Goal: Task Accomplishment & Management: Complete application form

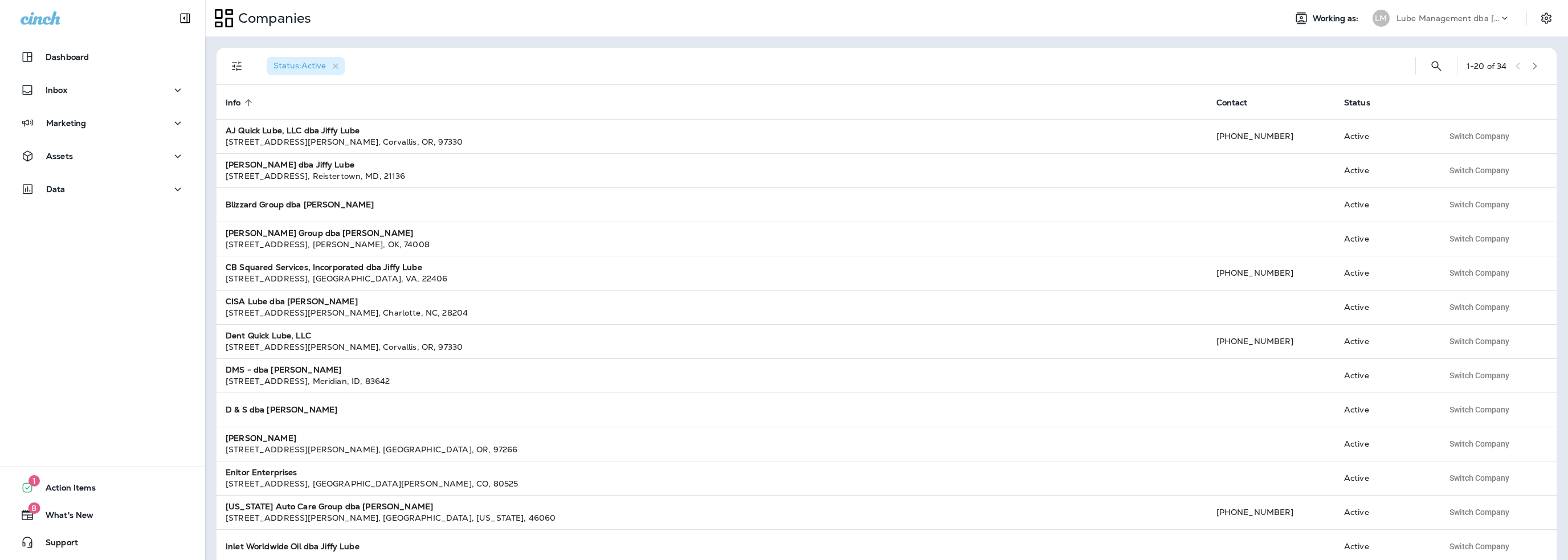
click at [1428, 20] on p "Lube Management dba [PERSON_NAME]" at bounding box center [1448, 18] width 103 height 9
type input "***"
click at [1419, 90] on p "SRE Group" at bounding box center [1412, 94] width 48 height 9
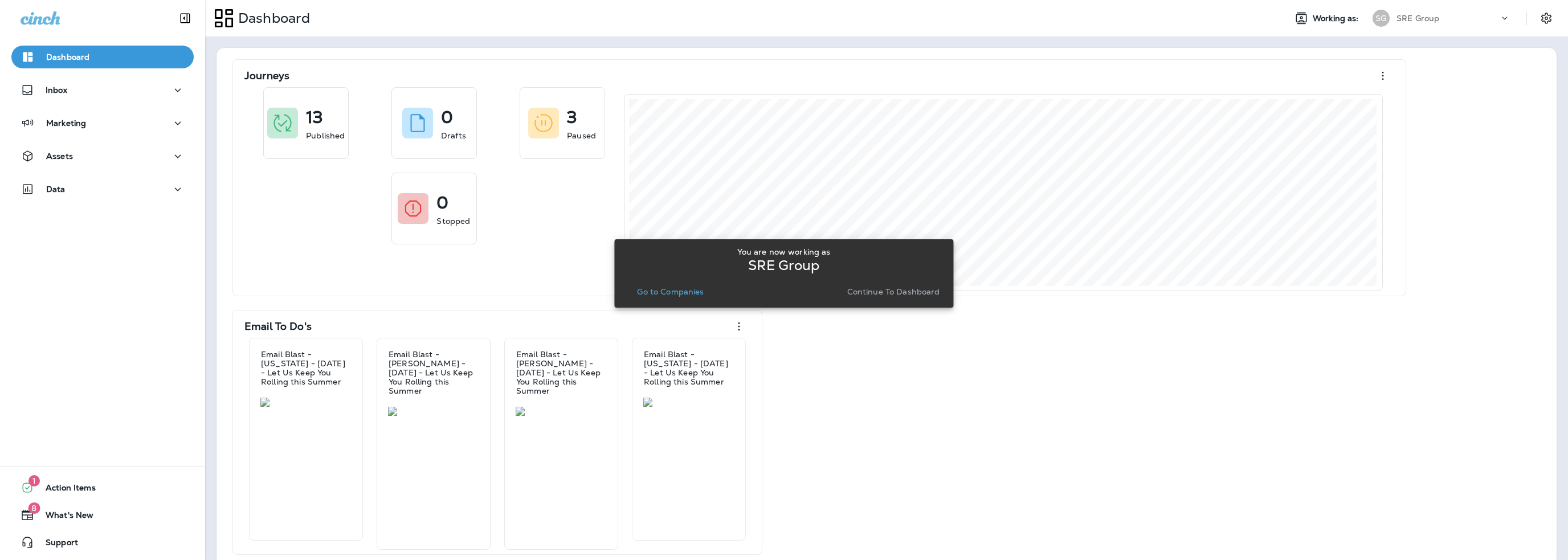
click at [666, 294] on p "Go to Companies" at bounding box center [670, 292] width 66 height 9
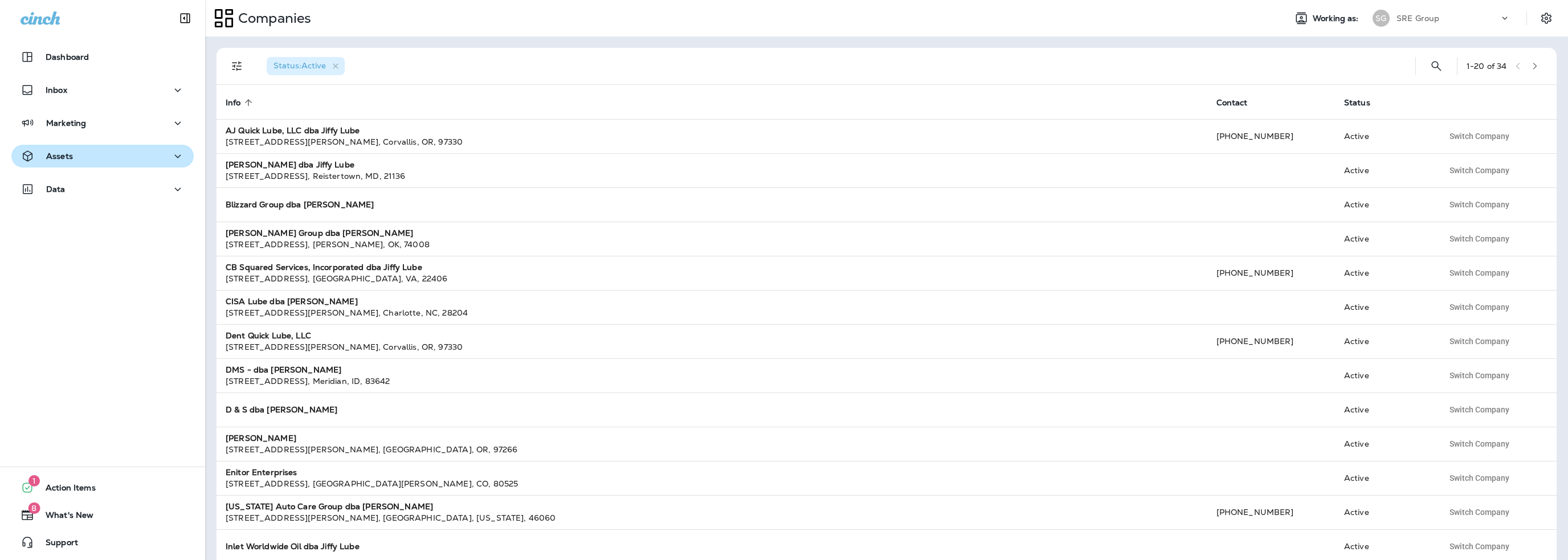
click at [69, 166] on button "Assets" at bounding box center [102, 156] width 182 height 23
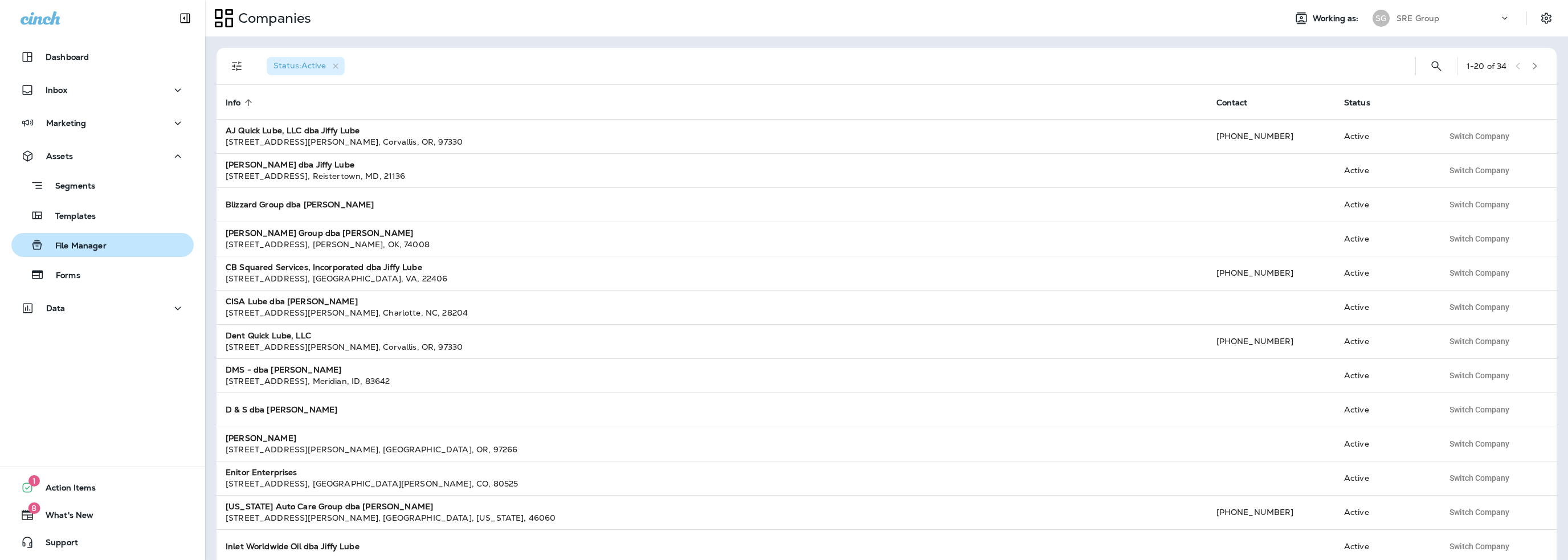
click at [75, 248] on p "File Manager" at bounding box center [75, 246] width 63 height 10
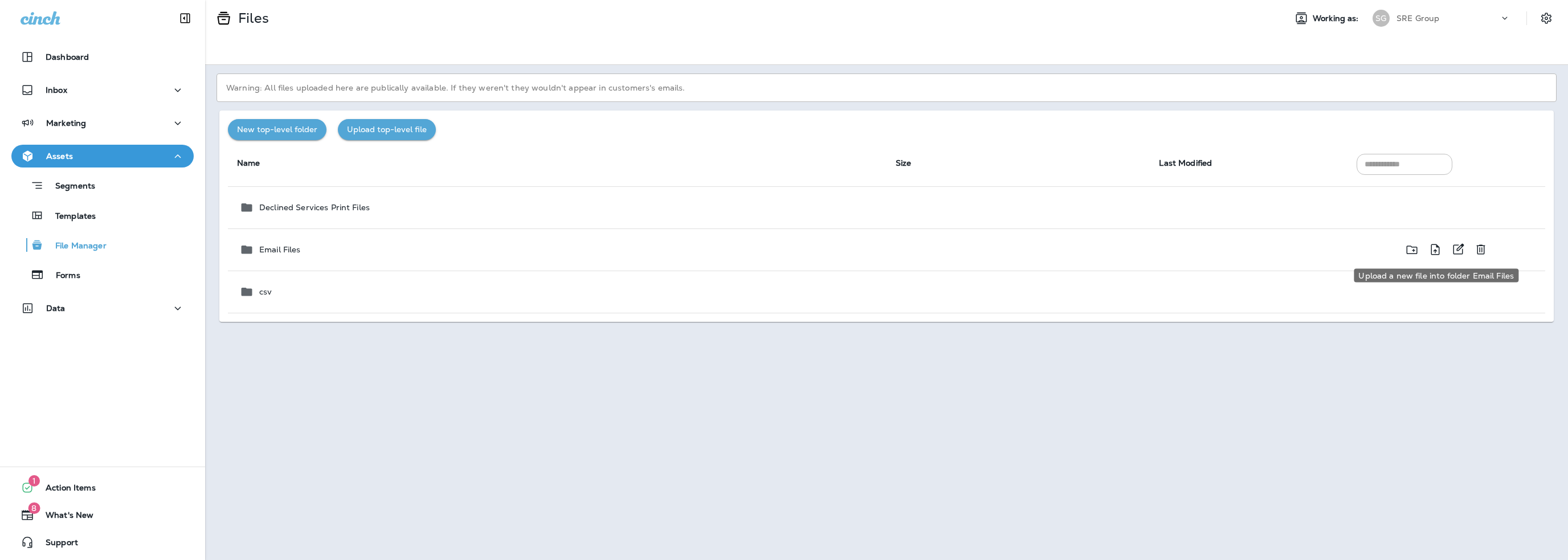
click at [1435, 250] on icon "Upload a new file into folder Email Files" at bounding box center [1435, 249] width 8 height 10
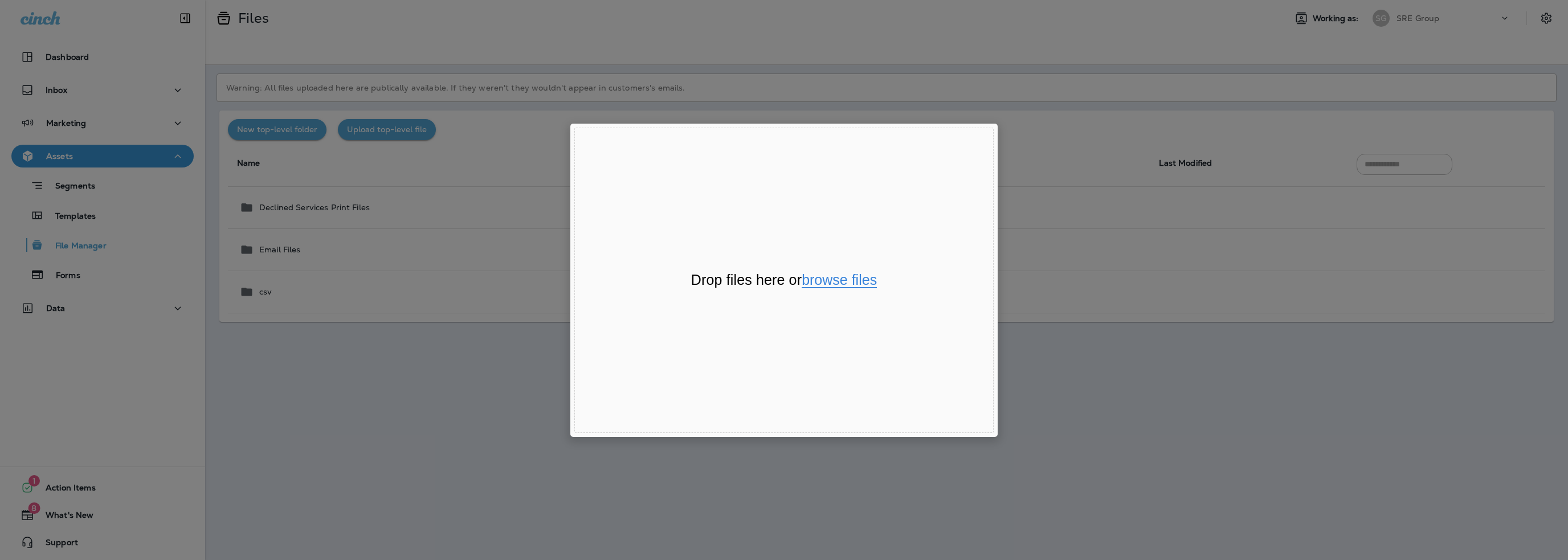
click at [854, 282] on button "browse files" at bounding box center [840, 280] width 75 height 15
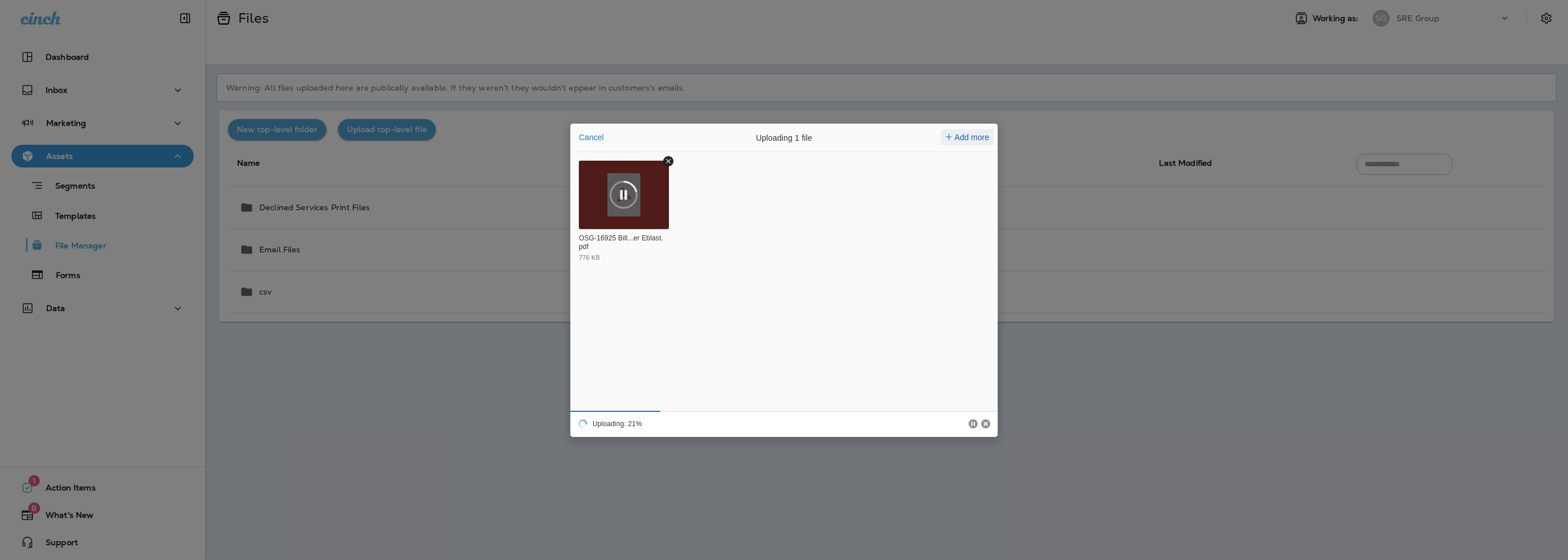
click at [974, 135] on span "Add more" at bounding box center [972, 137] width 35 height 9
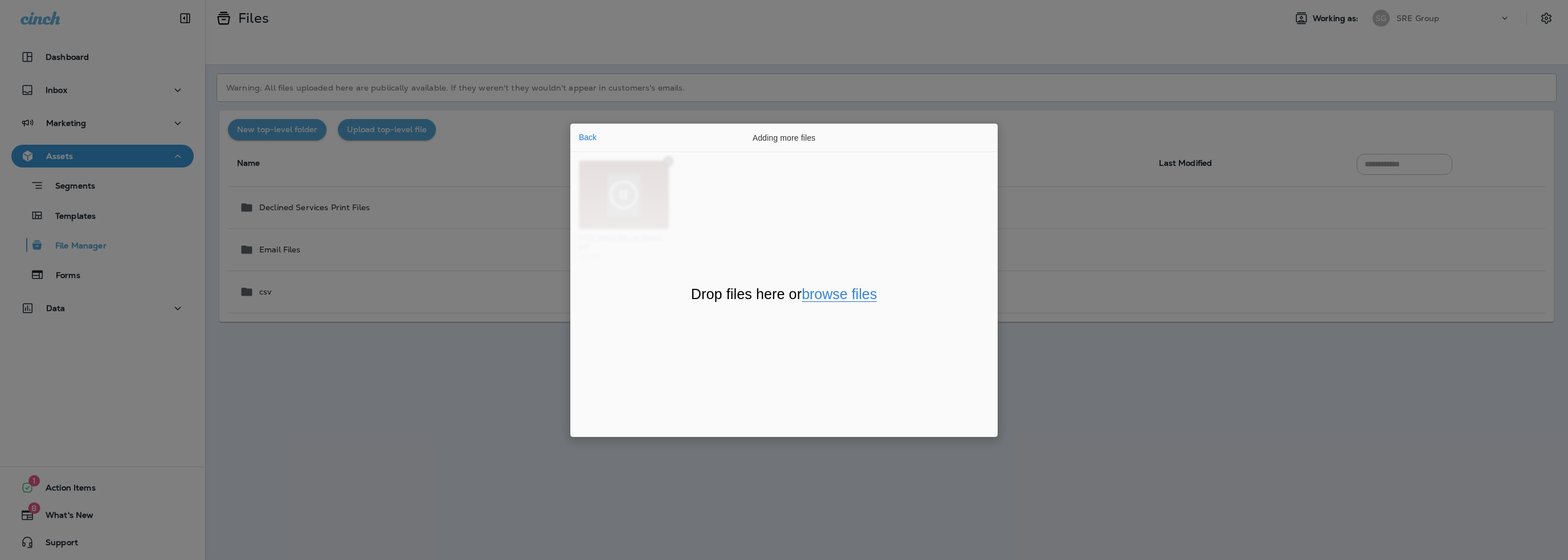
click at [864, 299] on button "browse files" at bounding box center [840, 294] width 75 height 15
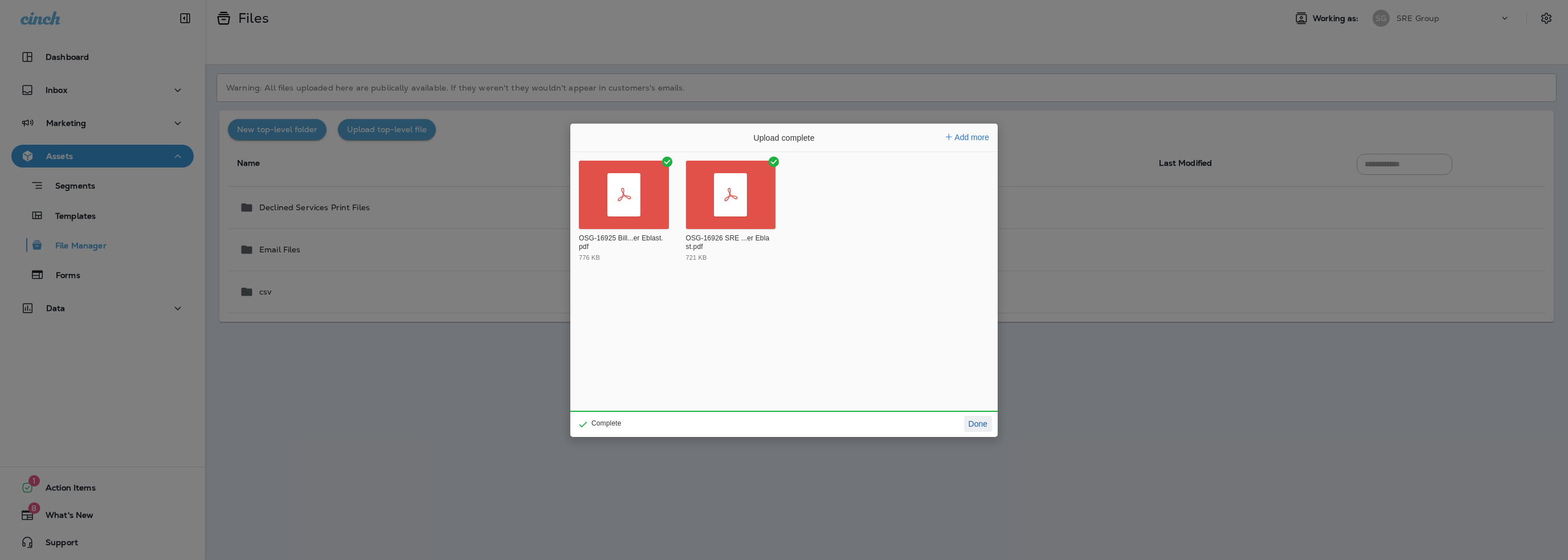
click at [973, 421] on button "Done" at bounding box center [978, 424] width 28 height 16
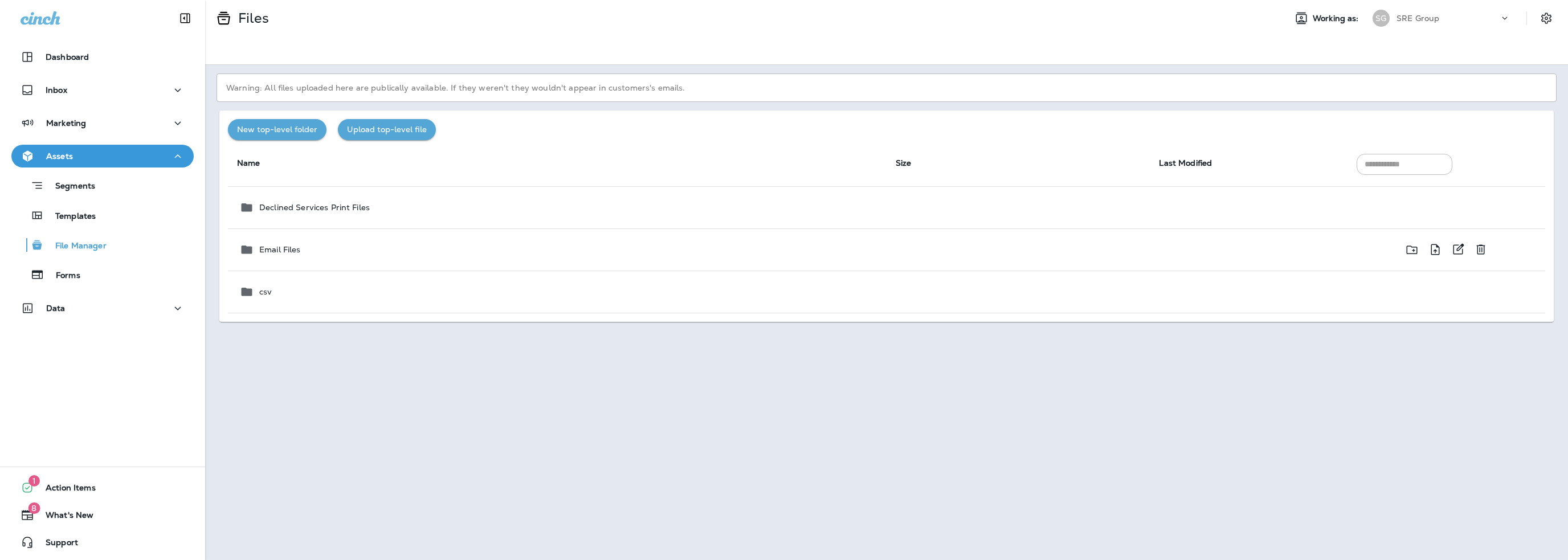
click at [347, 250] on div "Email Files" at bounding box center [558, 250] width 638 height 14
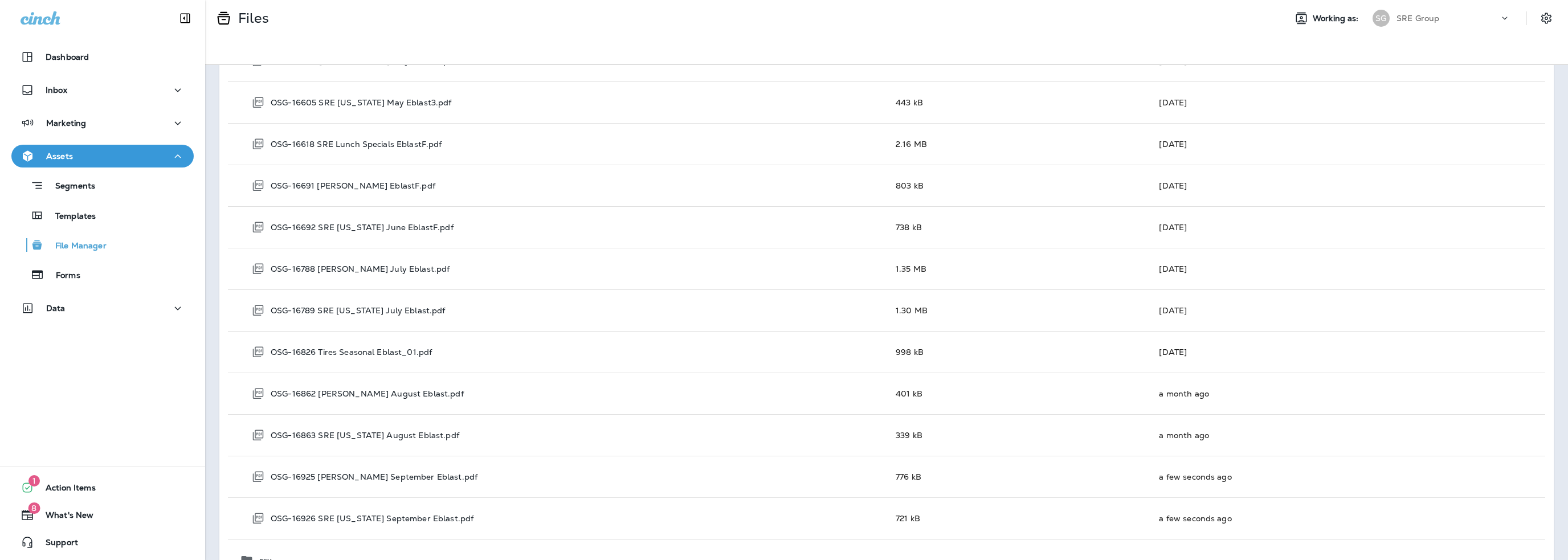
scroll to position [2044, 0]
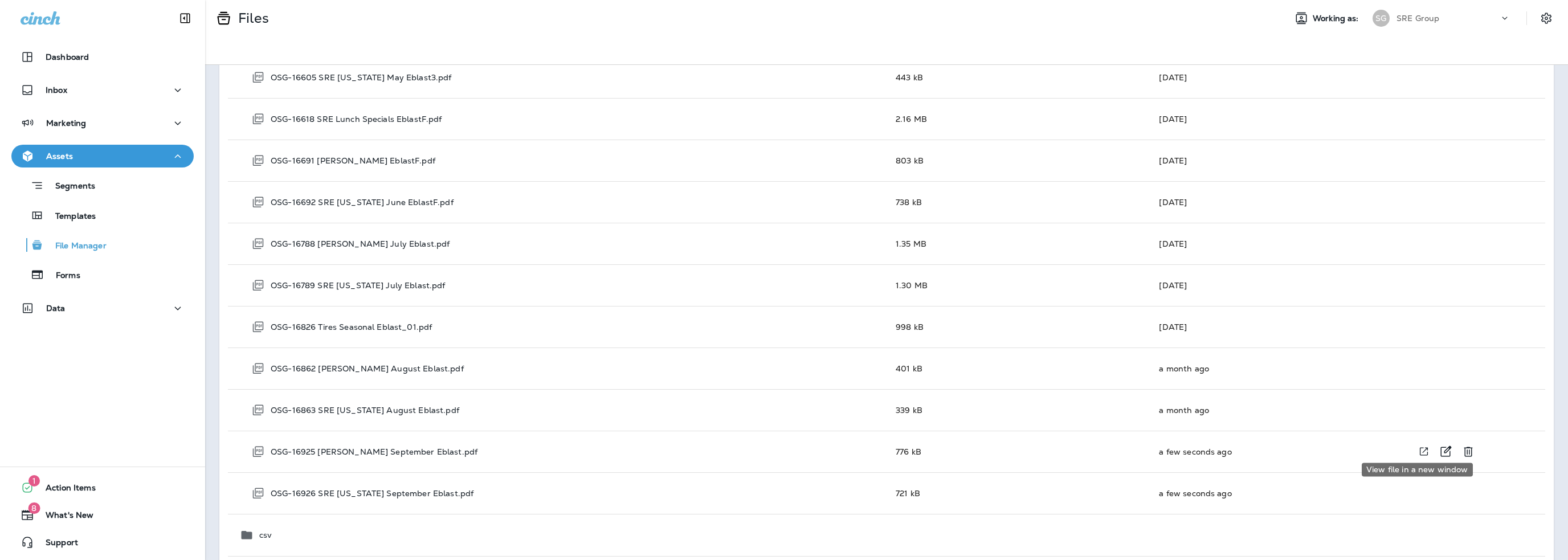
click at [1418, 446] on icon "View file in a new window" at bounding box center [1423, 451] width 11 height 12
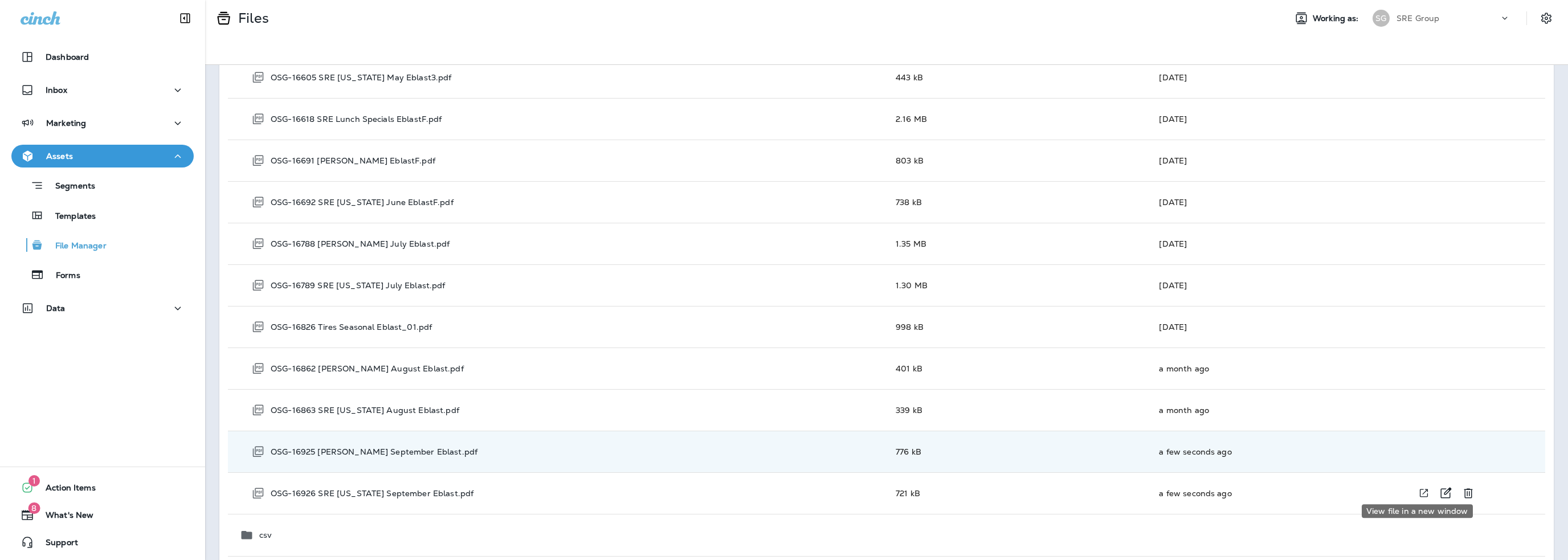
click at [1418, 487] on icon "View file in a new window" at bounding box center [1423, 493] width 11 height 12
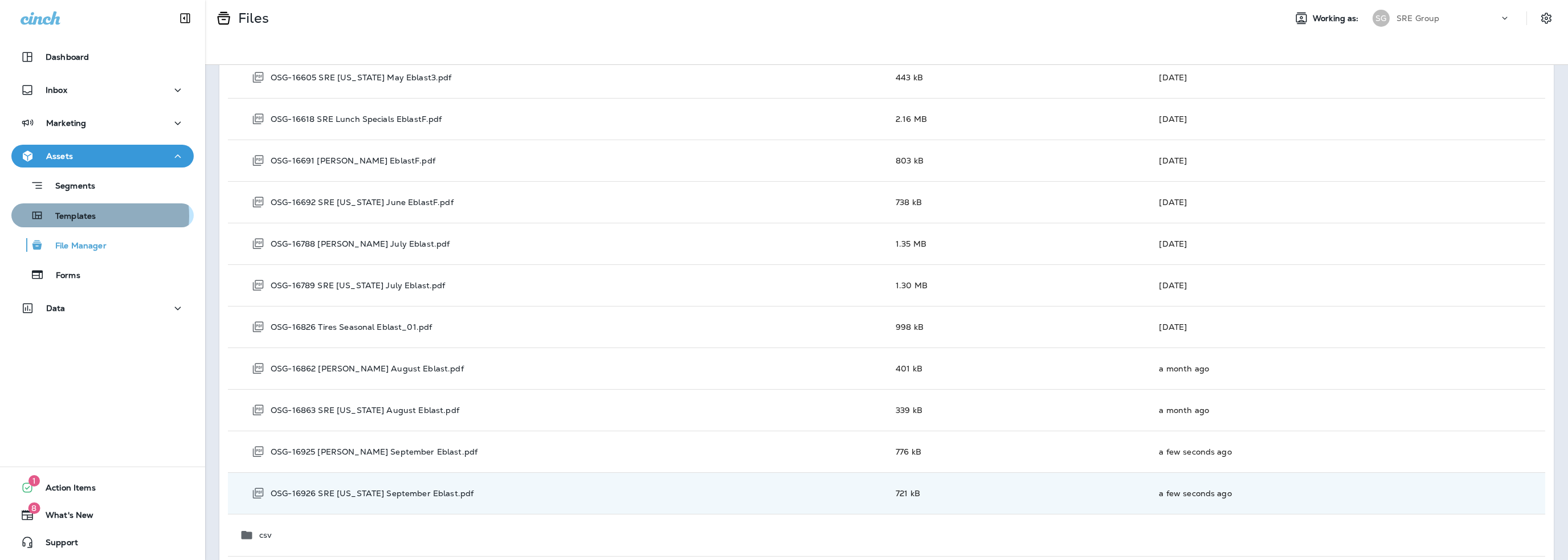
click at [87, 216] on p "Templates" at bounding box center [70, 216] width 52 height 10
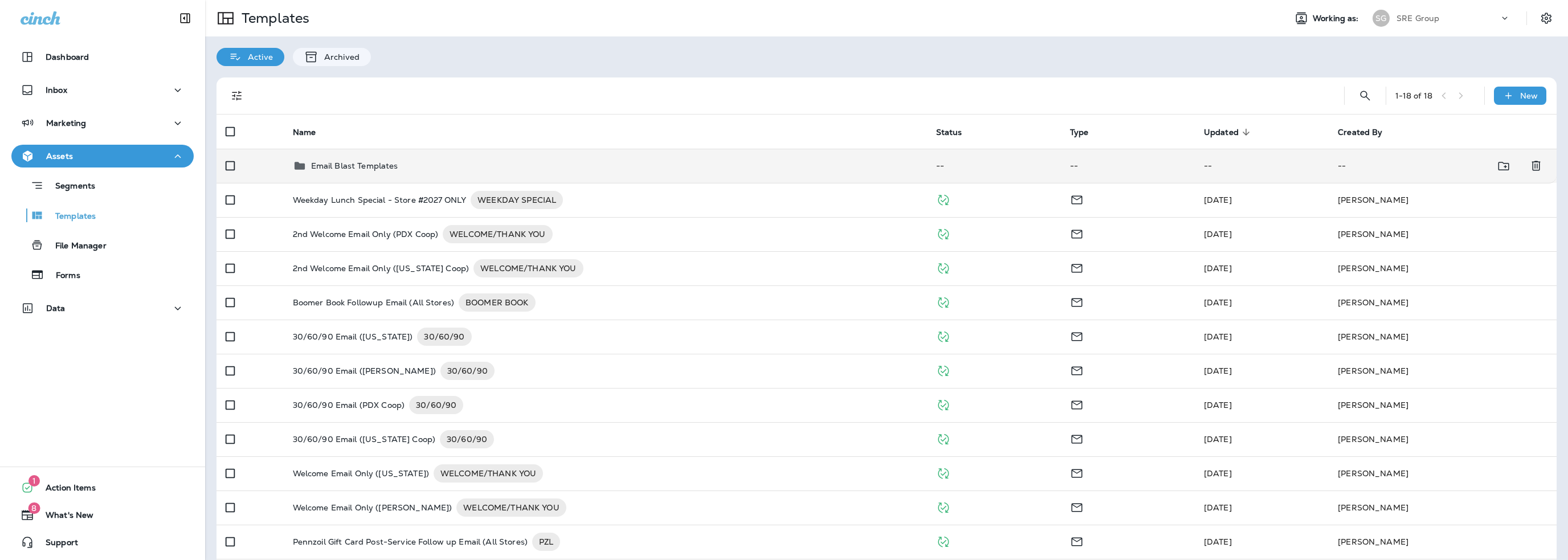
click at [352, 167] on p "Email Blast Templates" at bounding box center [354, 166] width 87 height 9
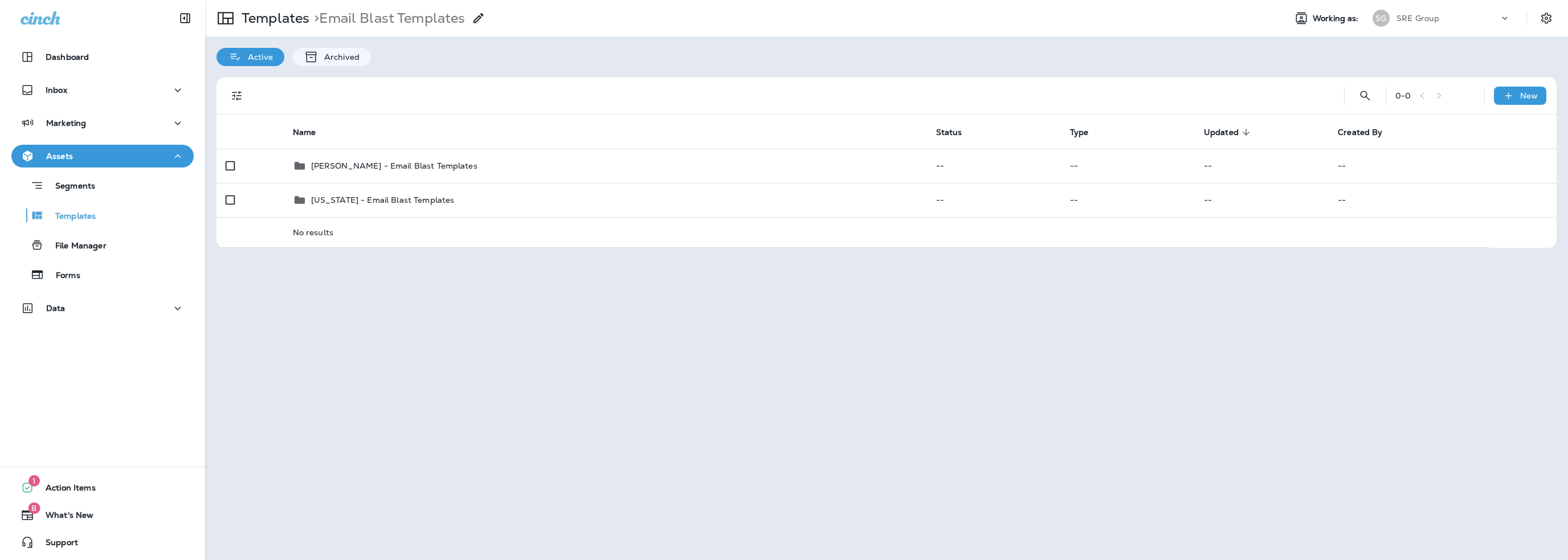
click at [352, 167] on p "[PERSON_NAME] - Email Blast Templates" at bounding box center [394, 166] width 166 height 9
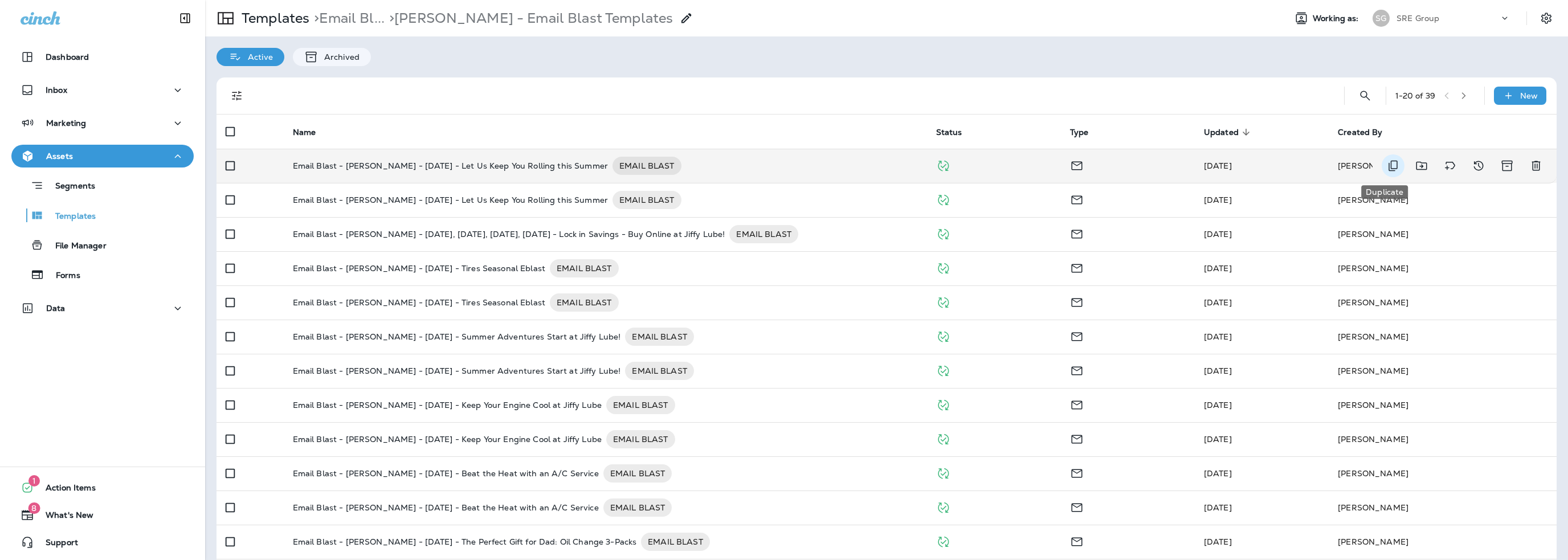
click at [1386, 164] on icon "Duplicate" at bounding box center [1393, 166] width 14 height 14
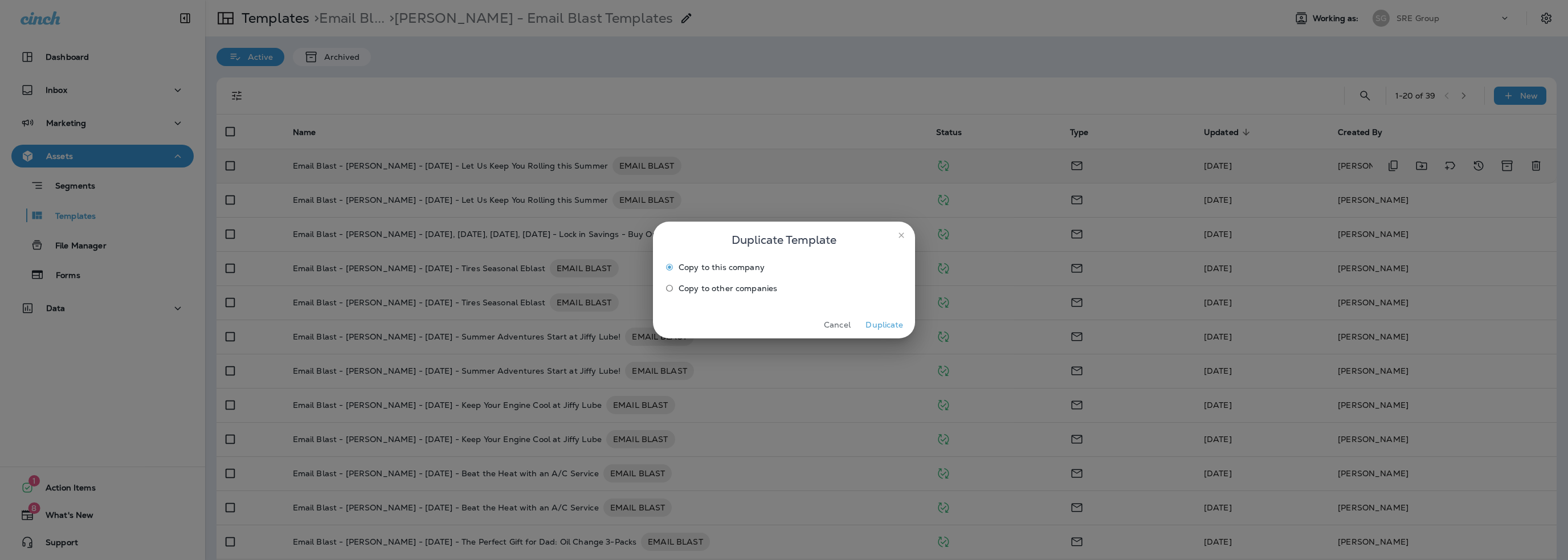
click at [895, 324] on button "Duplicate" at bounding box center [884, 324] width 43 height 17
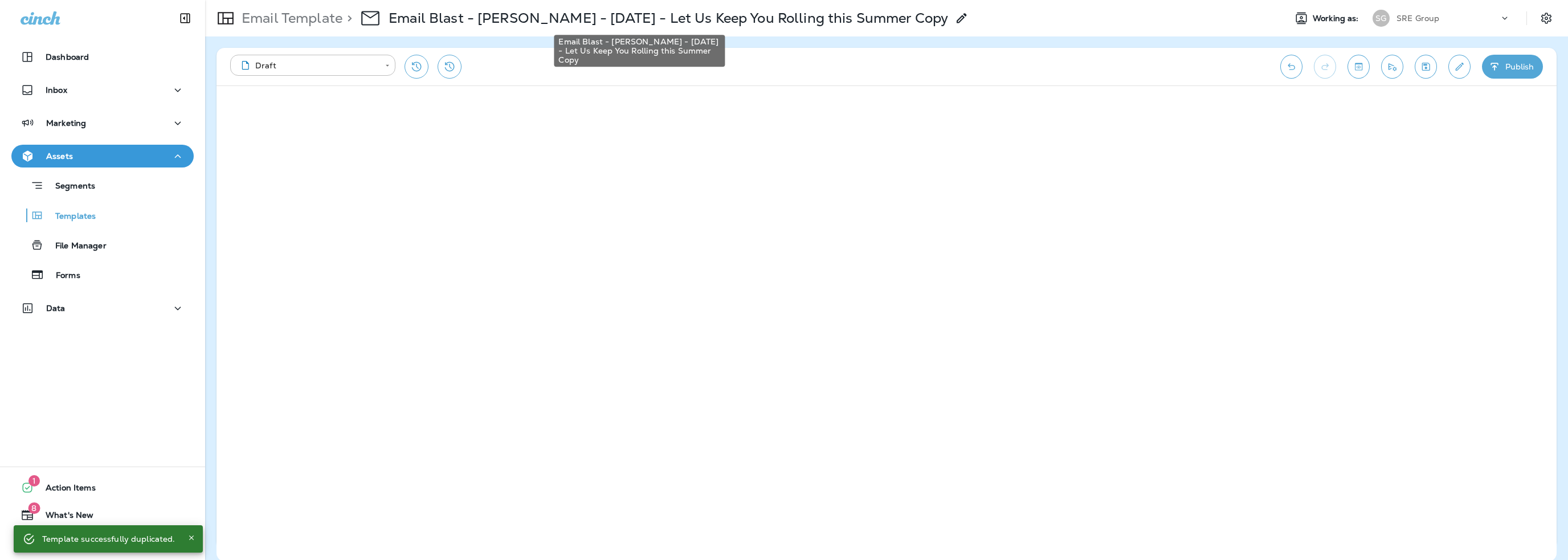
click at [538, 22] on p "Email Blast - [PERSON_NAME] - [DATE] - Let Us Keep You Rolling this Summer Copy" at bounding box center [668, 18] width 559 height 17
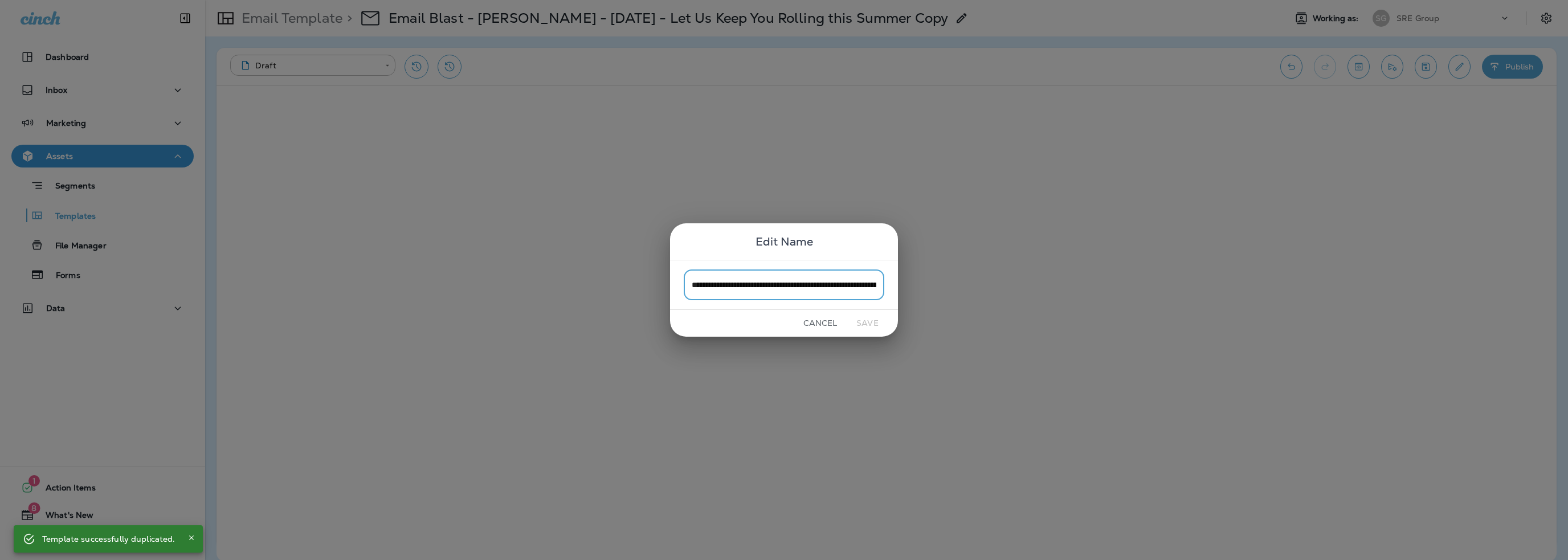
scroll to position [0, 109]
click at [861, 292] on input "**********" at bounding box center [784, 284] width 201 height 30
drag, startPoint x: 876, startPoint y: 287, endPoint x: 784, endPoint y: 287, distance: 92.0
click at [784, 287] on input "**********" at bounding box center [784, 284] width 201 height 30
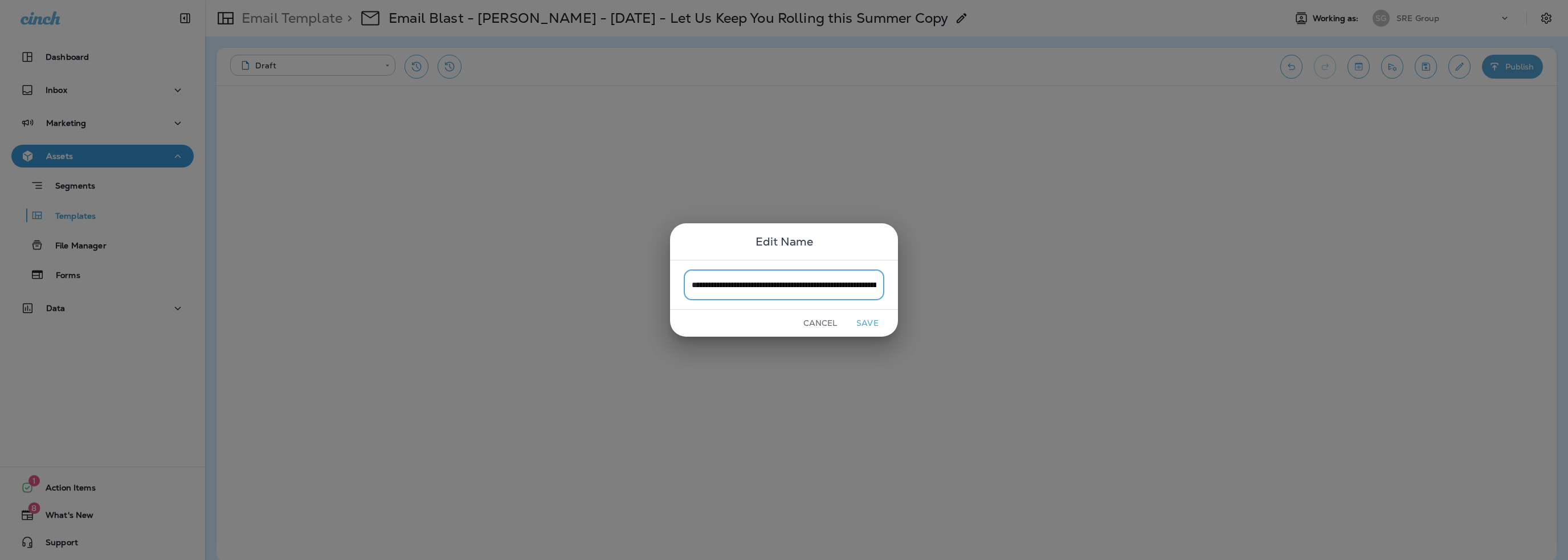
scroll to position [0, 62]
type input "**********"
click at [868, 317] on button "Save" at bounding box center [867, 323] width 43 height 17
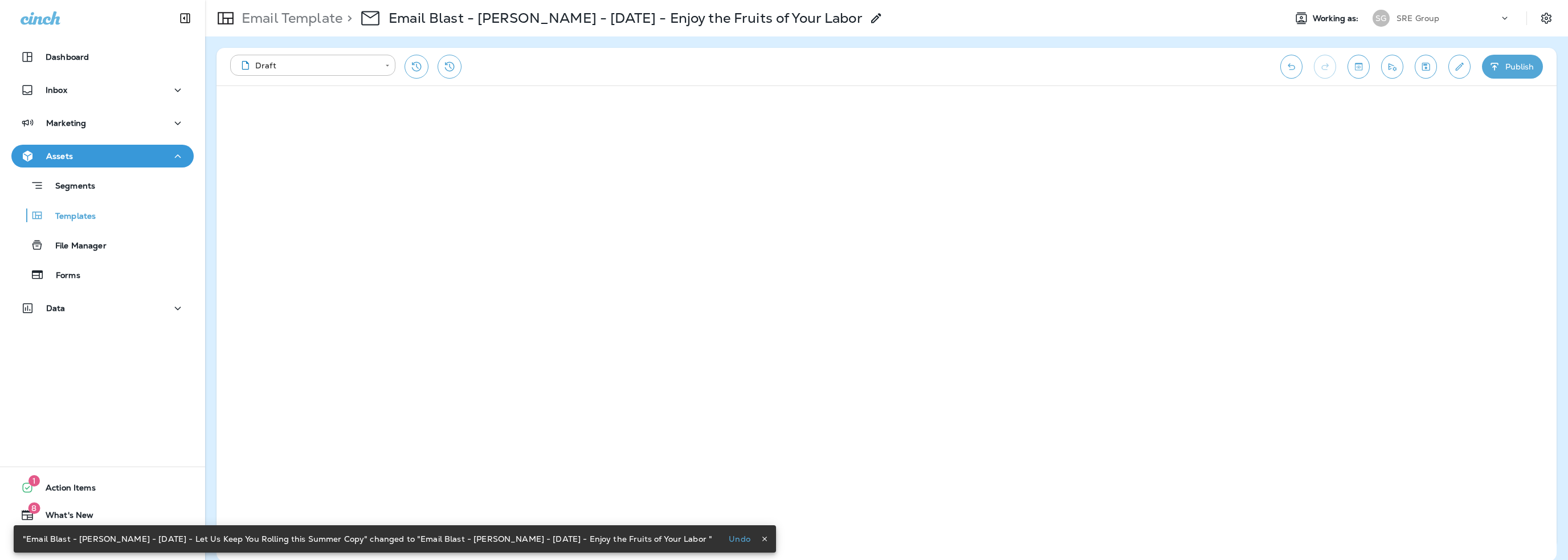
click at [1461, 71] on icon "Edit details" at bounding box center [1459, 66] width 12 height 11
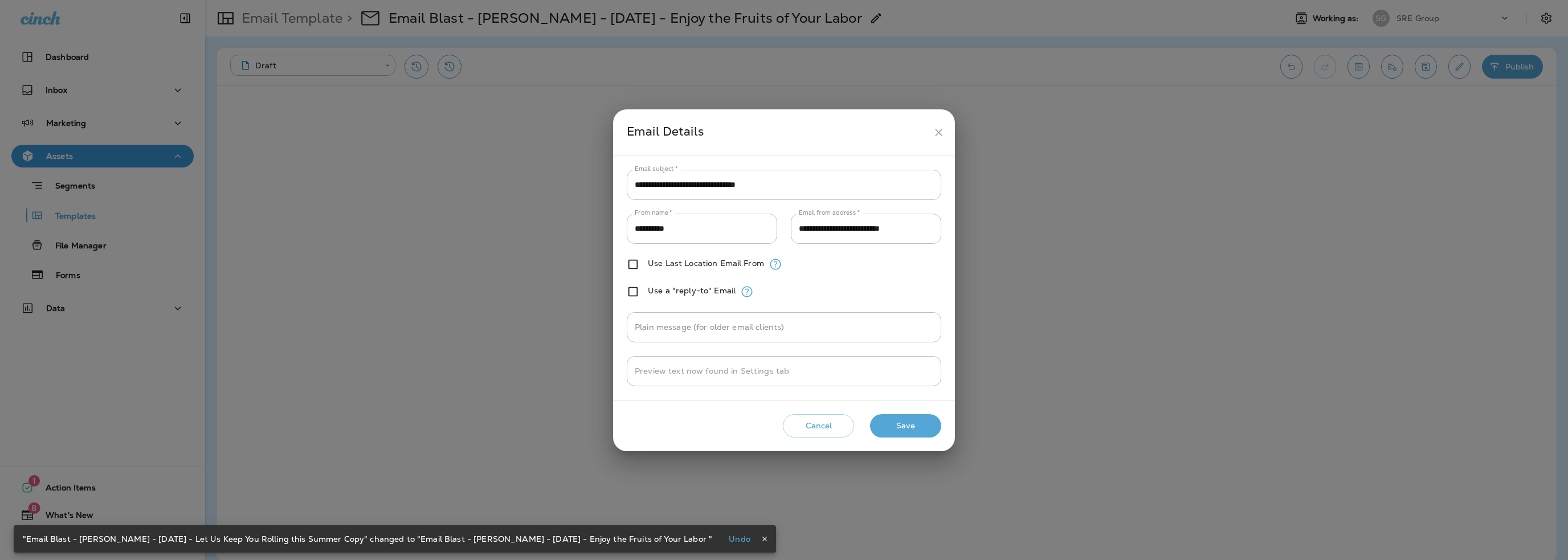
click at [689, 186] on input "**********" at bounding box center [784, 185] width 315 height 30
paste input "text"
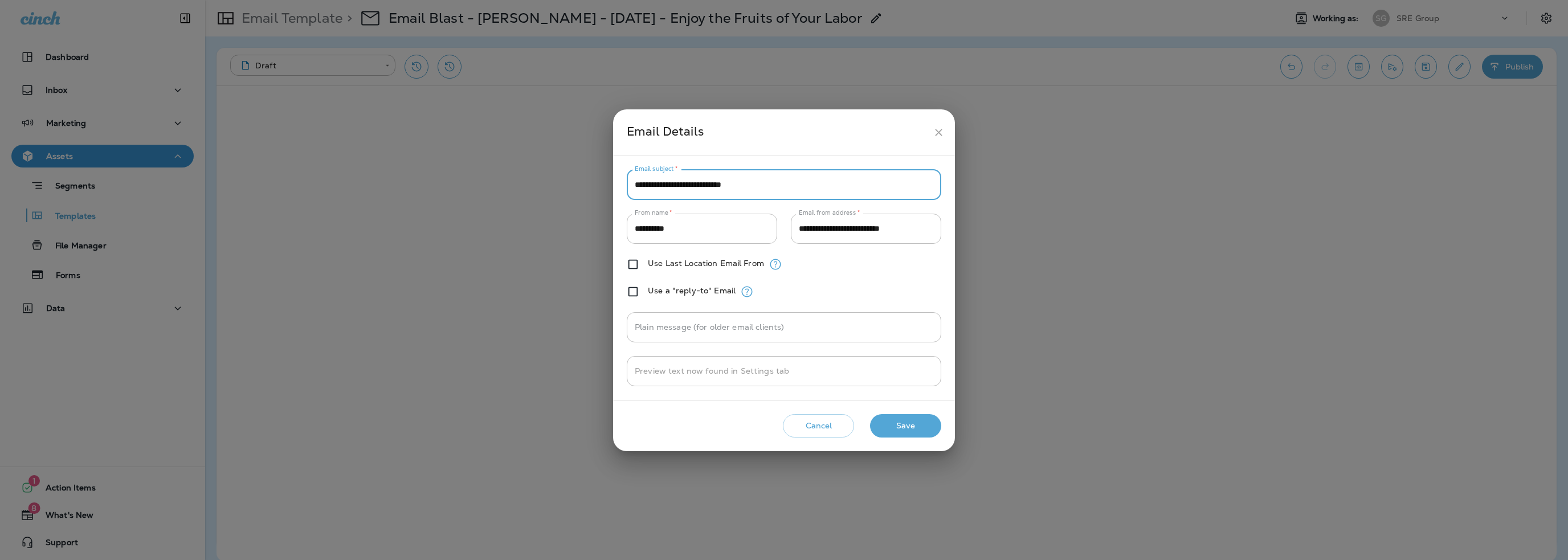
type input "**********"
click at [889, 428] on button "Save" at bounding box center [905, 425] width 71 height 23
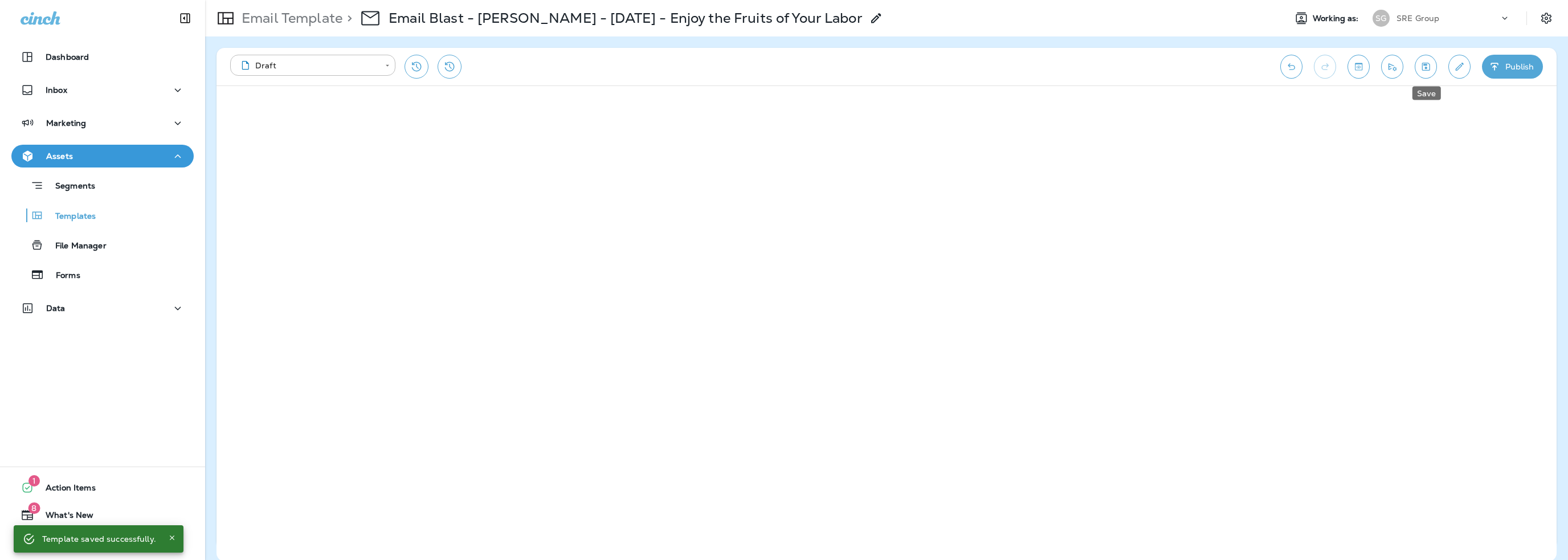
click at [1430, 67] on icon "Save" at bounding box center [1425, 66] width 8 height 8
click at [1393, 74] on button "Send test email" at bounding box center [1393, 66] width 22 height 24
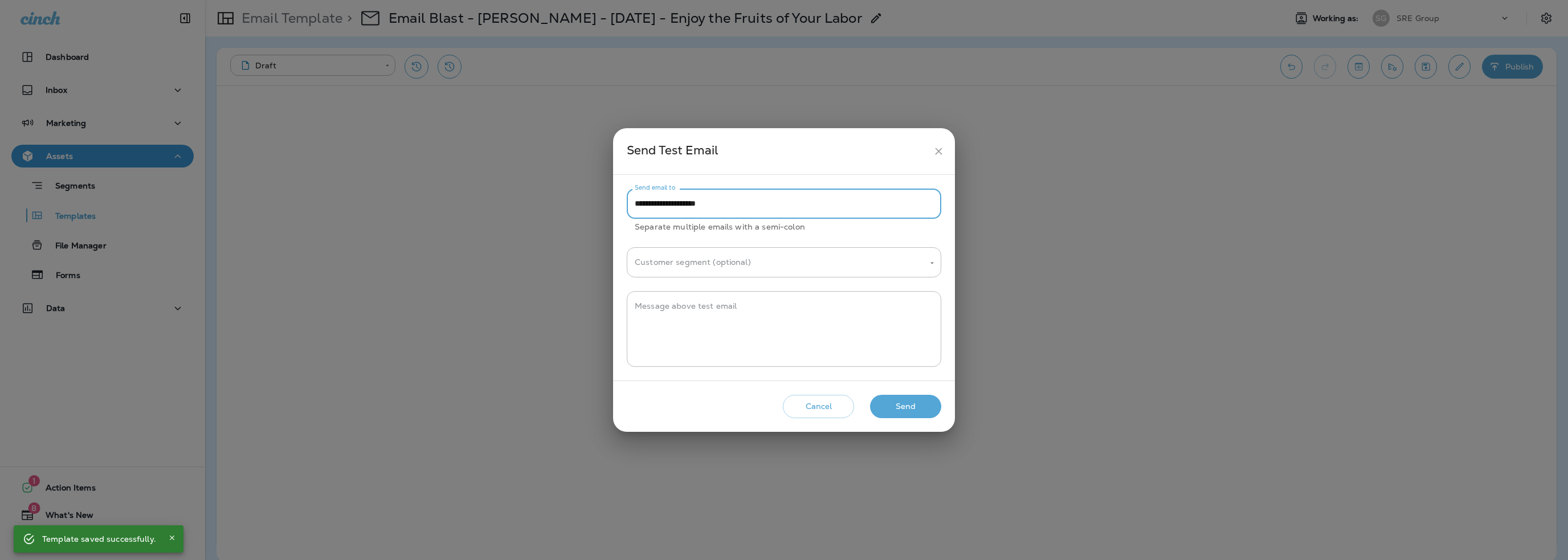
drag, startPoint x: 654, startPoint y: 203, endPoint x: 587, endPoint y: 202, distance: 67.0
click at [587, 202] on div "**********" at bounding box center [784, 280] width 1568 height 560
type input "**********"
click at [668, 315] on textarea "Message above test email" at bounding box center [784, 329] width 299 height 57
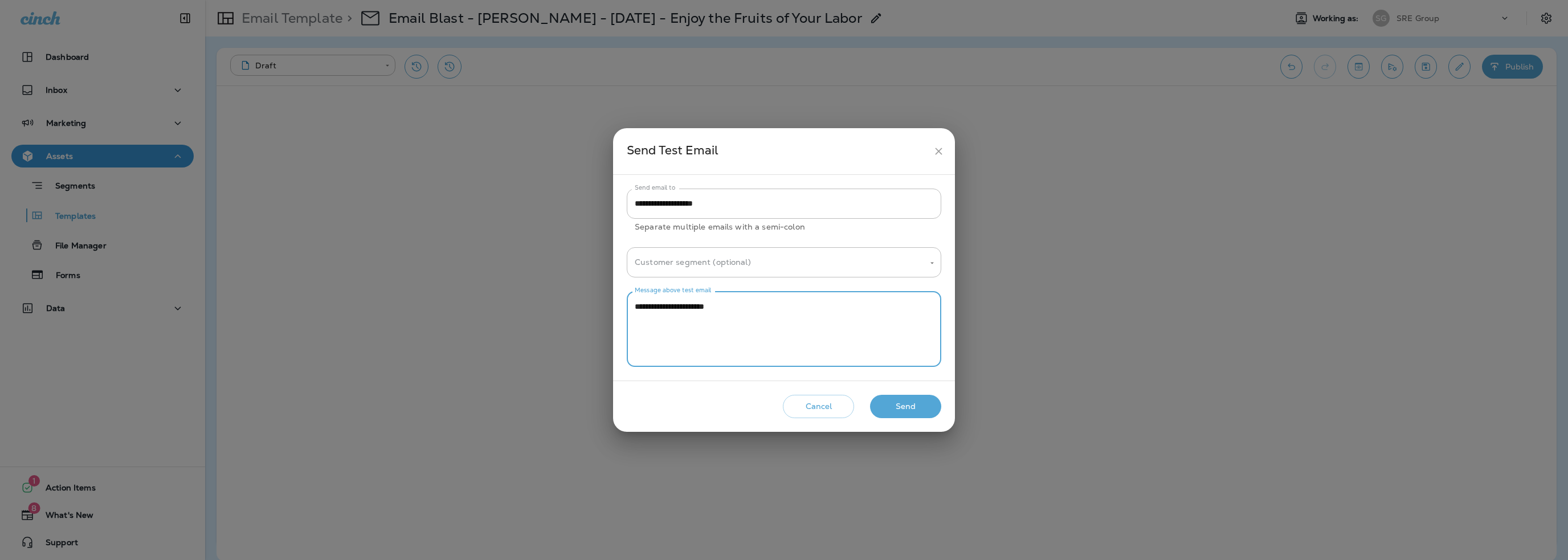
type textarea "**********"
click at [889, 410] on button "Send" at bounding box center [905, 406] width 71 height 23
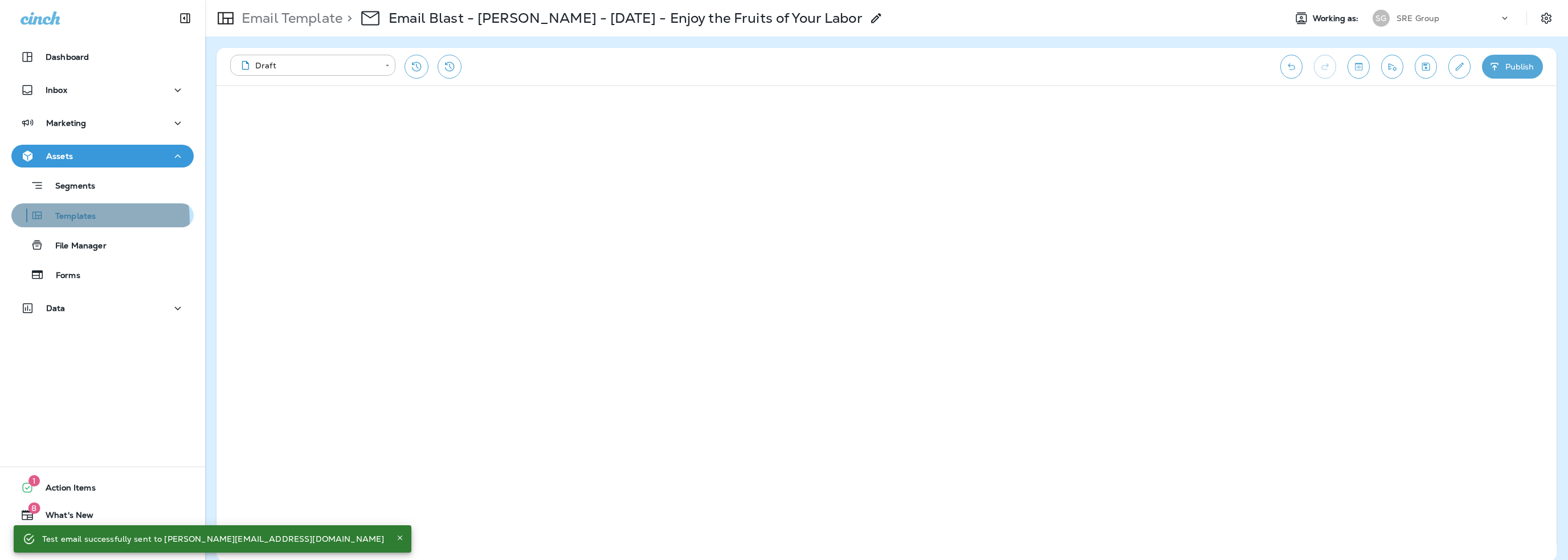
click at [75, 220] on p "Templates" at bounding box center [70, 216] width 52 height 10
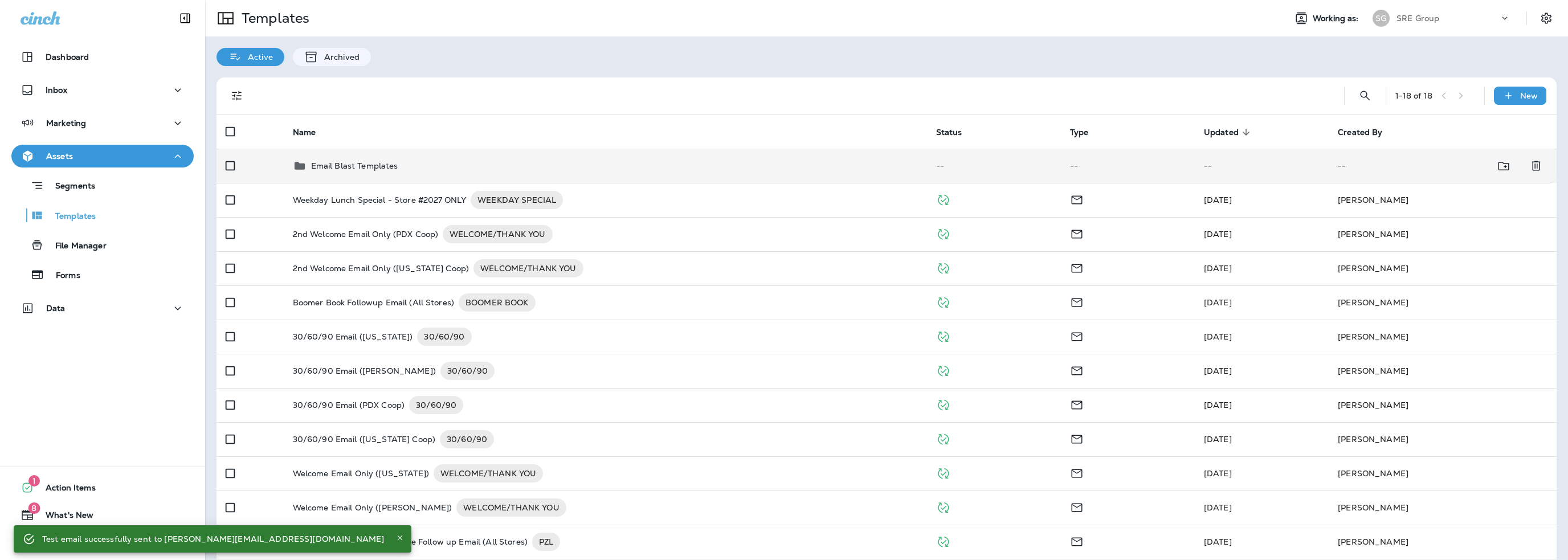
click at [389, 168] on p "Email Blast Templates" at bounding box center [354, 166] width 87 height 9
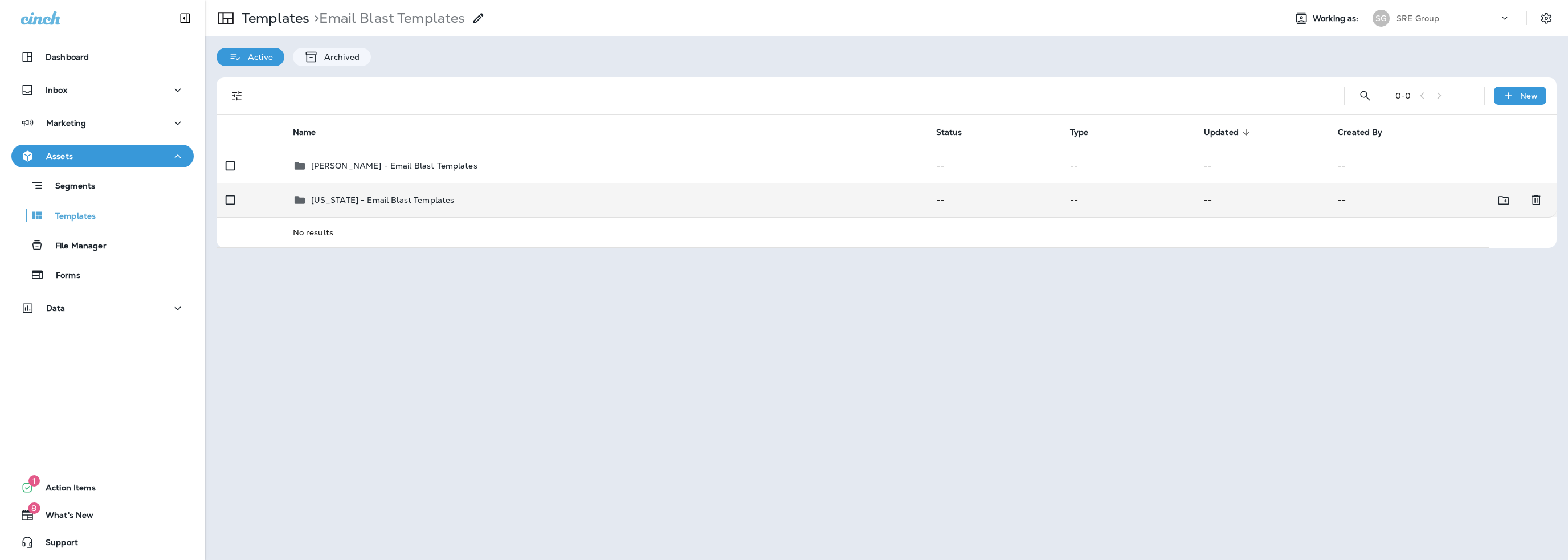
click at [387, 198] on p "[US_STATE] - Email Blast Templates" at bounding box center [382, 200] width 143 height 9
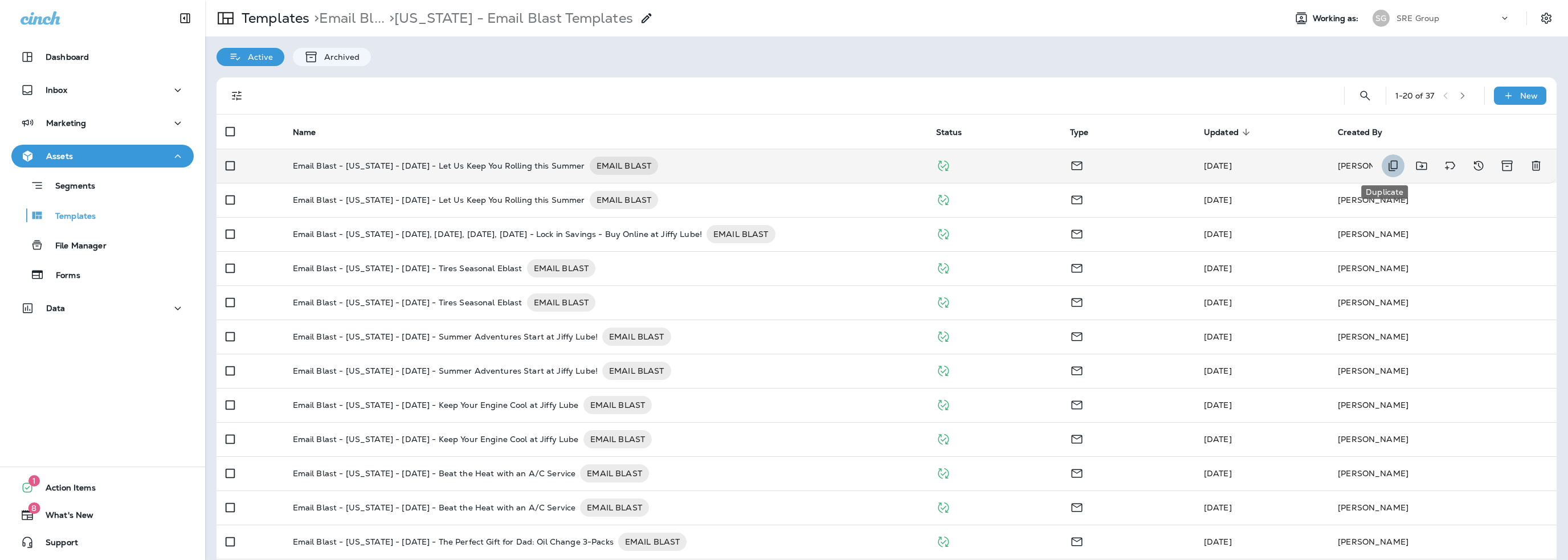
click at [1386, 164] on icon "Duplicate" at bounding box center [1393, 166] width 14 height 14
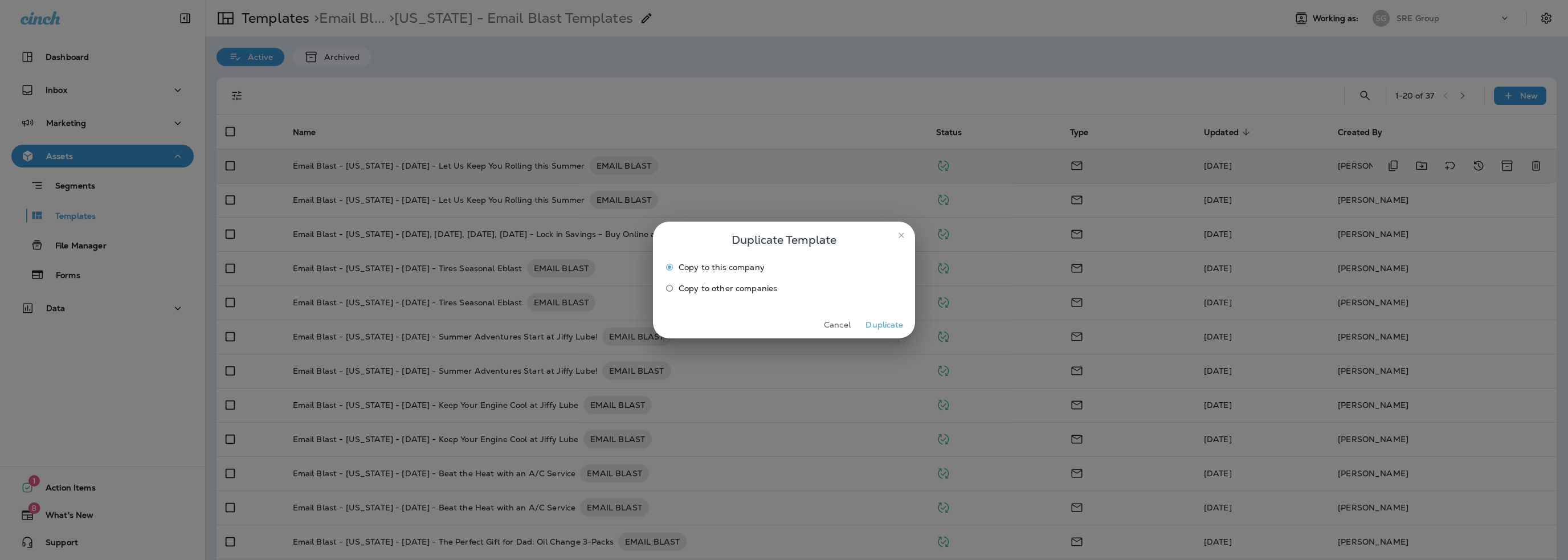
click at [891, 325] on button "Duplicate" at bounding box center [884, 324] width 43 height 17
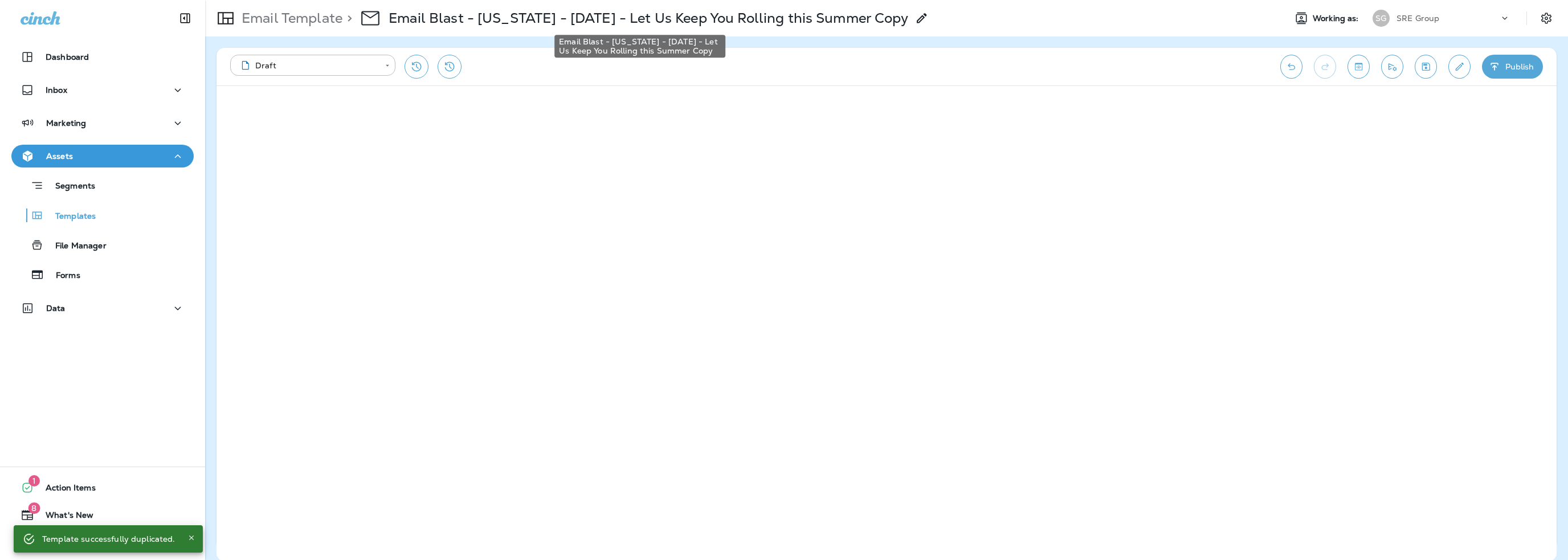
click at [586, 13] on p "Email Blast - [US_STATE] - [DATE] - Let Us Keep You Rolling this Summer Copy" at bounding box center [648, 18] width 519 height 17
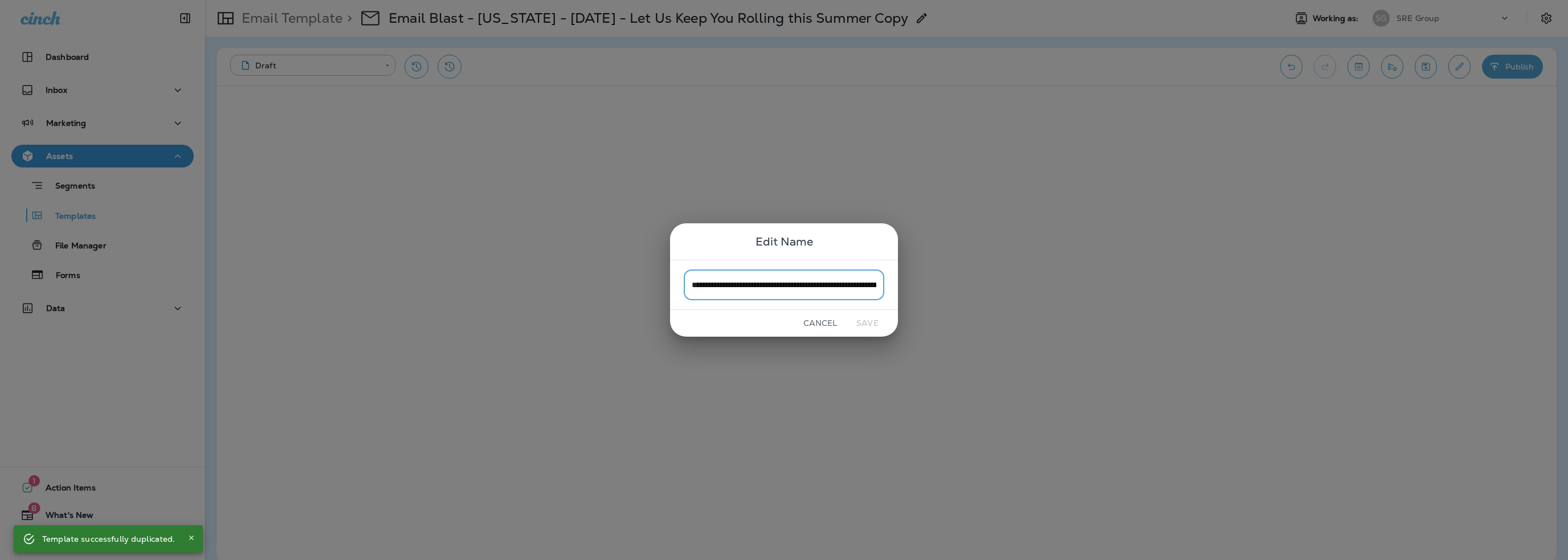
scroll to position [0, 109]
click at [878, 287] on input "**********" at bounding box center [784, 284] width 201 height 30
drag, startPoint x: 878, startPoint y: 287, endPoint x: 784, endPoint y: 282, distance: 94.1
click at [784, 282] on input "**********" at bounding box center [784, 284] width 201 height 30
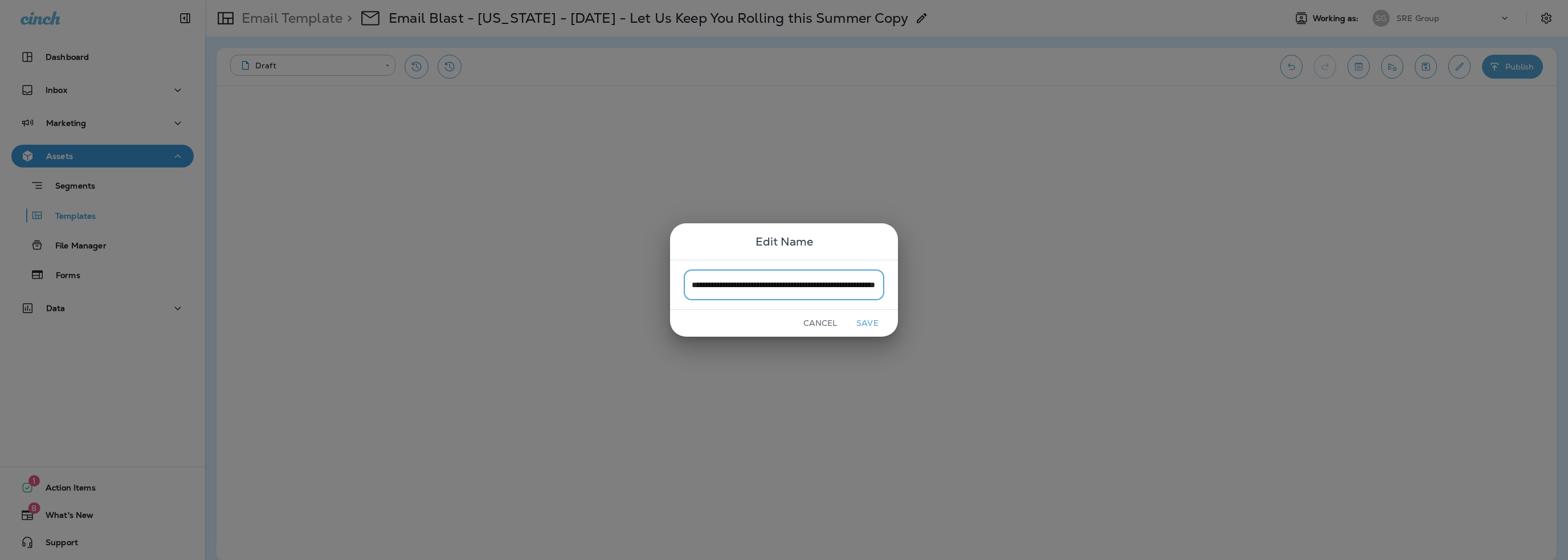
scroll to position [0, 63]
type input "**********"
click at [870, 320] on button "Save" at bounding box center [867, 323] width 43 height 17
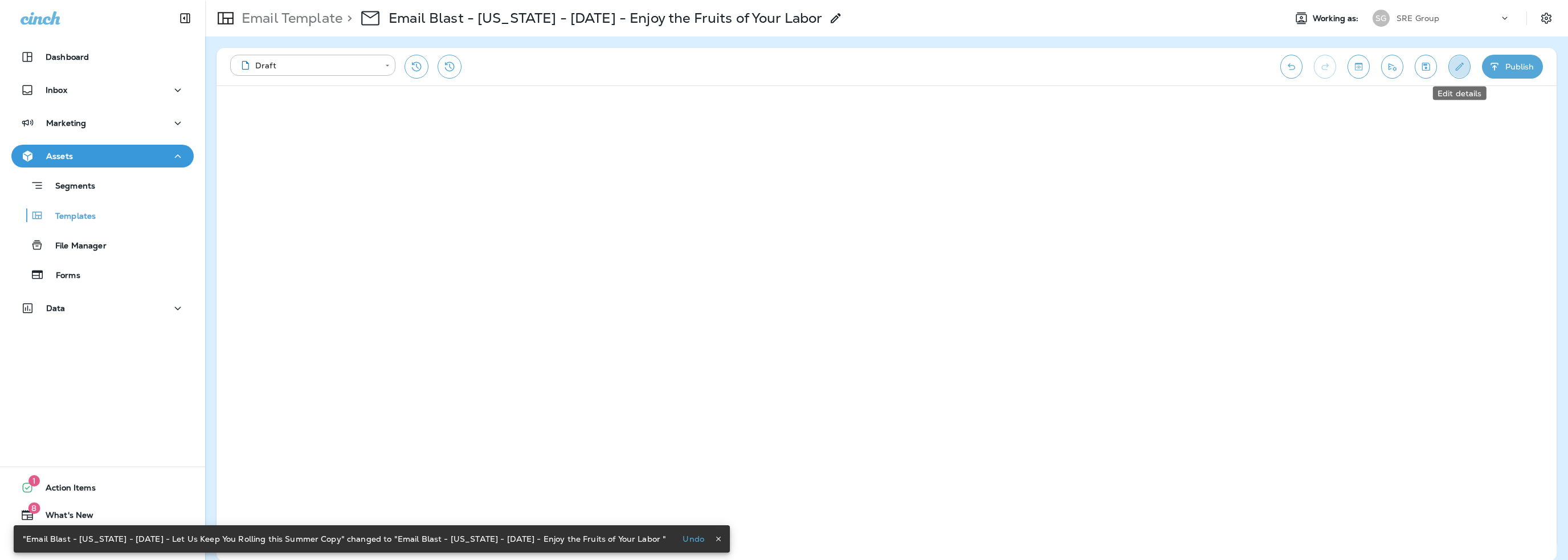
click at [1455, 68] on icon "Edit details" at bounding box center [1459, 66] width 12 height 11
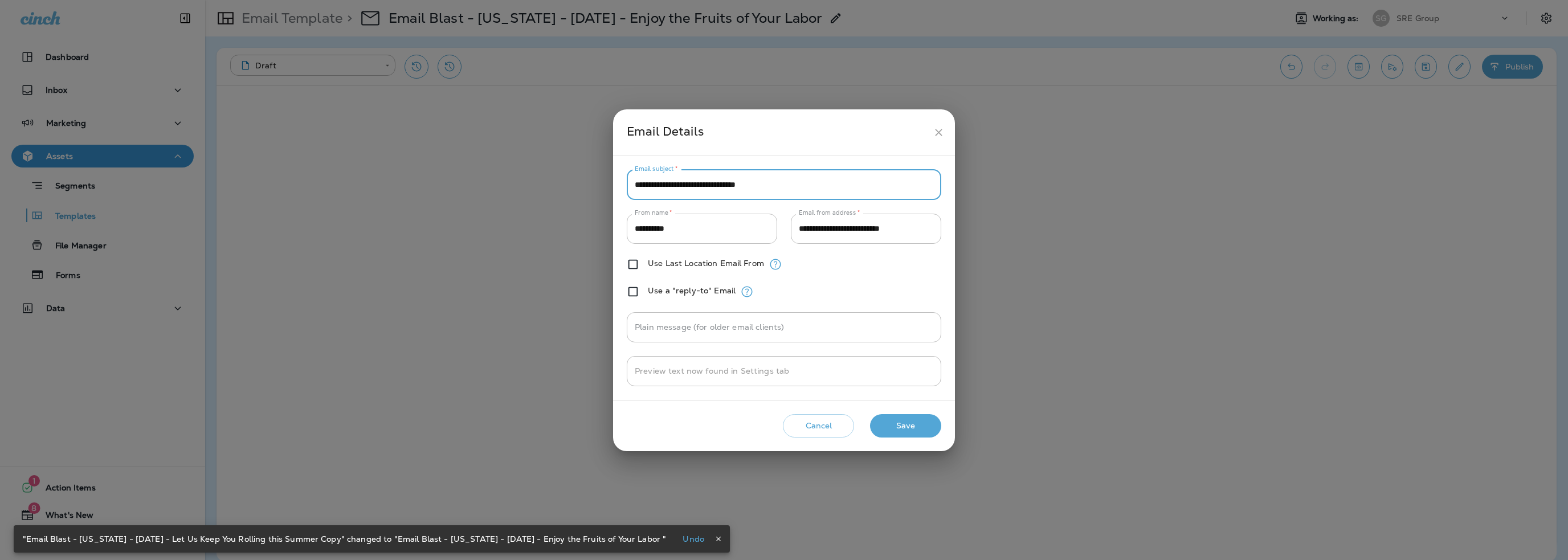
click at [666, 183] on input "**********" at bounding box center [784, 185] width 315 height 30
paste input "text"
type input "**********"
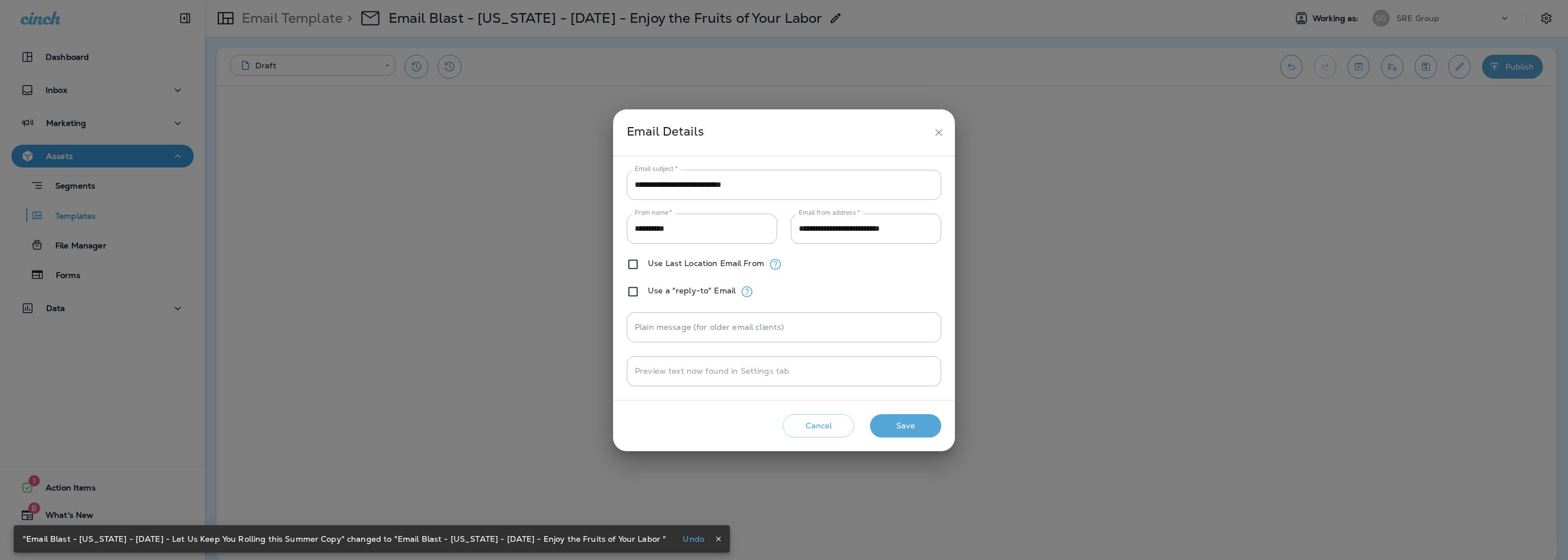
click at [893, 262] on div "Use Last Location Email From" at bounding box center [784, 264] width 315 height 14
click at [914, 423] on button "Save" at bounding box center [905, 425] width 71 height 23
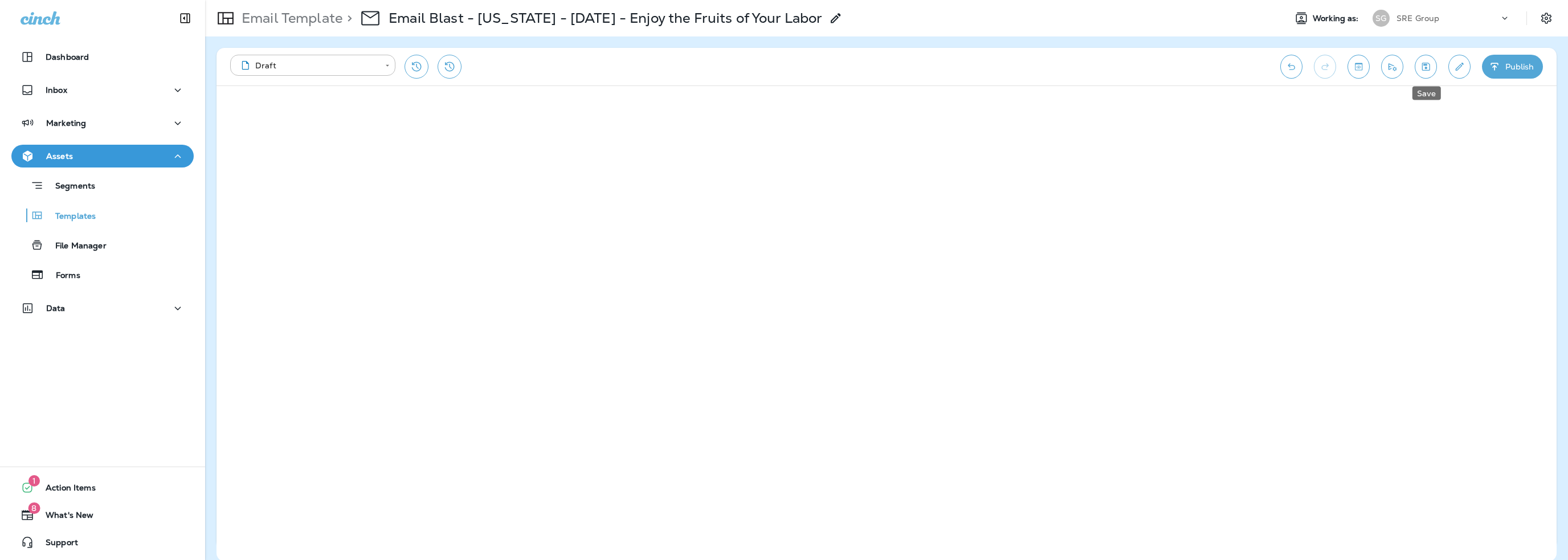
drag, startPoint x: 1427, startPoint y: 66, endPoint x: 1062, endPoint y: 57, distance: 365.1
click at [1426, 66] on icon "Save" at bounding box center [1425, 66] width 8 height 8
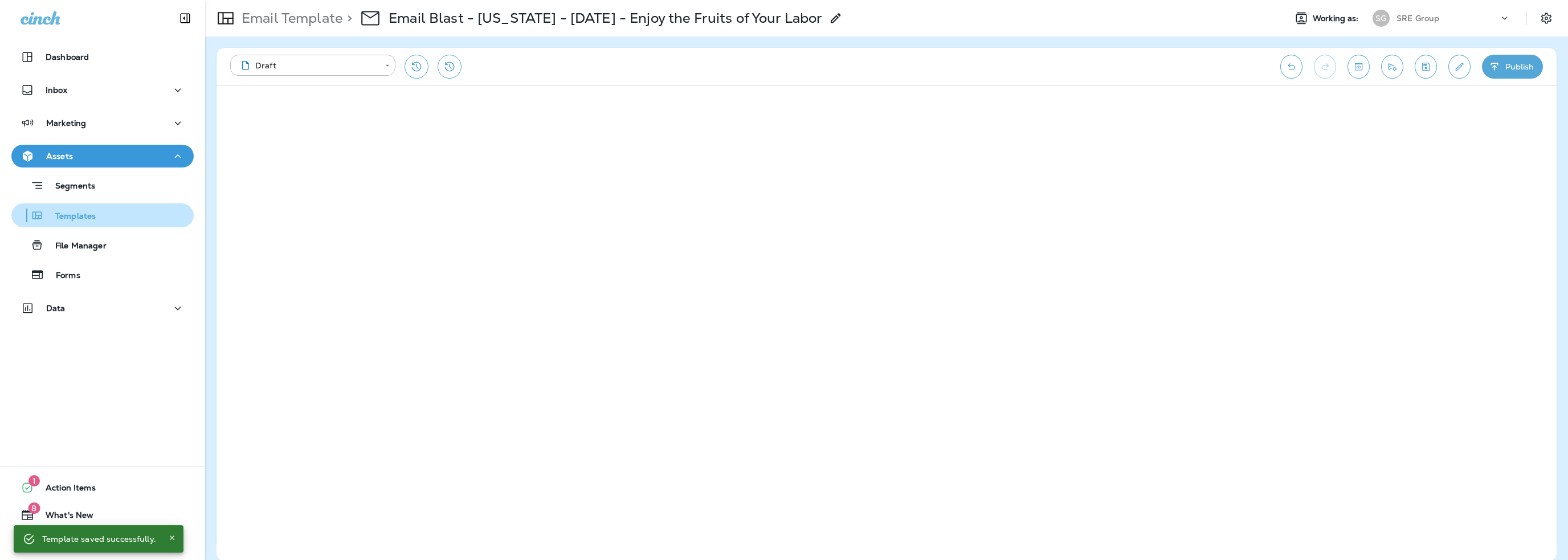
click at [73, 220] on p "Templates" at bounding box center [70, 216] width 52 height 10
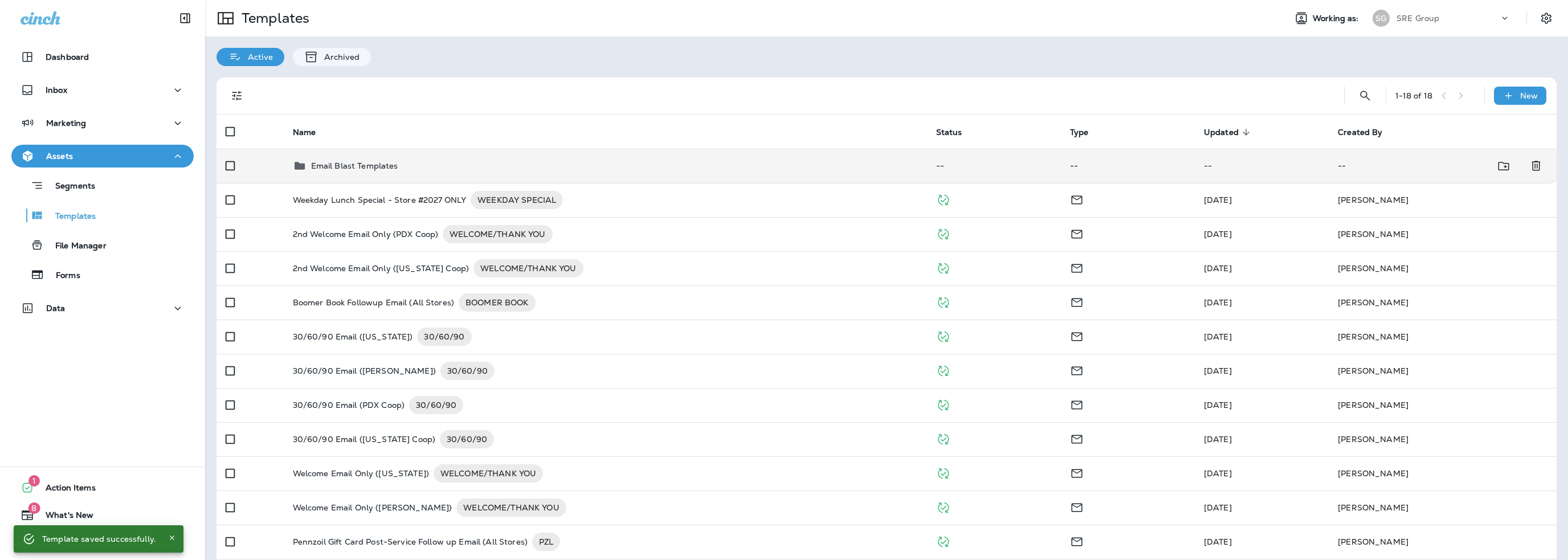
click at [376, 171] on div "Email Blast Templates" at bounding box center [354, 166] width 87 height 14
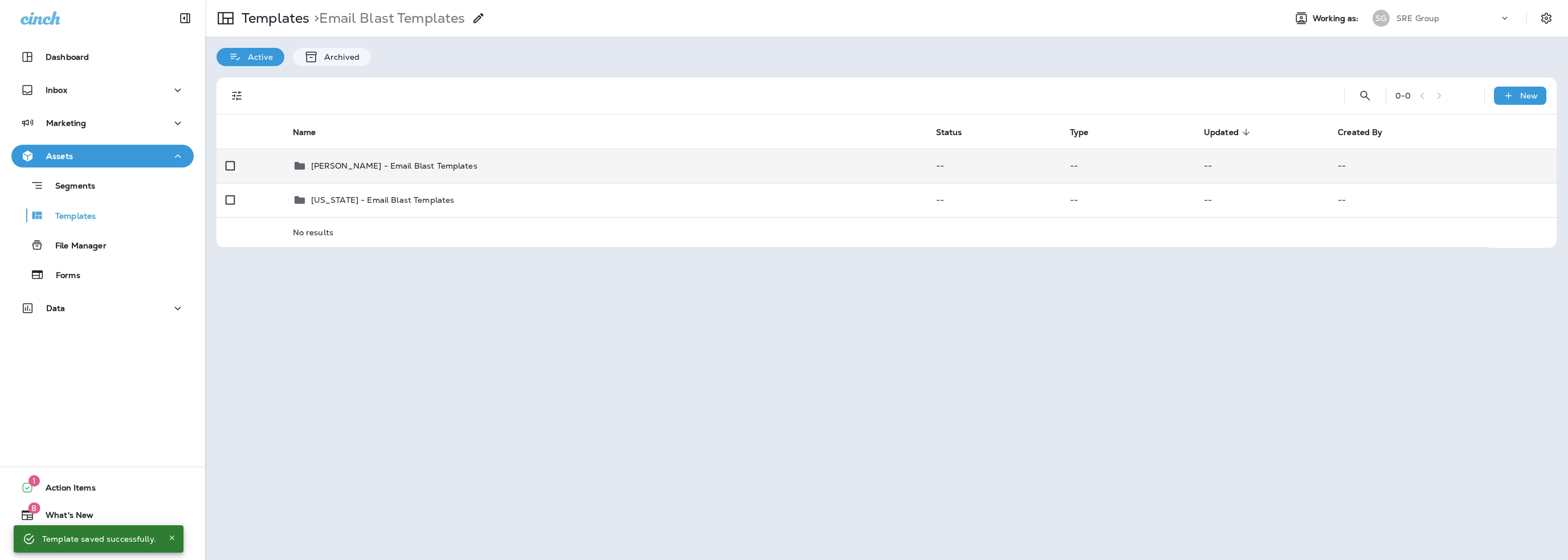
click at [376, 168] on p "[PERSON_NAME] - Email Blast Templates" at bounding box center [394, 166] width 166 height 9
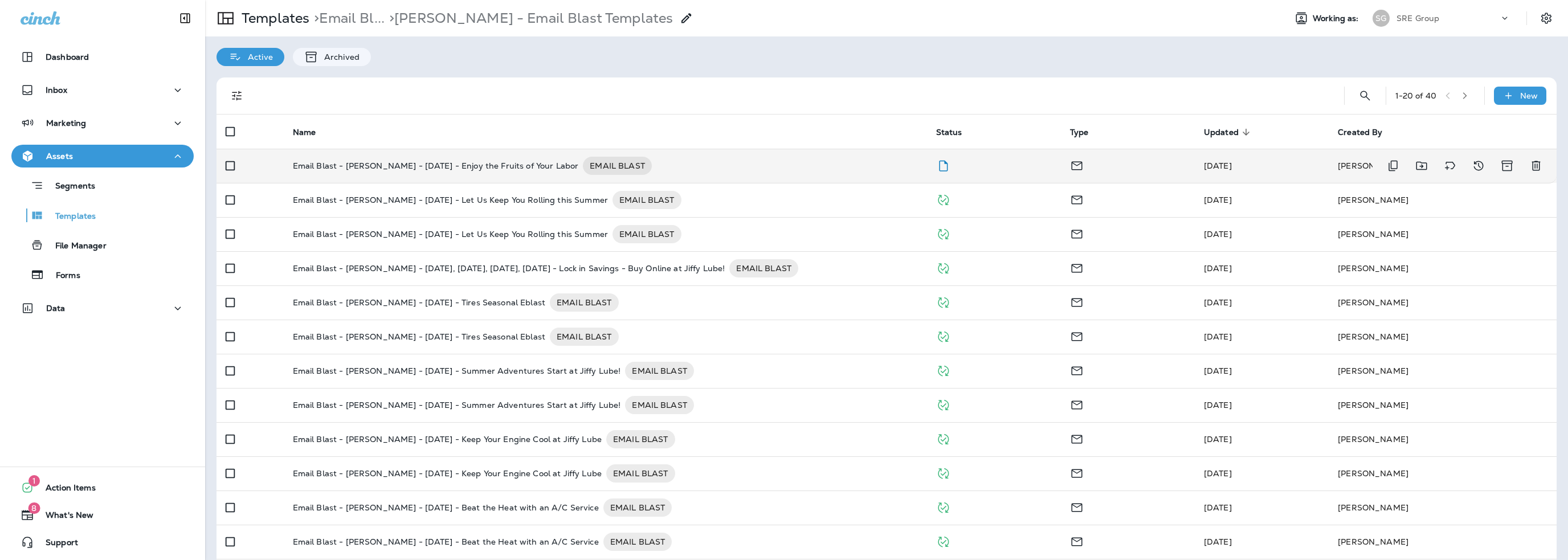
click at [463, 168] on p "Email Blast - [PERSON_NAME] - [DATE] - Enjoy the Fruits of Your Labor" at bounding box center [436, 166] width 286 height 18
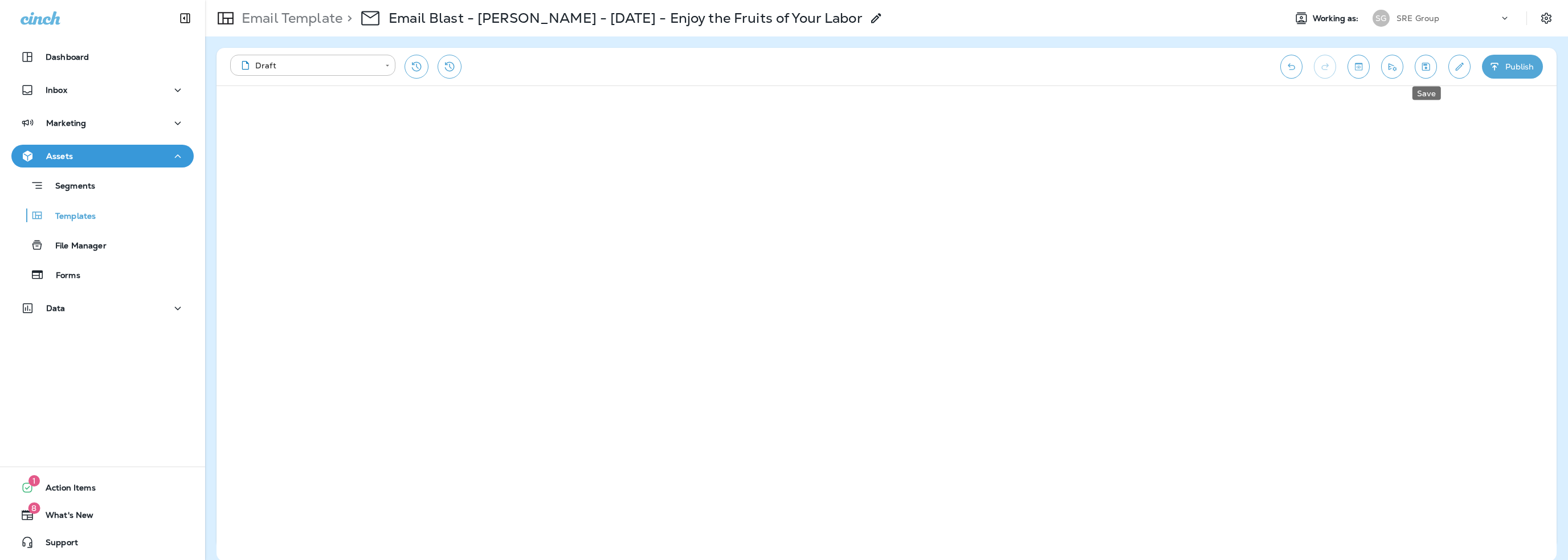
click at [1428, 66] on icon "Save" at bounding box center [1425, 66] width 12 height 11
click at [1390, 67] on icon "Send test email" at bounding box center [1392, 66] width 12 height 11
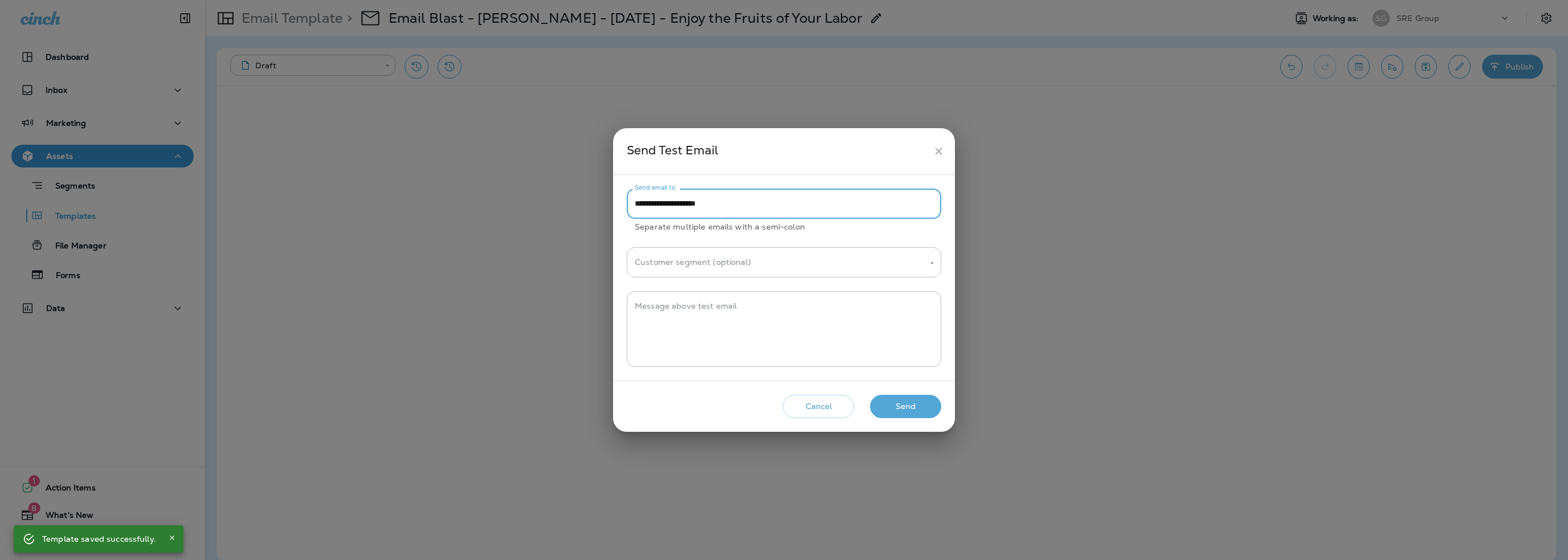
drag, startPoint x: 656, startPoint y: 201, endPoint x: 584, endPoint y: 202, distance: 72.0
click at [584, 202] on div "**********" at bounding box center [784, 280] width 1568 height 560
type input "**********"
click at [685, 313] on textarea "Message above test email" at bounding box center [784, 329] width 299 height 57
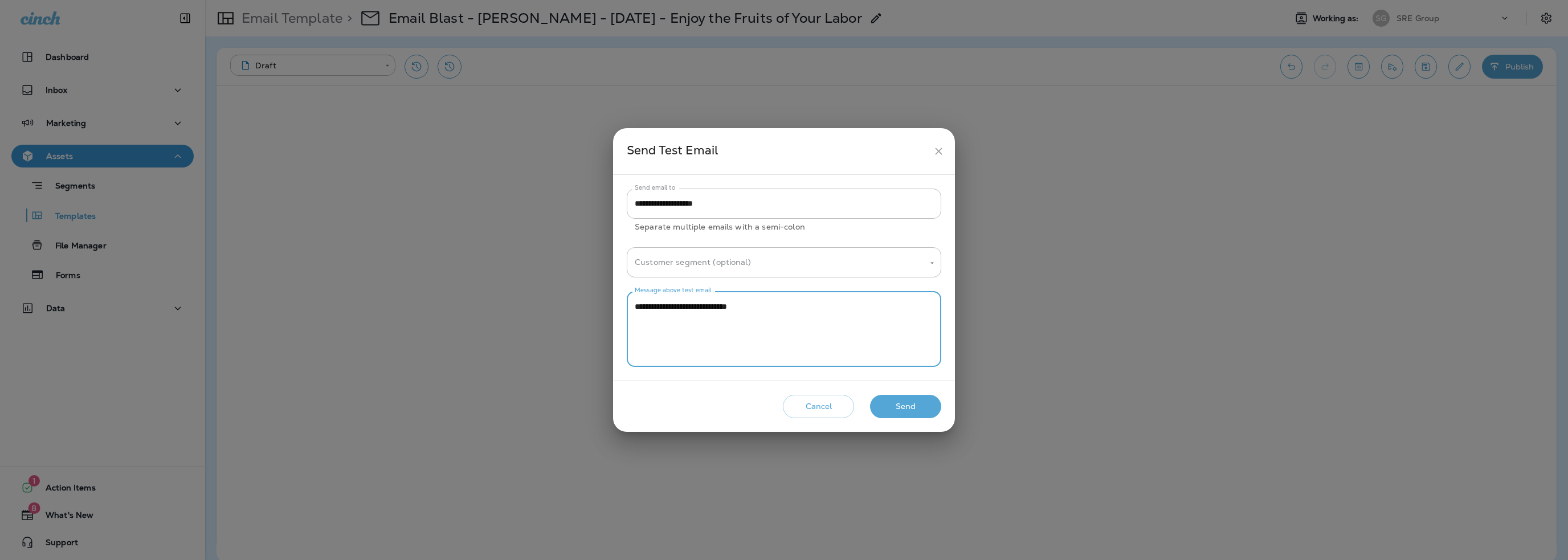
type textarea "**********"
click at [909, 411] on button "Send" at bounding box center [905, 406] width 71 height 23
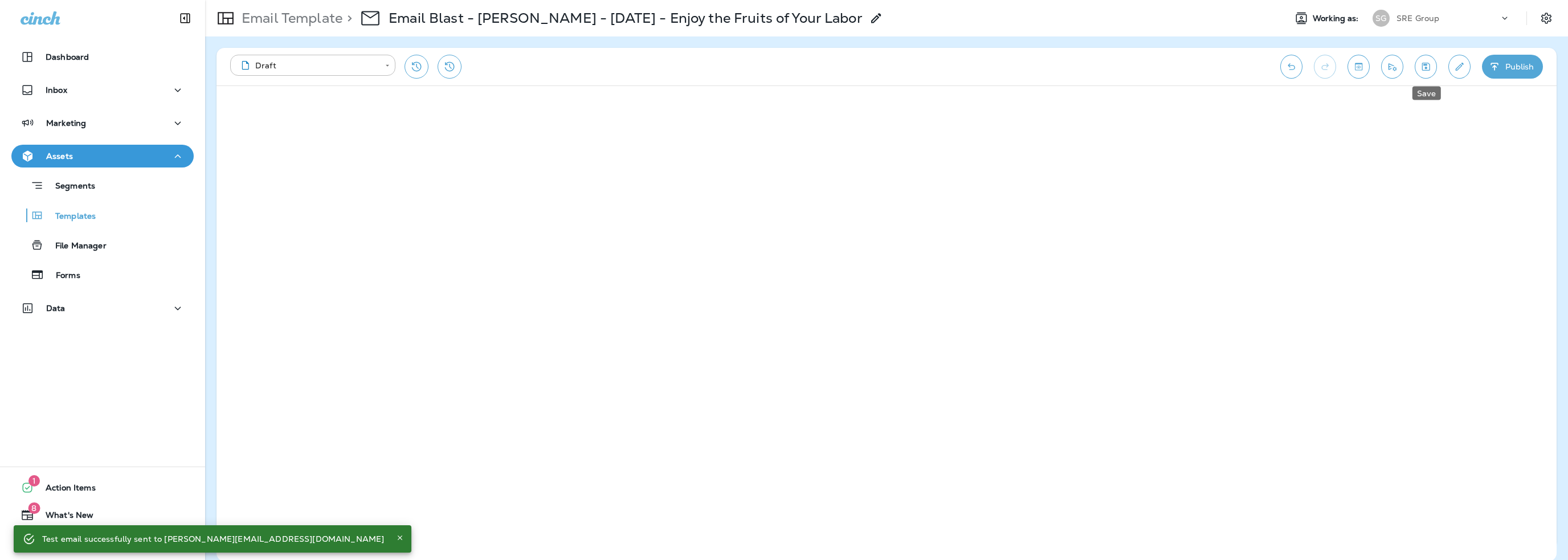
click at [1427, 66] on icon "Save" at bounding box center [1425, 66] width 12 height 11
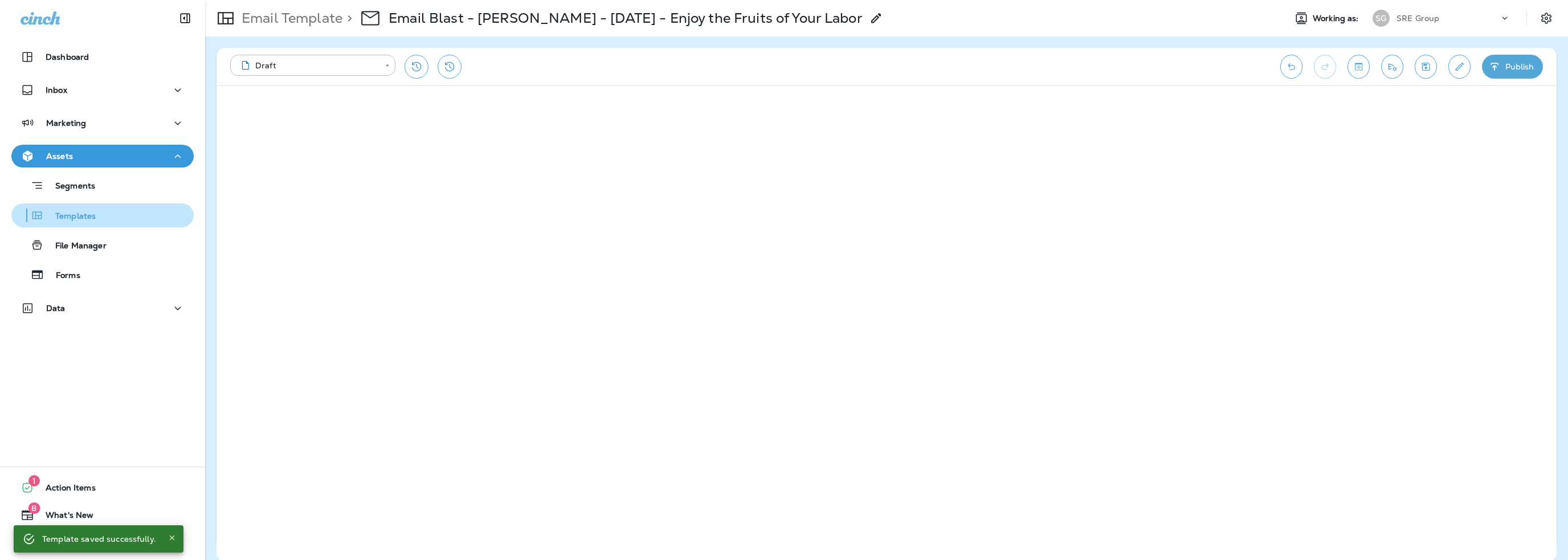
click at [78, 215] on p "Templates" at bounding box center [70, 216] width 52 height 10
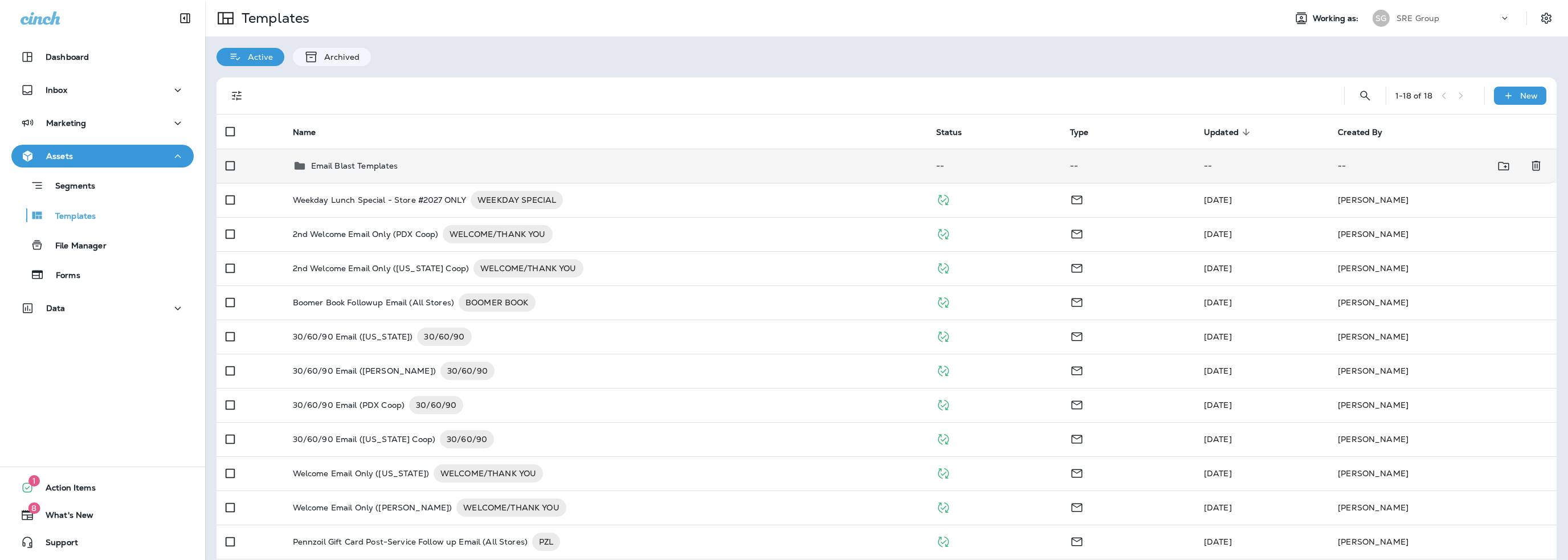
click at [367, 163] on p "Email Blast Templates" at bounding box center [354, 166] width 87 height 9
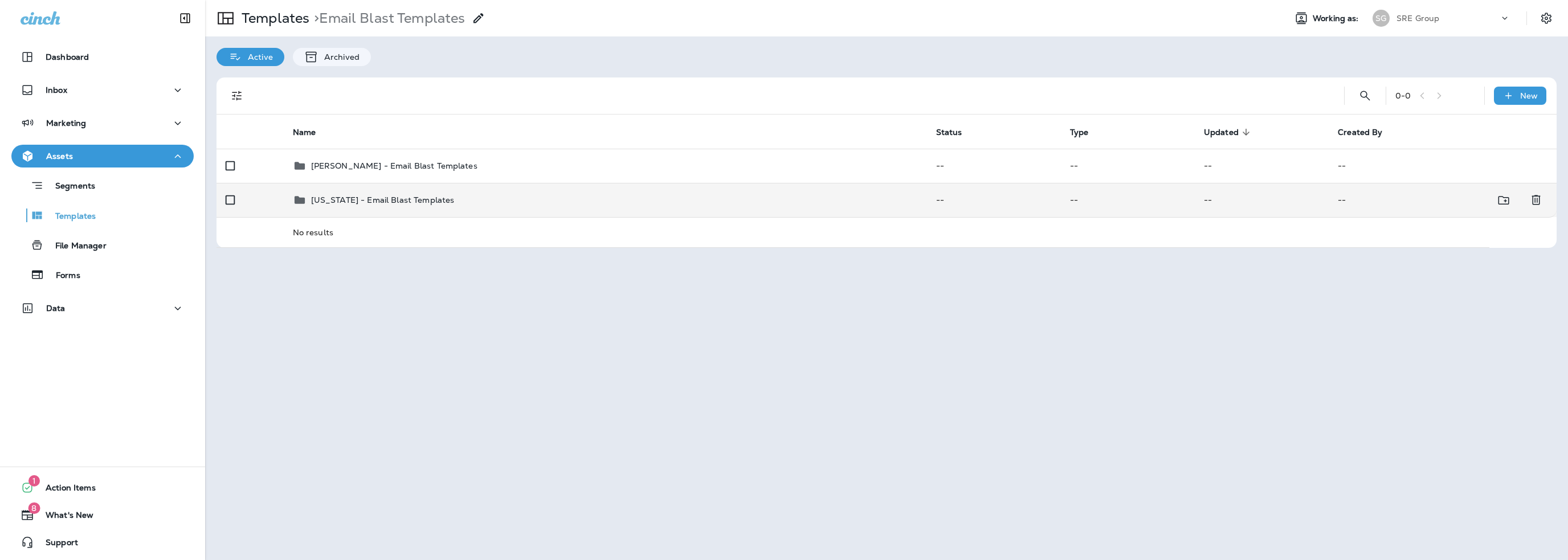
click at [366, 198] on p "[US_STATE] - Email Blast Templates" at bounding box center [382, 200] width 143 height 9
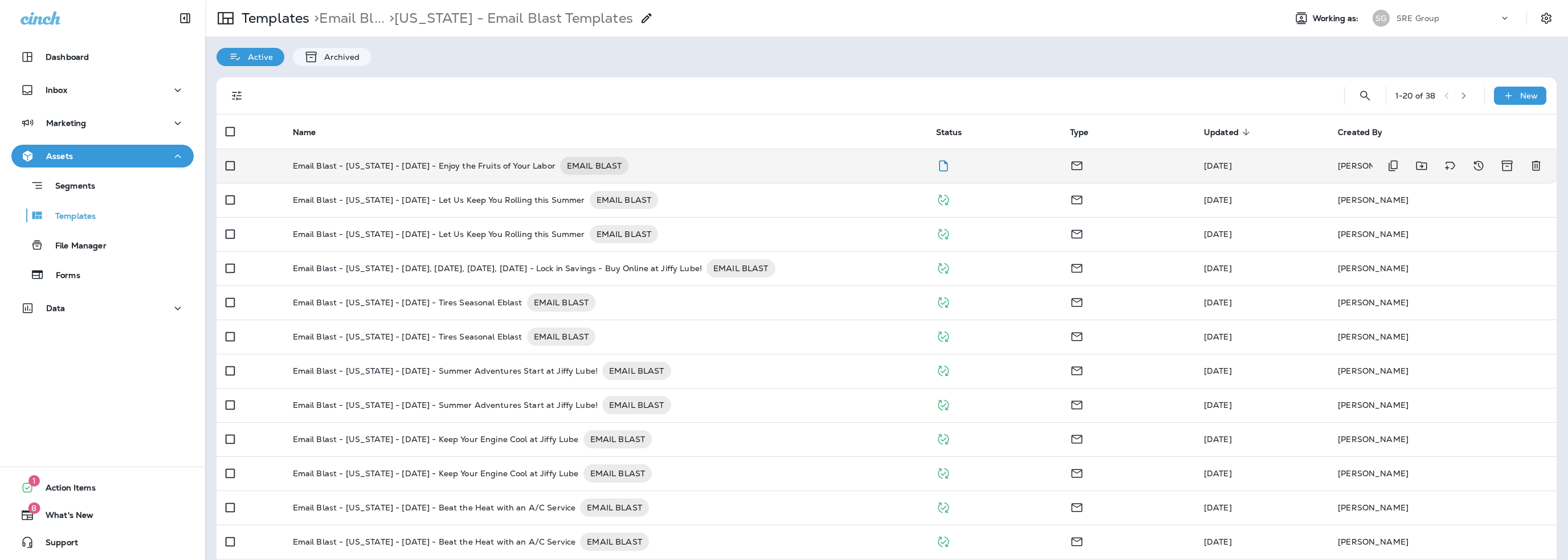
click at [413, 167] on p "Email Blast - [US_STATE] - [DATE] - Enjoy the Fruits of Your Labor" at bounding box center [424, 166] width 263 height 18
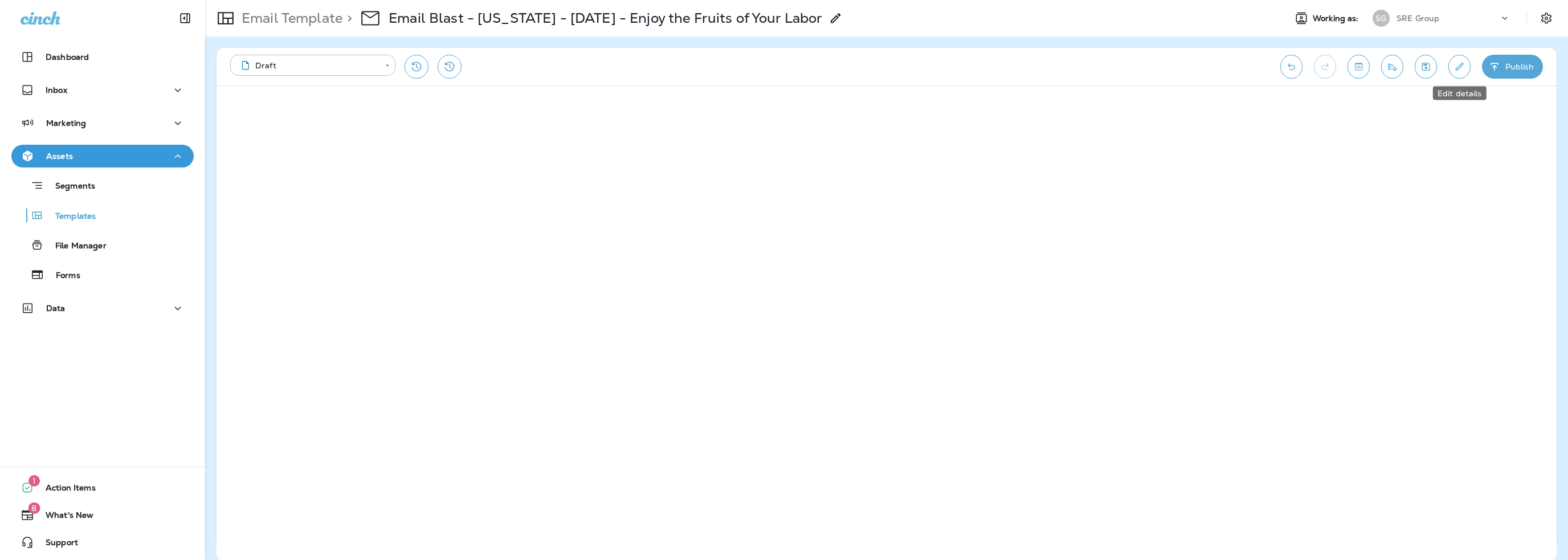
click at [1455, 61] on icon "Edit details" at bounding box center [1459, 66] width 12 height 11
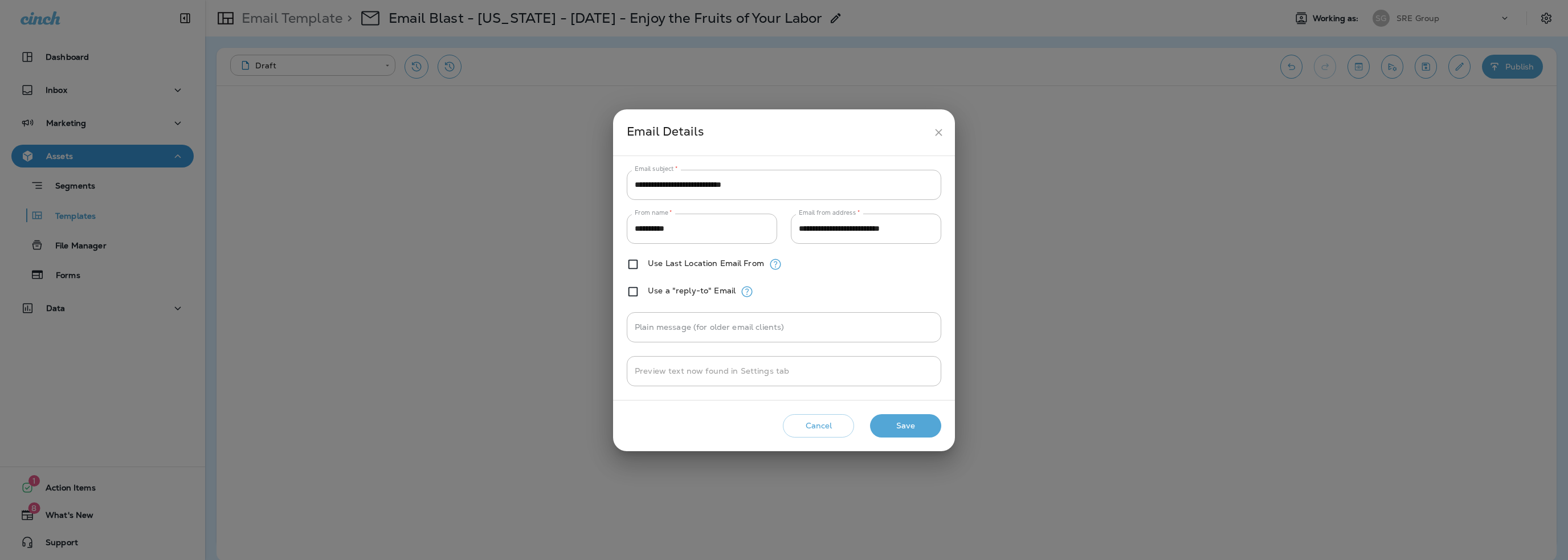
click at [901, 429] on button "Save" at bounding box center [905, 425] width 71 height 23
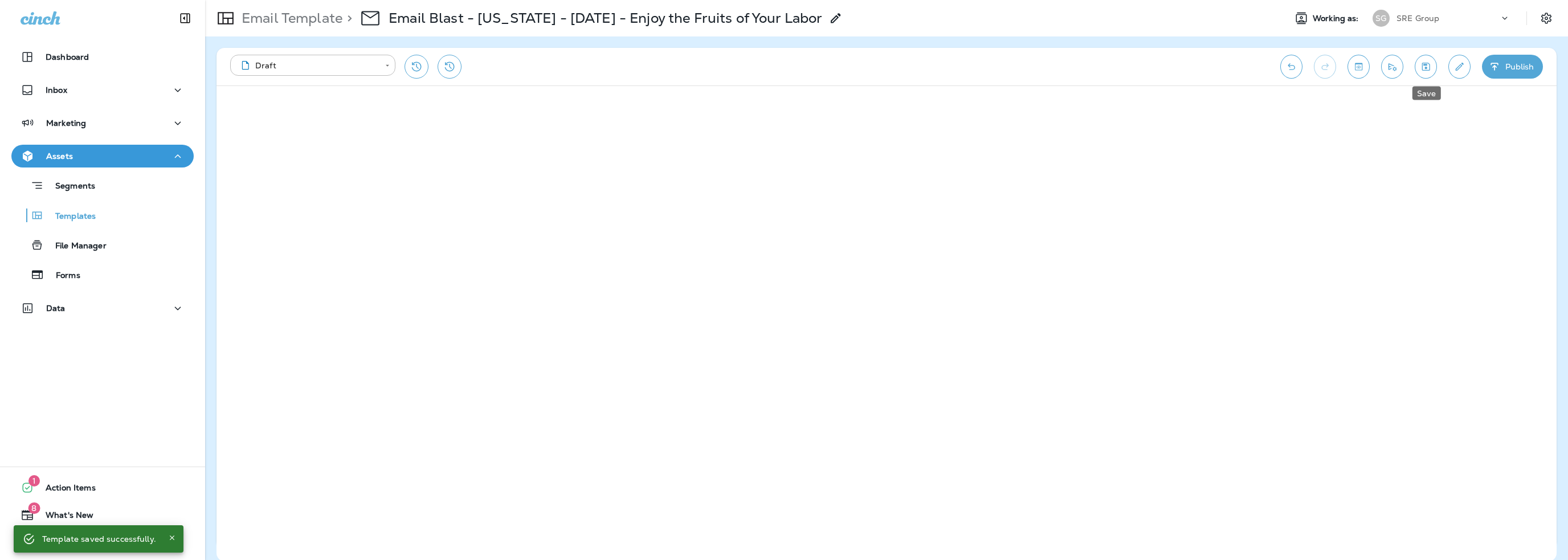
click at [1427, 69] on icon "Save" at bounding box center [1425, 66] width 12 height 11
click at [1393, 67] on icon "Send test email" at bounding box center [1392, 66] width 12 height 11
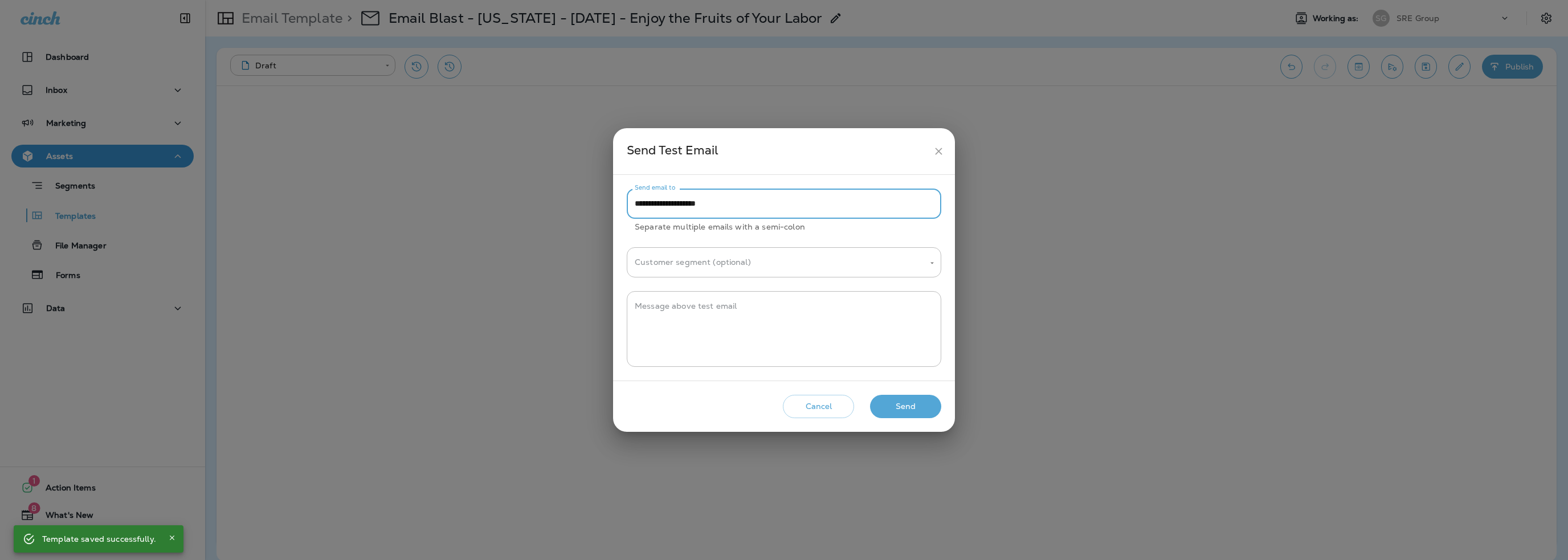
drag, startPoint x: 658, startPoint y: 203, endPoint x: 535, endPoint y: 214, distance: 123.5
click at [535, 214] on div "**********" at bounding box center [784, 280] width 1568 height 560
type input "**********"
click at [679, 310] on textarea "Message above test email" at bounding box center [784, 329] width 299 height 57
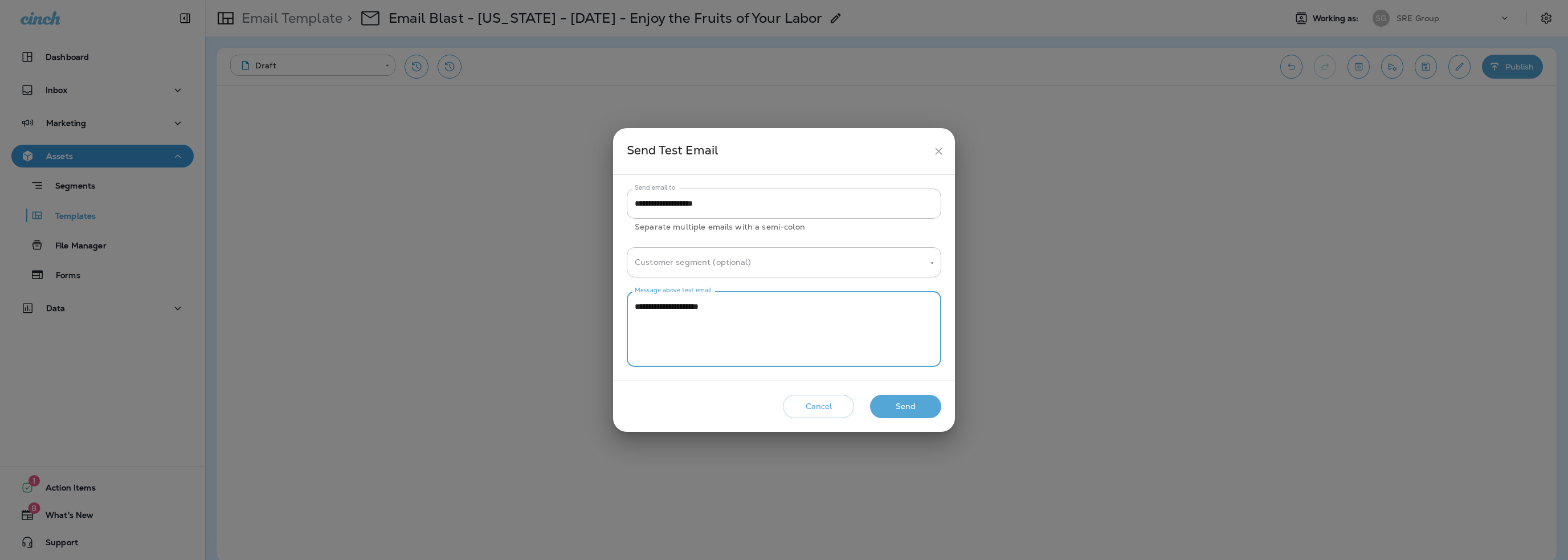
type textarea "**********"
click at [885, 403] on button "Send" at bounding box center [905, 406] width 71 height 23
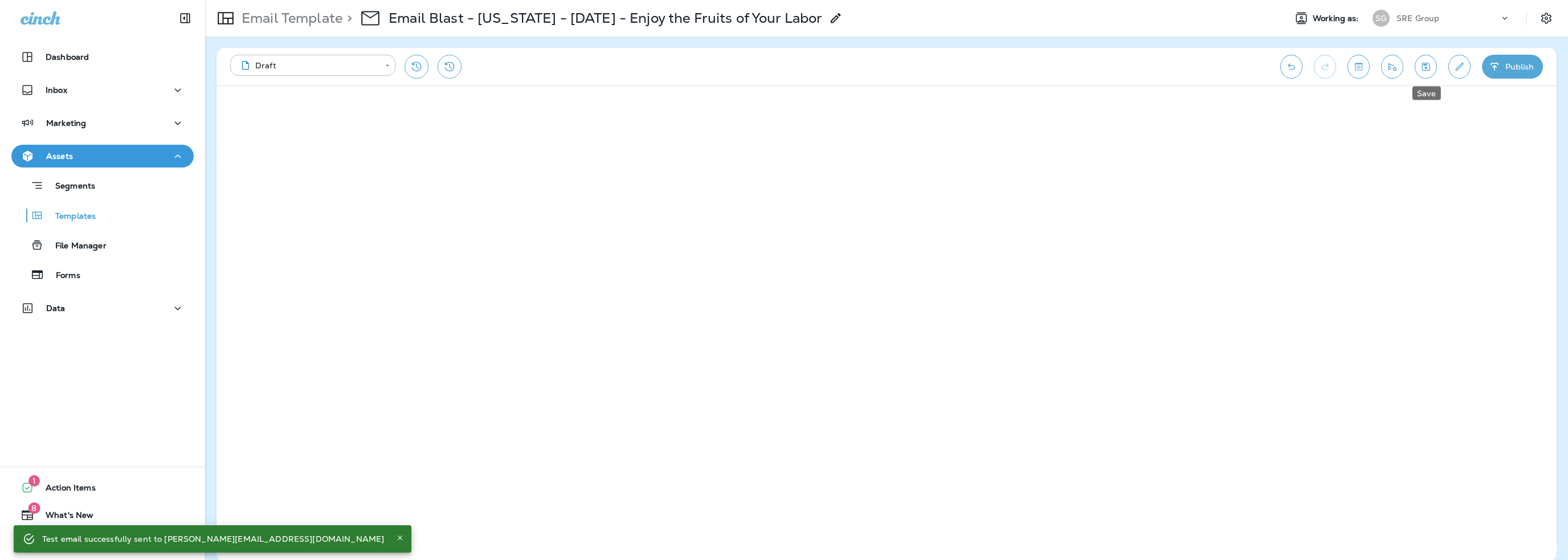
click at [1422, 69] on icon "Save" at bounding box center [1425, 66] width 8 height 8
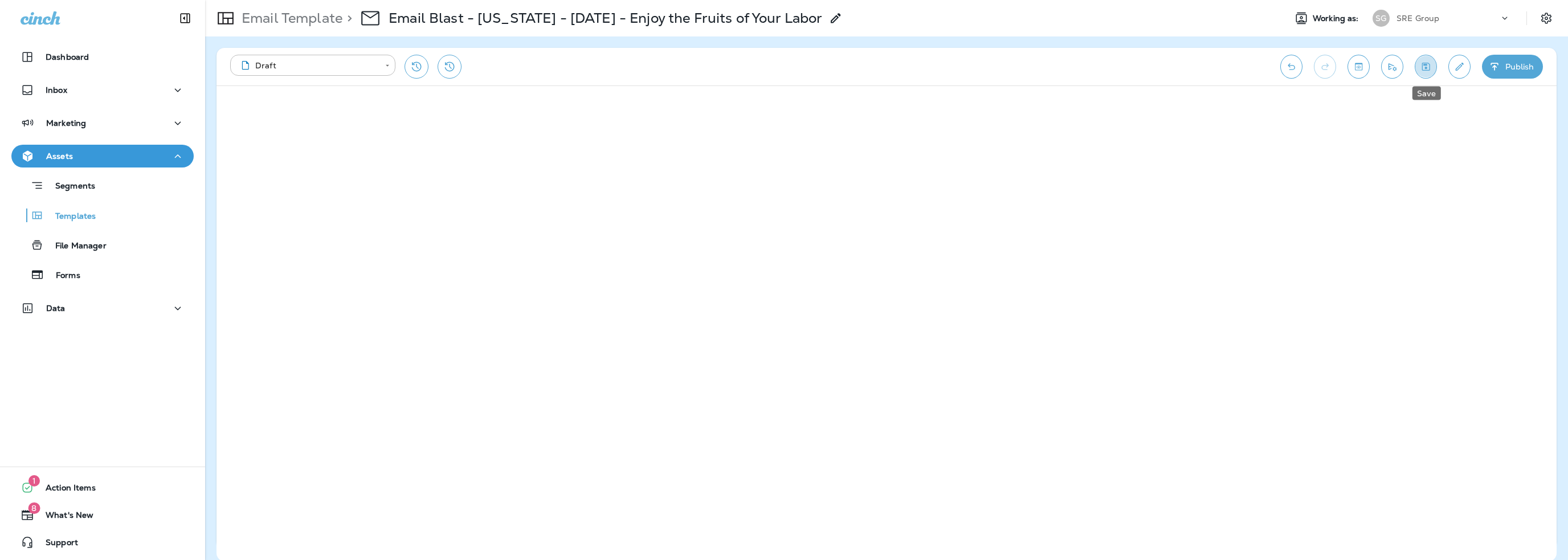
click at [1425, 68] on icon "Save" at bounding box center [1425, 66] width 8 height 8
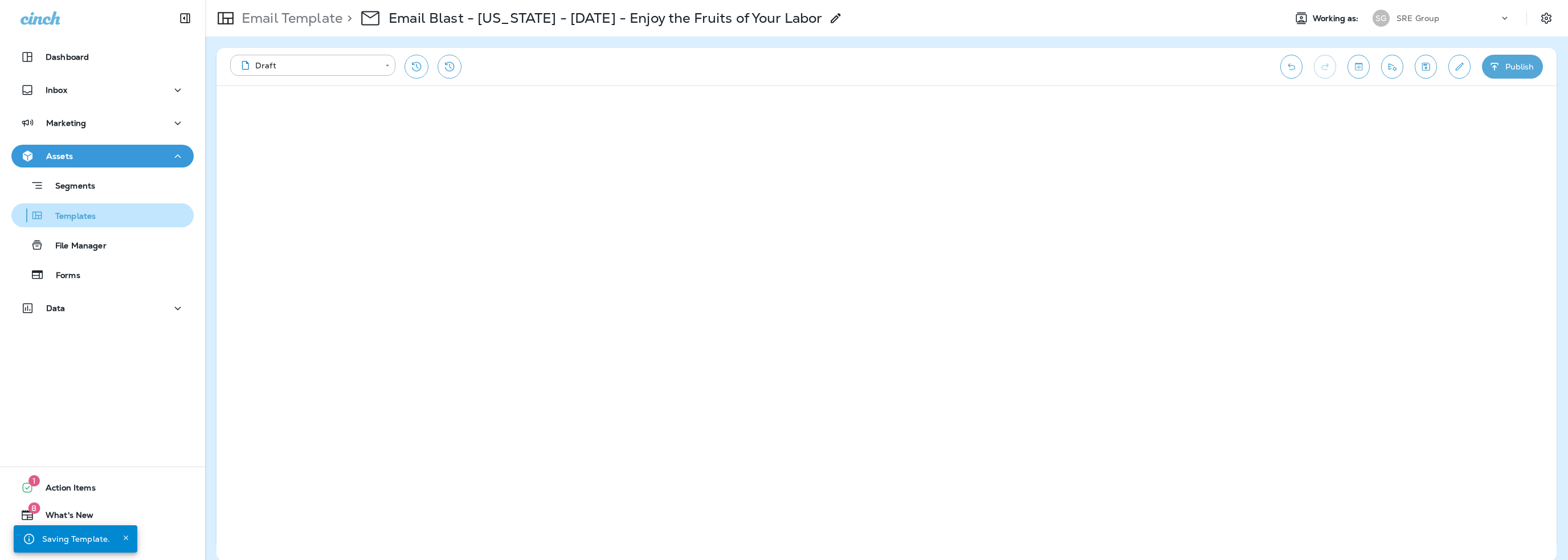
click at [82, 217] on p "Templates" at bounding box center [70, 216] width 52 height 10
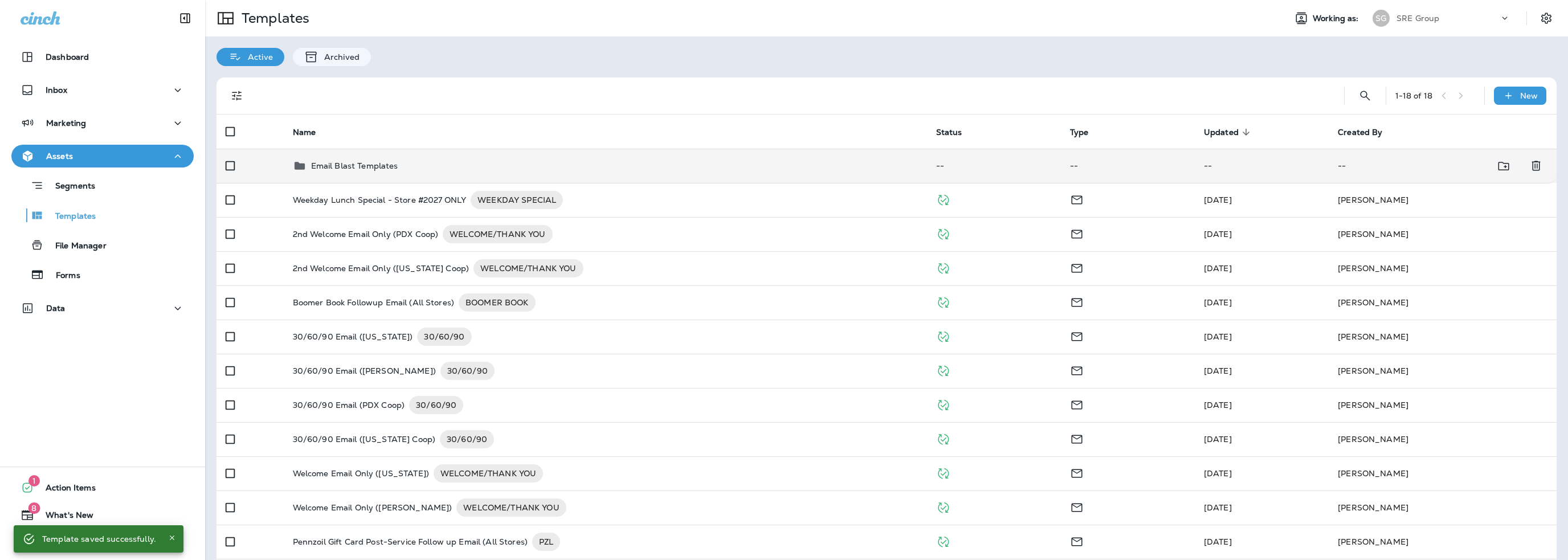
click at [340, 165] on p "Email Blast Templates" at bounding box center [354, 166] width 87 height 9
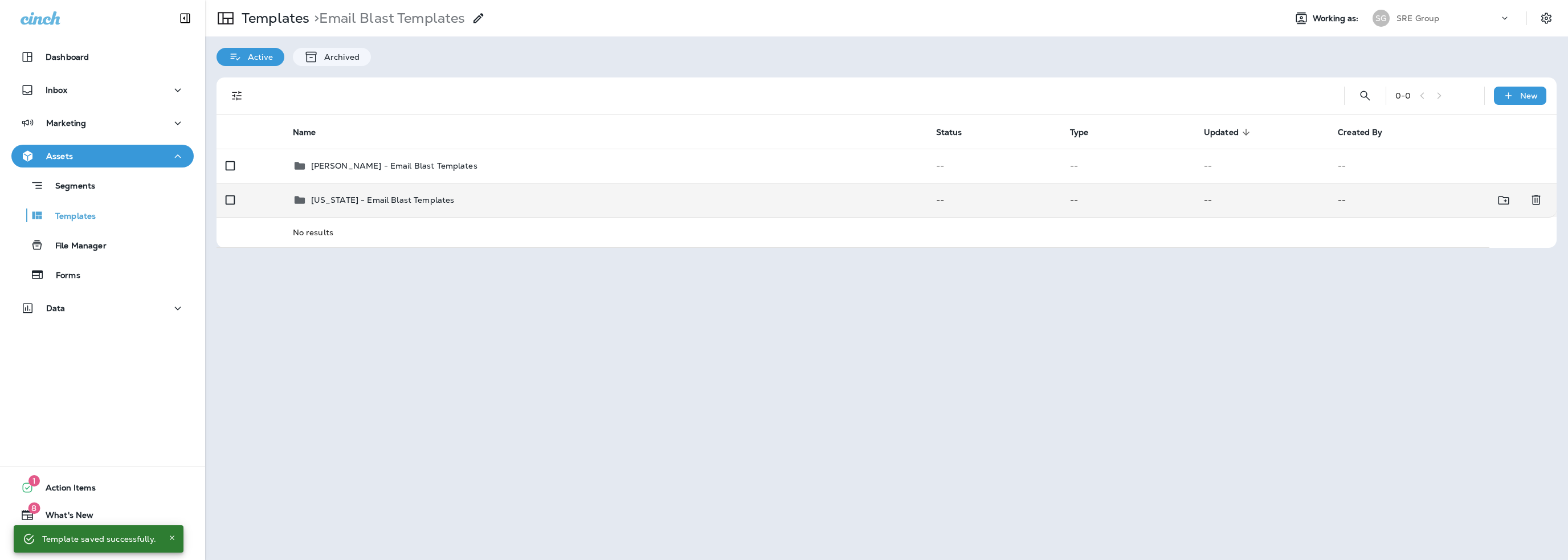
click at [347, 199] on p "[US_STATE] - Email Blast Templates" at bounding box center [382, 200] width 143 height 9
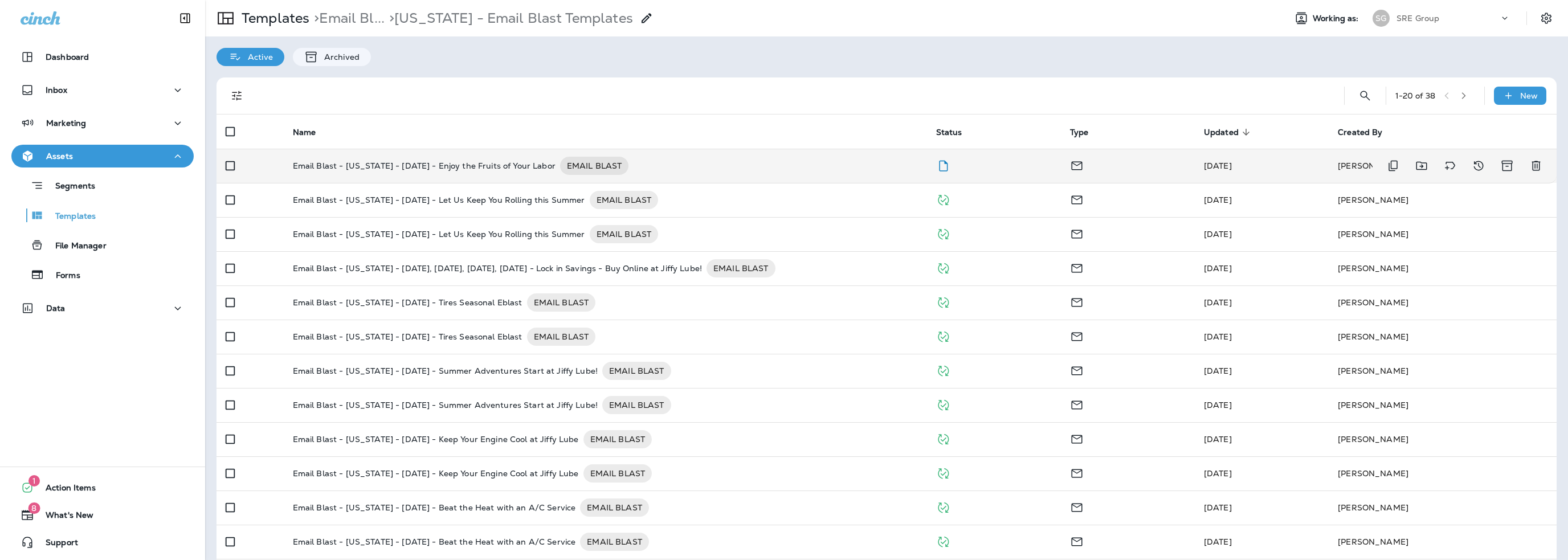
click at [386, 167] on p "Email Blast - [US_STATE] - [DATE] - Enjoy the Fruits of Your Labor" at bounding box center [424, 166] width 263 height 18
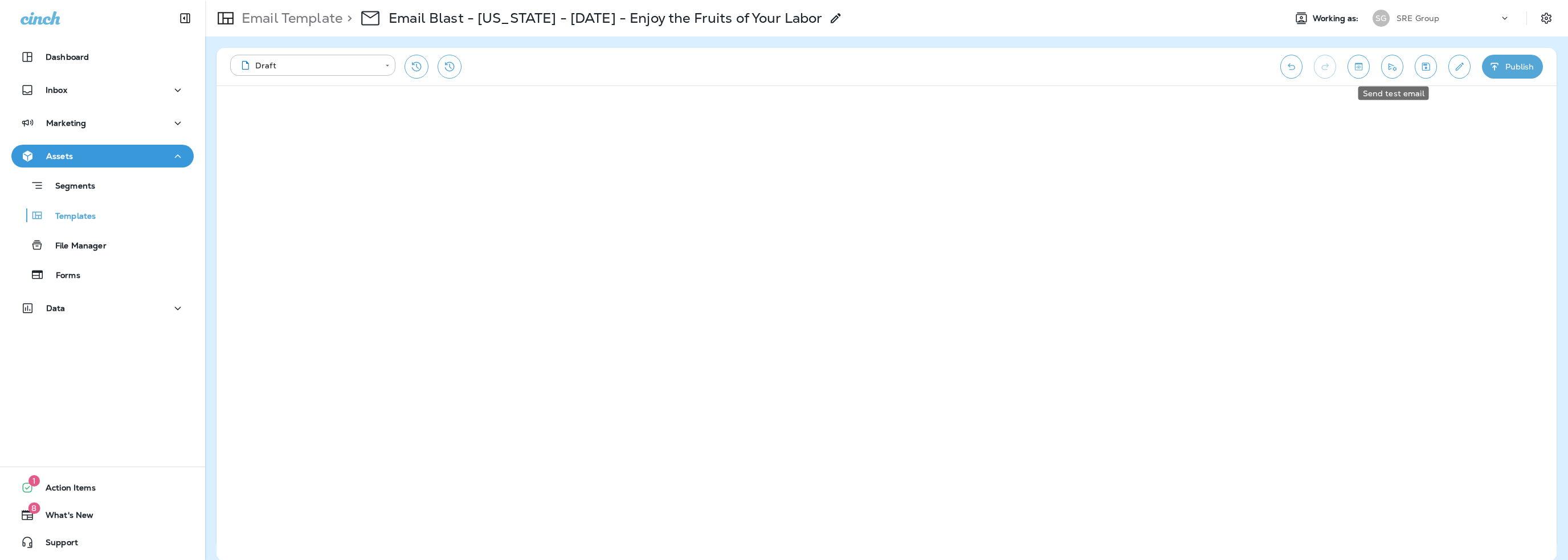
click at [1397, 70] on icon "Send test email" at bounding box center [1392, 66] width 12 height 11
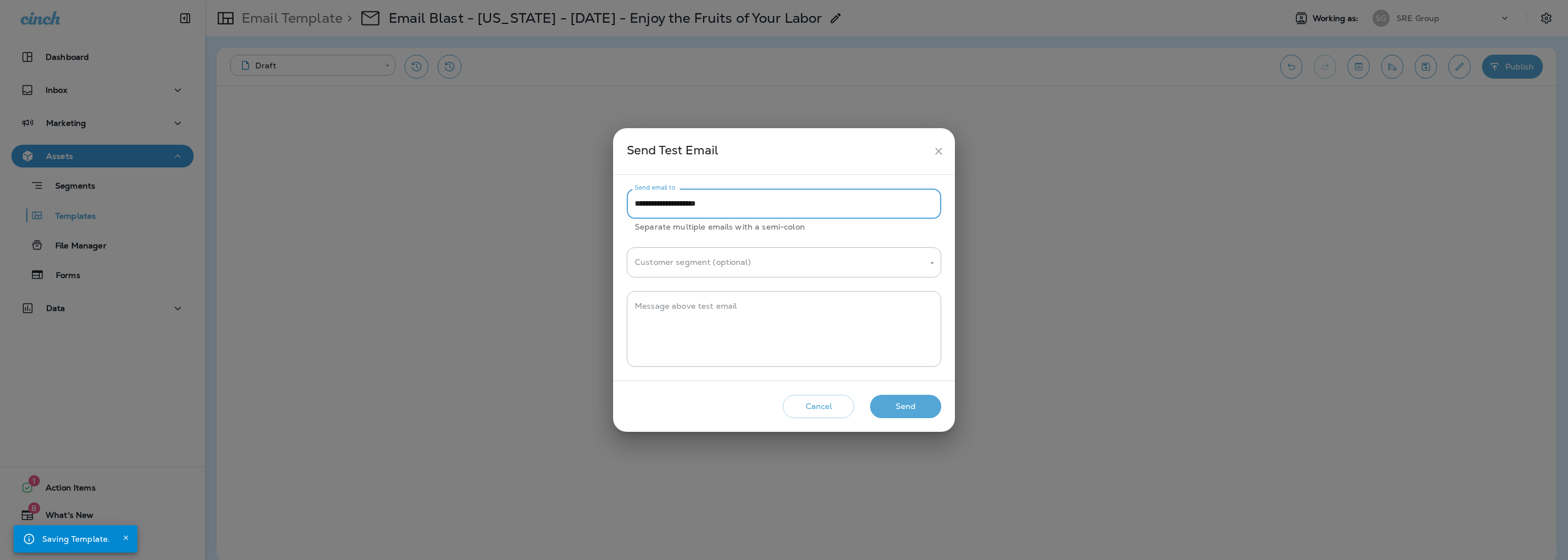
drag, startPoint x: 658, startPoint y: 202, endPoint x: 564, endPoint y: 214, distance: 94.8
click at [564, 214] on div "**********" at bounding box center [784, 280] width 1568 height 560
type input "**********"
click at [668, 313] on textarea "Message above test email" at bounding box center [784, 329] width 299 height 57
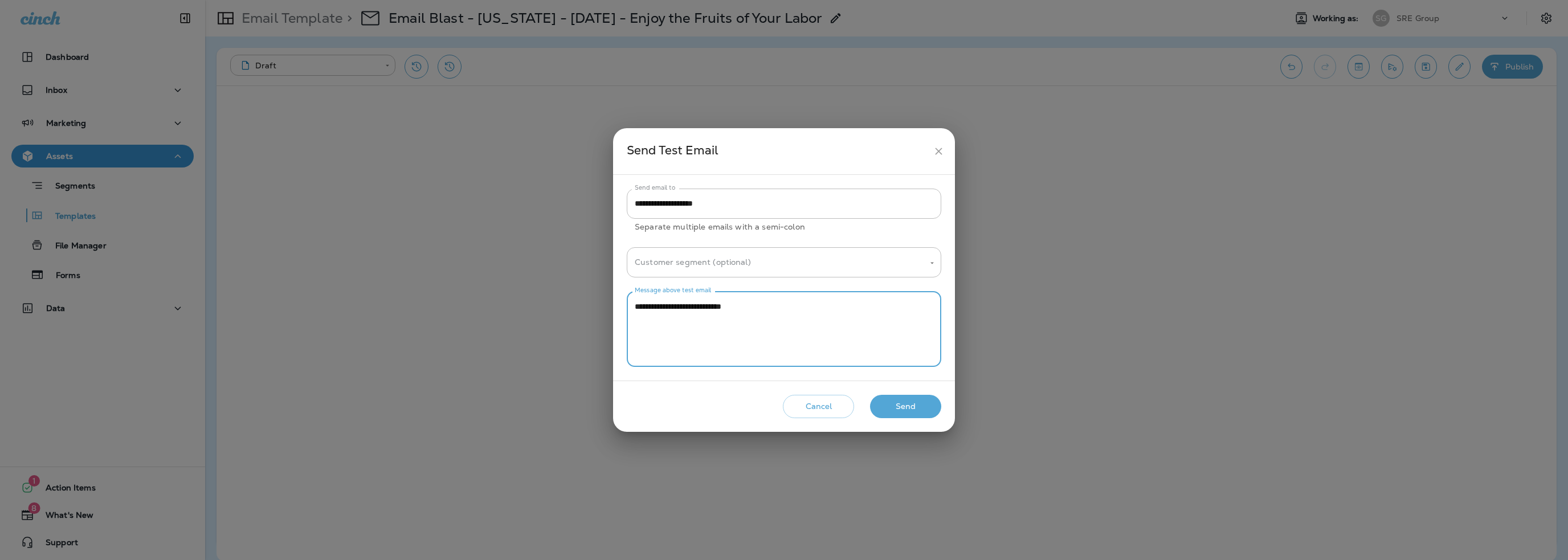
type textarea "**********"
click at [891, 410] on button "Send" at bounding box center [905, 406] width 71 height 23
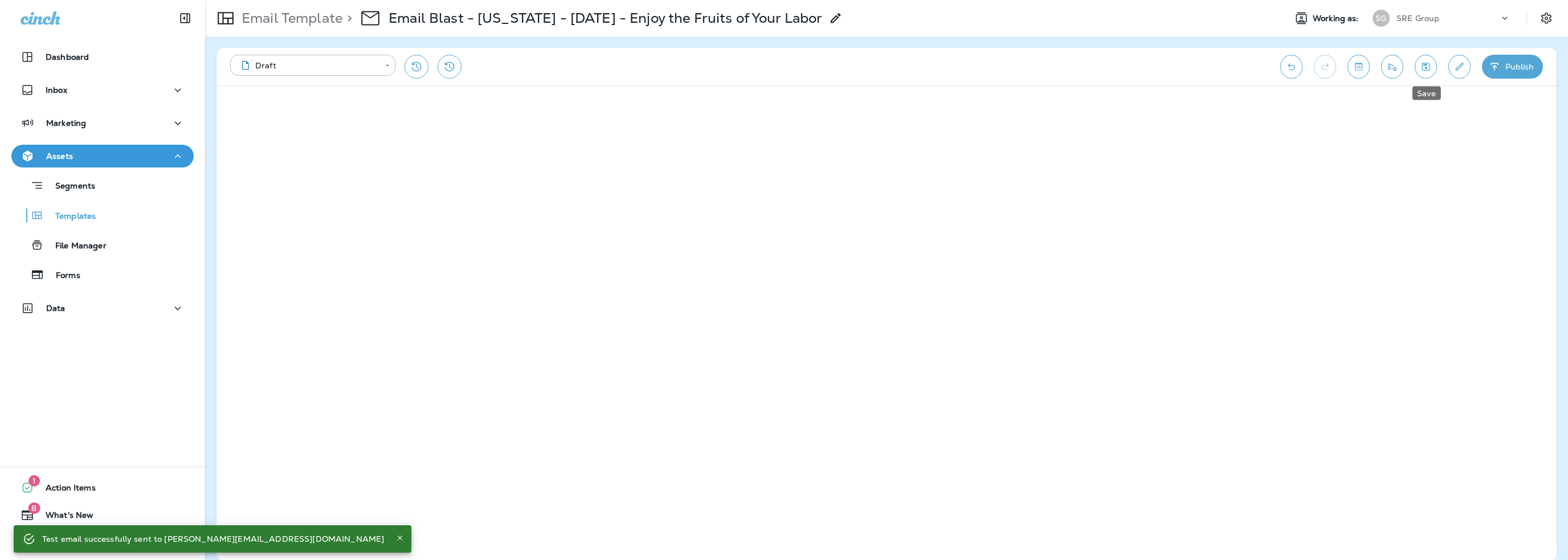
click at [1425, 72] on icon "Save" at bounding box center [1425, 66] width 12 height 11
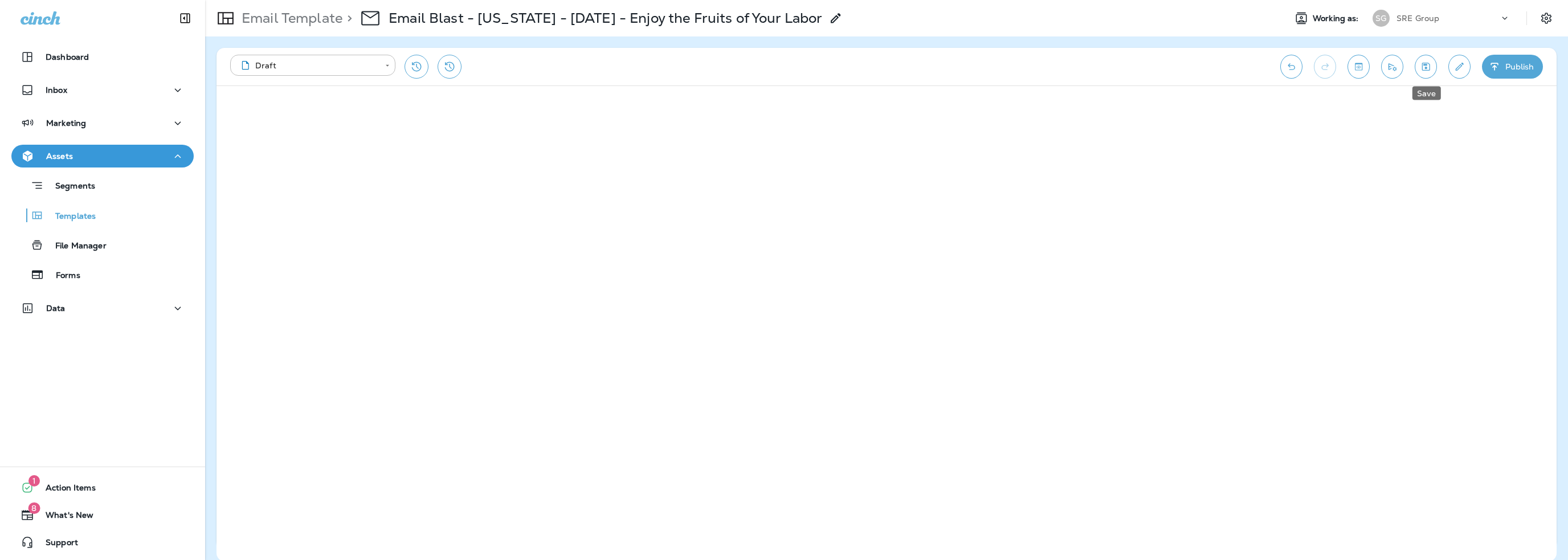
drag, startPoint x: 1427, startPoint y: 70, endPoint x: 1404, endPoint y: 71, distance: 23.0
click at [1427, 70] on icon "Save" at bounding box center [1425, 66] width 8 height 8
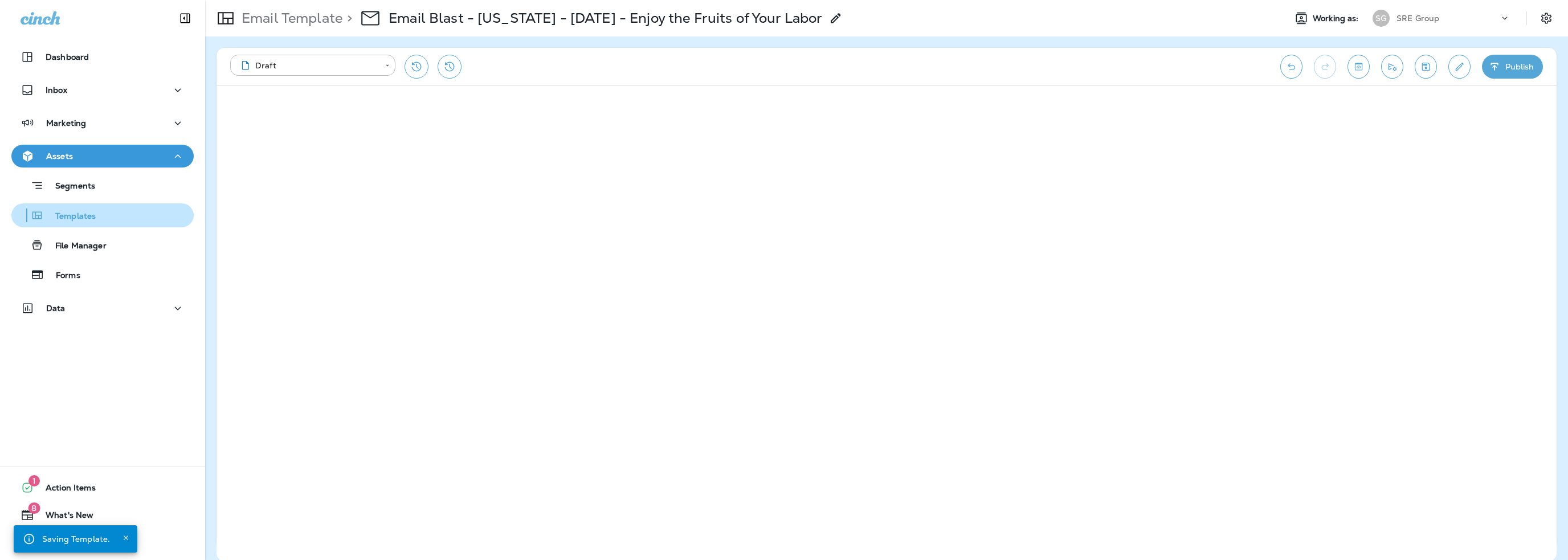
click at [89, 216] on p "Templates" at bounding box center [70, 216] width 52 height 10
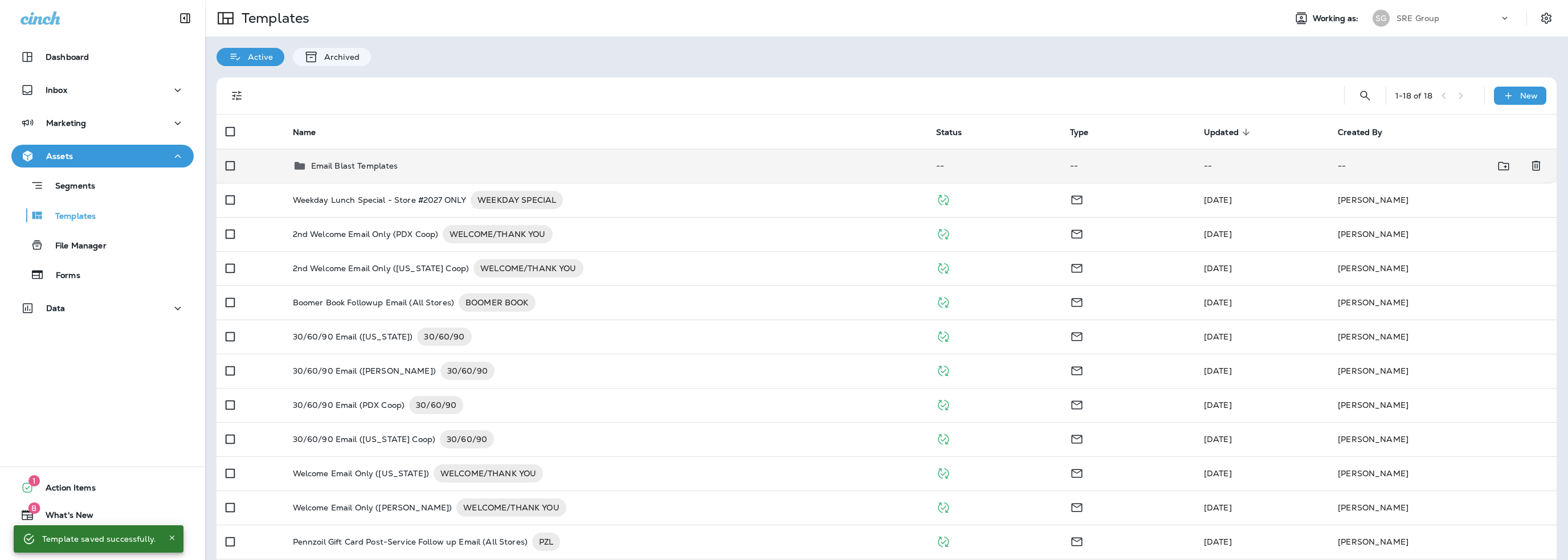
click at [347, 166] on p "Email Blast Templates" at bounding box center [354, 166] width 87 height 9
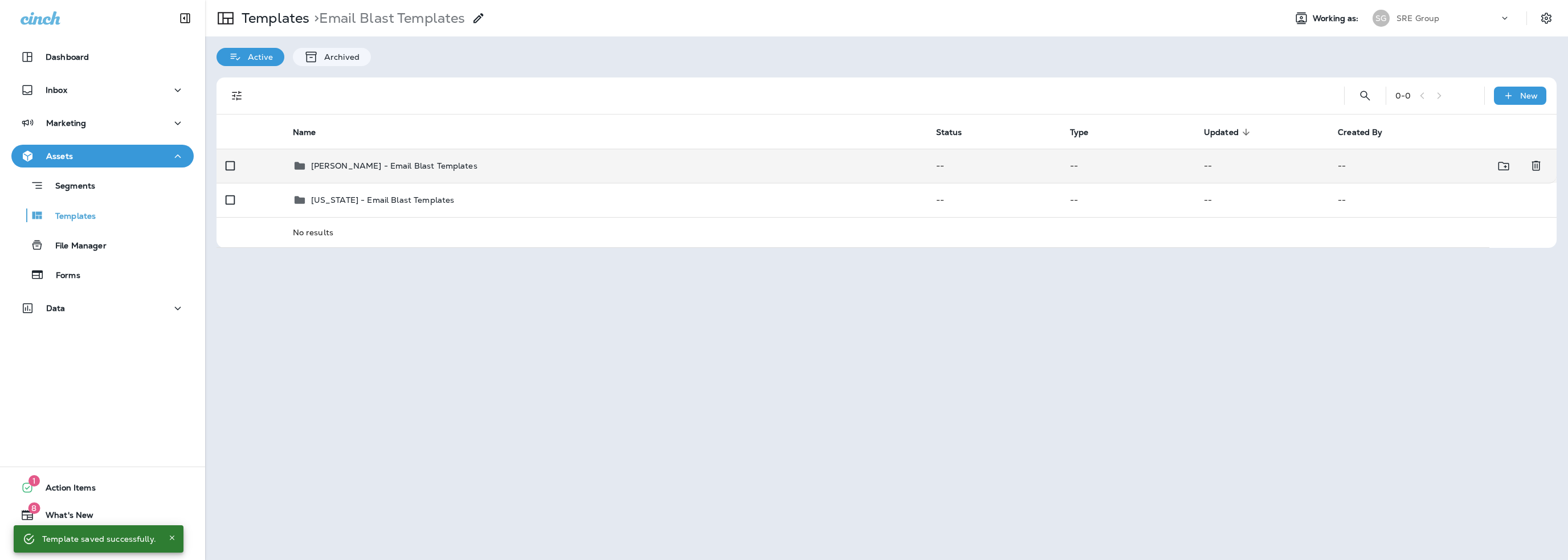
click at [356, 166] on p "[PERSON_NAME] - Email Blast Templates" at bounding box center [394, 166] width 166 height 9
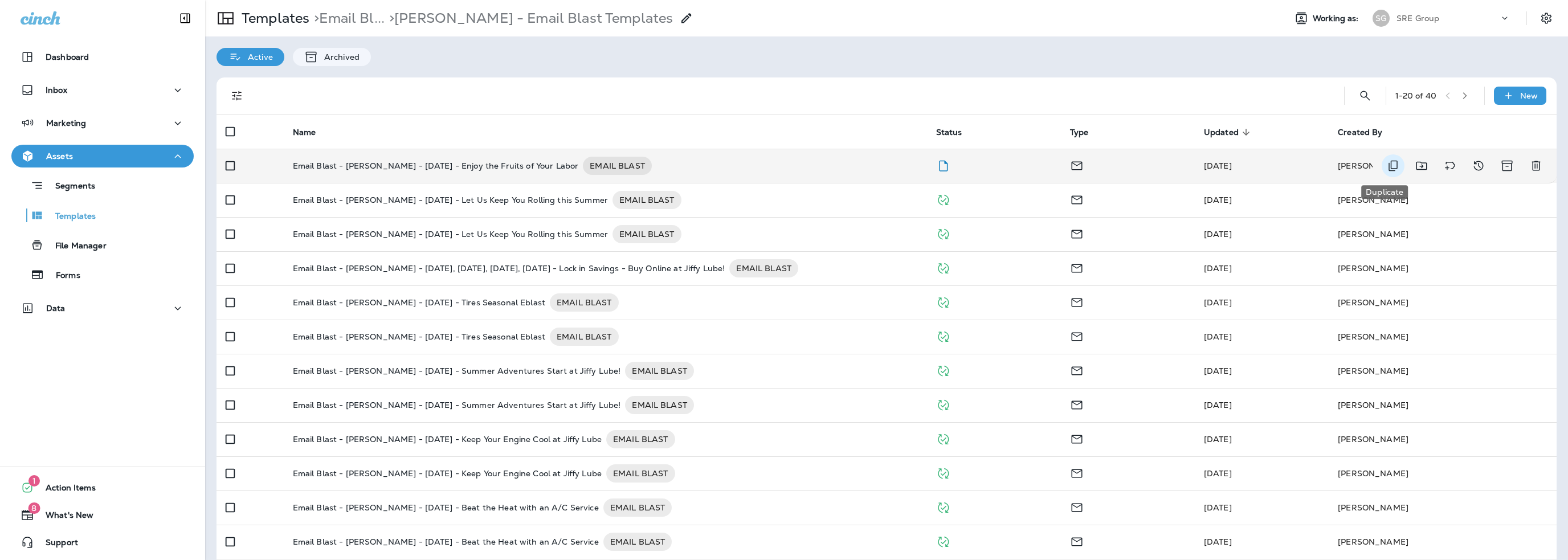
click at [1386, 168] on icon "Duplicate" at bounding box center [1393, 166] width 14 height 14
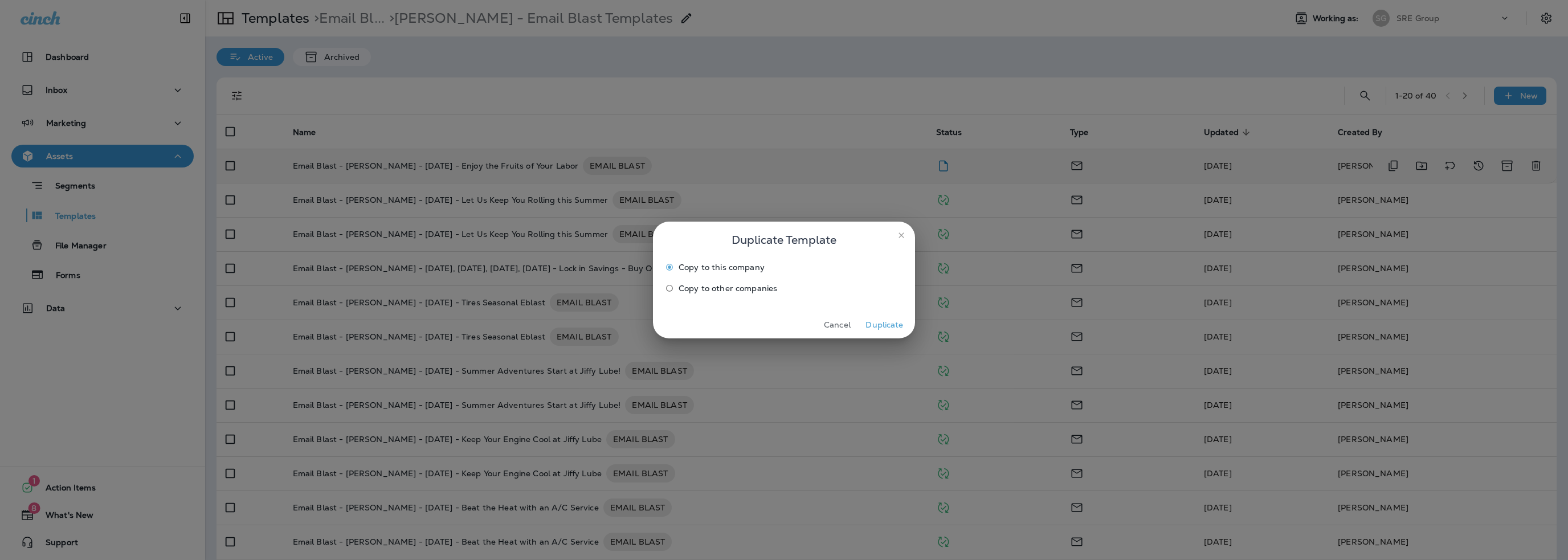
click at [889, 326] on button "Duplicate" at bounding box center [884, 324] width 43 height 17
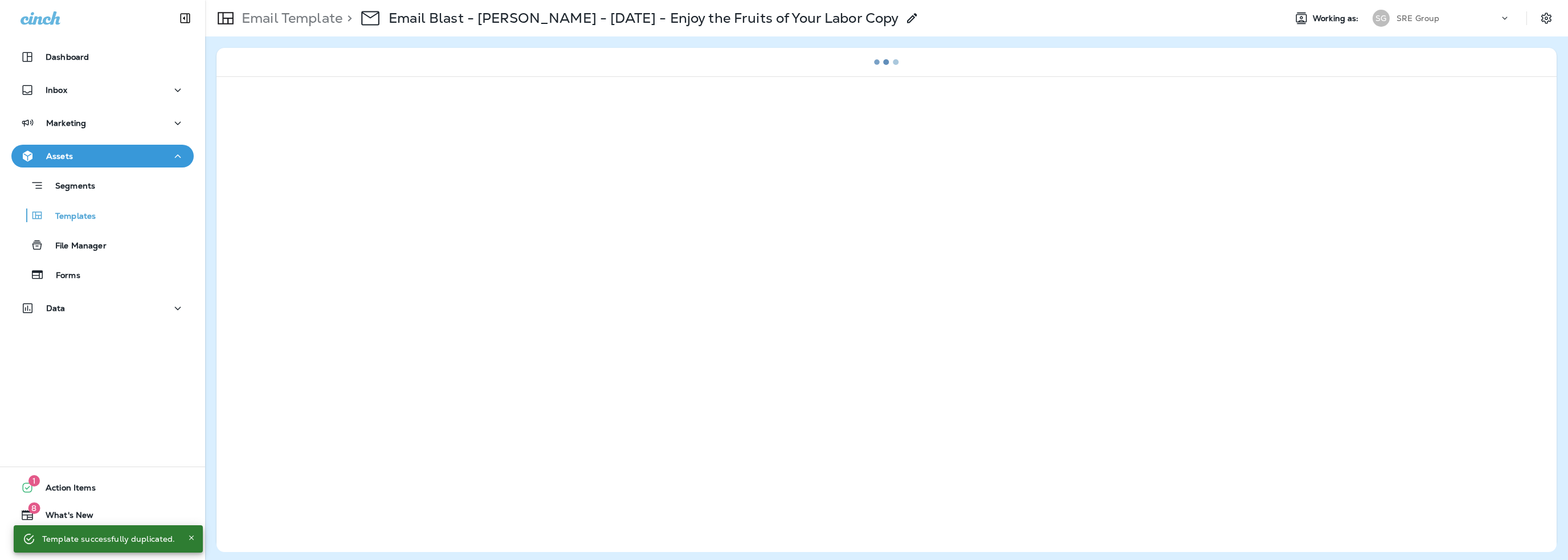
click at [905, 17] on icon at bounding box center [912, 18] width 14 height 14
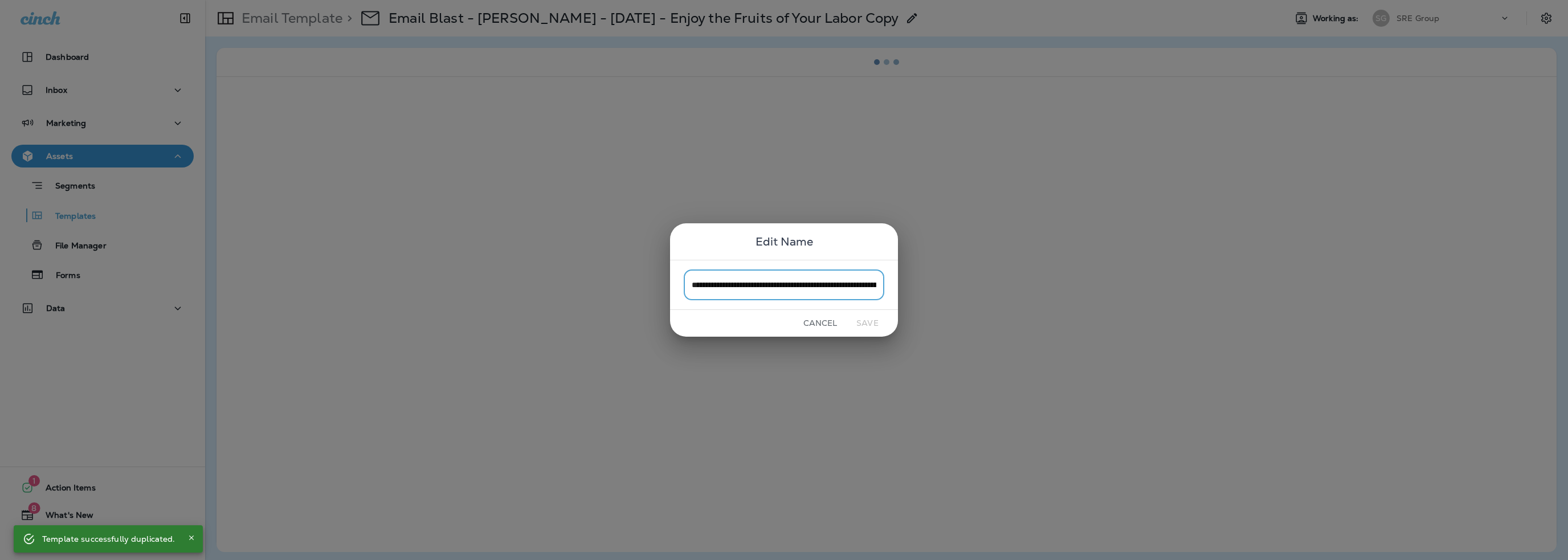
scroll to position [0, 82]
click at [854, 291] on input "**********" at bounding box center [784, 284] width 201 height 30
click at [854, 286] on input "**********" at bounding box center [784, 284] width 201 height 30
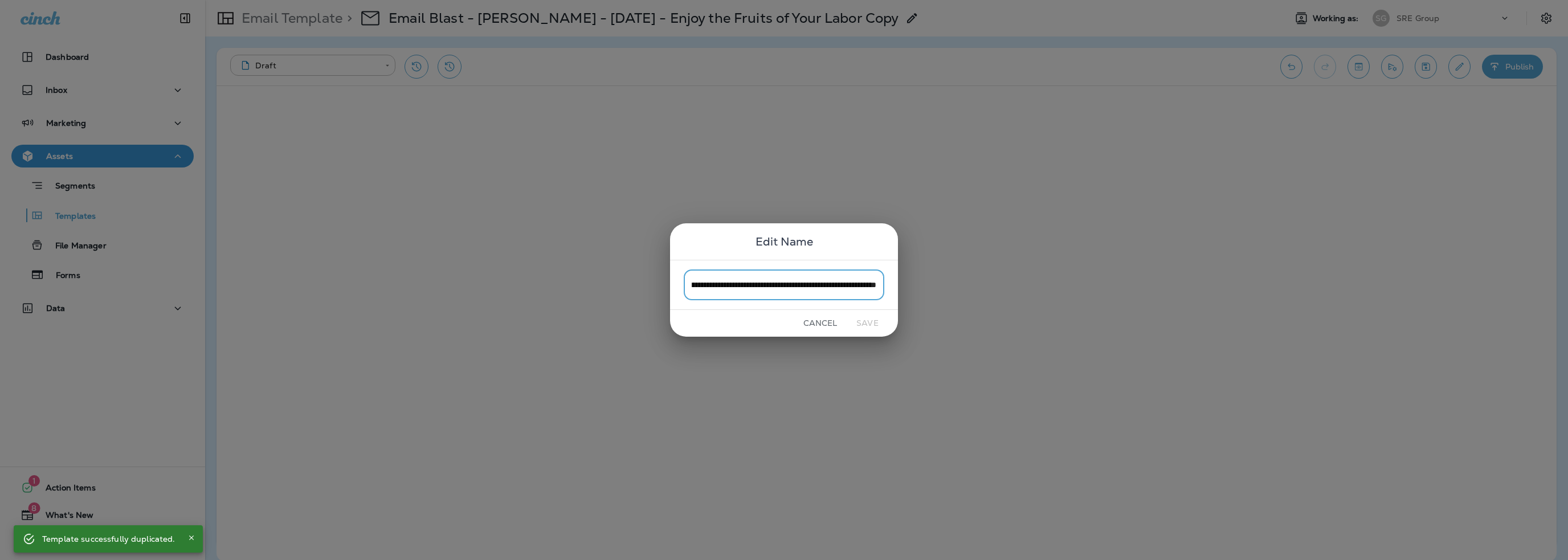
drag, startPoint x: 854, startPoint y: 285, endPoint x: 879, endPoint y: 282, distance: 25.2
click at [879, 282] on input "**********" at bounding box center [784, 284] width 201 height 30
drag, startPoint x: 752, startPoint y: 284, endPoint x: 722, endPoint y: 285, distance: 30.0
click at [722, 285] on input "**********" at bounding box center [784, 284] width 201 height 30
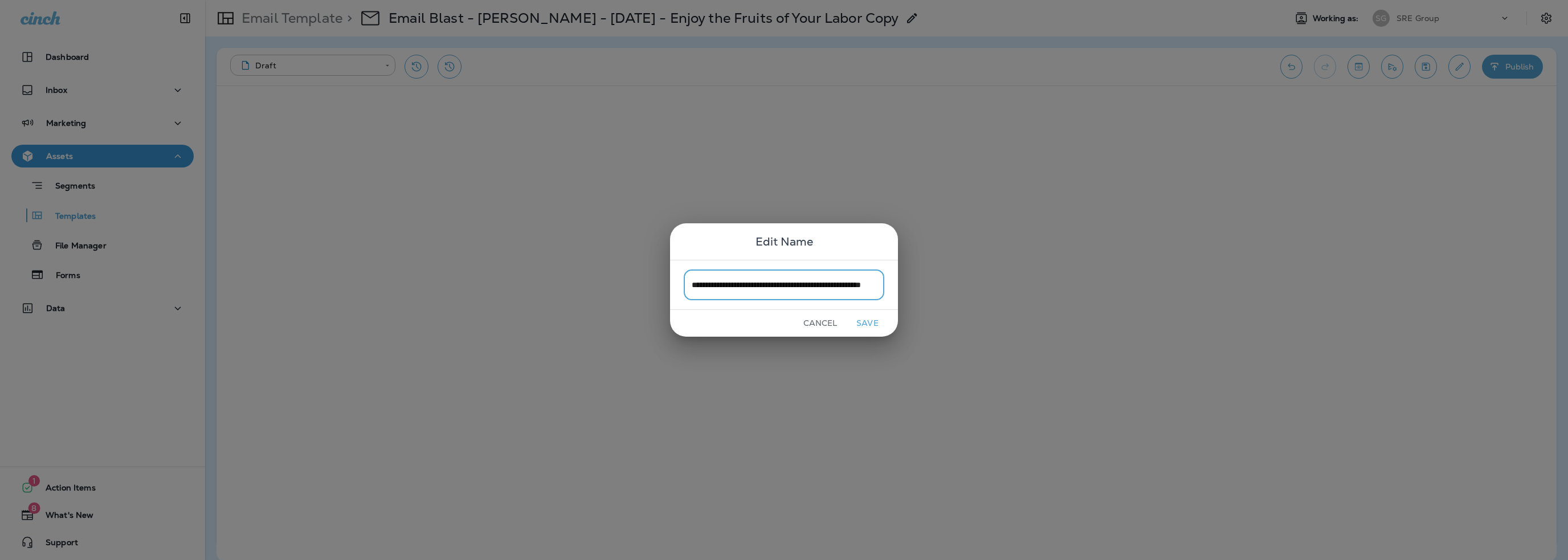
scroll to position [0, 32]
type input "**********"
click at [867, 323] on button "Save" at bounding box center [867, 323] width 43 height 17
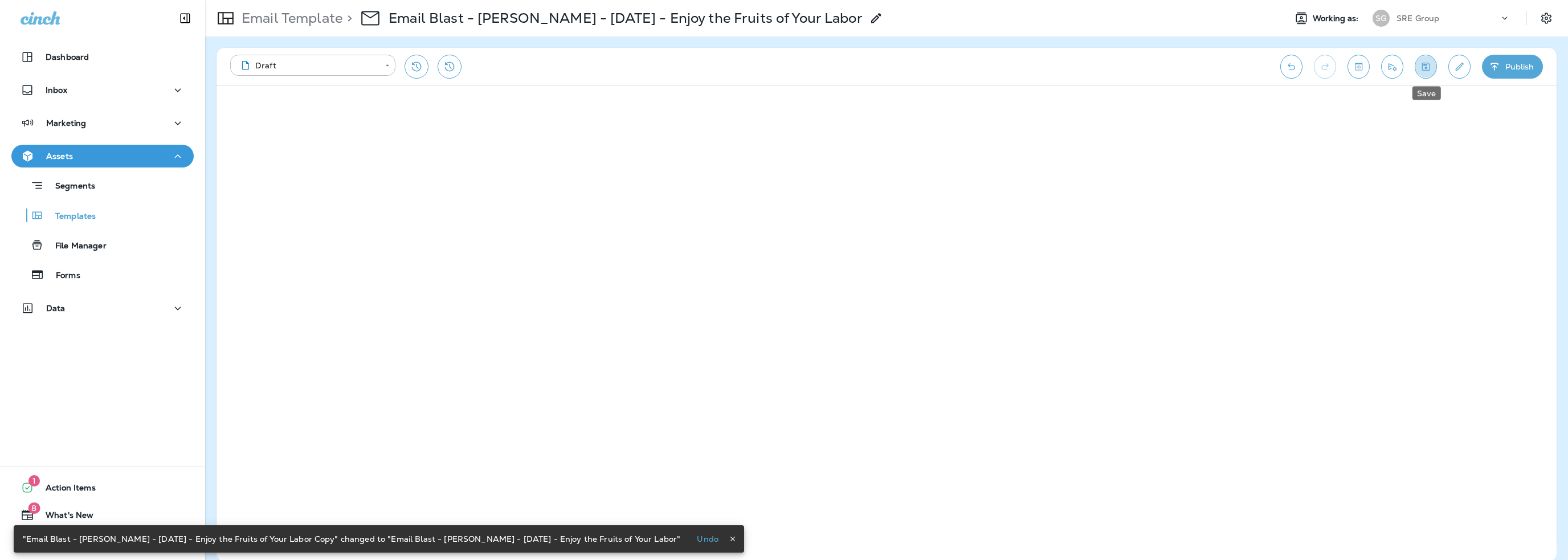
click at [1427, 68] on icon "Save" at bounding box center [1425, 66] width 8 height 8
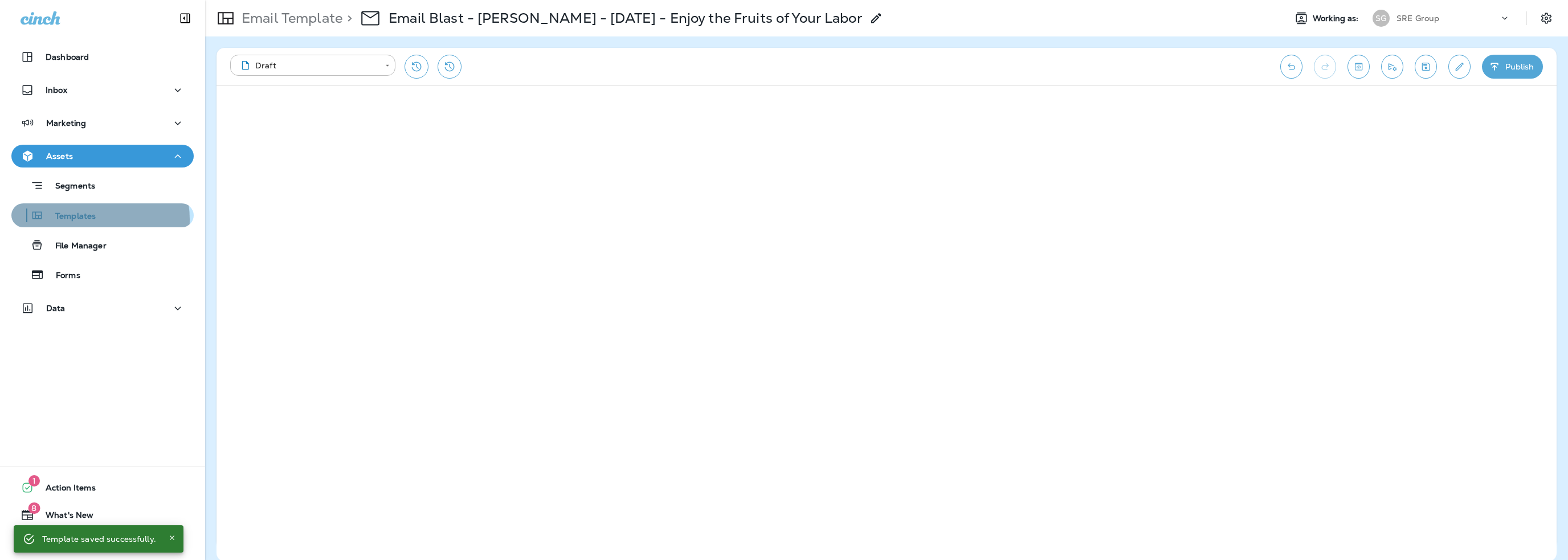
click at [87, 220] on p "Templates" at bounding box center [70, 216] width 52 height 10
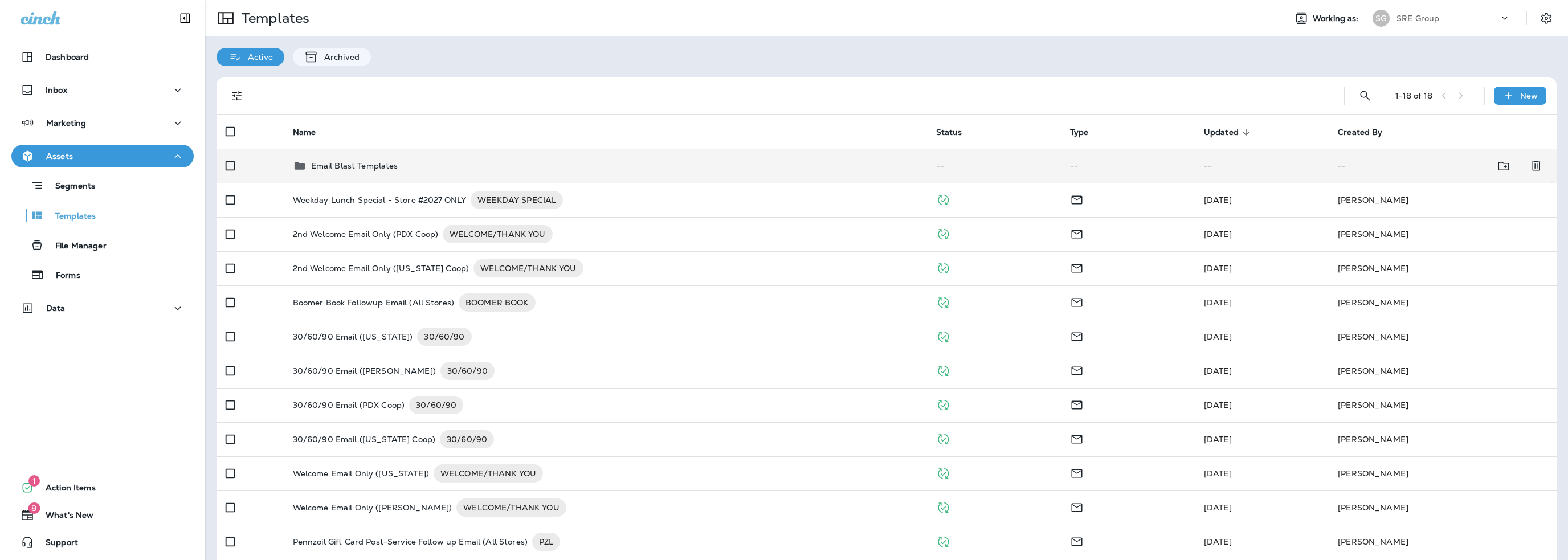
click at [328, 165] on p "Email Blast Templates" at bounding box center [354, 166] width 87 height 9
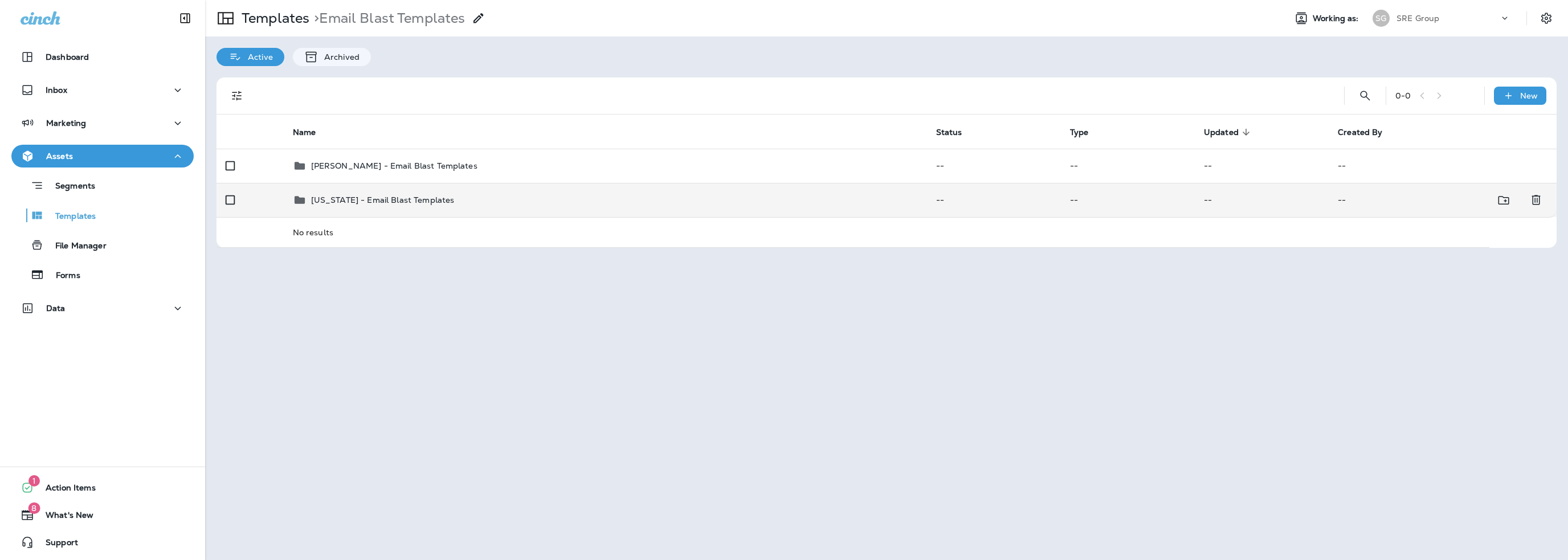
click at [350, 196] on p "[US_STATE] - Email Blast Templates" at bounding box center [382, 200] width 143 height 9
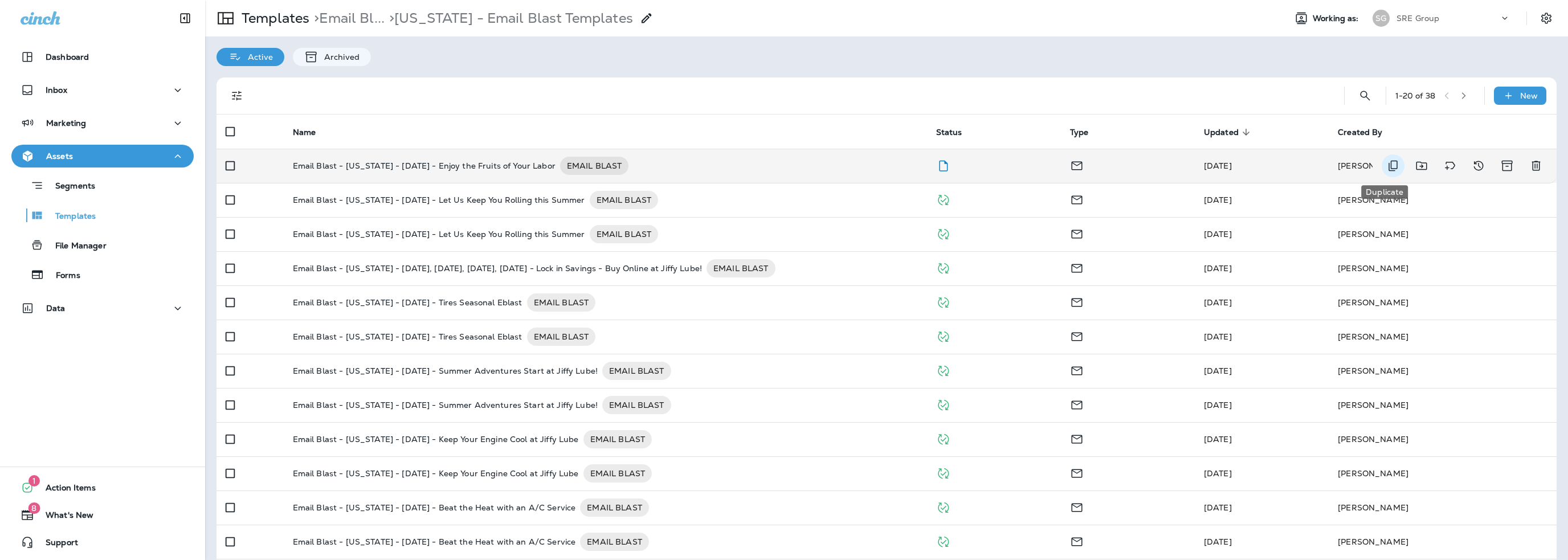
click at [1386, 165] on icon "Duplicate" at bounding box center [1393, 166] width 14 height 14
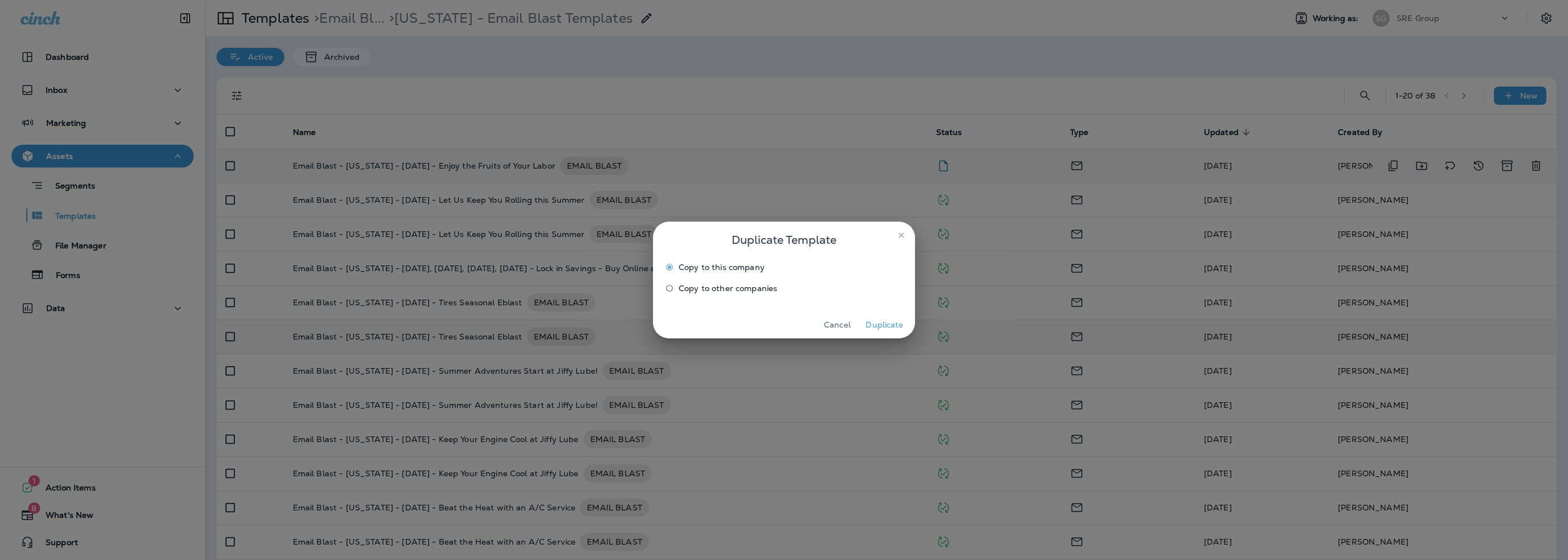
click at [876, 325] on button "Duplicate" at bounding box center [884, 324] width 43 height 17
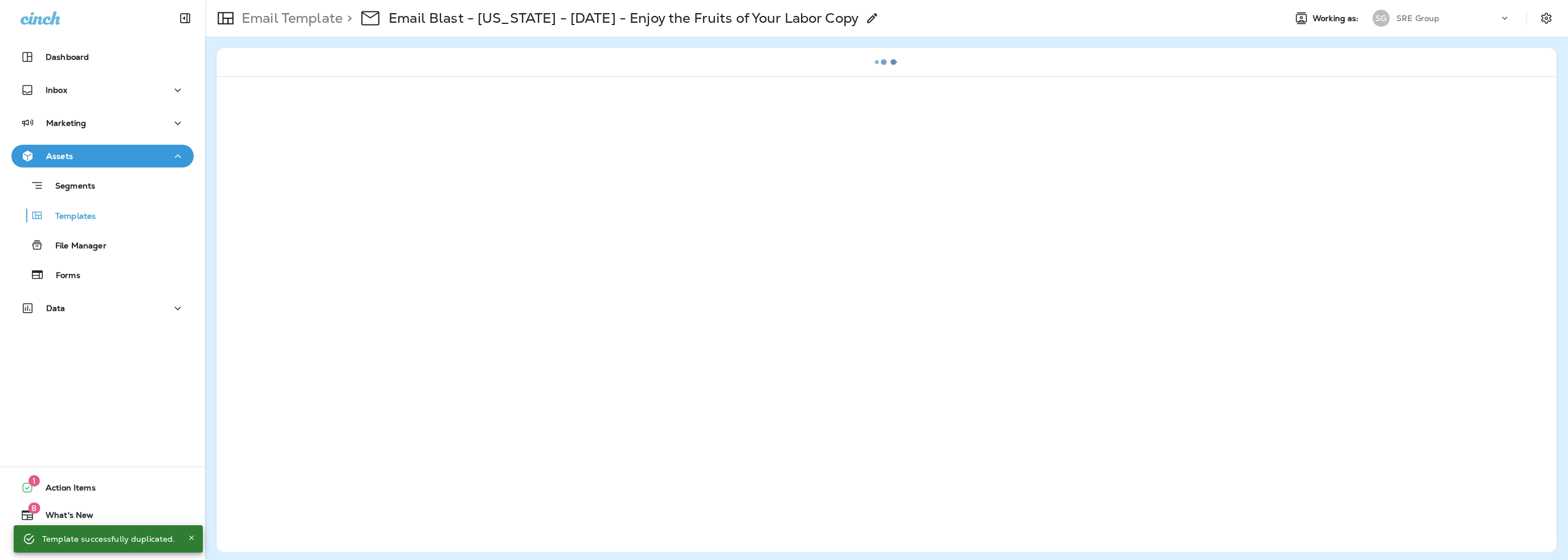
click at [865, 15] on icon at bounding box center [872, 18] width 14 height 14
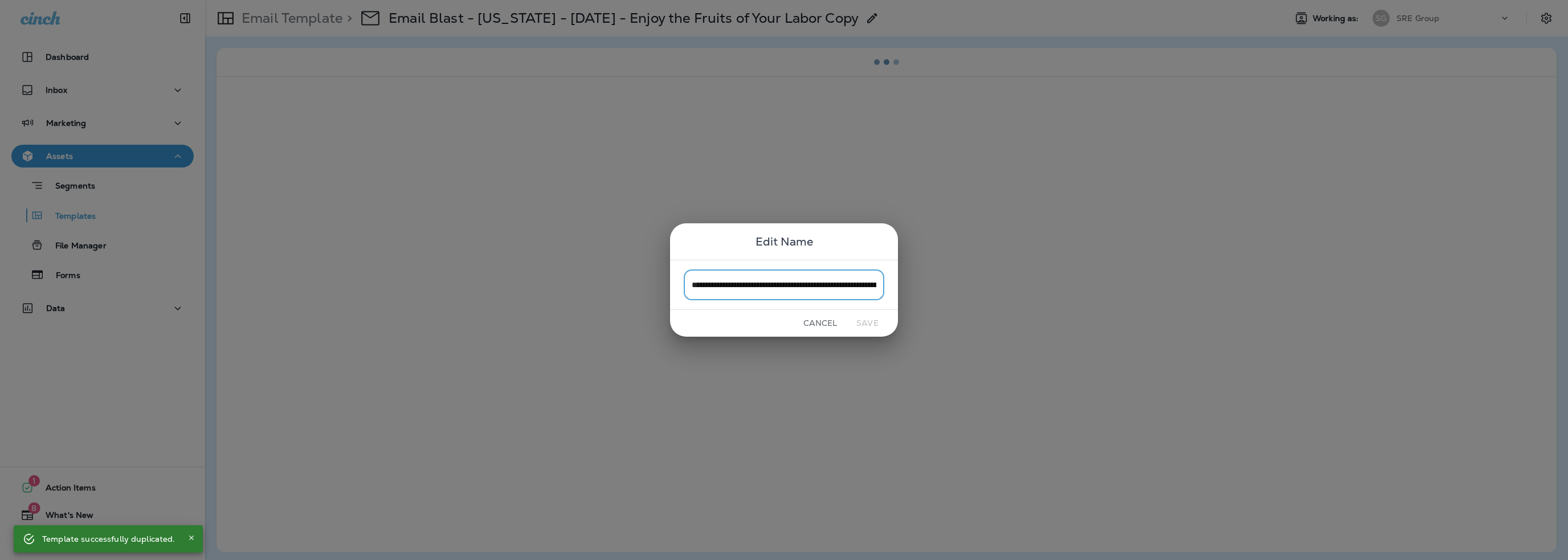
scroll to position [0, 82]
click at [861, 289] on input "**********" at bounding box center [784, 284] width 201 height 30
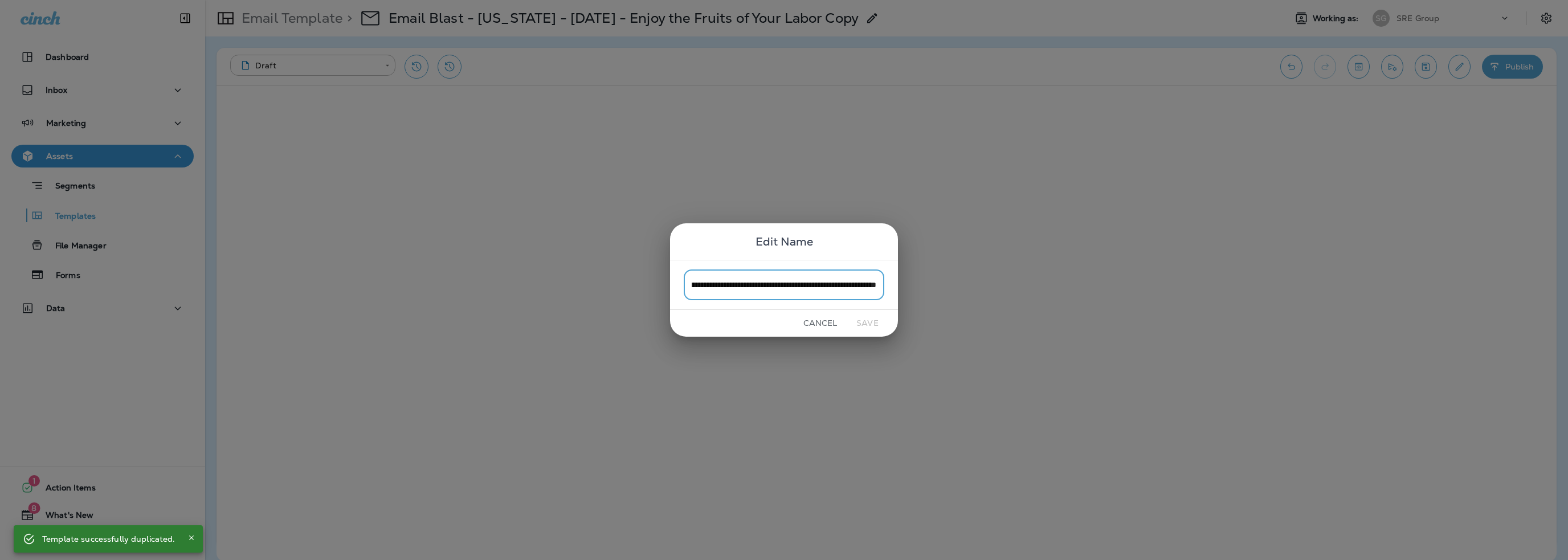
drag, startPoint x: 854, startPoint y: 286, endPoint x: 889, endPoint y: 283, distance: 35.1
click at [889, 283] on div "**********" at bounding box center [784, 285] width 228 height 50
drag, startPoint x: 752, startPoint y: 283, endPoint x: 722, endPoint y: 288, distance: 30.4
click at [722, 288] on input "**********" at bounding box center [784, 284] width 201 height 30
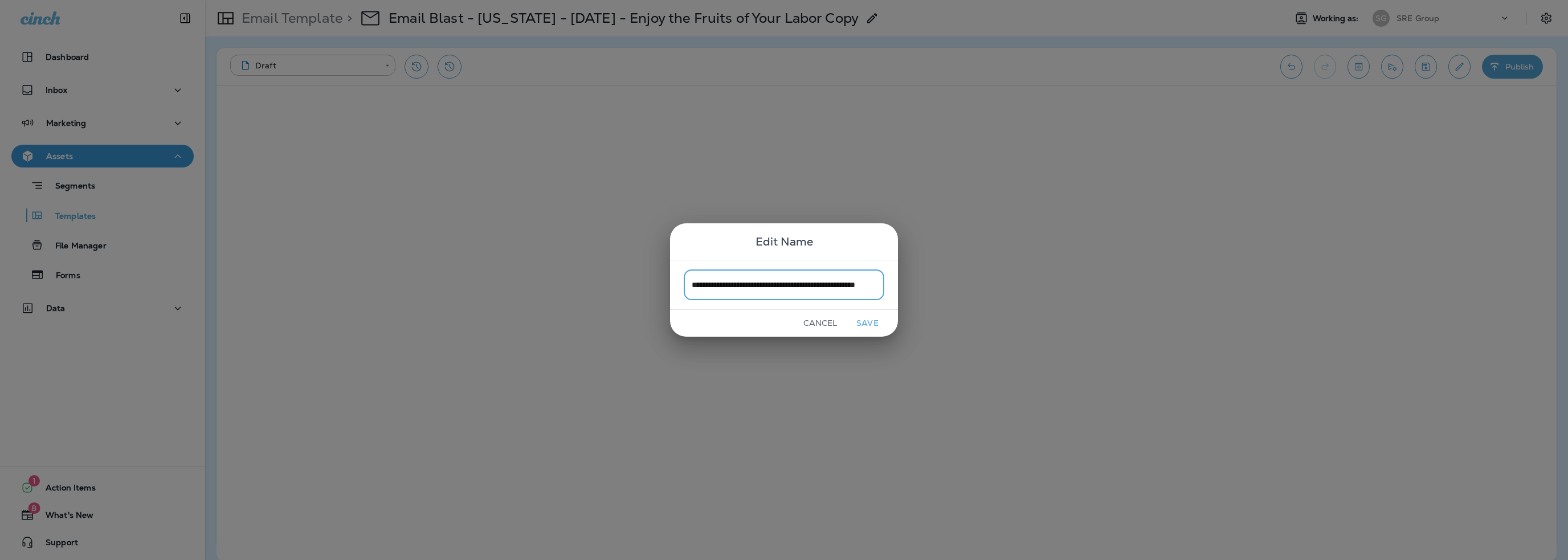
scroll to position [0, 32]
type input "**********"
click at [871, 318] on button "Save" at bounding box center [867, 323] width 43 height 17
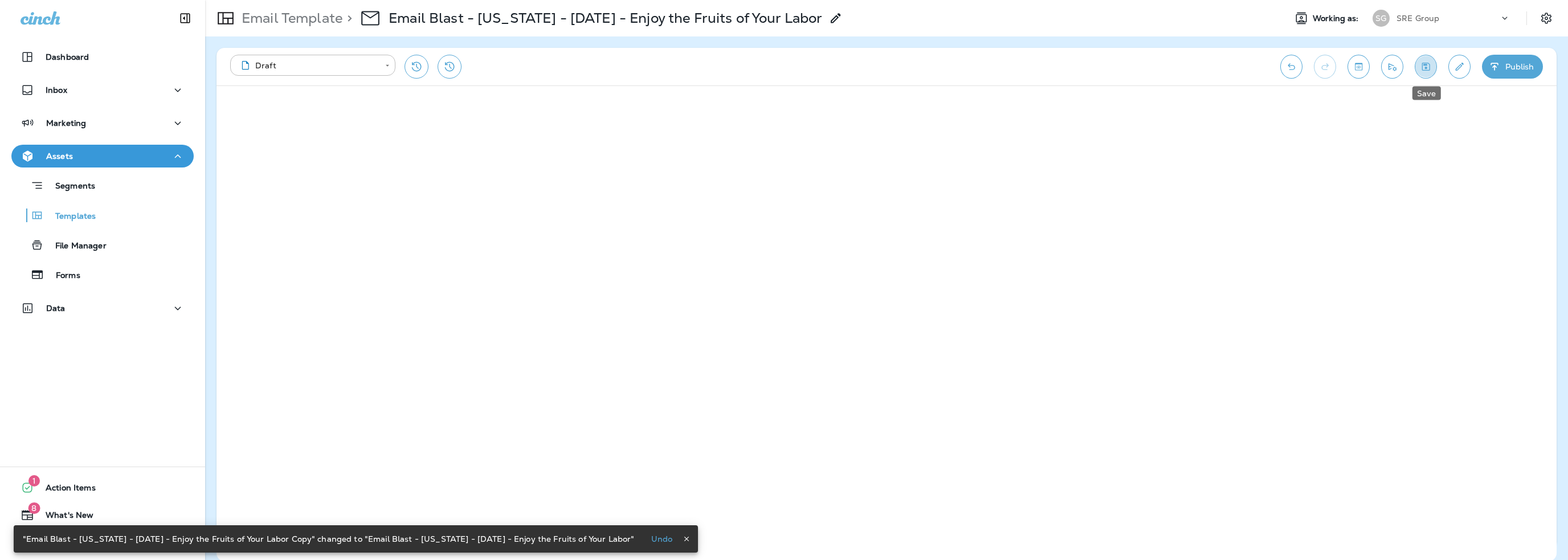
click at [1425, 69] on icon "Save" at bounding box center [1425, 66] width 8 height 8
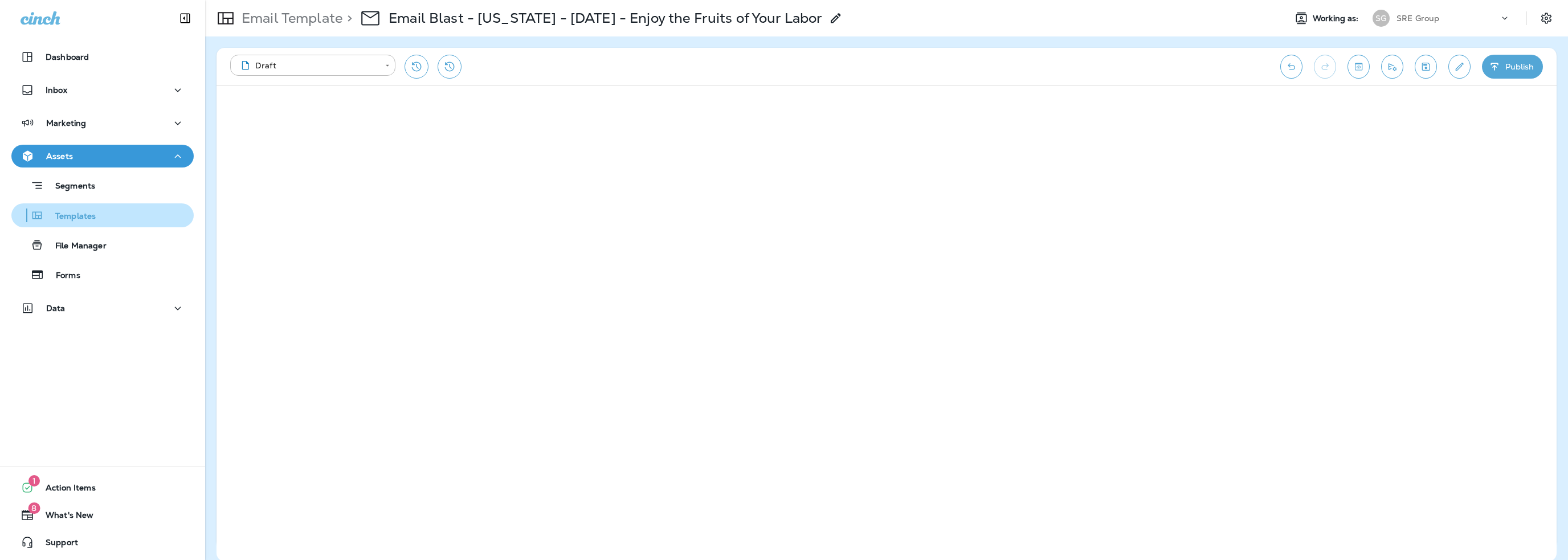
click at [51, 213] on p "Templates" at bounding box center [70, 216] width 52 height 10
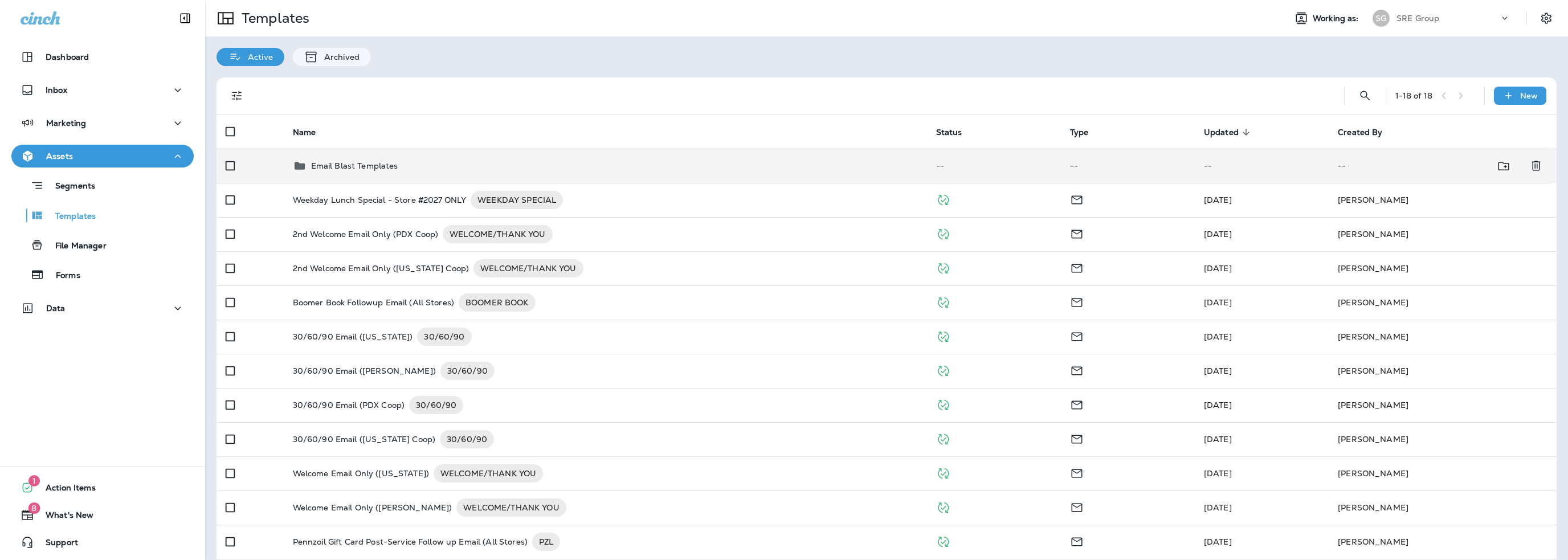
click at [369, 164] on p "Email Blast Templates" at bounding box center [354, 166] width 87 height 9
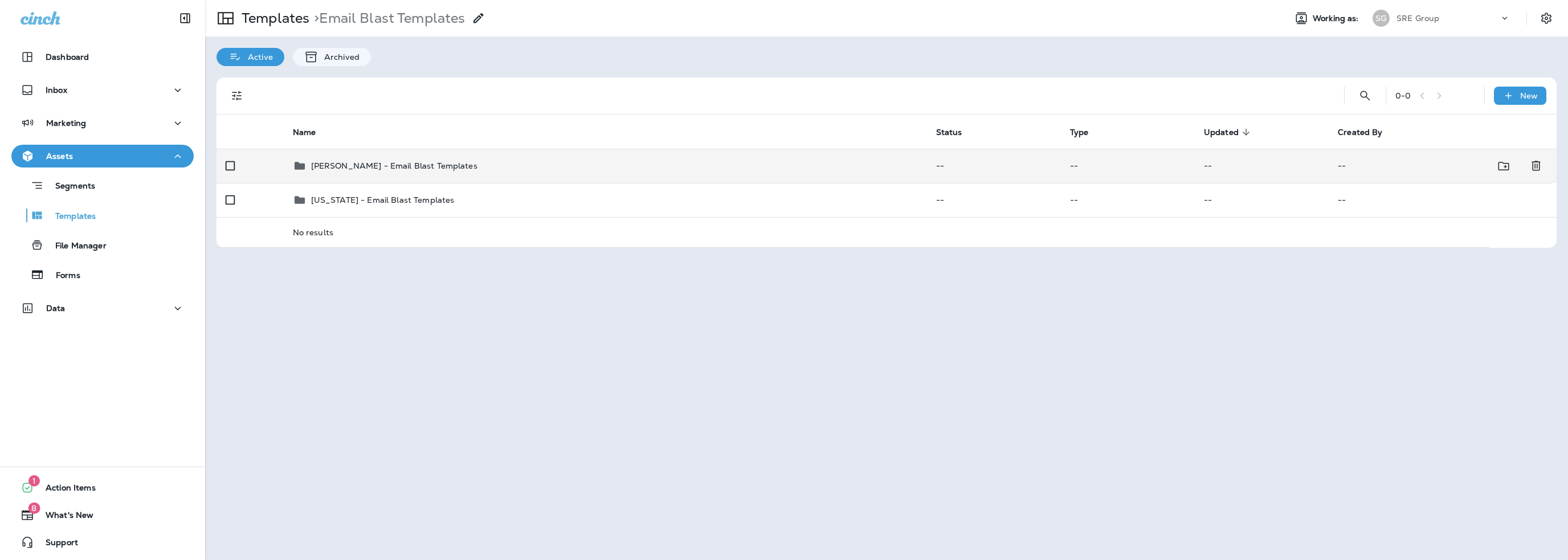
click at [373, 164] on p "[PERSON_NAME] - Email Blast Templates" at bounding box center [394, 166] width 166 height 9
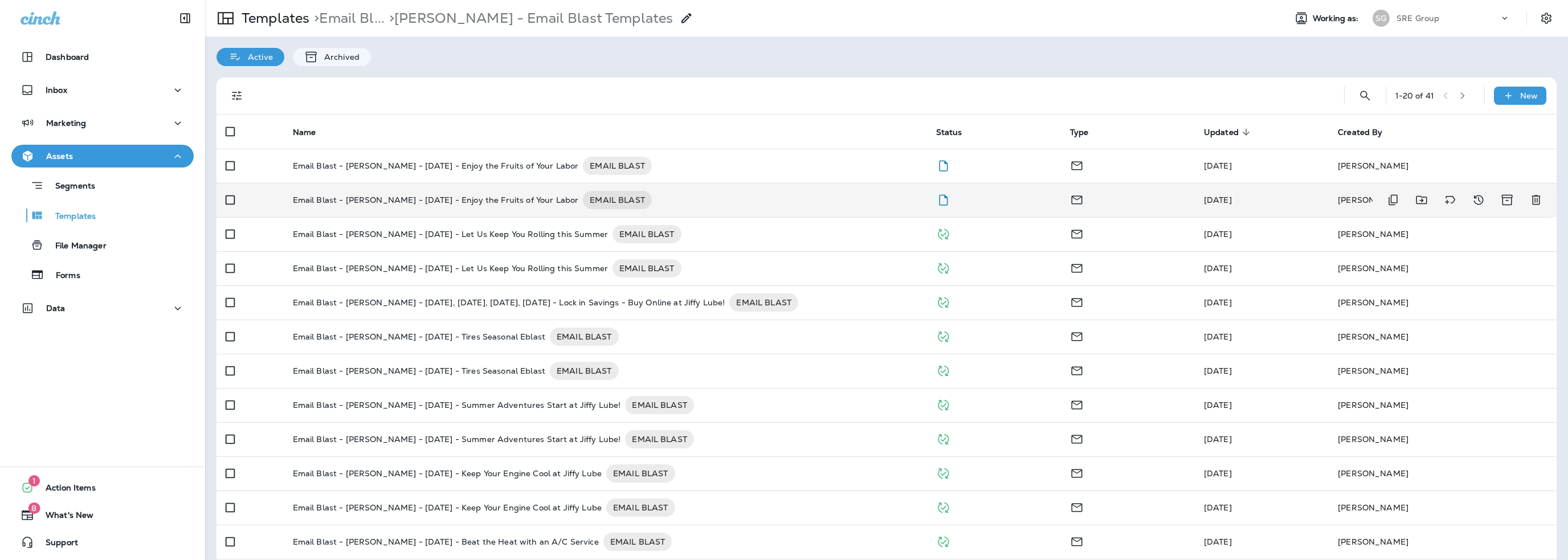
click at [449, 197] on p "Email Blast - [PERSON_NAME] - [DATE] - Enjoy the Fruits of Your Labor" at bounding box center [436, 200] width 286 height 18
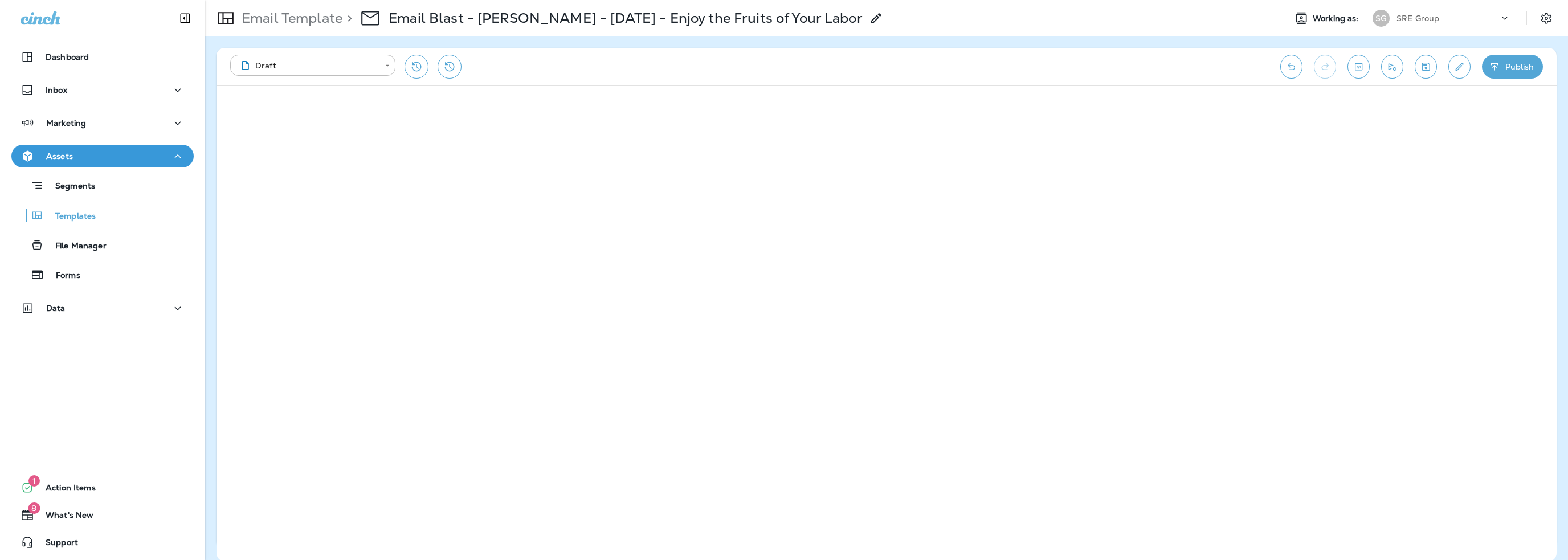
click at [1513, 63] on button "Publish" at bounding box center [1512, 66] width 61 height 24
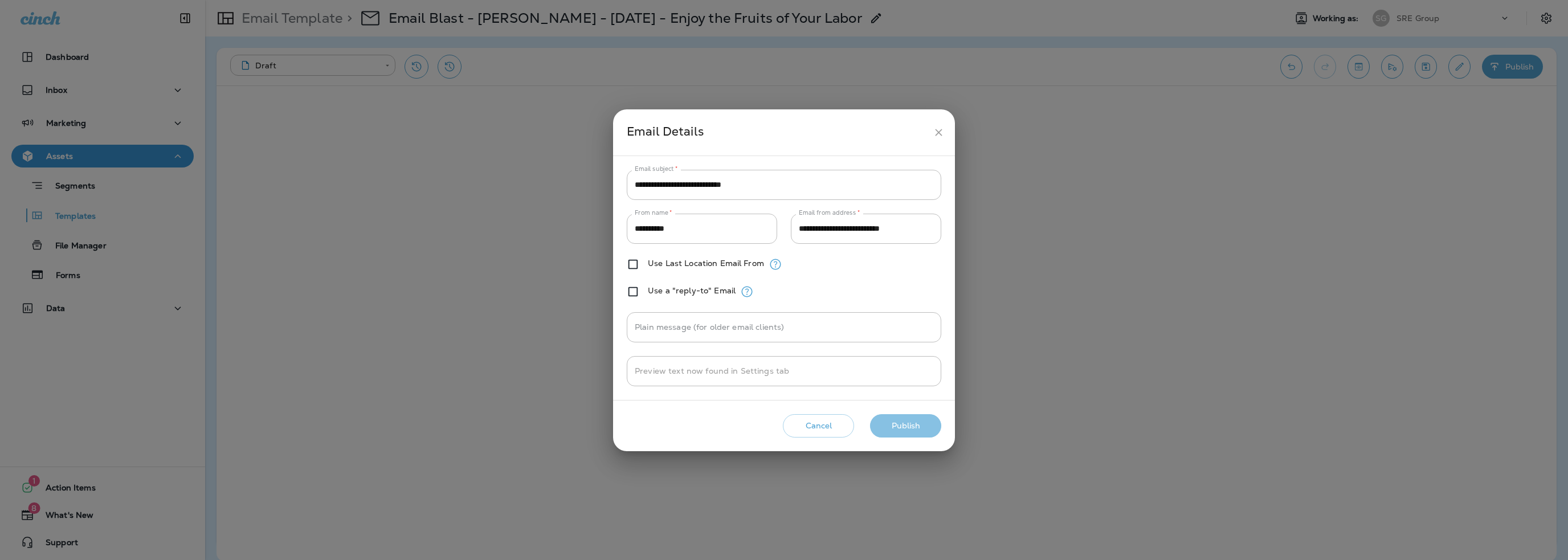
click at [905, 426] on button "Publish" at bounding box center [905, 425] width 71 height 23
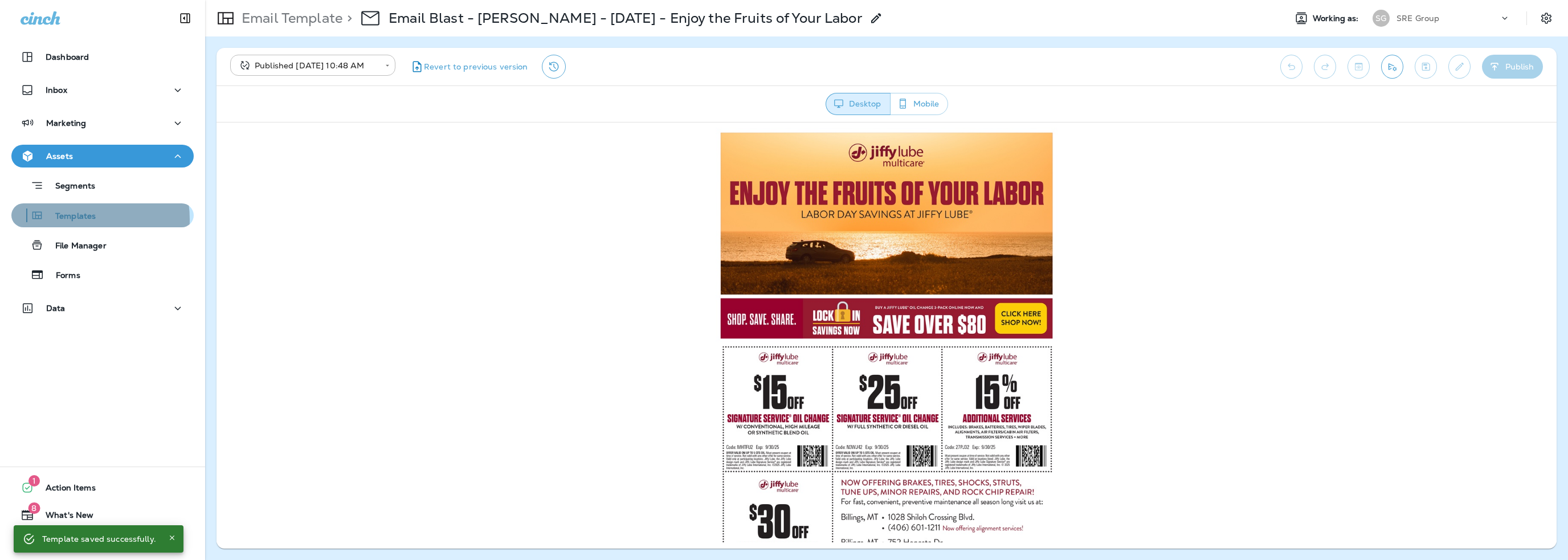
click at [77, 220] on p "Templates" at bounding box center [70, 216] width 52 height 10
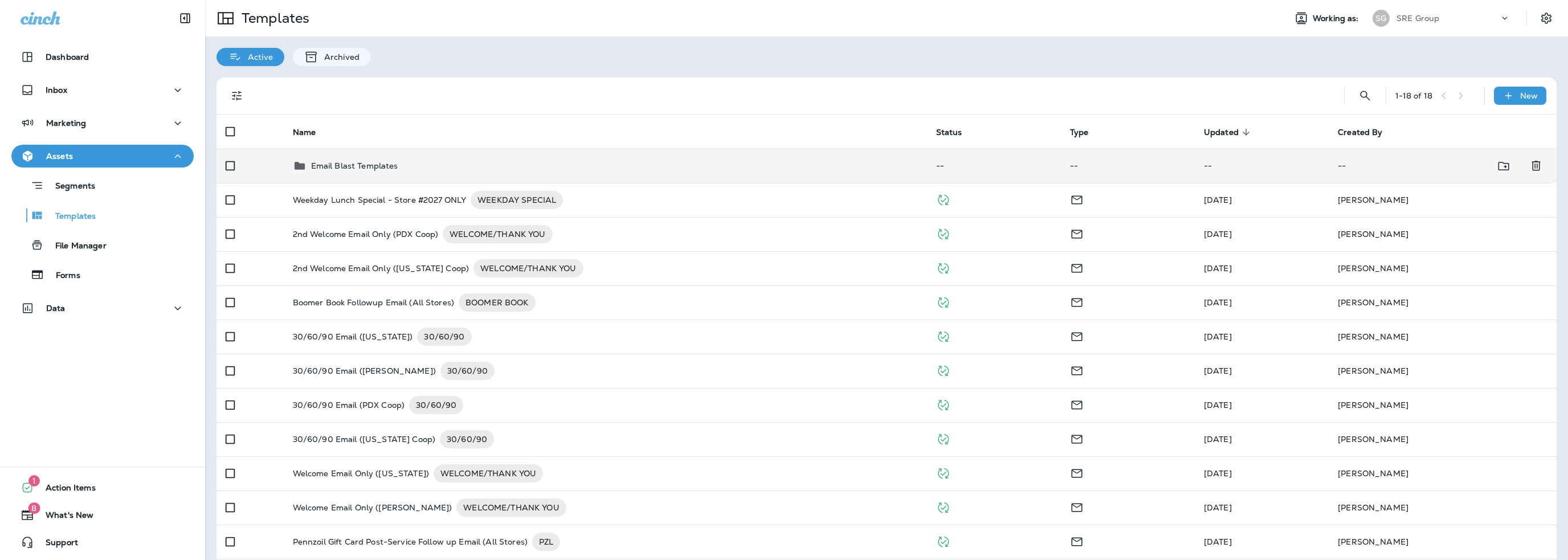
click at [359, 161] on p "Email Blast Templates" at bounding box center [354, 166] width 87 height 9
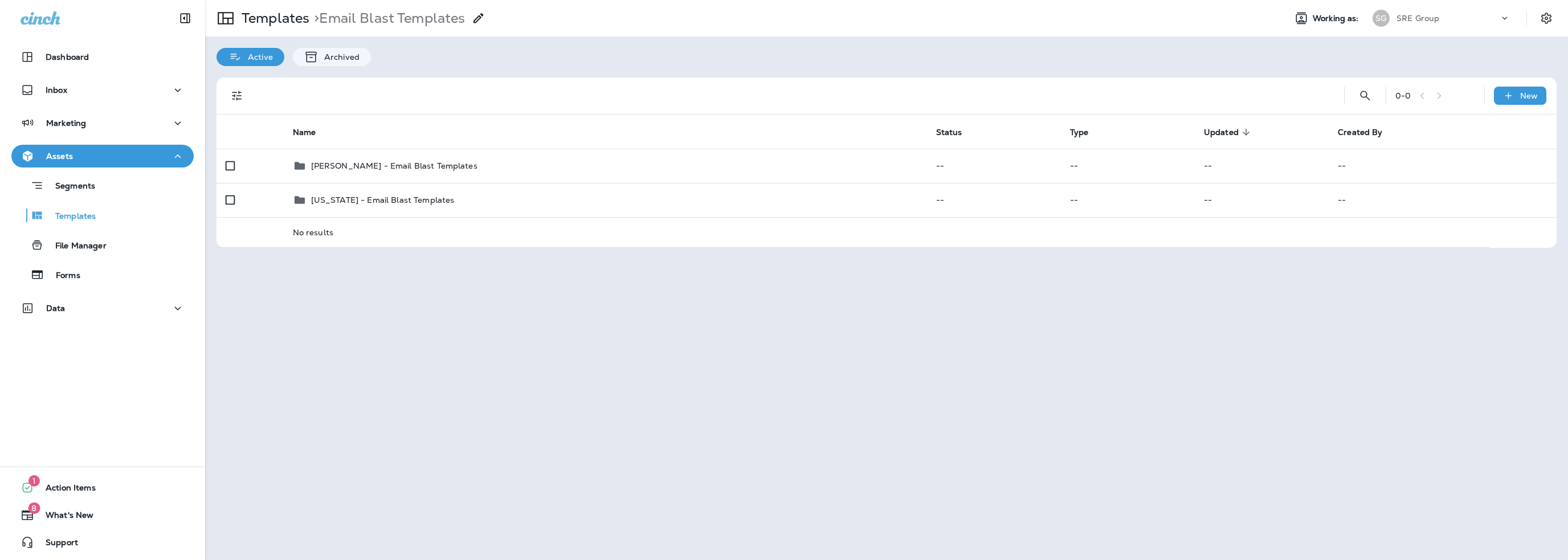
click at [358, 162] on p "[PERSON_NAME] - Email Blast Templates" at bounding box center [394, 166] width 166 height 9
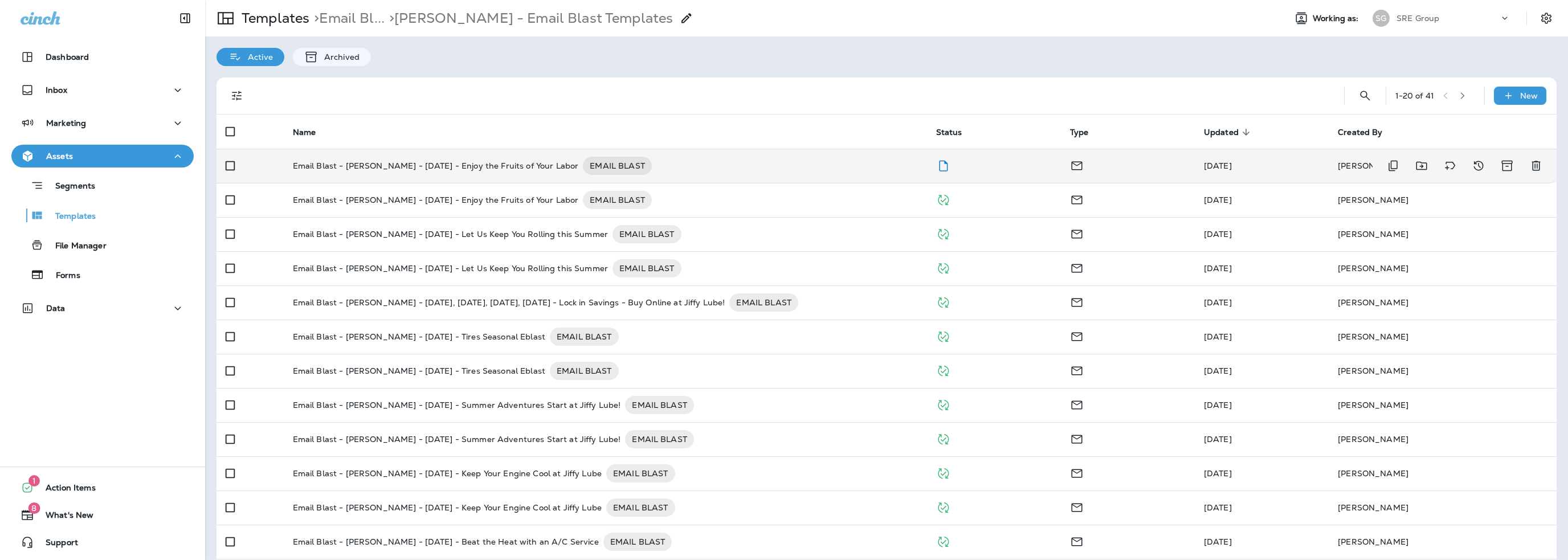
click at [458, 168] on p "Email Blast - [PERSON_NAME] - [DATE] - Enjoy the Fruits of Your Labor" at bounding box center [436, 166] width 286 height 18
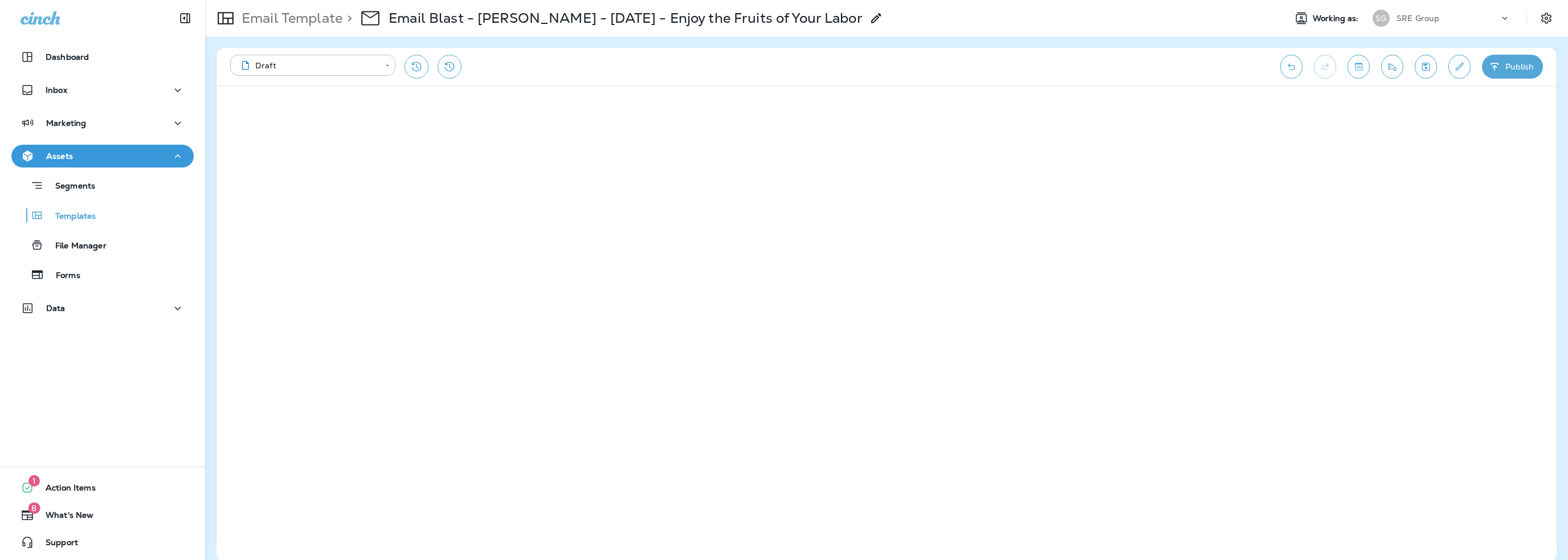
click at [1509, 66] on button "Publish" at bounding box center [1512, 66] width 61 height 24
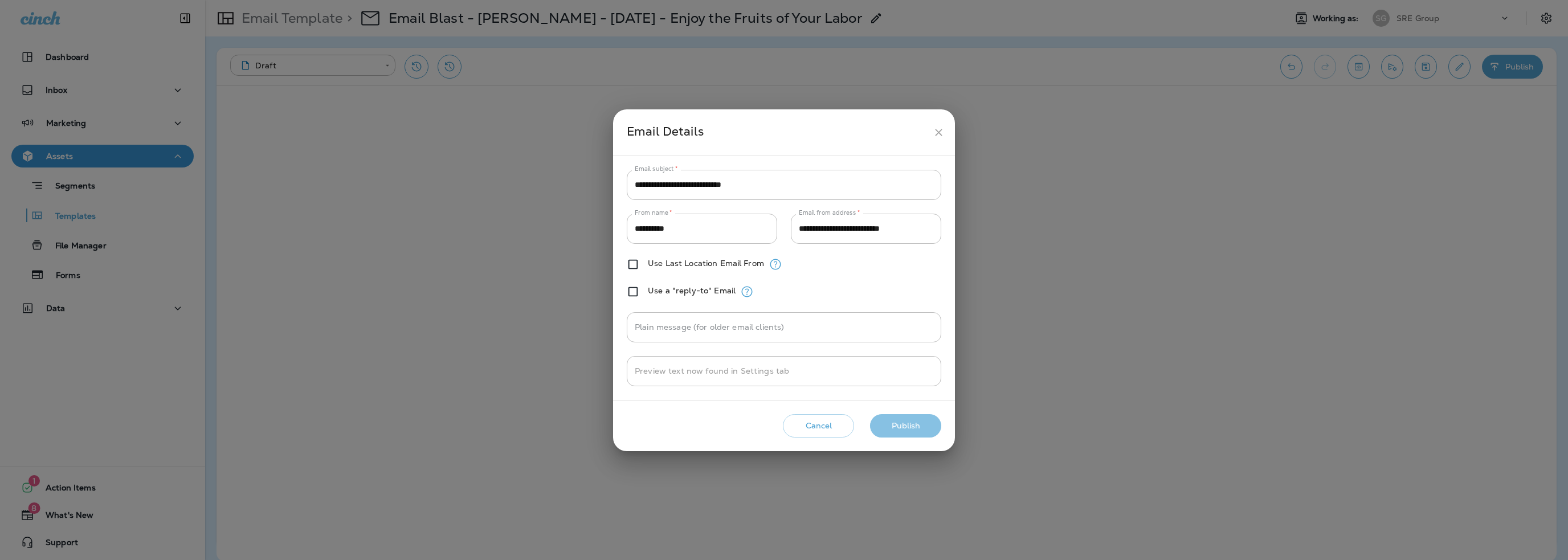
click at [910, 423] on button "Publish" at bounding box center [905, 425] width 71 height 23
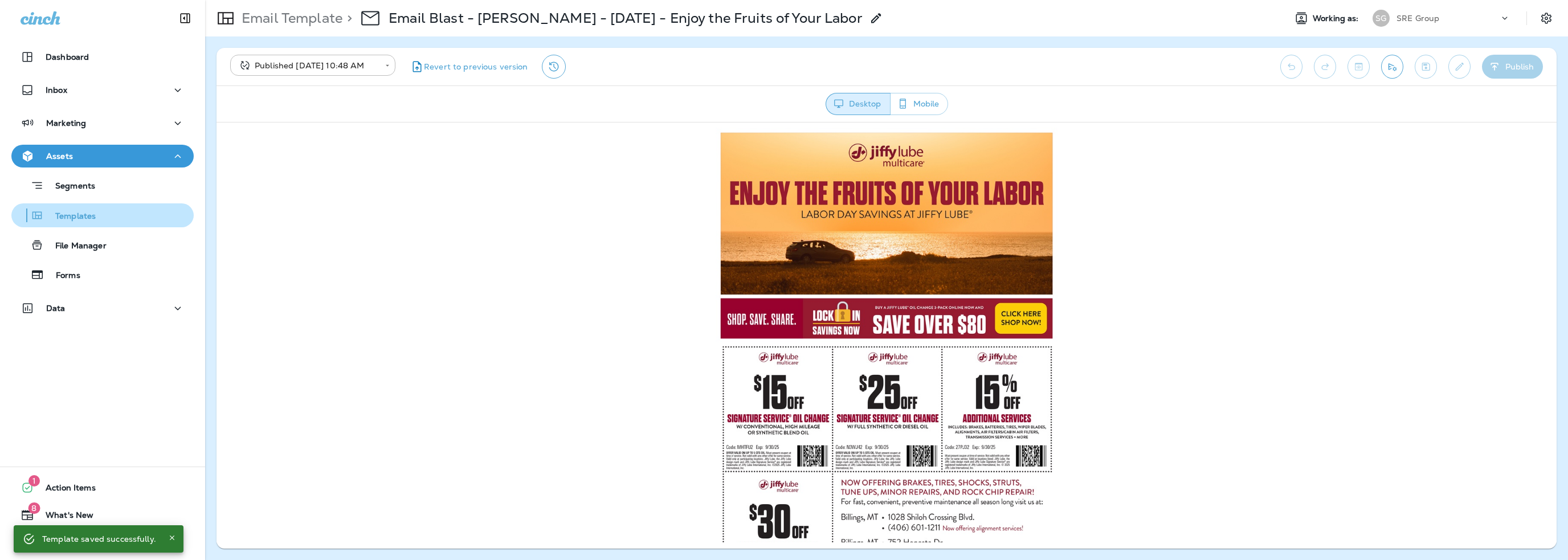
click at [95, 220] on div "Templates" at bounding box center [103, 215] width 173 height 17
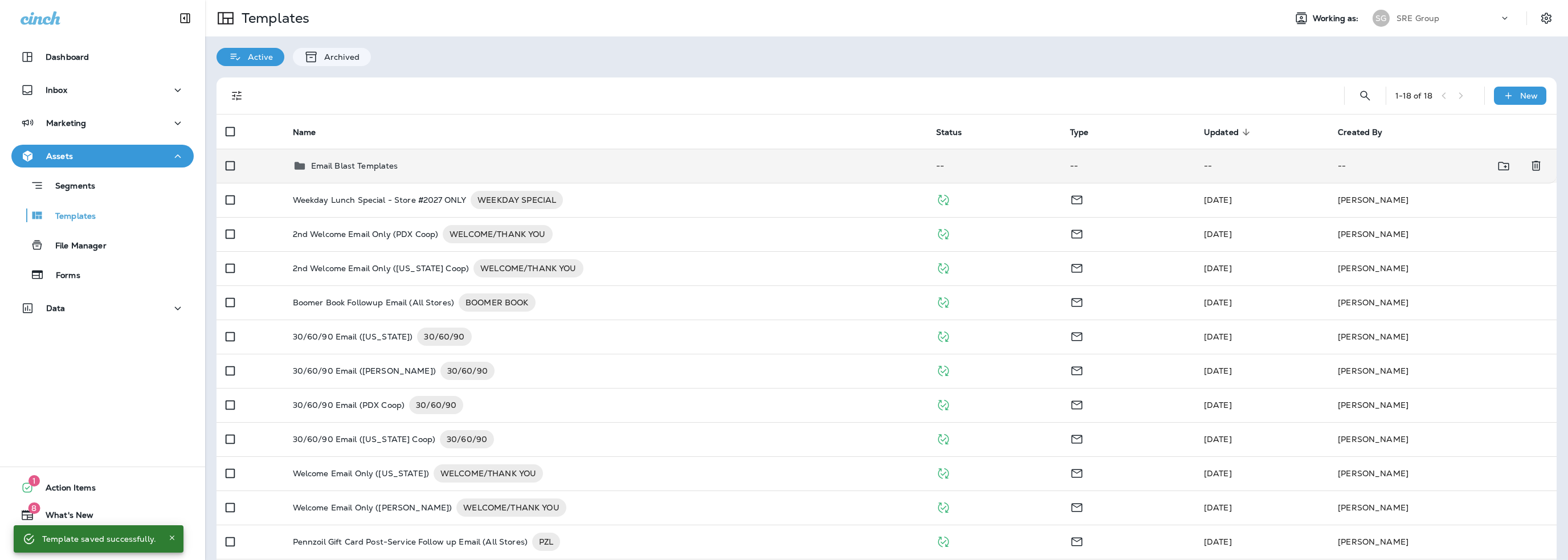
click at [371, 164] on p "Email Blast Templates" at bounding box center [354, 166] width 87 height 9
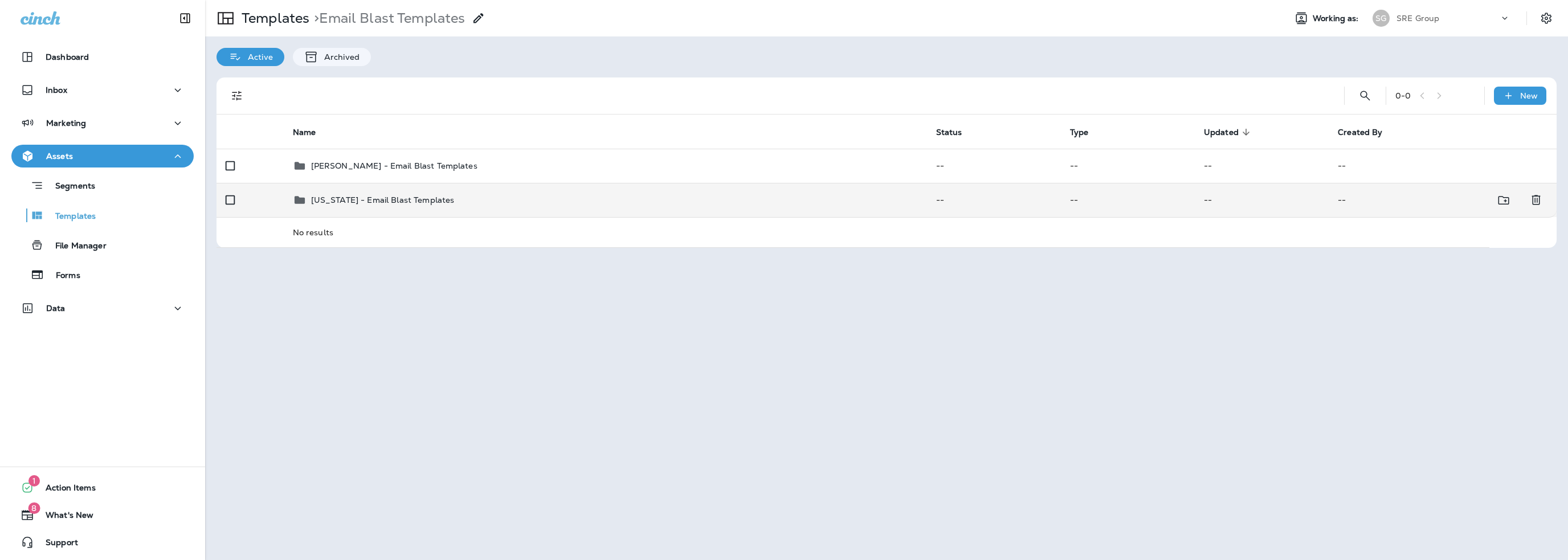
click at [367, 203] on p "[US_STATE] - Email Blast Templates" at bounding box center [382, 200] width 143 height 9
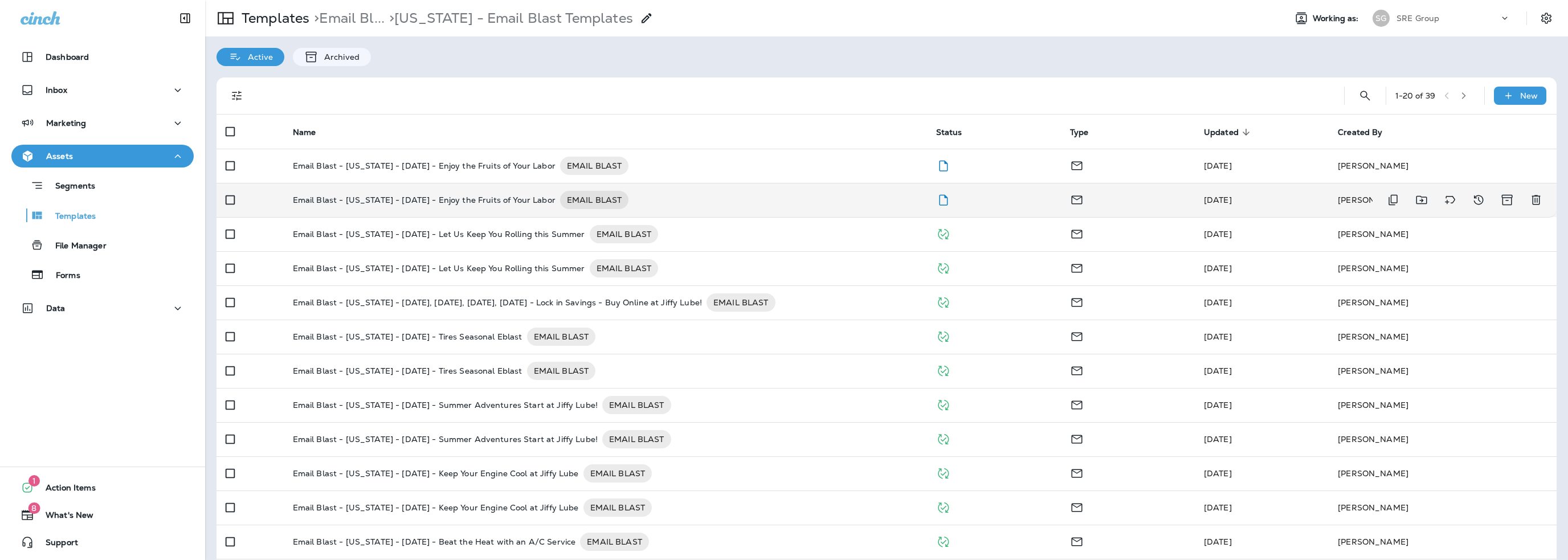
click at [488, 199] on p "Email Blast - [US_STATE] - [DATE] - Enjoy the Fruits of Your Labor" at bounding box center [424, 200] width 263 height 18
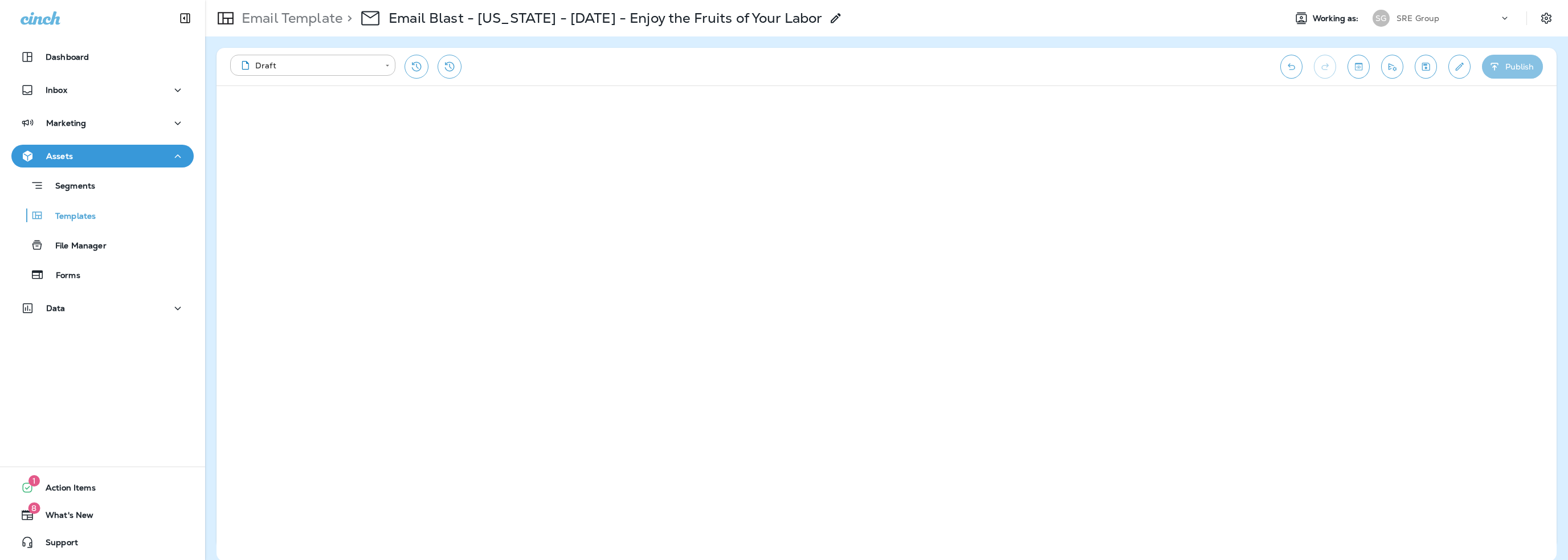
click at [1509, 72] on button "Publish" at bounding box center [1512, 66] width 61 height 24
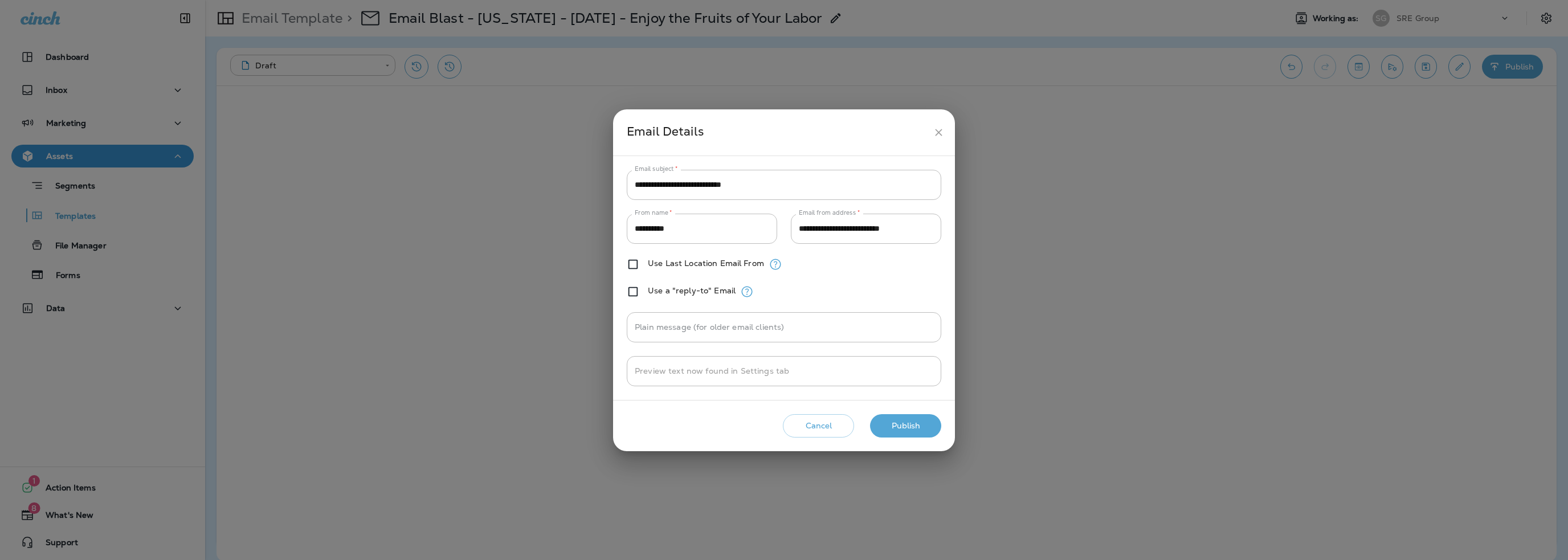
click at [899, 422] on button "Publish" at bounding box center [905, 425] width 71 height 23
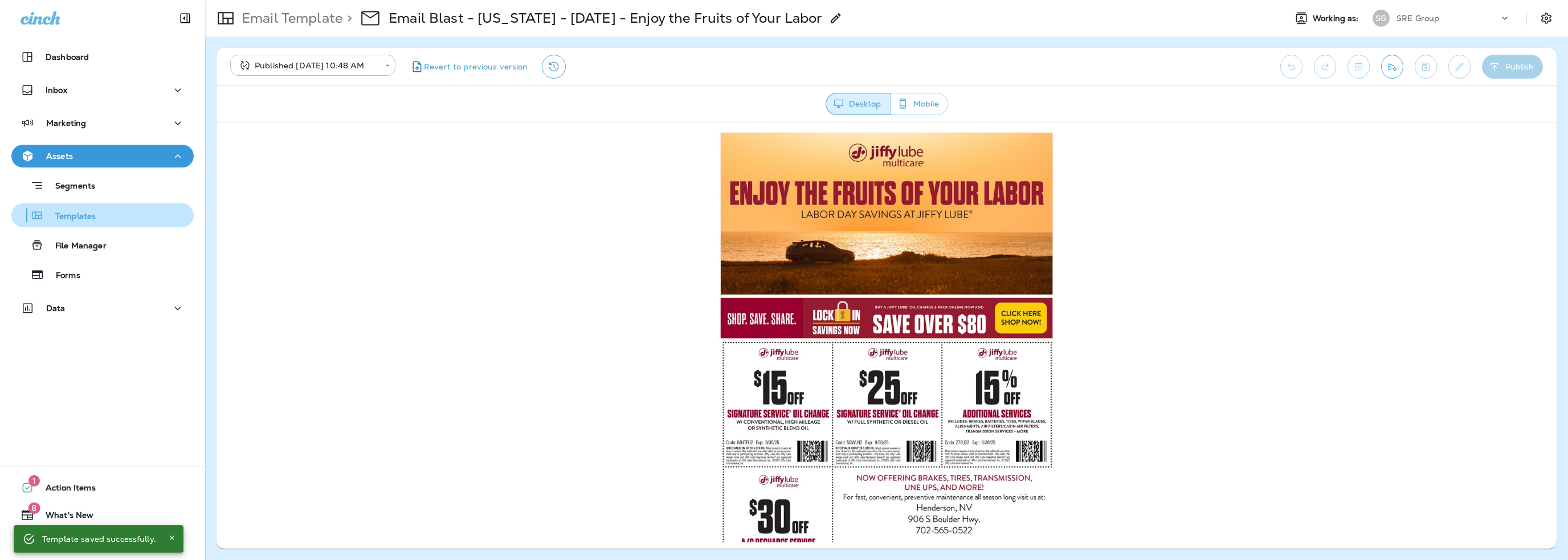
click at [89, 217] on p "Templates" at bounding box center [70, 216] width 52 height 10
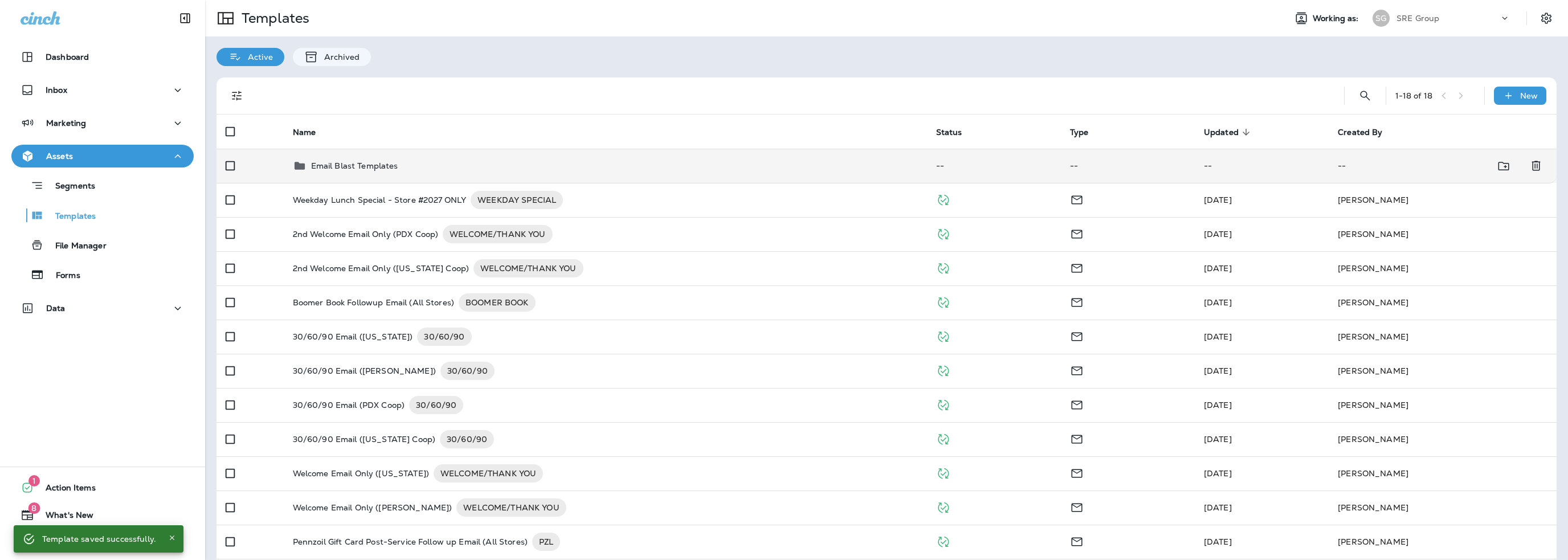
click at [351, 165] on p "Email Blast Templates" at bounding box center [354, 166] width 87 height 9
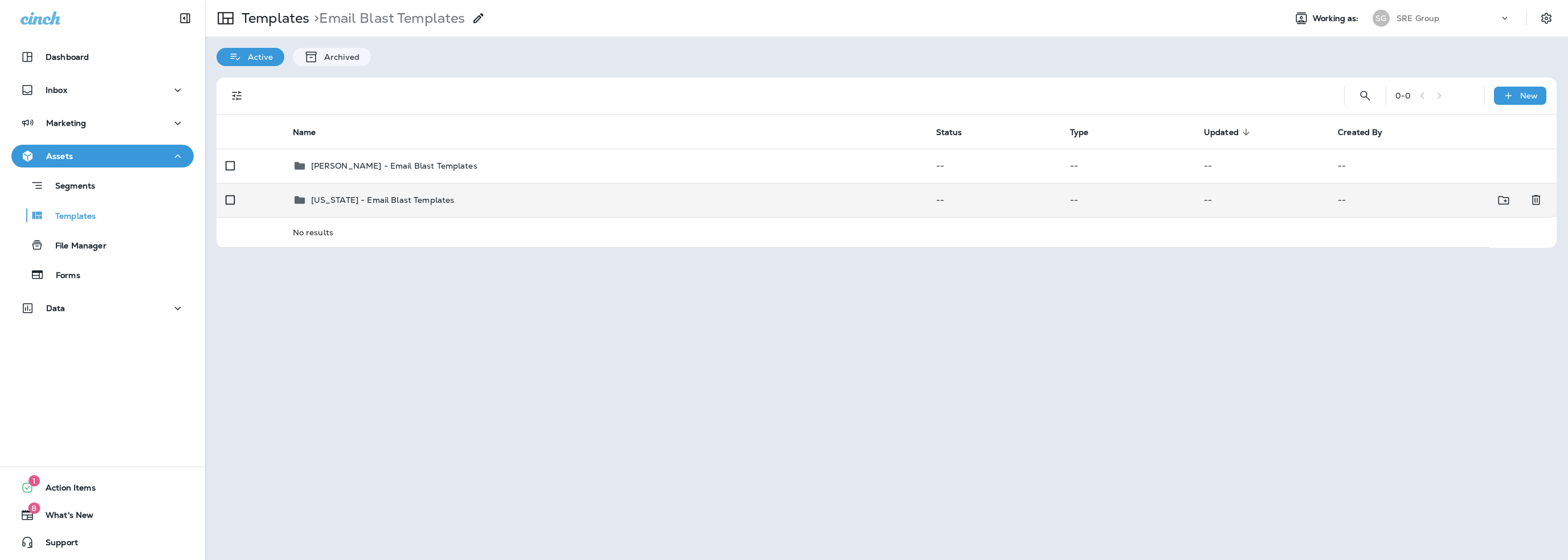
click at [356, 197] on p "[US_STATE] - Email Blast Templates" at bounding box center [382, 200] width 143 height 9
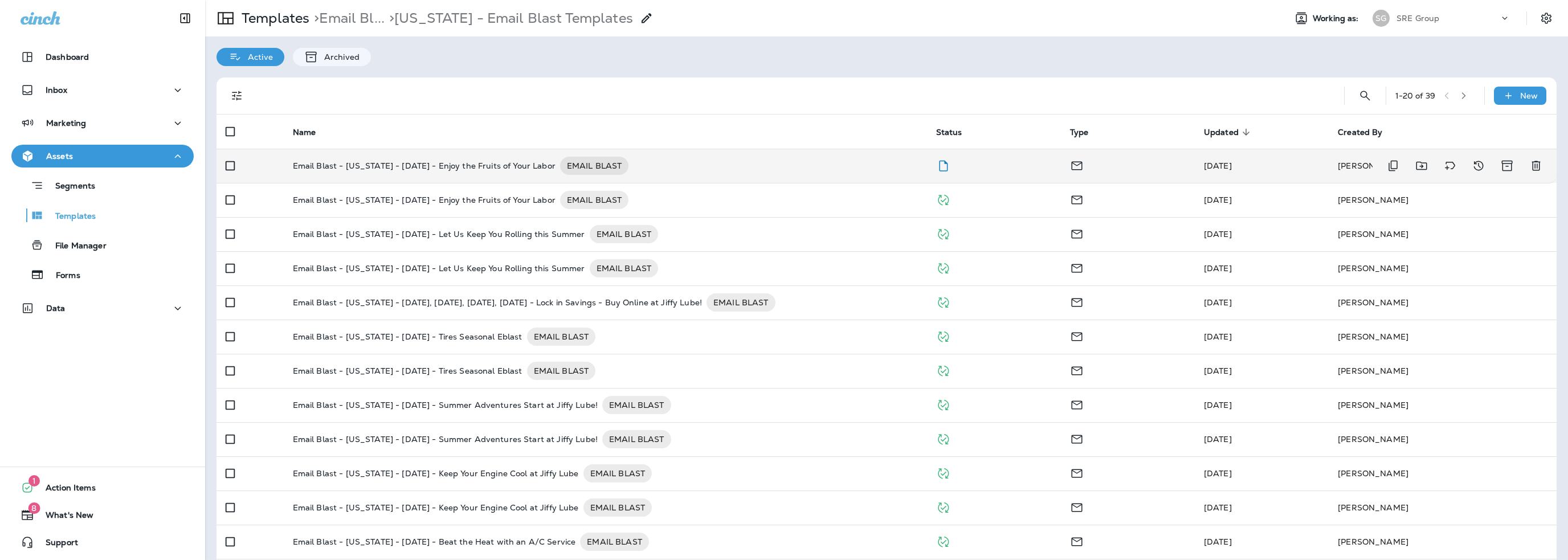
click at [410, 164] on p "Email Blast - [US_STATE] - [DATE] - Enjoy the Fruits of Your Labor" at bounding box center [424, 166] width 263 height 18
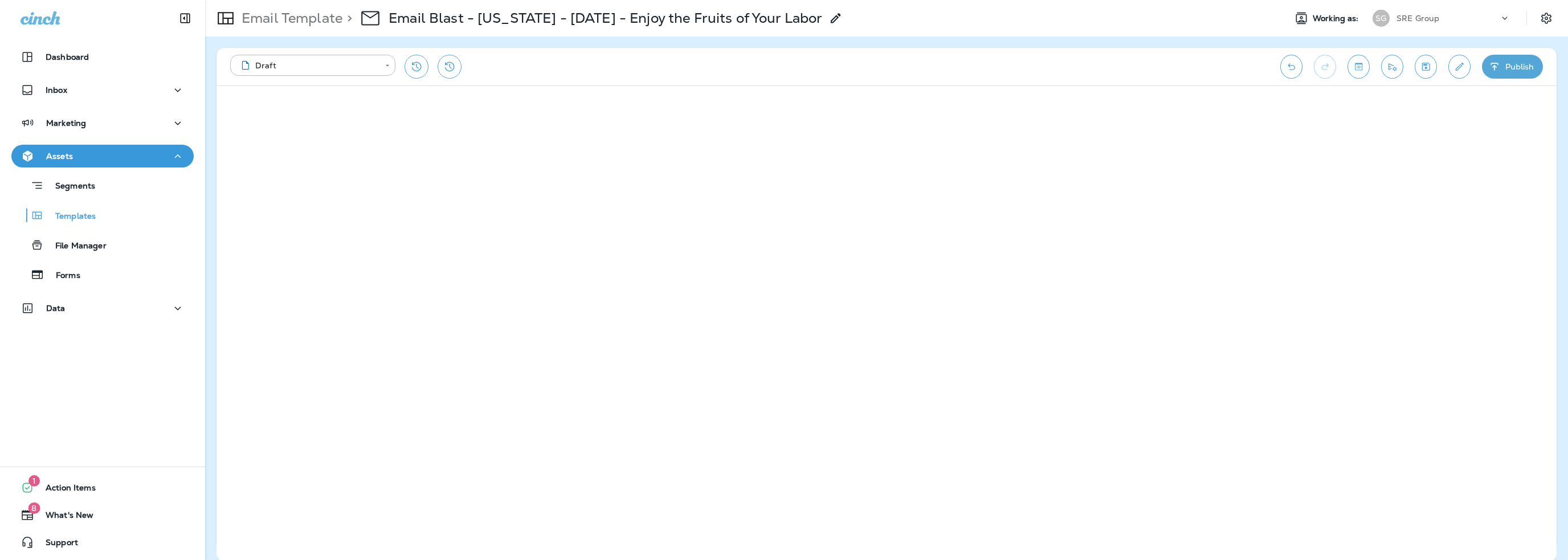
click at [1520, 66] on button "Publish" at bounding box center [1512, 66] width 61 height 24
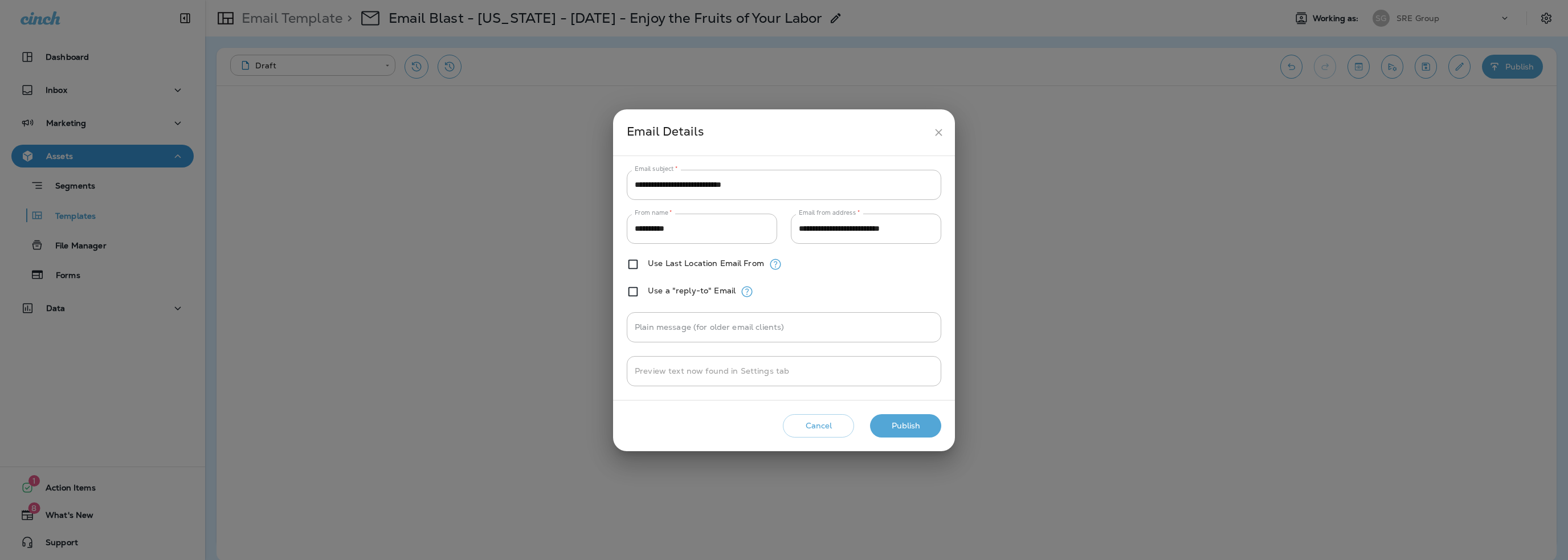
click at [900, 425] on button "Publish" at bounding box center [905, 425] width 71 height 23
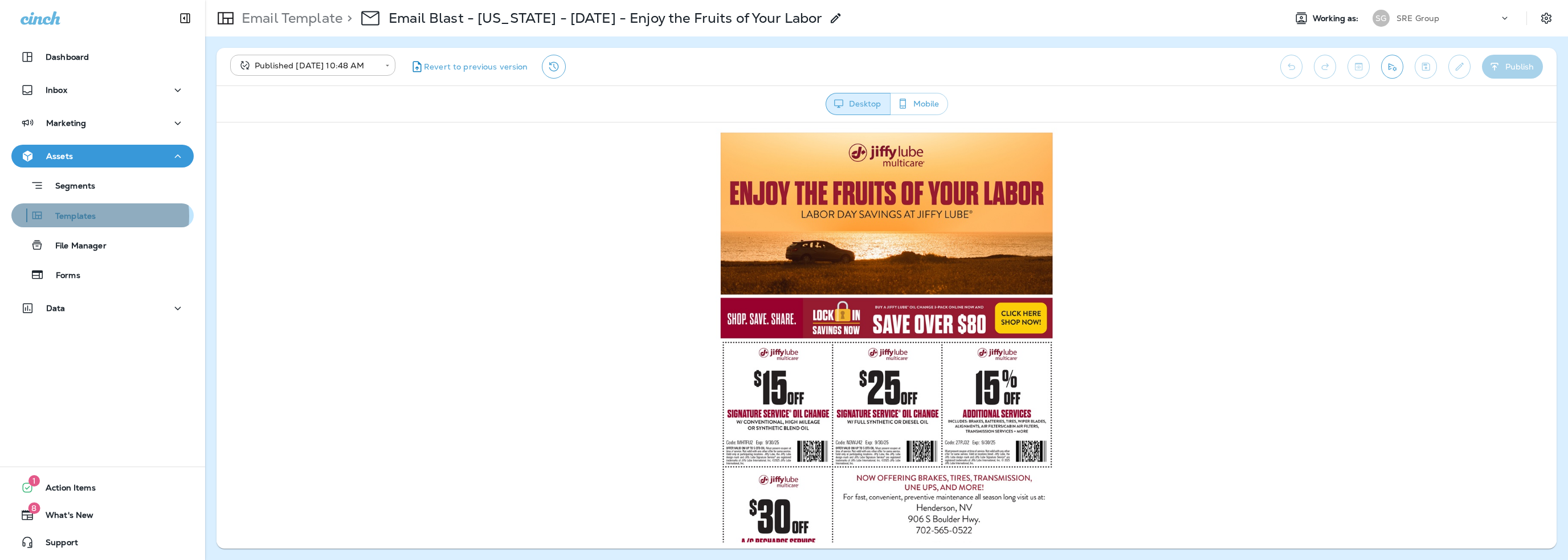
click at [84, 216] on p "Templates" at bounding box center [70, 216] width 52 height 10
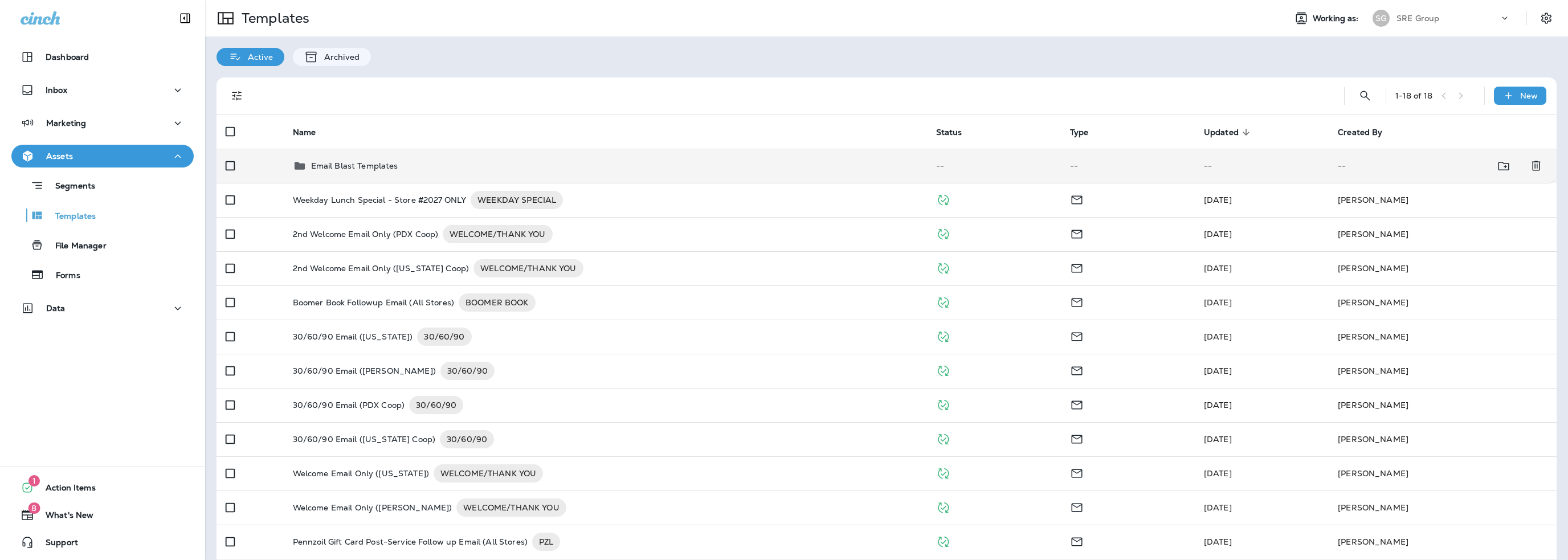
click at [349, 165] on p "Email Blast Templates" at bounding box center [354, 166] width 87 height 9
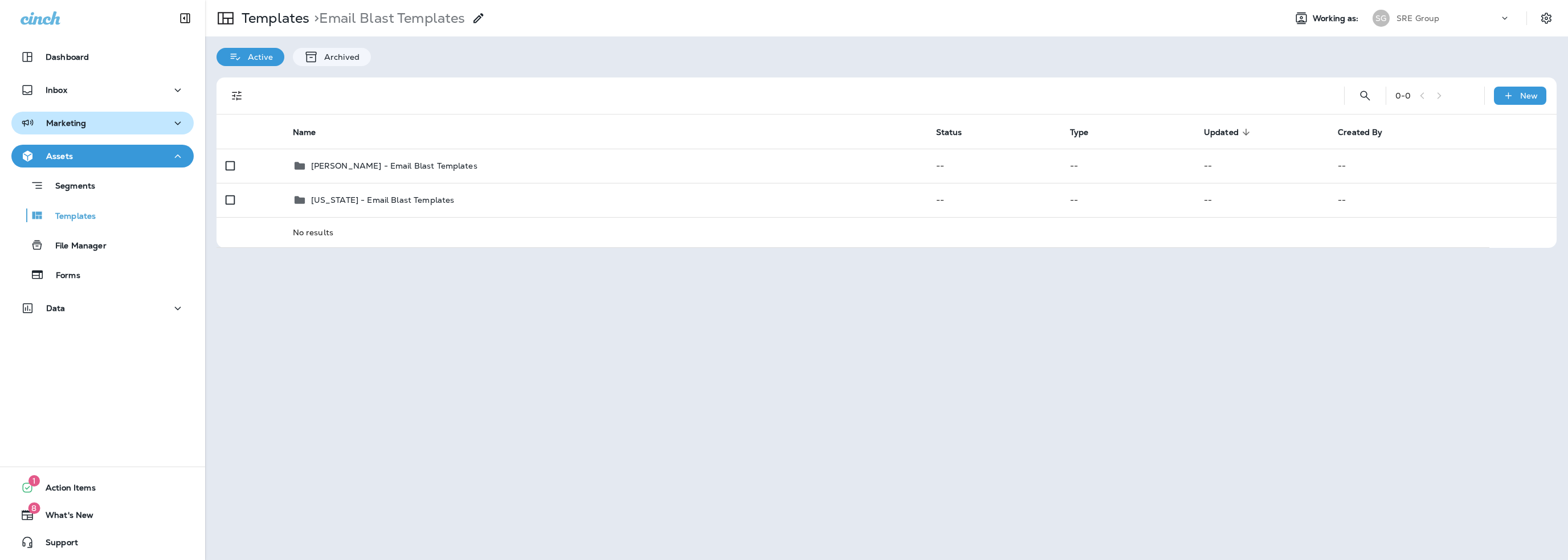
click at [82, 124] on p "Marketing" at bounding box center [66, 123] width 40 height 9
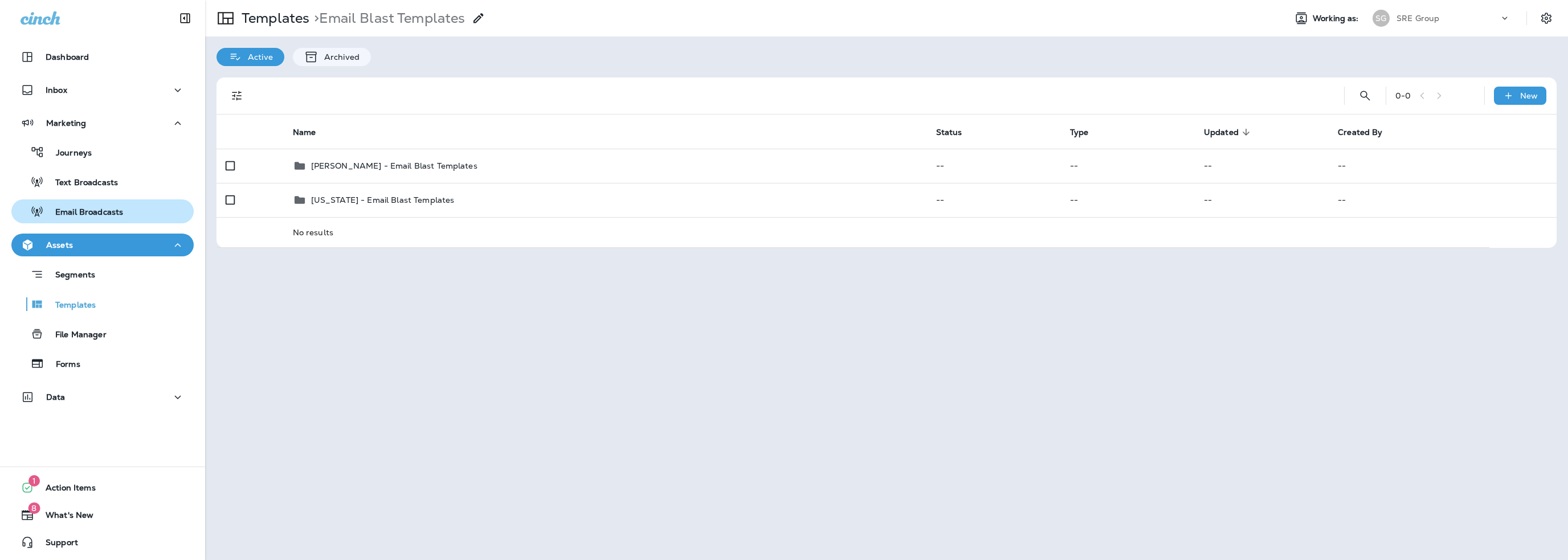
click at [88, 213] on p "Email Broadcasts" at bounding box center [83, 213] width 79 height 10
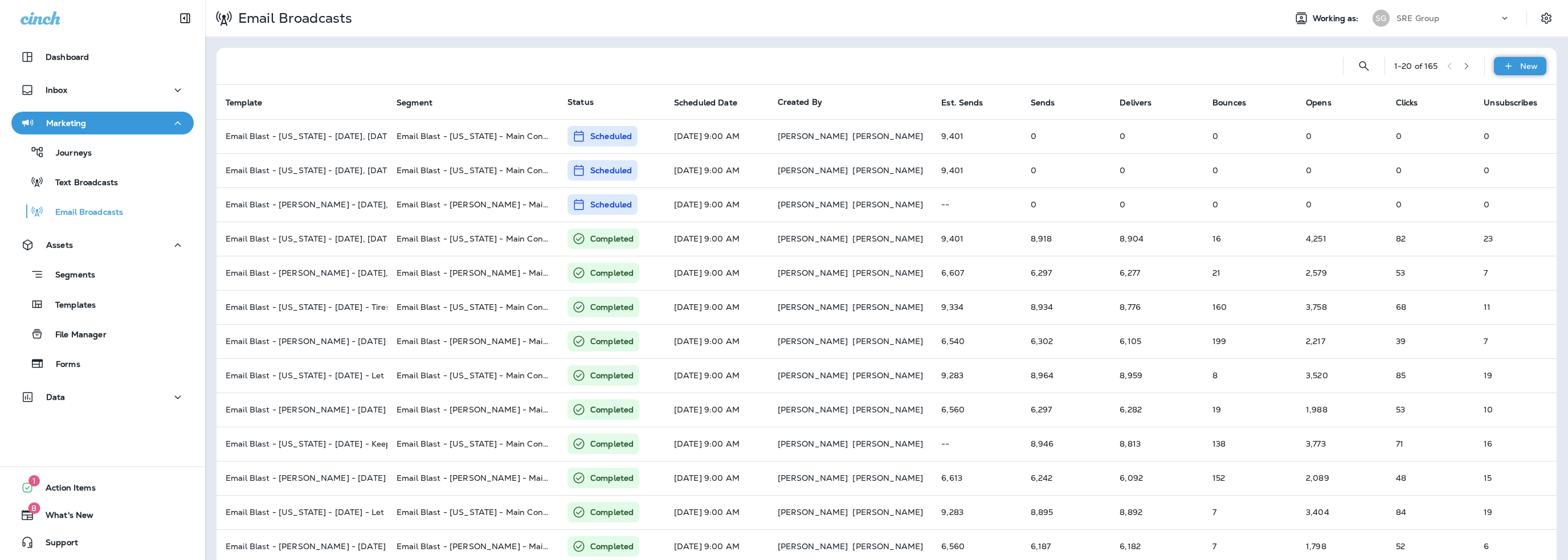
click at [1504, 66] on icon at bounding box center [1507, 66] width 6 height 6
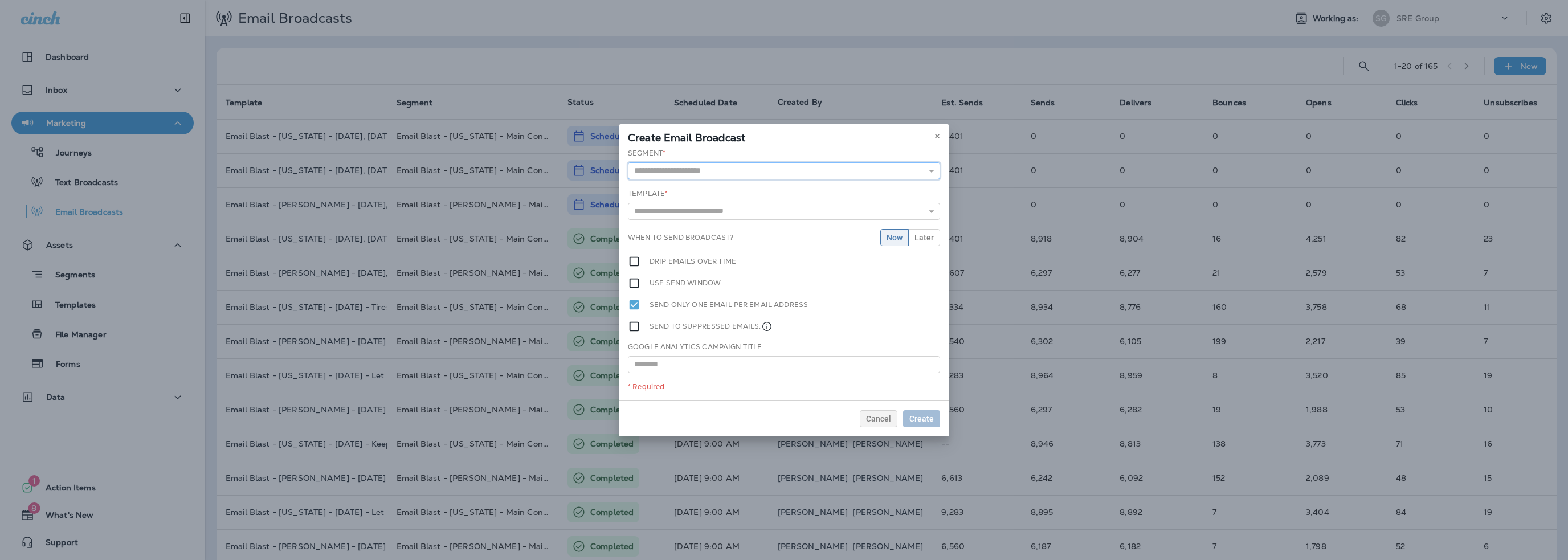
click at [713, 175] on input "text" at bounding box center [784, 171] width 312 height 17
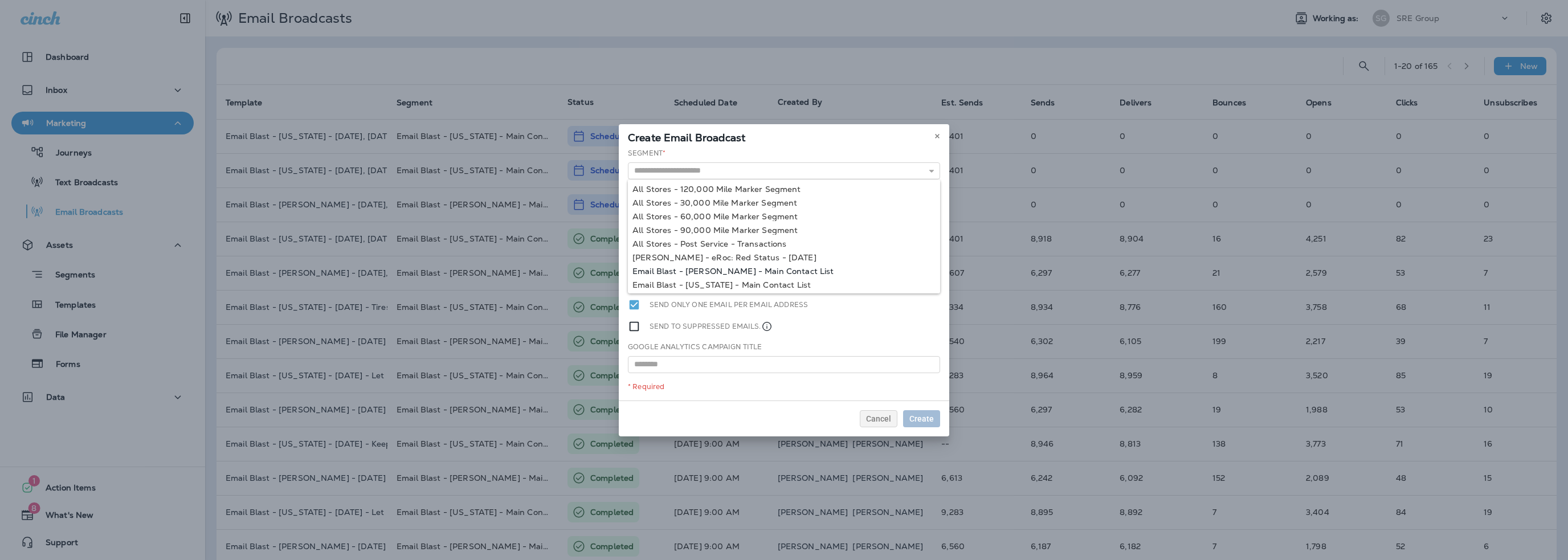
type input "**********"
click at [714, 270] on div "**********" at bounding box center [784, 274] width 331 height 252
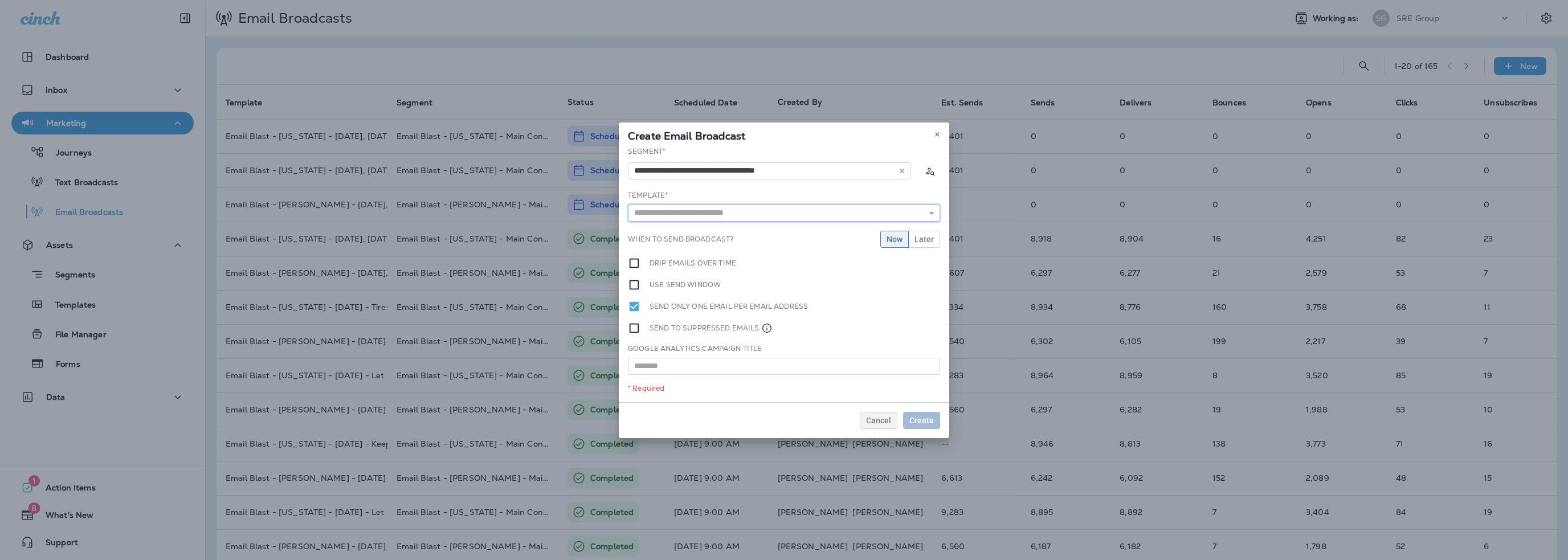
click at [694, 213] on input "text" at bounding box center [784, 213] width 312 height 17
type input "**********"
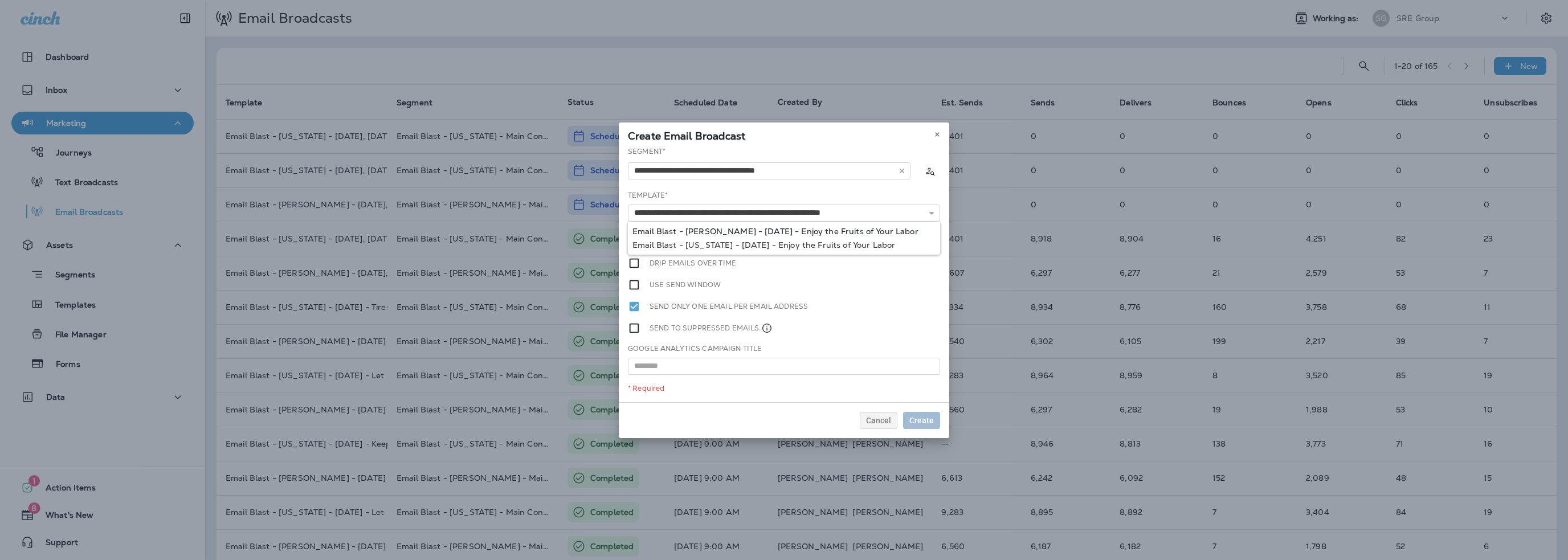
click at [698, 227] on div "**********" at bounding box center [784, 274] width 331 height 256
click at [925, 242] on span "Later" at bounding box center [924, 239] width 20 height 8
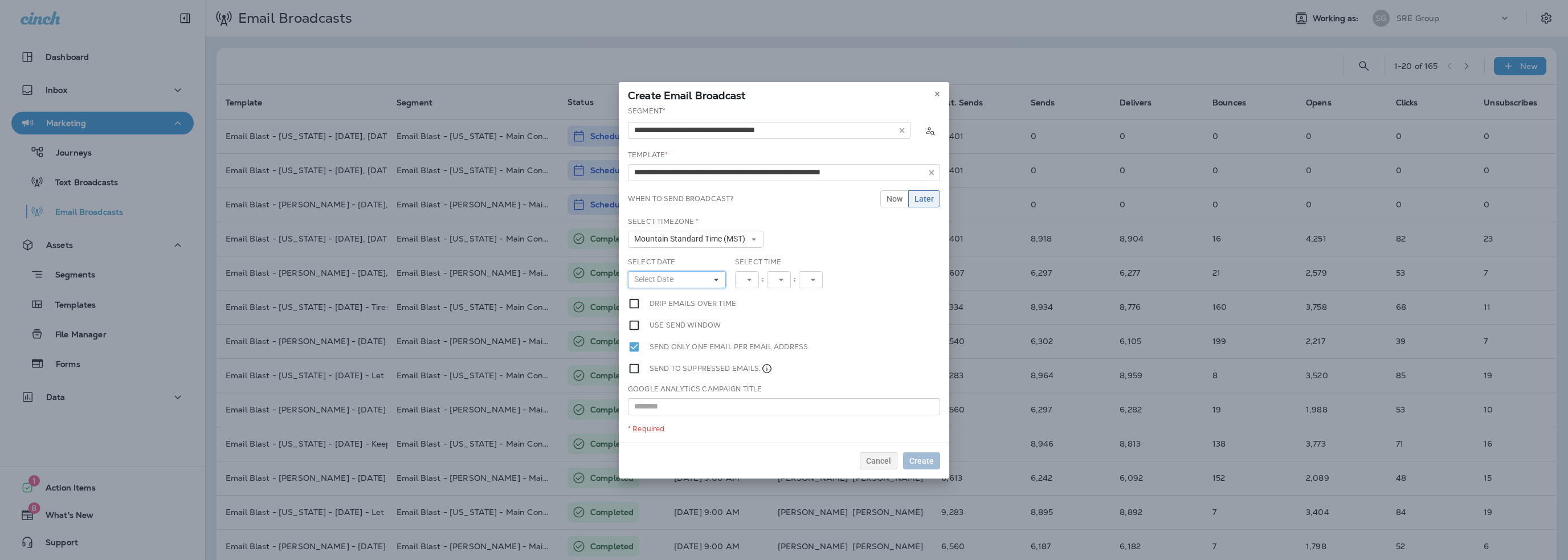
click at [662, 282] on span "Select Date" at bounding box center [656, 280] width 44 height 10
click at [709, 414] on abbr "28" at bounding box center [707, 417] width 8 height 9
click at [750, 277] on span "12" at bounding box center [748, 280] width 14 height 10
click at [745, 420] on link "10" at bounding box center [751, 421] width 33 height 14
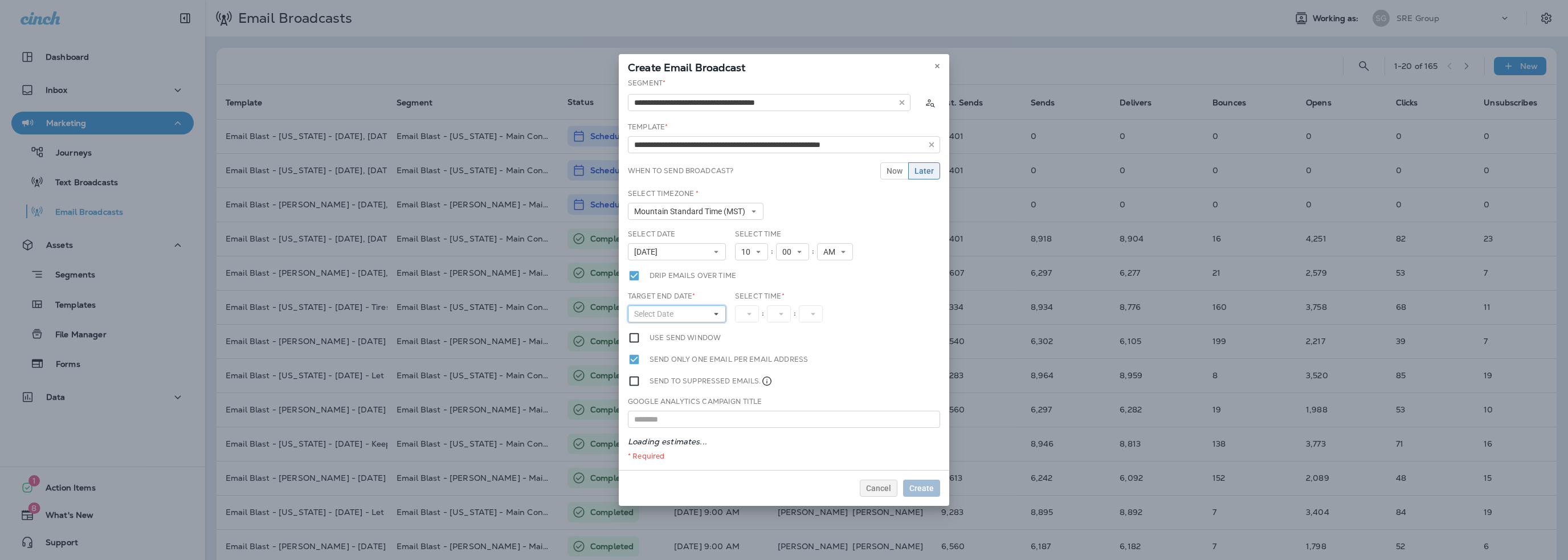
click at [661, 310] on span "Select Date" at bounding box center [656, 315] width 44 height 10
click at [706, 448] on abbr "28" at bounding box center [707, 451] width 8 height 9
click at [748, 317] on span "12" at bounding box center [748, 315] width 14 height 10
click at [744, 330] on link "1" at bounding box center [751, 332] width 33 height 14
click at [825, 315] on span "AM" at bounding box center [827, 315] width 17 height 10
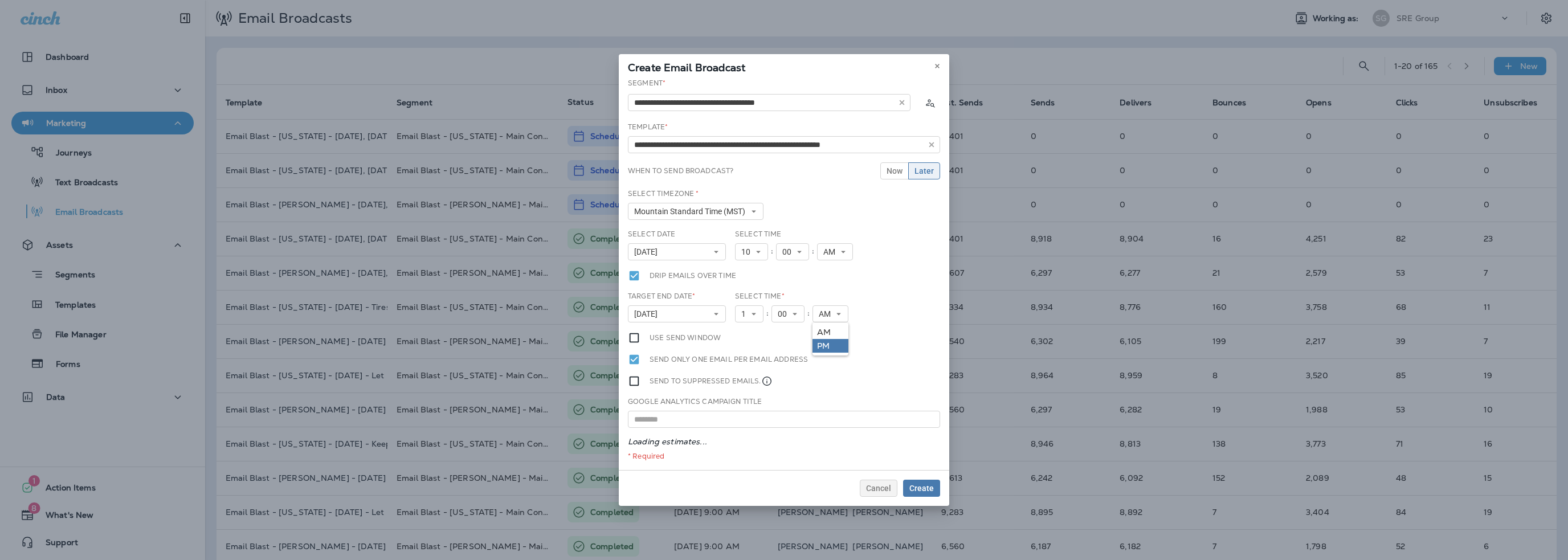
click at [828, 339] on link "PM" at bounding box center [830, 346] width 36 height 14
click at [923, 488] on span "Create" at bounding box center [921, 488] width 24 height 8
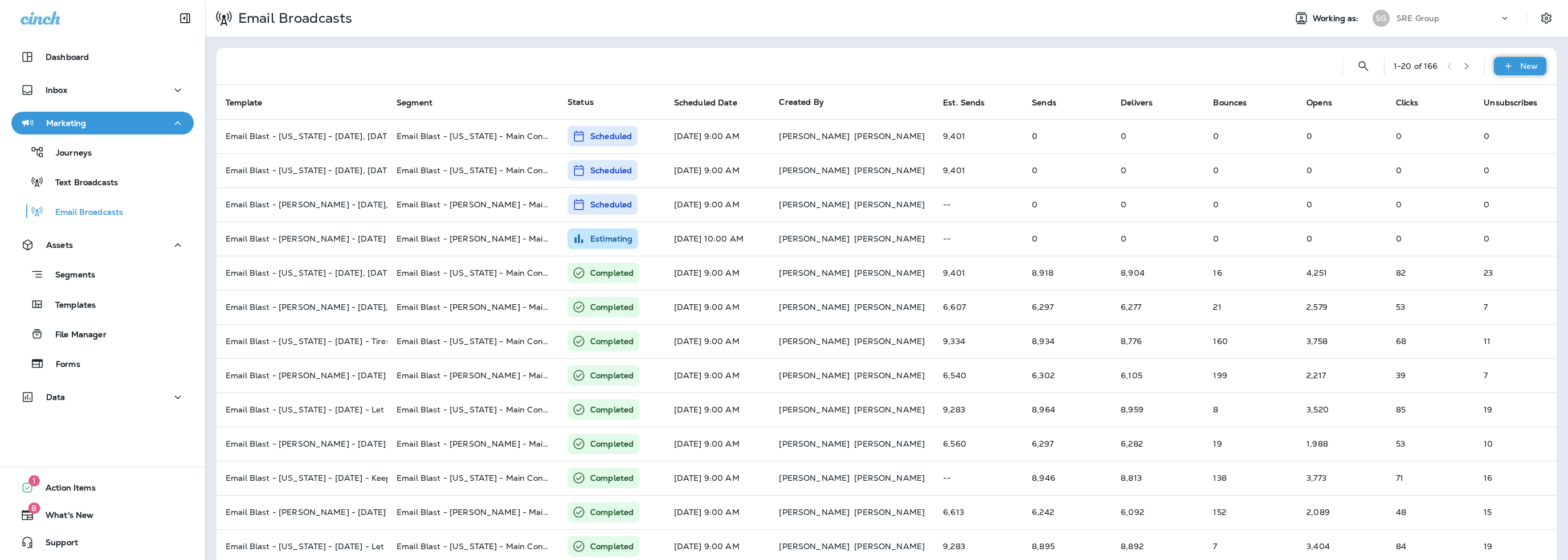
click at [1502, 70] on icon at bounding box center [1508, 66] width 12 height 11
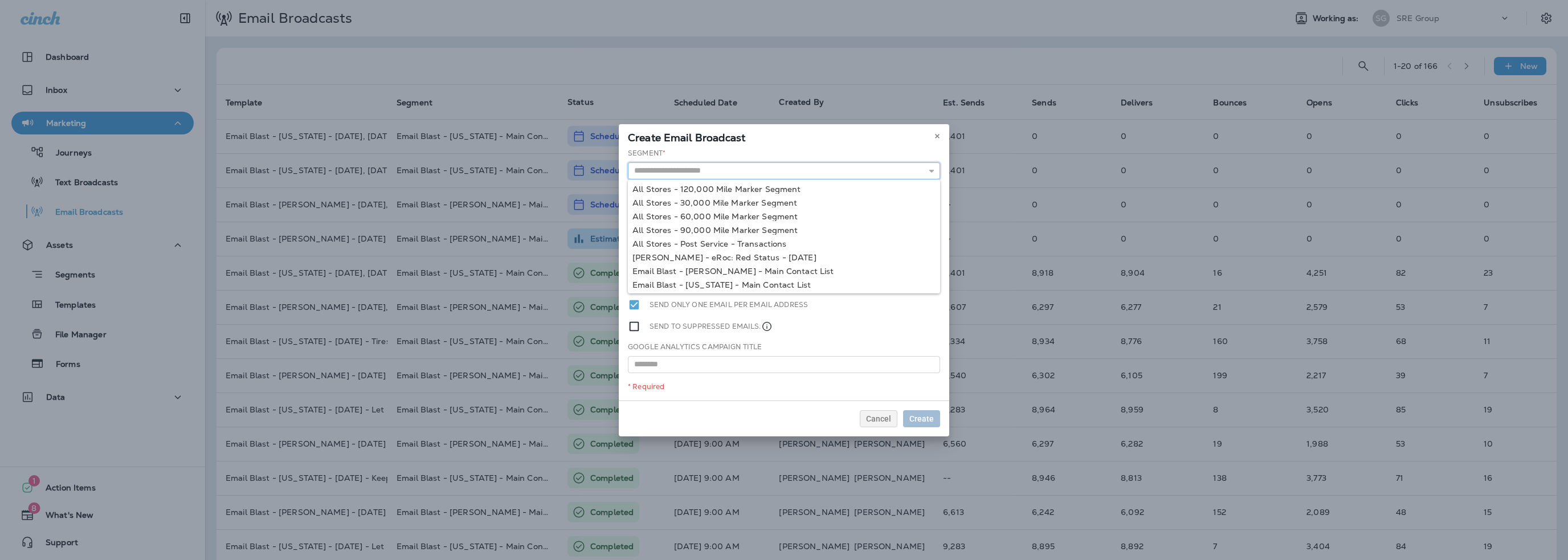
click at [730, 173] on input "text" at bounding box center [784, 171] width 312 height 17
type input "**********"
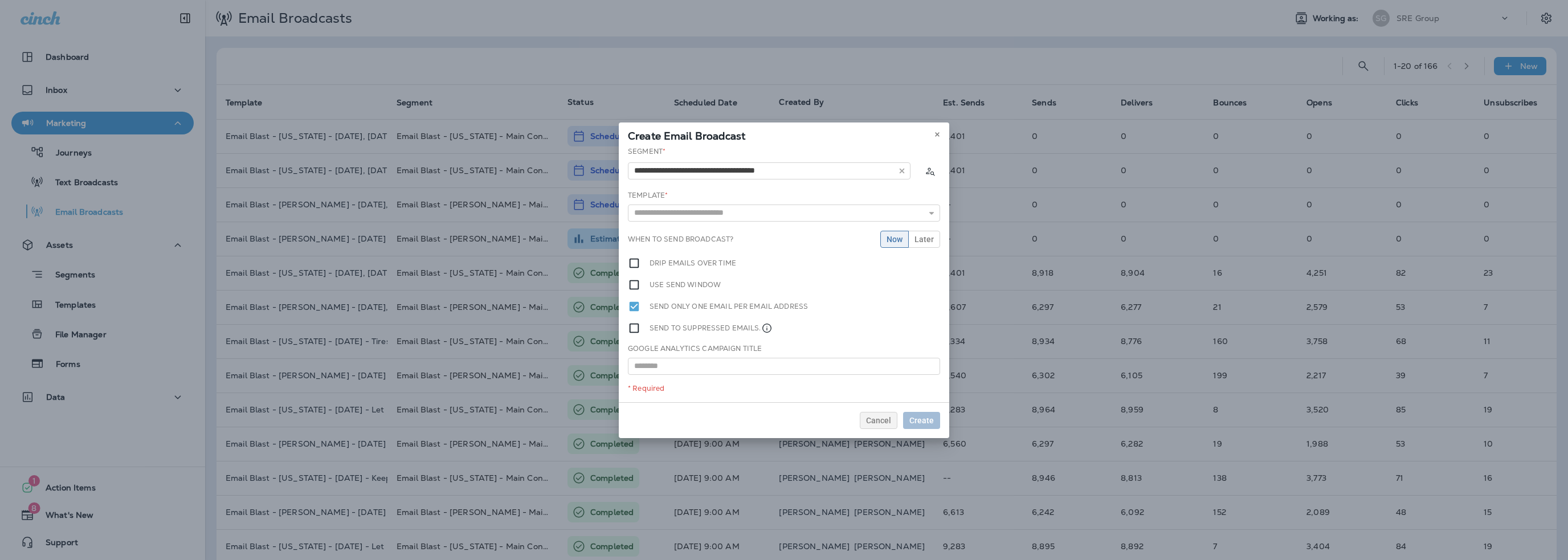
click at [728, 271] on div "**********" at bounding box center [784, 274] width 331 height 256
click at [702, 213] on input "text" at bounding box center [784, 213] width 312 height 17
type input "**********"
click at [703, 227] on div "**********" at bounding box center [784, 274] width 331 height 256
click at [928, 236] on span "Later" at bounding box center [924, 239] width 20 height 8
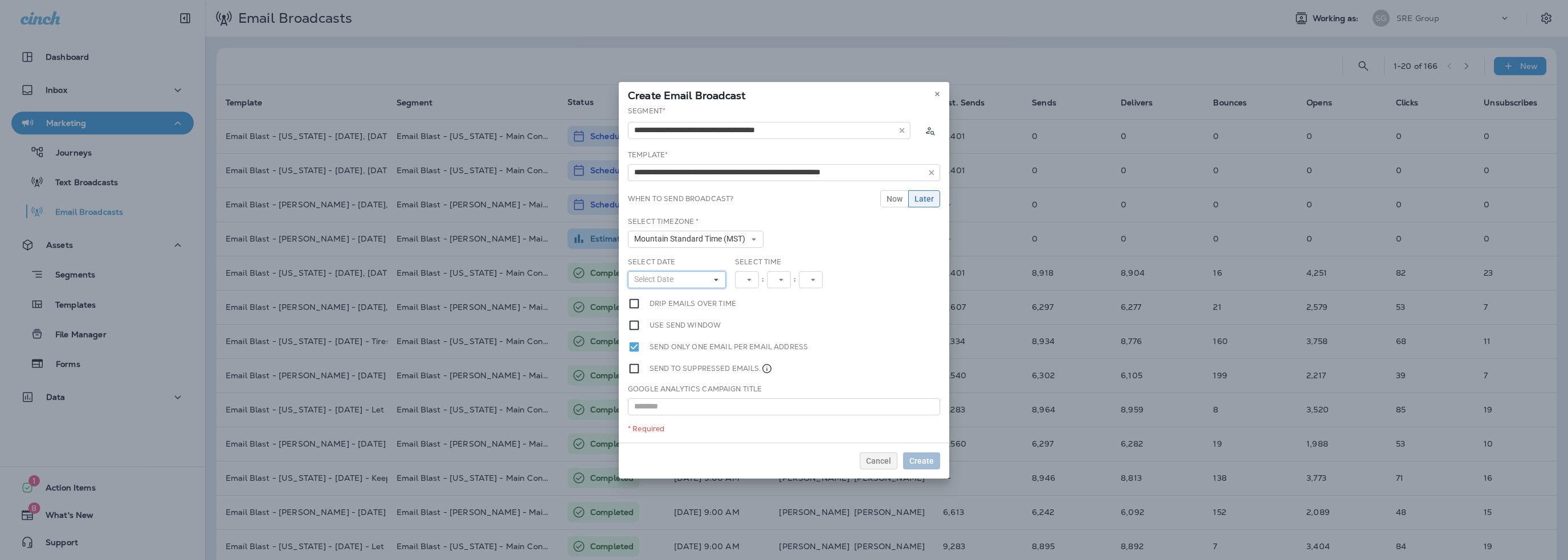
click at [675, 280] on span "Select Date" at bounding box center [656, 280] width 44 height 10
click at [705, 298] on button "›" at bounding box center [696, 299] width 18 height 13
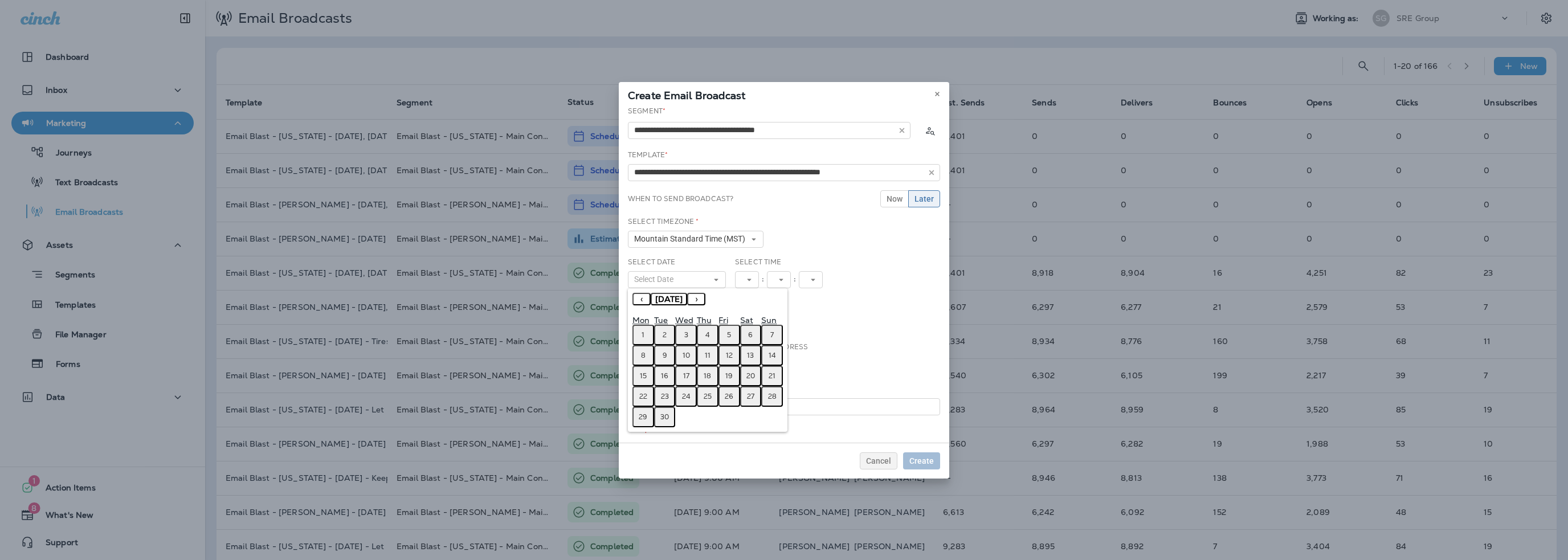
click at [663, 372] on abbr "16" at bounding box center [664, 375] width 8 height 9
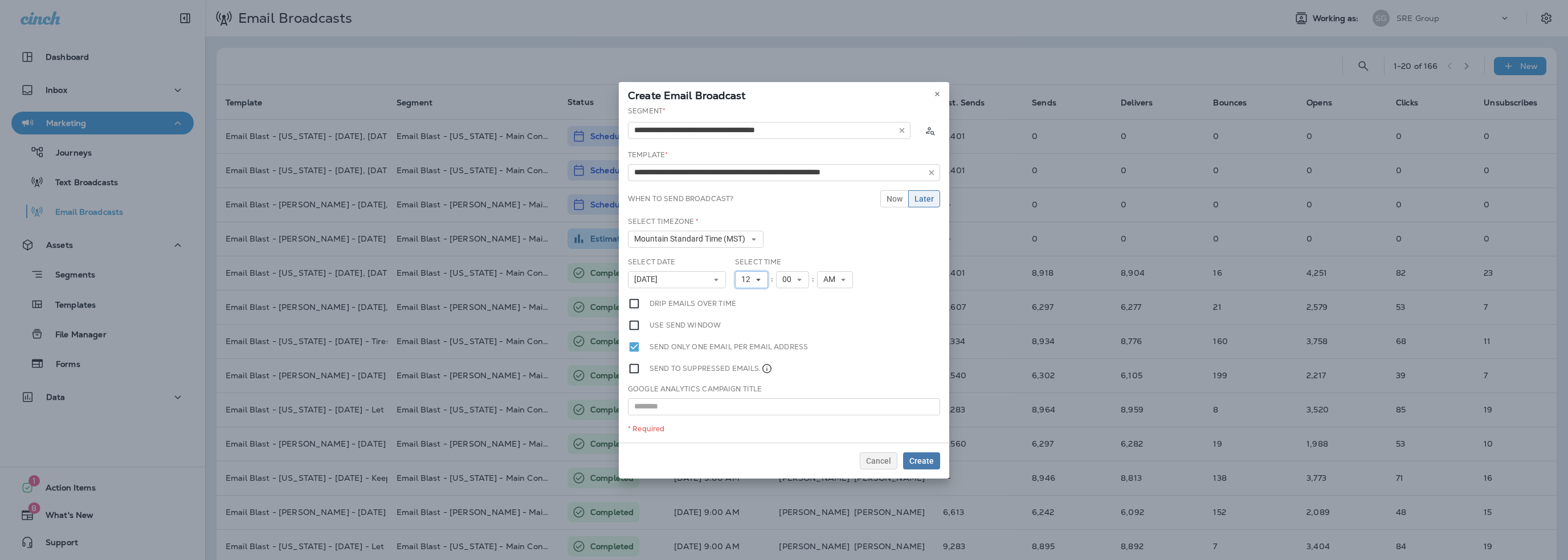
click at [747, 280] on span "12" at bounding box center [748, 280] width 14 height 10
click at [748, 403] on link "9" at bounding box center [751, 408] width 33 height 14
click at [750, 280] on icon at bounding box center [754, 280] width 7 height 7
click at [742, 418] on link "10" at bounding box center [749, 421] width 29 height 14
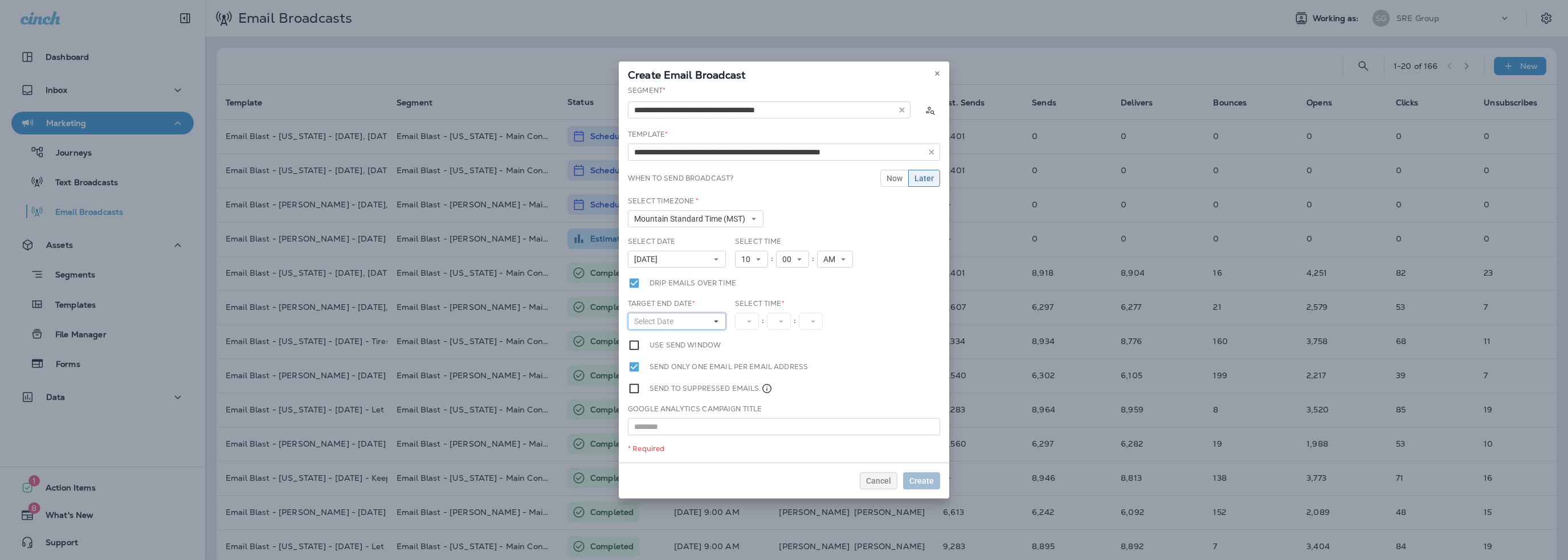
click at [652, 320] on span "Select Date" at bounding box center [656, 322] width 44 height 10
click at [705, 340] on button "›" at bounding box center [696, 340] width 18 height 13
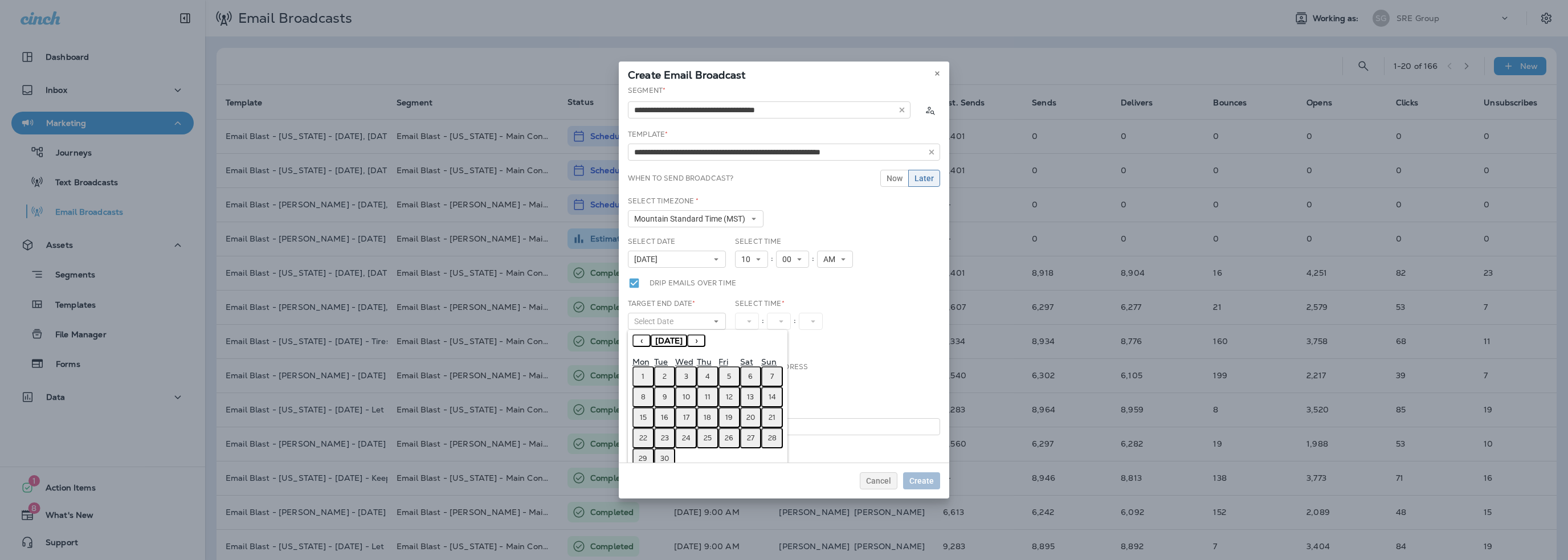
click at [663, 420] on abbr "16" at bounding box center [664, 417] width 8 height 9
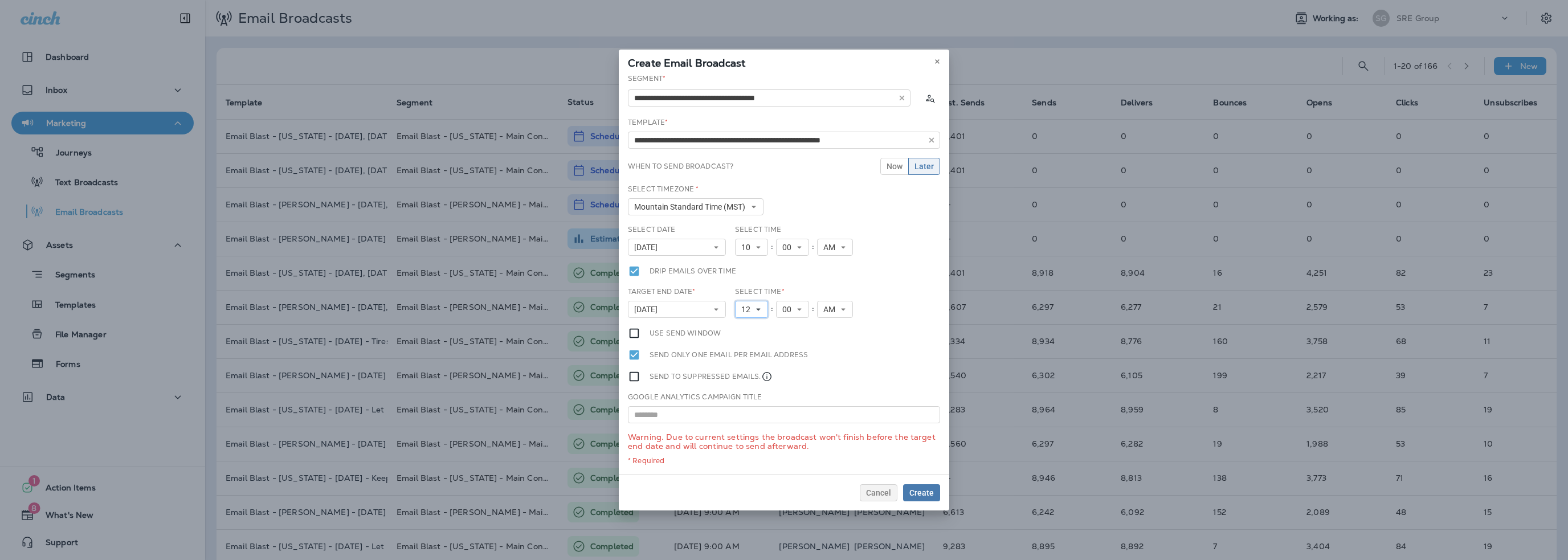
click at [751, 312] on span "12" at bounding box center [748, 310] width 14 height 10
drag, startPoint x: 748, startPoint y: 323, endPoint x: 786, endPoint y: 323, distance: 38.0
click at [748, 323] on link "1" at bounding box center [751, 328] width 33 height 14
click at [821, 310] on span "AM" at bounding box center [827, 310] width 17 height 10
click at [822, 339] on link "PM" at bounding box center [830, 341] width 36 height 14
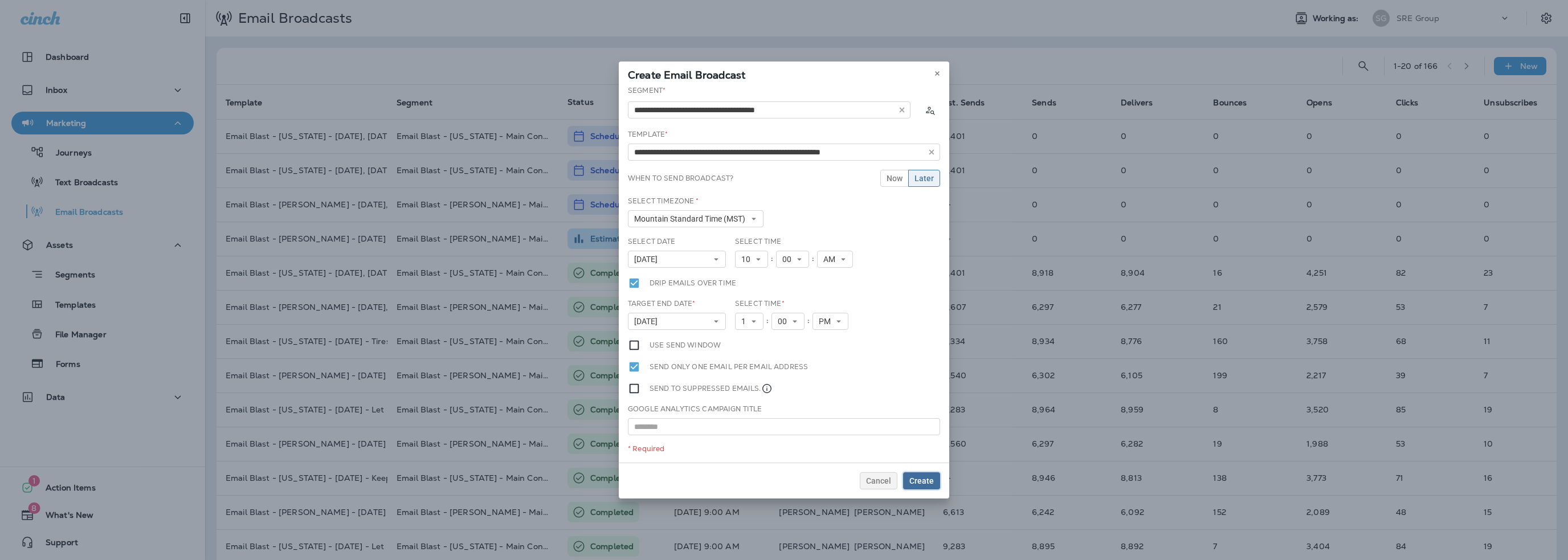
click at [925, 482] on span "Create" at bounding box center [921, 480] width 24 height 8
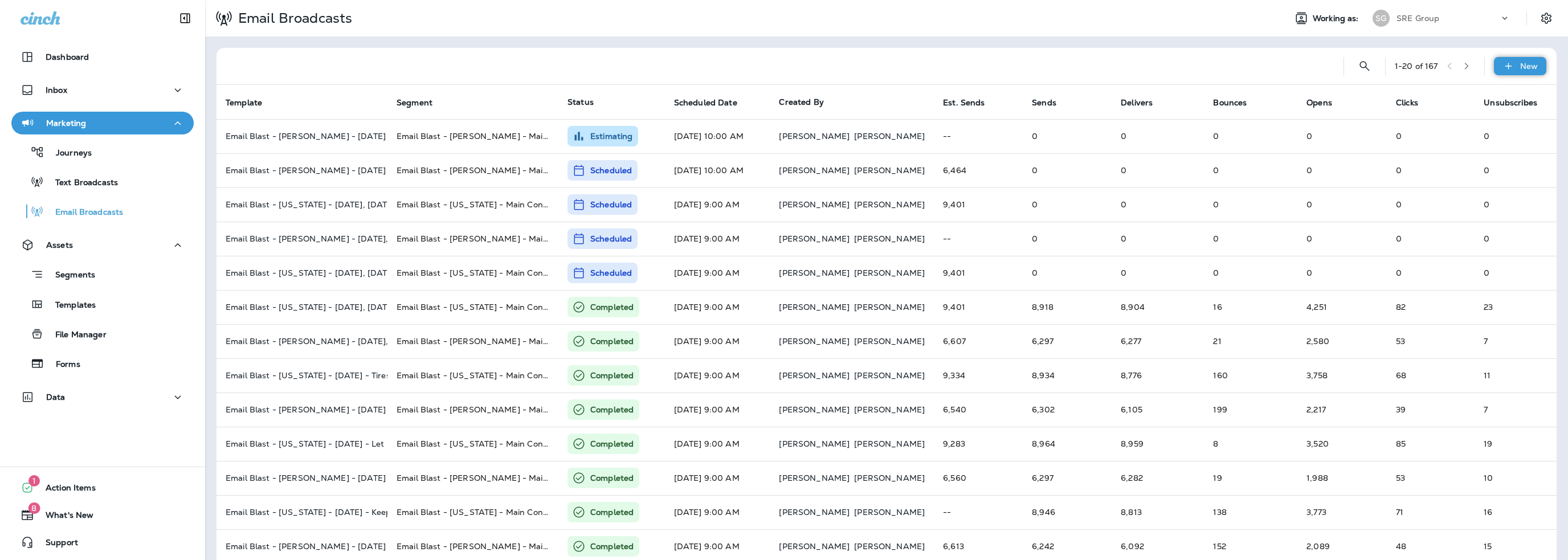
click at [1504, 66] on icon at bounding box center [1507, 66] width 6 height 6
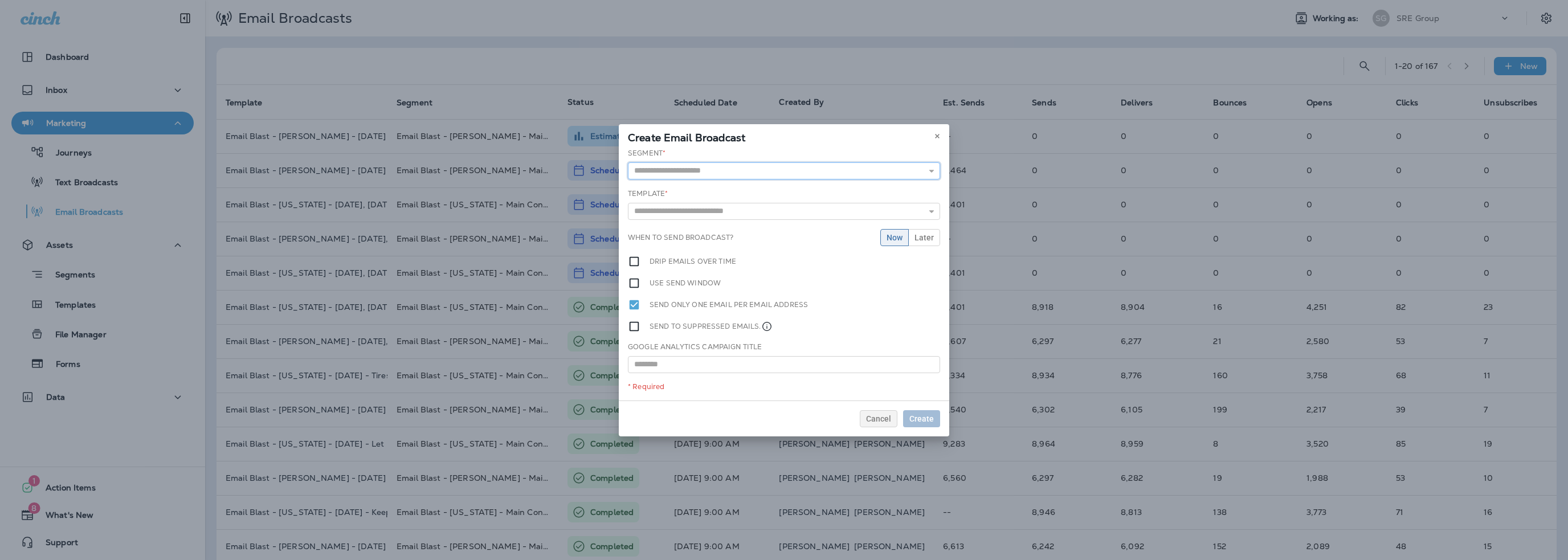
click at [682, 166] on input "text" at bounding box center [784, 171] width 312 height 17
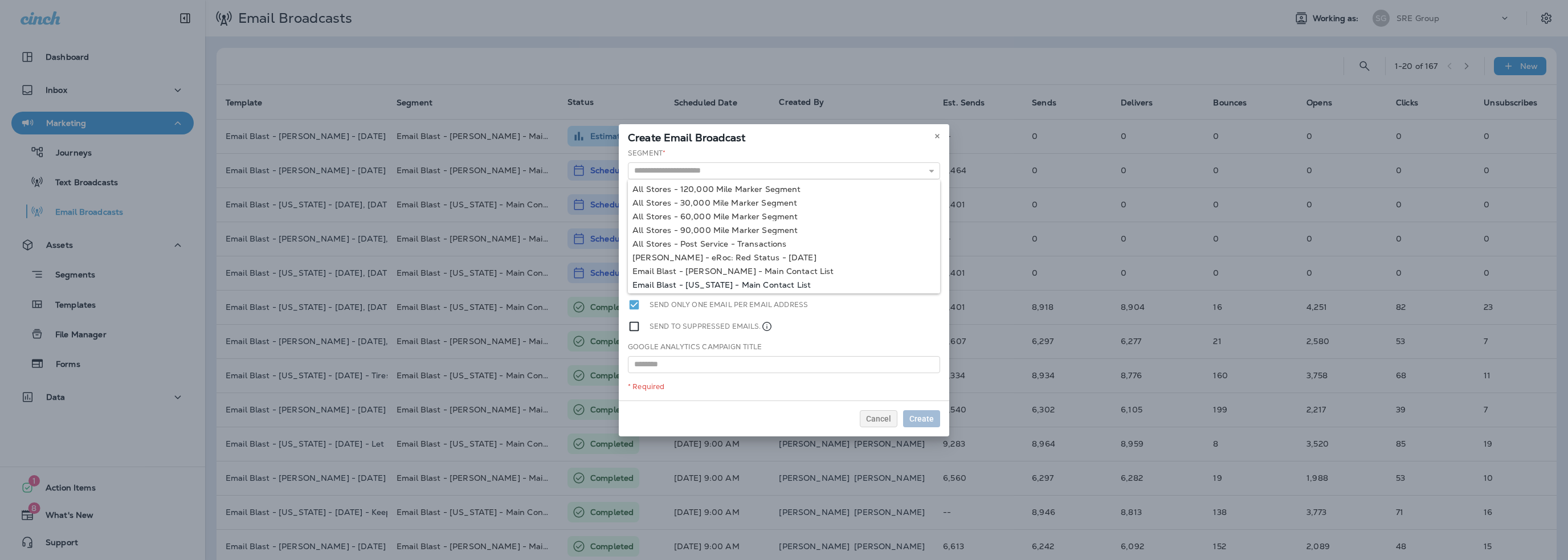
type input "**********"
click at [709, 285] on div "**********" at bounding box center [784, 274] width 331 height 252
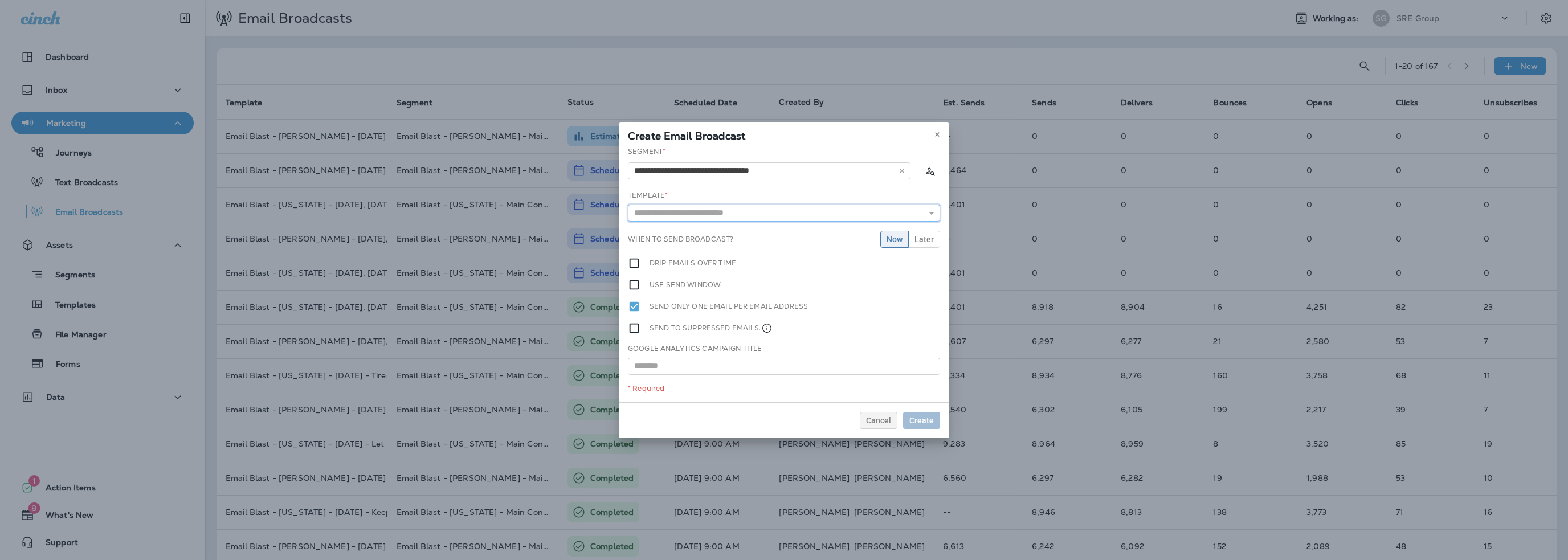
click at [686, 211] on input "text" at bounding box center [784, 213] width 312 height 17
type input "**********"
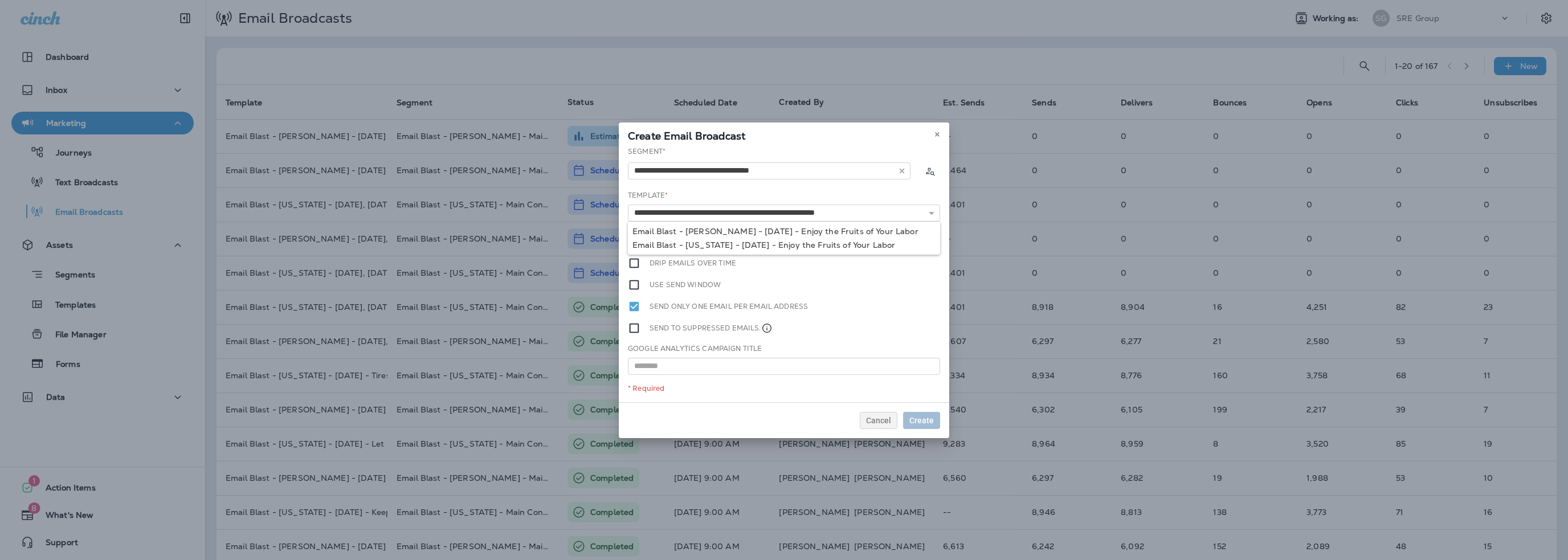
click at [693, 243] on div "**********" at bounding box center [784, 274] width 331 height 256
click at [923, 238] on span "Later" at bounding box center [924, 239] width 20 height 8
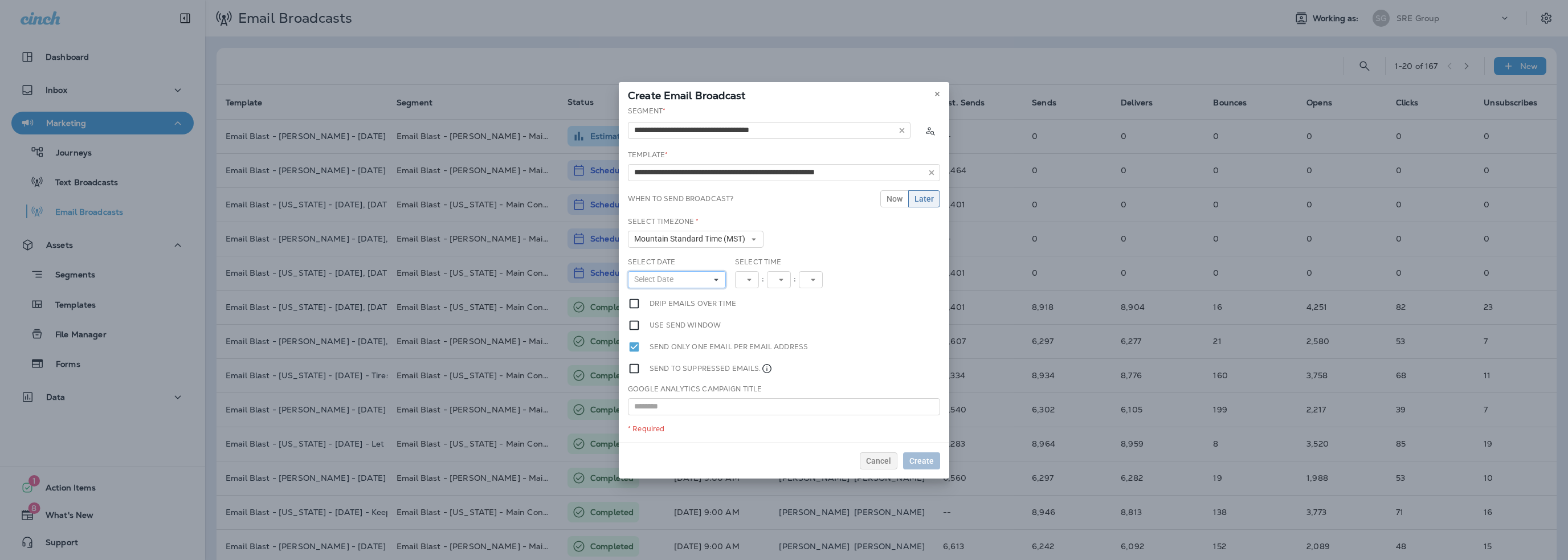
click at [677, 280] on span "Select Date" at bounding box center [656, 280] width 44 height 10
click at [705, 417] on abbr "28" at bounding box center [707, 417] width 8 height 9
click at [746, 278] on span "12" at bounding box center [748, 280] width 14 height 10
click at [740, 420] on link "10" at bounding box center [751, 421] width 33 height 14
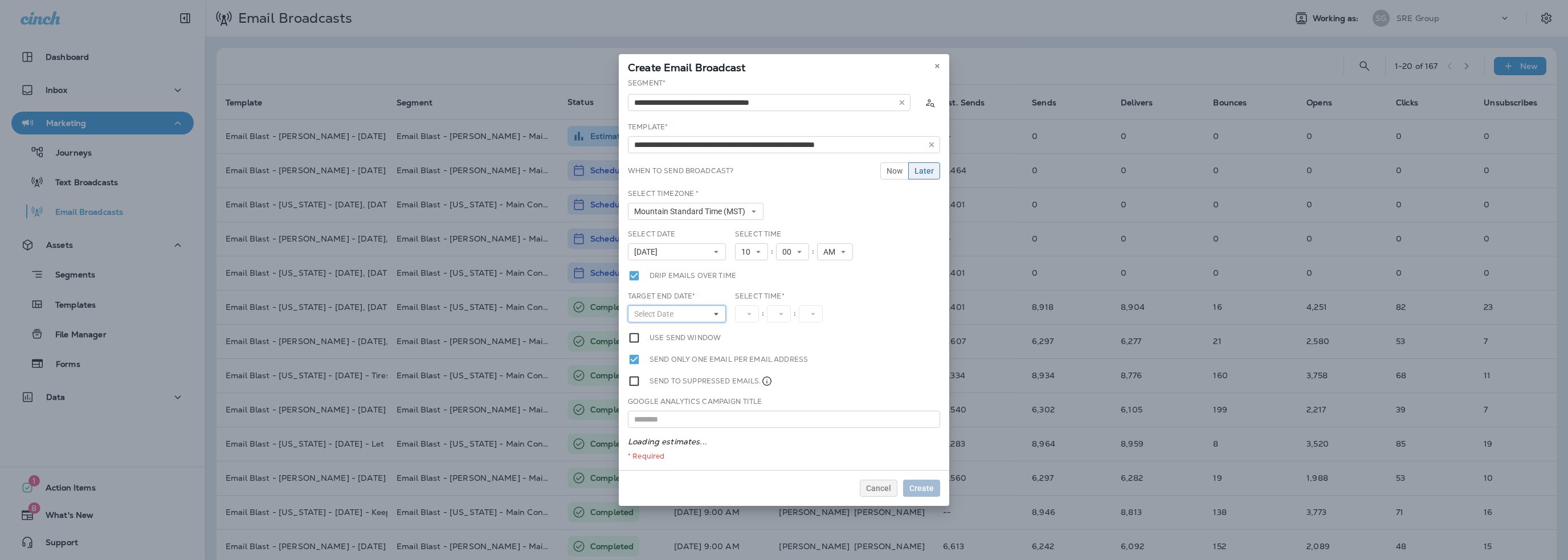
click at [659, 315] on span "Select Date" at bounding box center [656, 315] width 44 height 10
click at [707, 448] on abbr "28" at bounding box center [707, 451] width 8 height 9
click at [750, 316] on span "12" at bounding box center [748, 315] width 14 height 10
click at [750, 325] on link "1" at bounding box center [751, 332] width 33 height 14
click at [828, 315] on span "AM" at bounding box center [827, 315] width 17 height 10
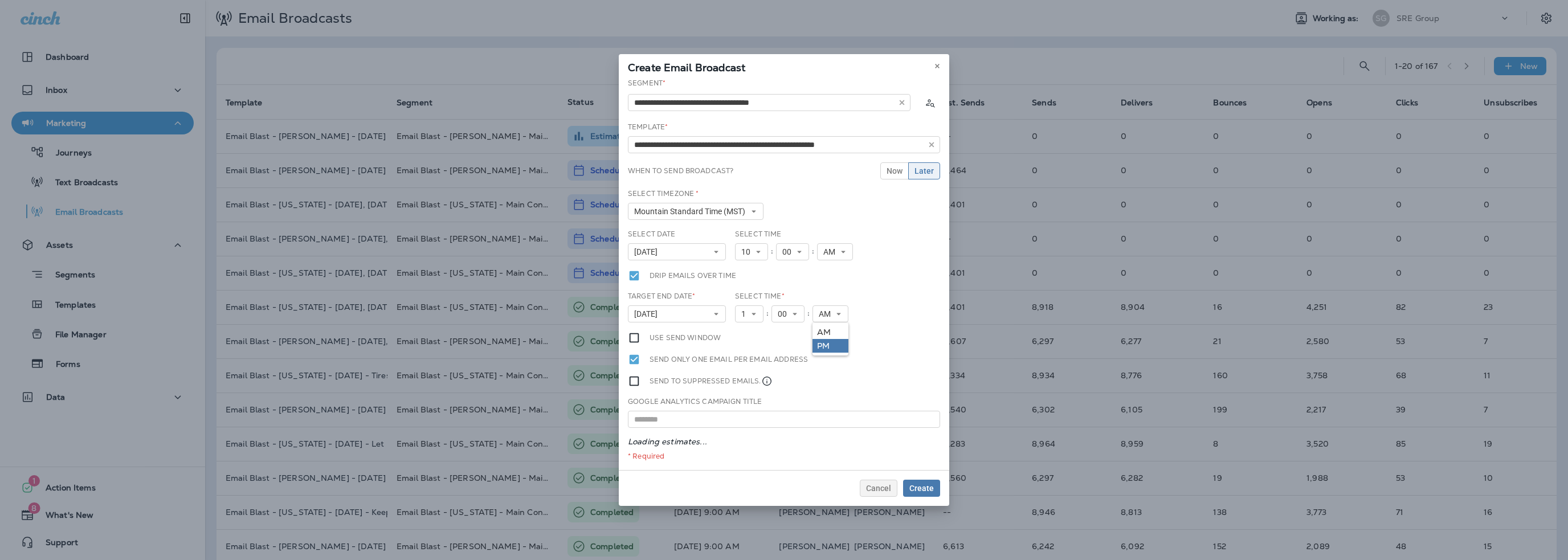
click at [824, 343] on link "PM" at bounding box center [830, 346] width 36 height 14
click at [926, 491] on span "Create" at bounding box center [921, 488] width 24 height 8
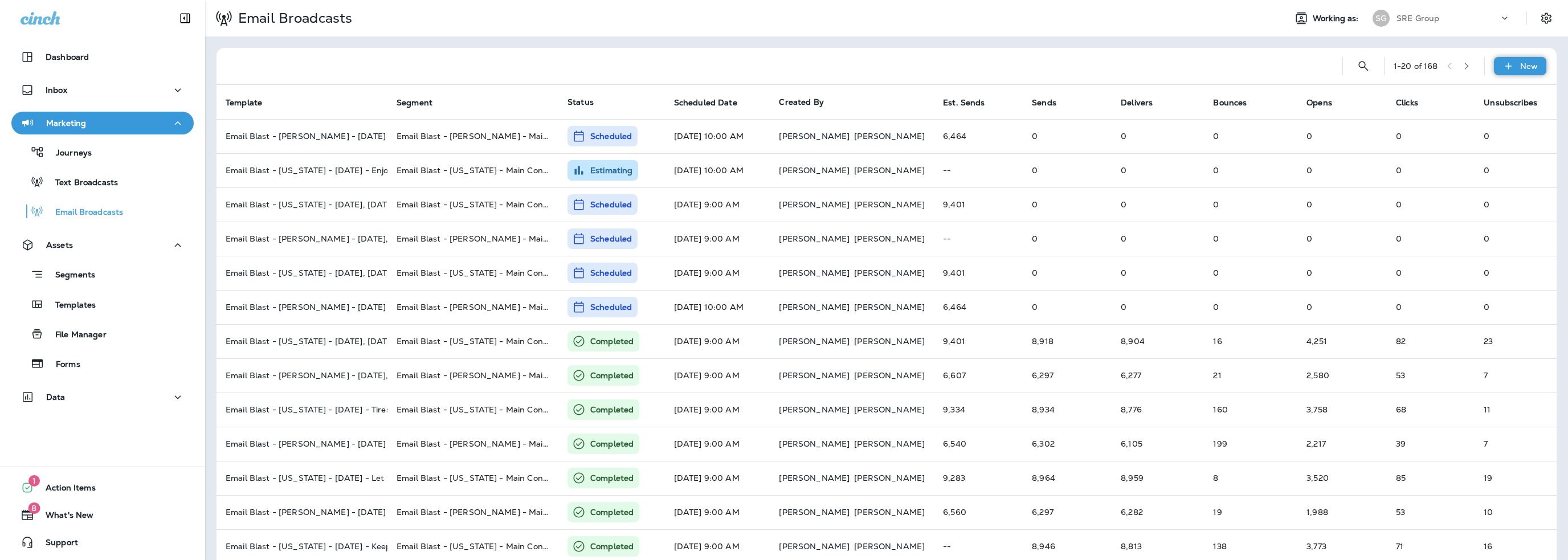
click at [1520, 70] on p "New" at bounding box center [1528, 66] width 17 height 9
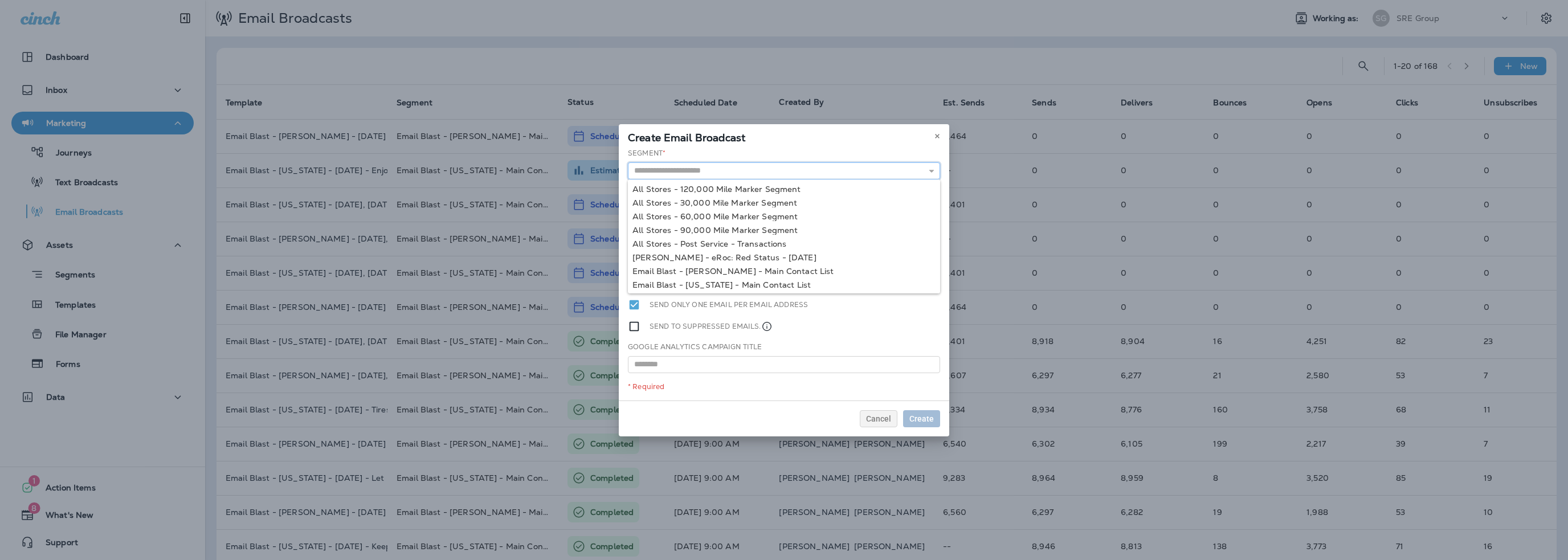
click at [684, 170] on input "text" at bounding box center [784, 171] width 312 height 17
type input "**********"
click at [694, 285] on div "**********" at bounding box center [784, 274] width 331 height 252
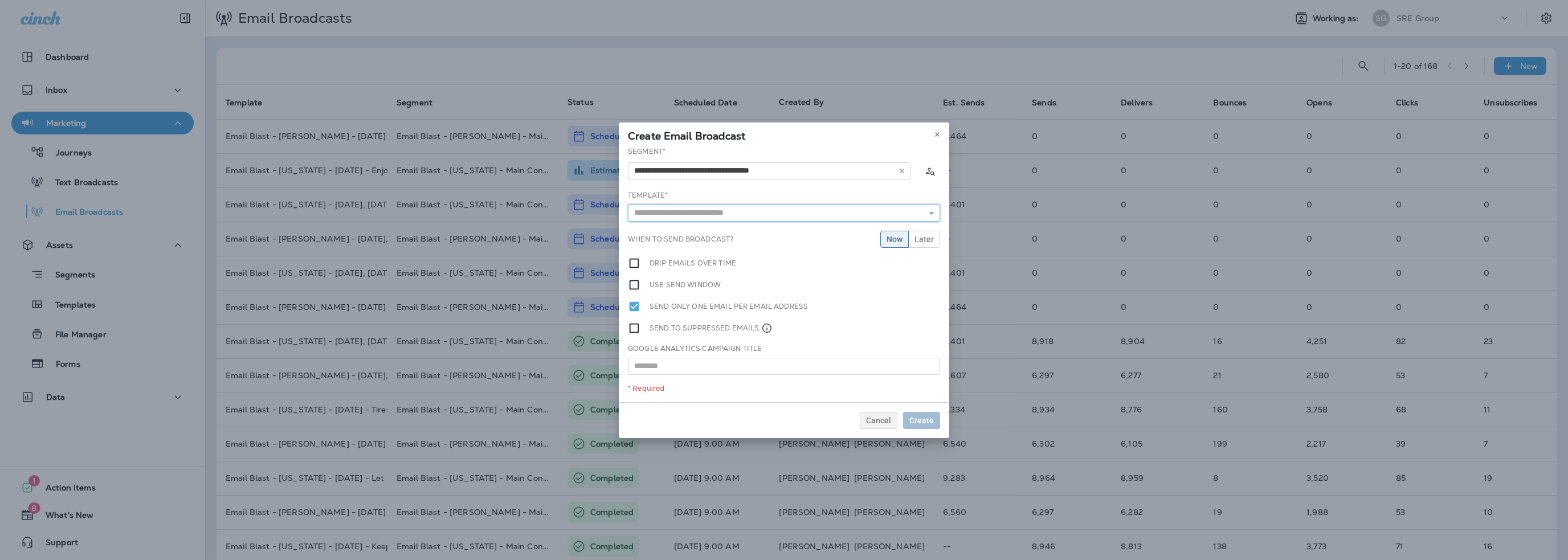
click at [679, 214] on input "text" at bounding box center [784, 213] width 312 height 17
type input "**********"
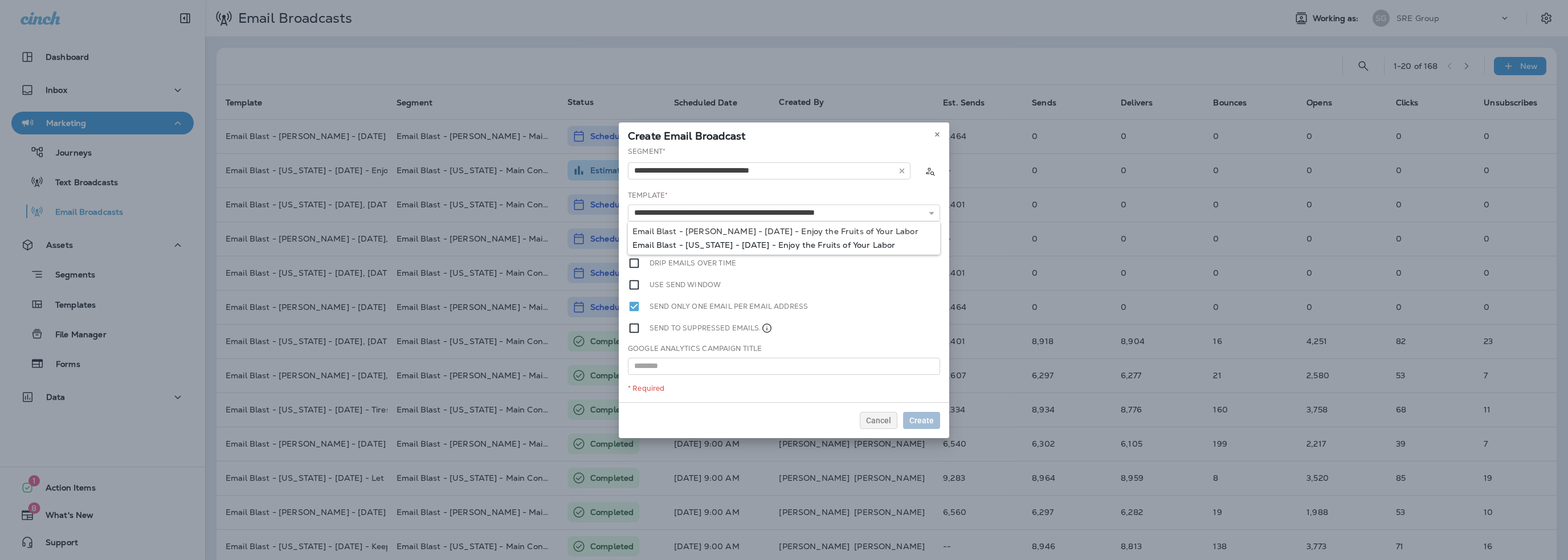
click at [696, 245] on div "**********" at bounding box center [784, 274] width 331 height 256
click at [918, 243] on span "Later" at bounding box center [924, 239] width 20 height 8
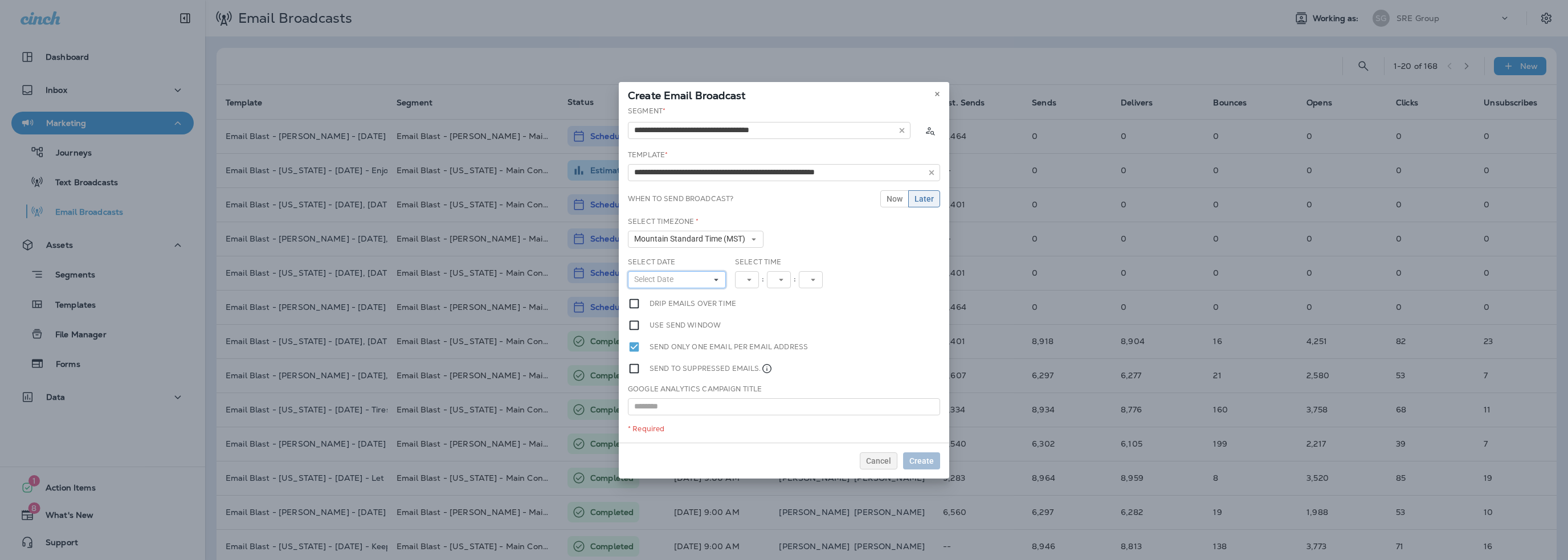
click at [664, 282] on span "Select Date" at bounding box center [656, 280] width 44 height 10
click at [705, 296] on button "›" at bounding box center [696, 299] width 18 height 13
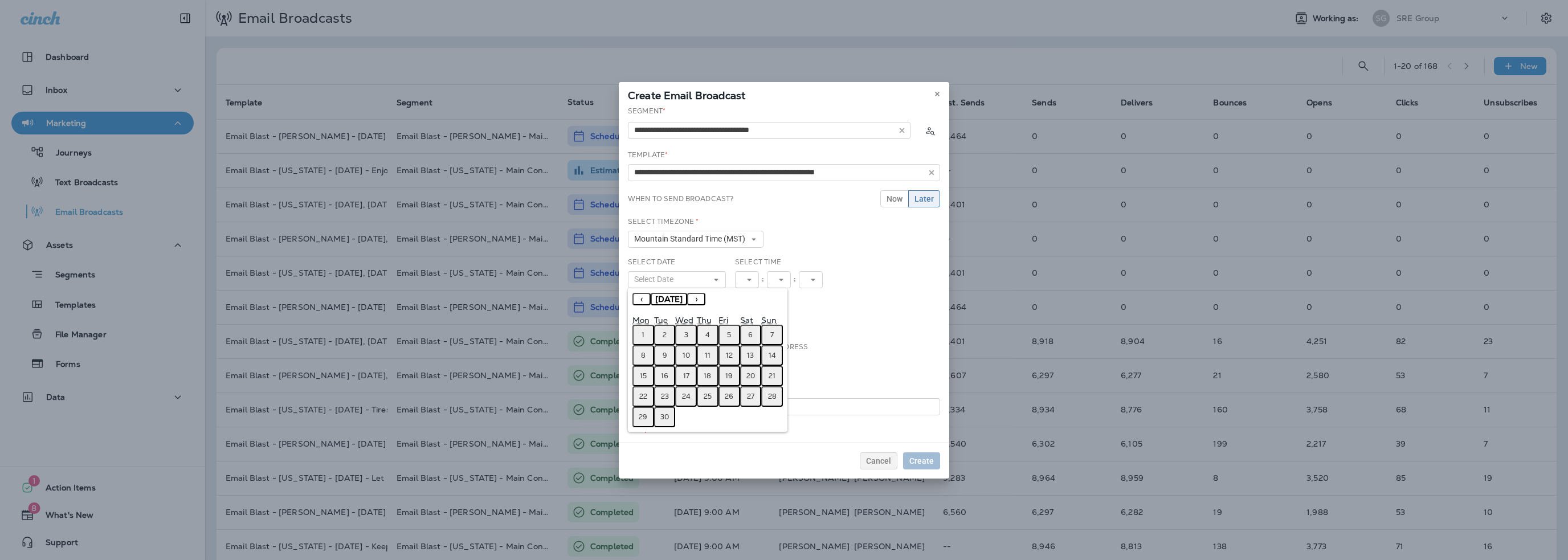
click at [660, 373] on button "16" at bounding box center [665, 375] width 22 height 20
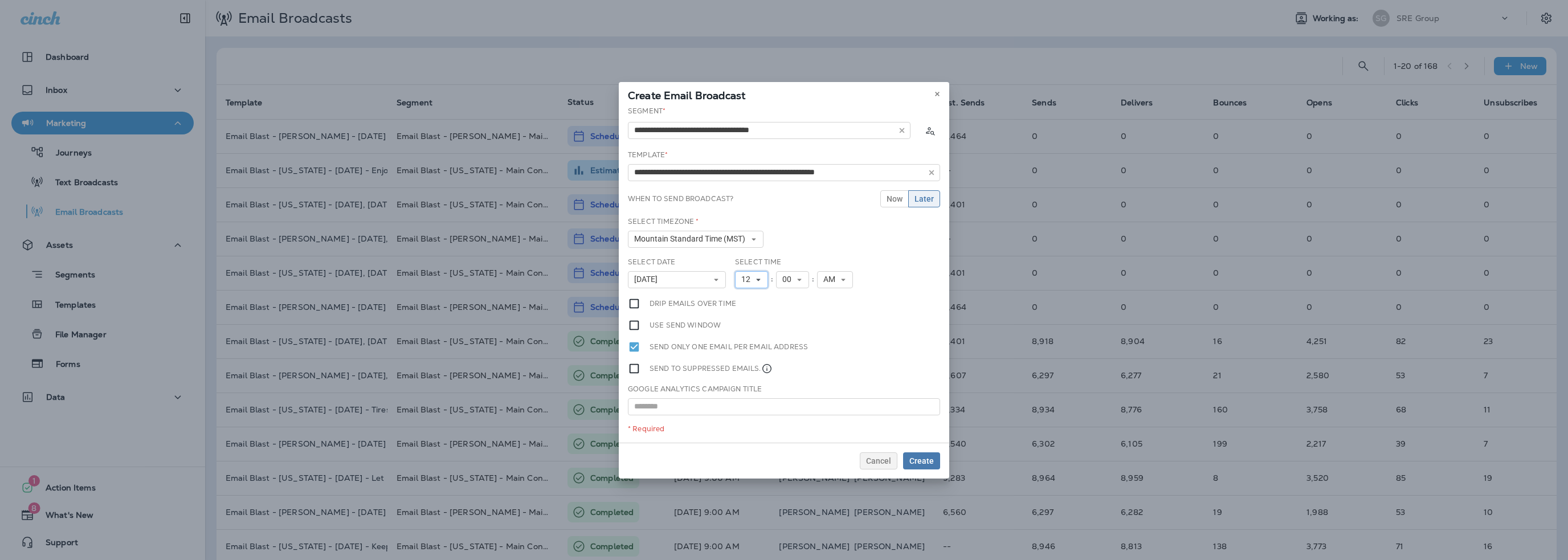
click at [747, 281] on span "12" at bounding box center [748, 280] width 14 height 10
click at [747, 418] on link "10" at bounding box center [751, 421] width 33 height 14
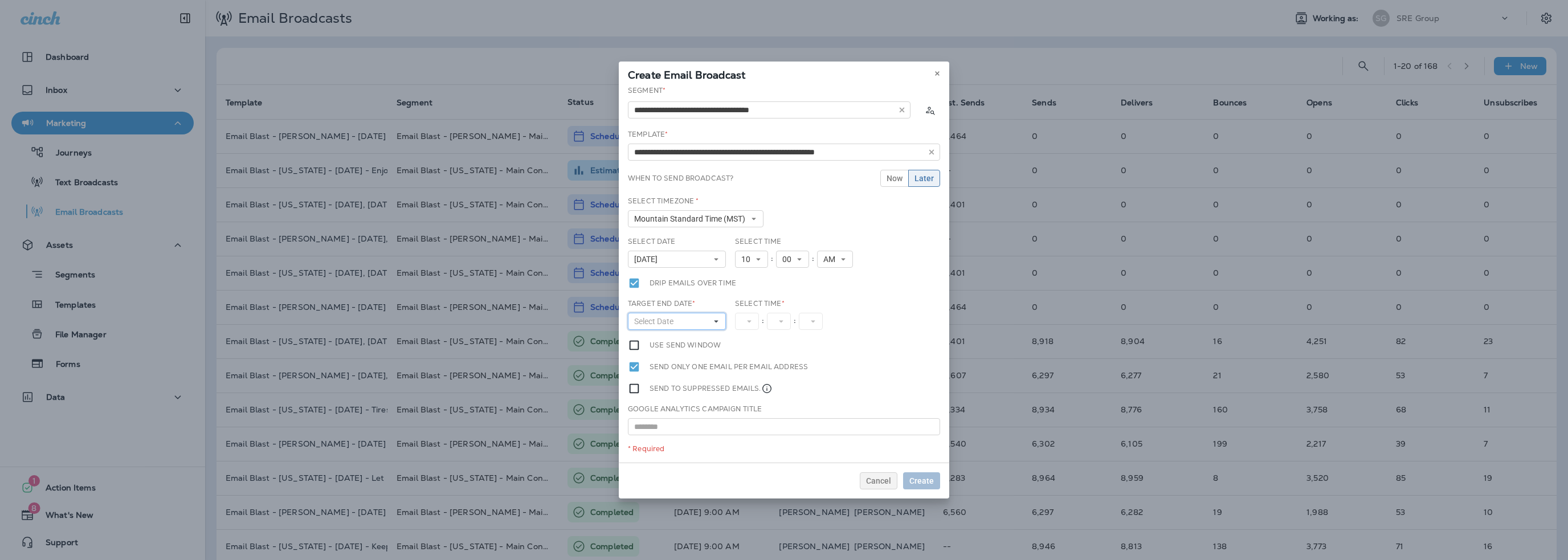
click at [661, 321] on span "Select Date" at bounding box center [656, 322] width 44 height 10
click at [705, 339] on button "›" at bounding box center [696, 340] width 18 height 13
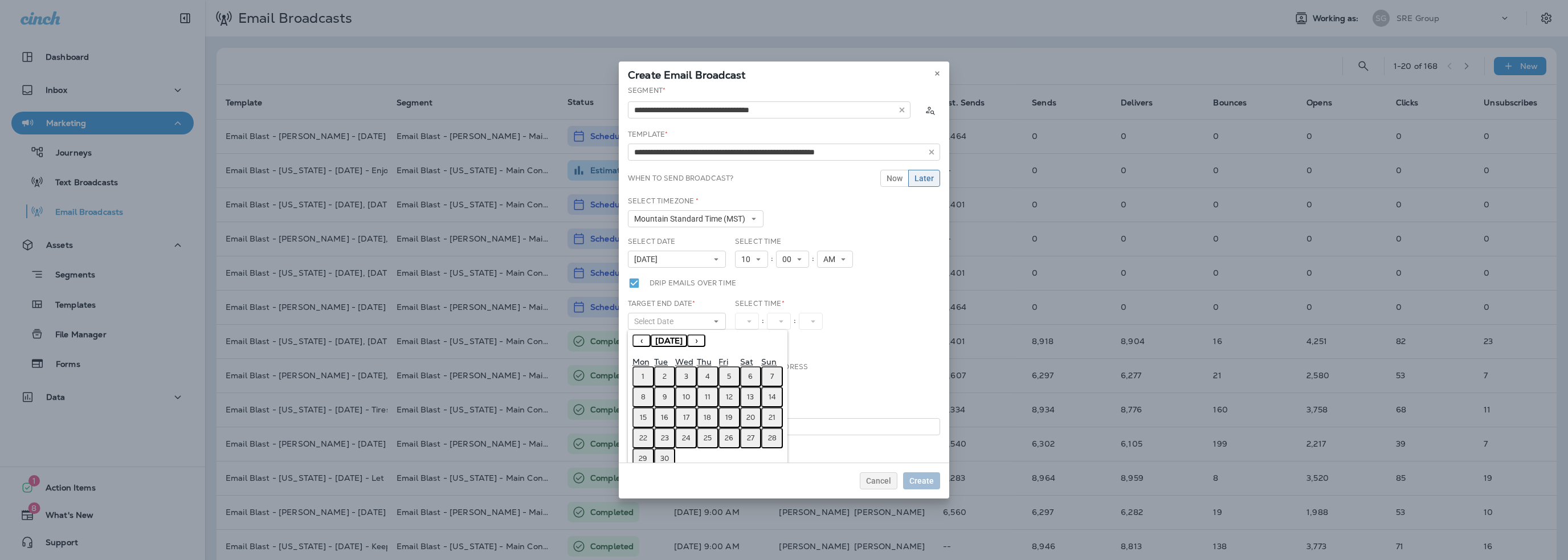
click at [670, 417] on button "16" at bounding box center [665, 417] width 22 height 20
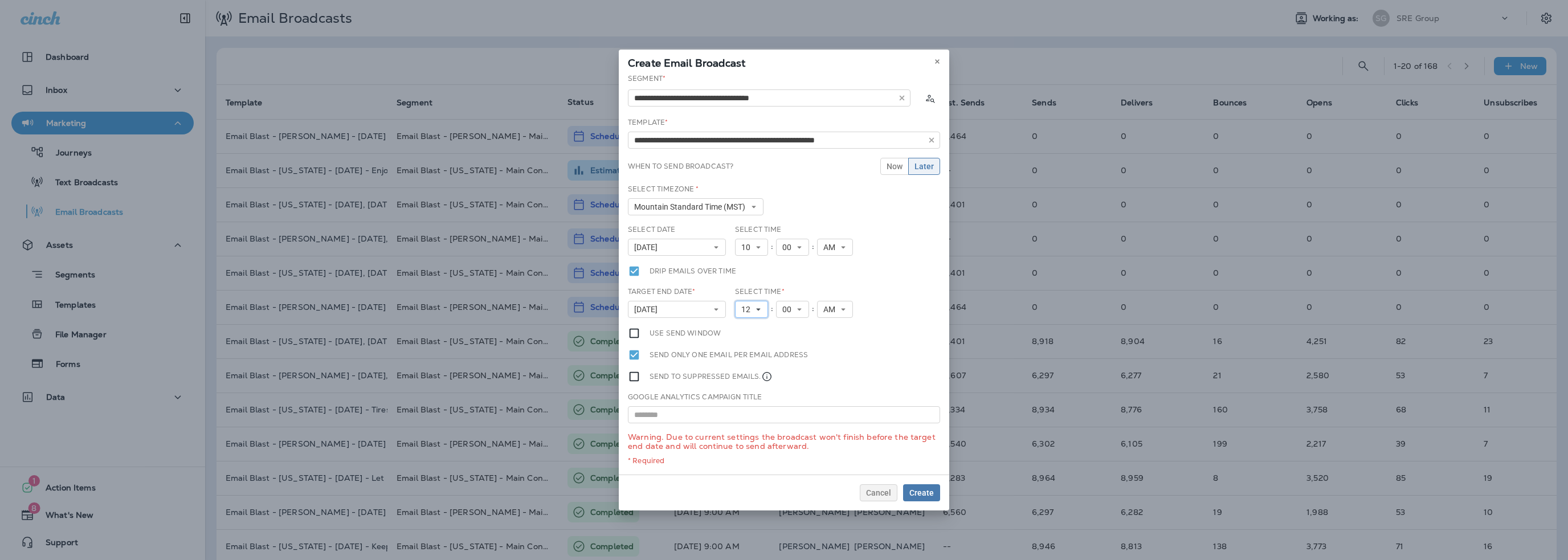
click at [747, 312] on span "12" at bounding box center [748, 310] width 14 height 10
click at [747, 325] on link "1" at bounding box center [751, 328] width 33 height 14
click at [827, 314] on span "AM" at bounding box center [827, 310] width 17 height 10
click at [827, 345] on link "PM" at bounding box center [830, 341] width 36 height 14
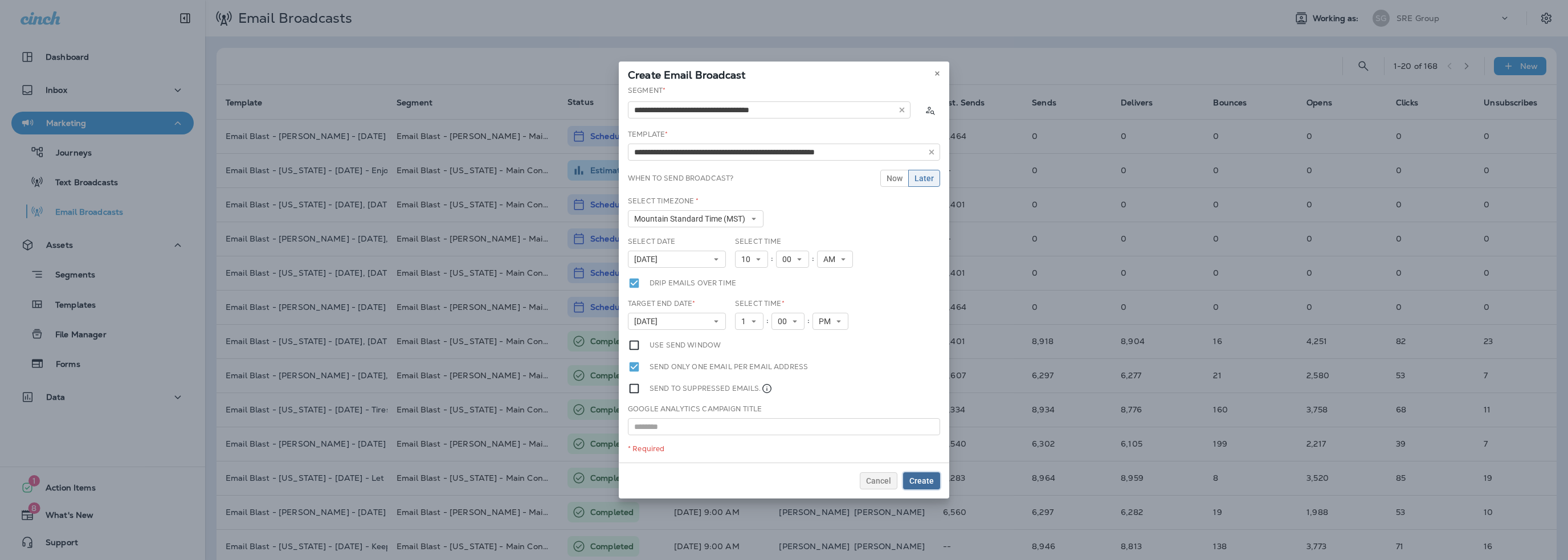
click at [930, 480] on span "Create" at bounding box center [921, 480] width 24 height 8
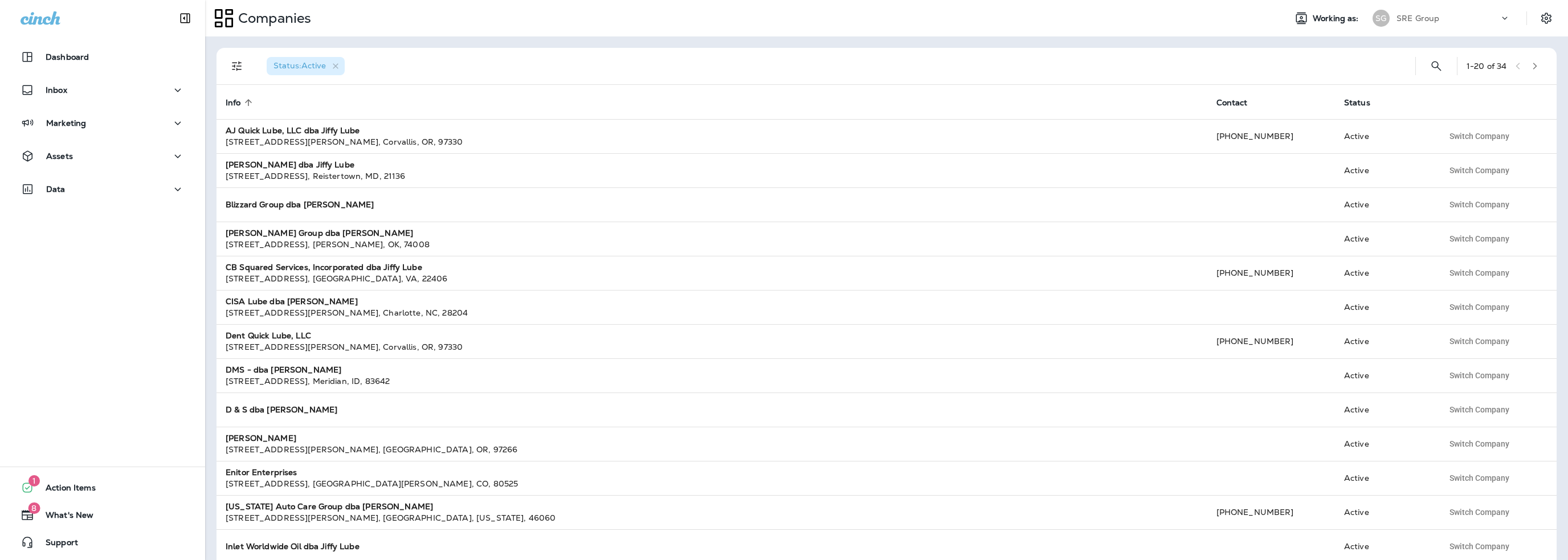
click at [1427, 17] on p "SRE Group" at bounding box center [1418, 18] width 43 height 9
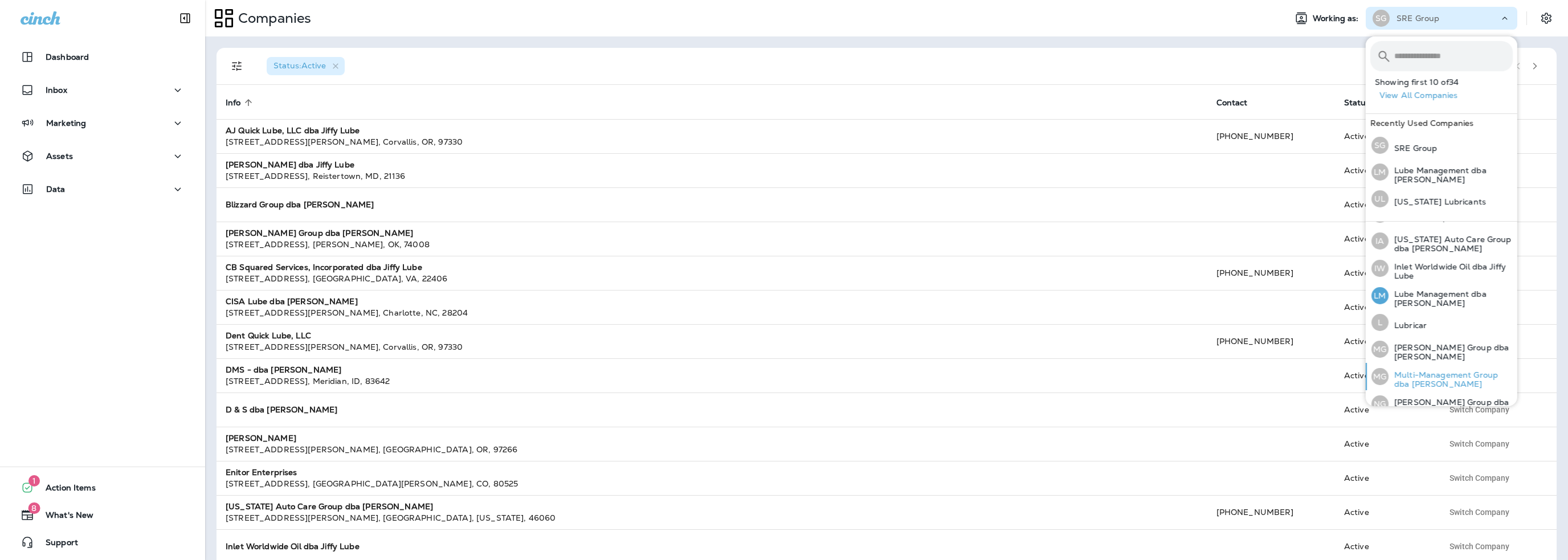
scroll to position [342, 0]
click at [1411, 268] on p "Lubricar" at bounding box center [1407, 273] width 38 height 9
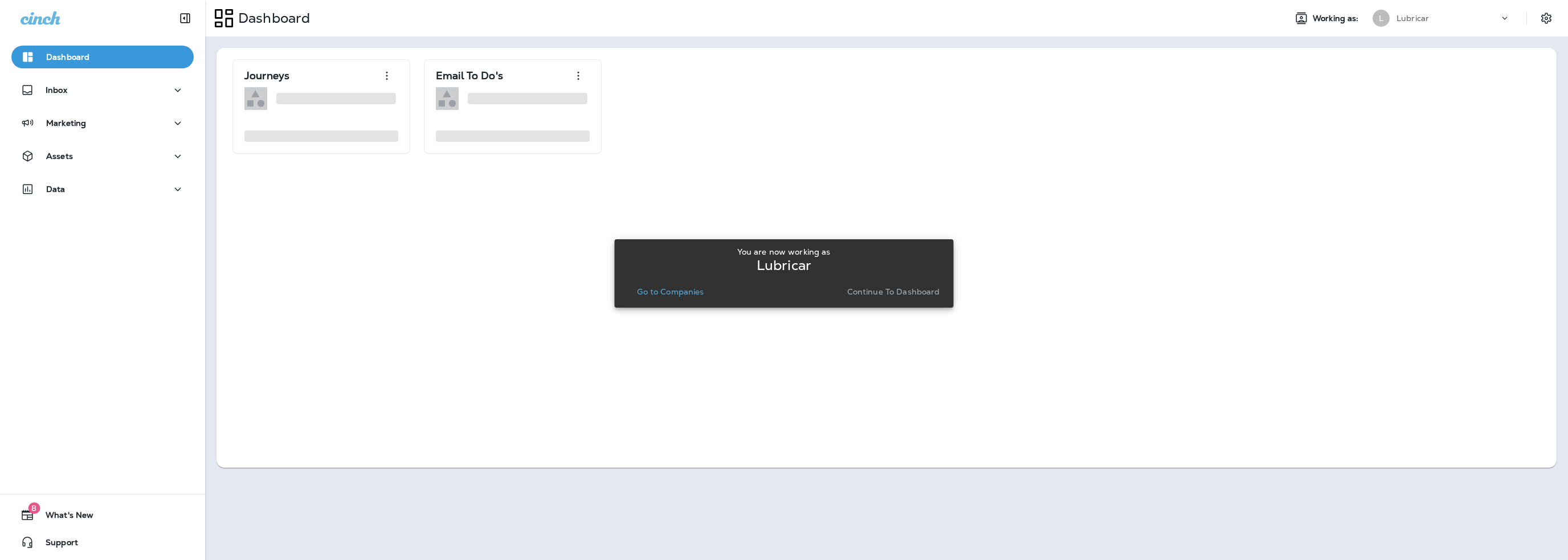
click at [651, 291] on p "Go to Companies" at bounding box center [670, 292] width 66 height 9
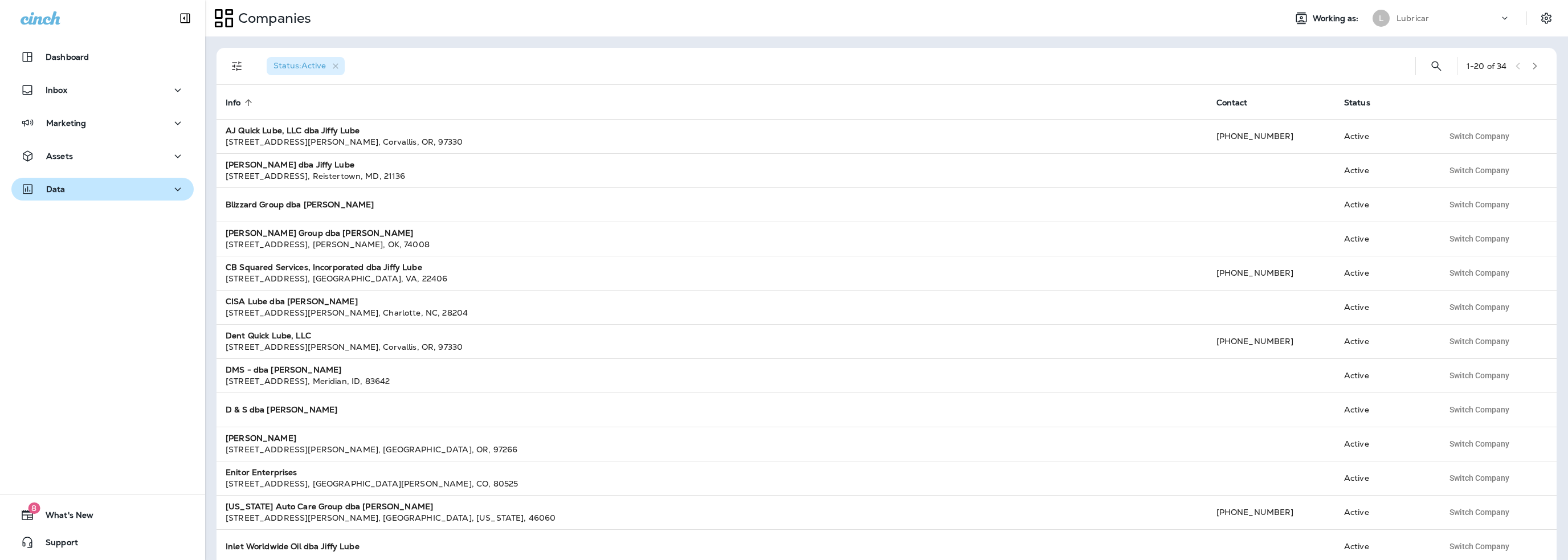
click at [64, 187] on div "Data" at bounding box center [102, 189] width 164 height 14
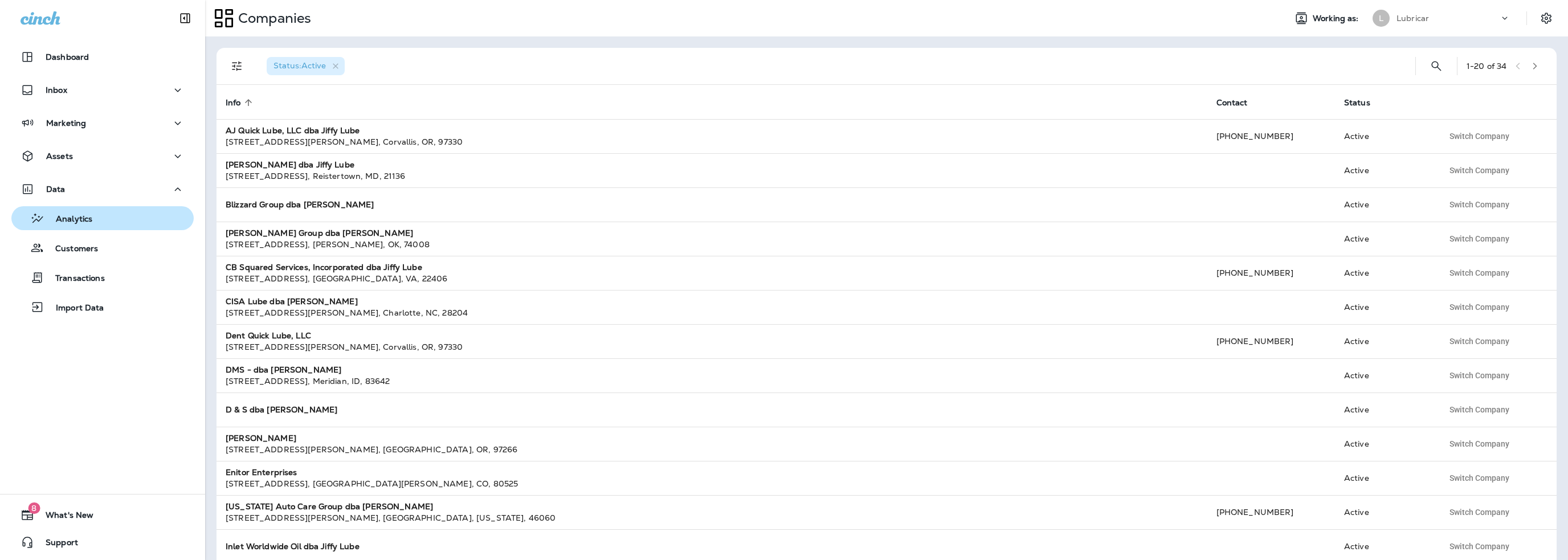
click at [65, 216] on p "Analytics" at bounding box center [69, 219] width 48 height 10
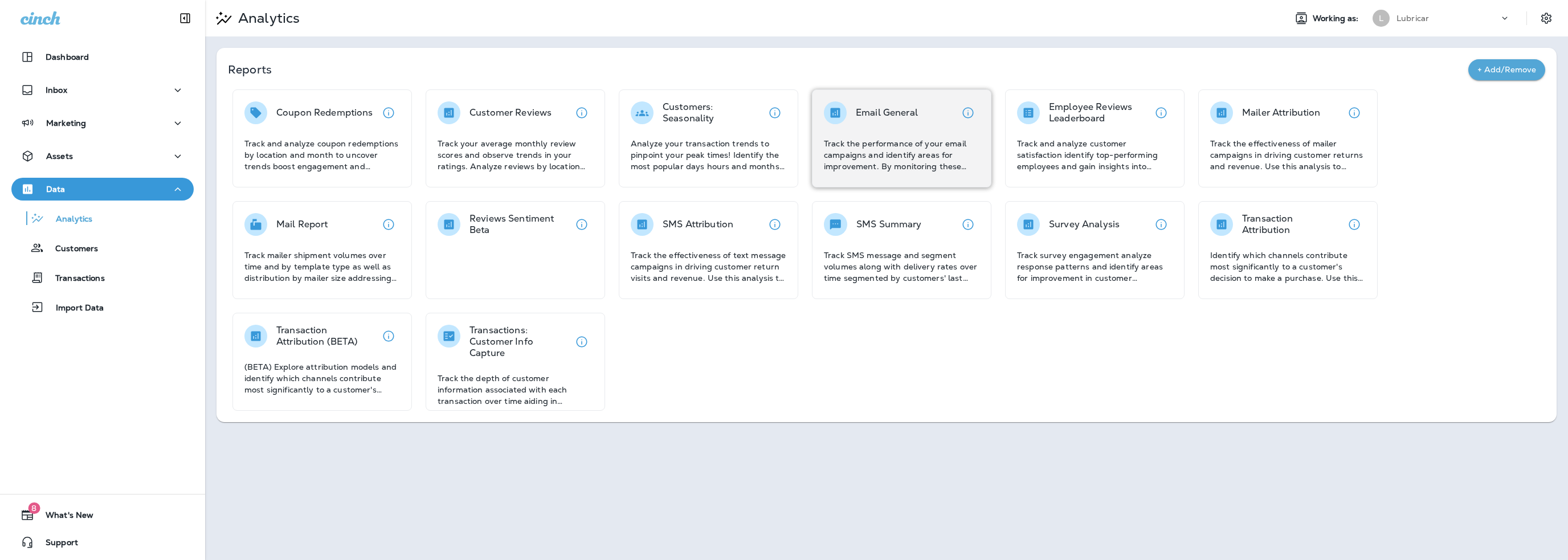
click at [907, 148] on p "Track the performance of your email campaigns and identify areas for improvemen…" at bounding box center [901, 155] width 155 height 34
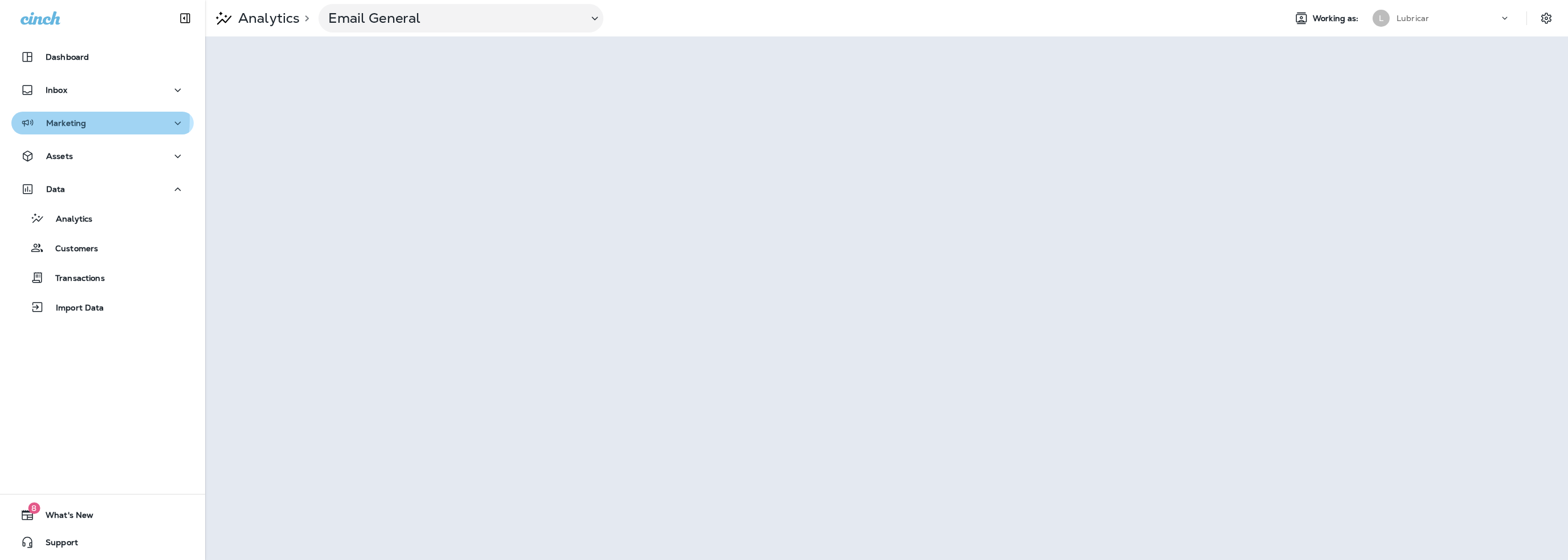
click at [63, 119] on p "Marketing" at bounding box center [66, 123] width 40 height 9
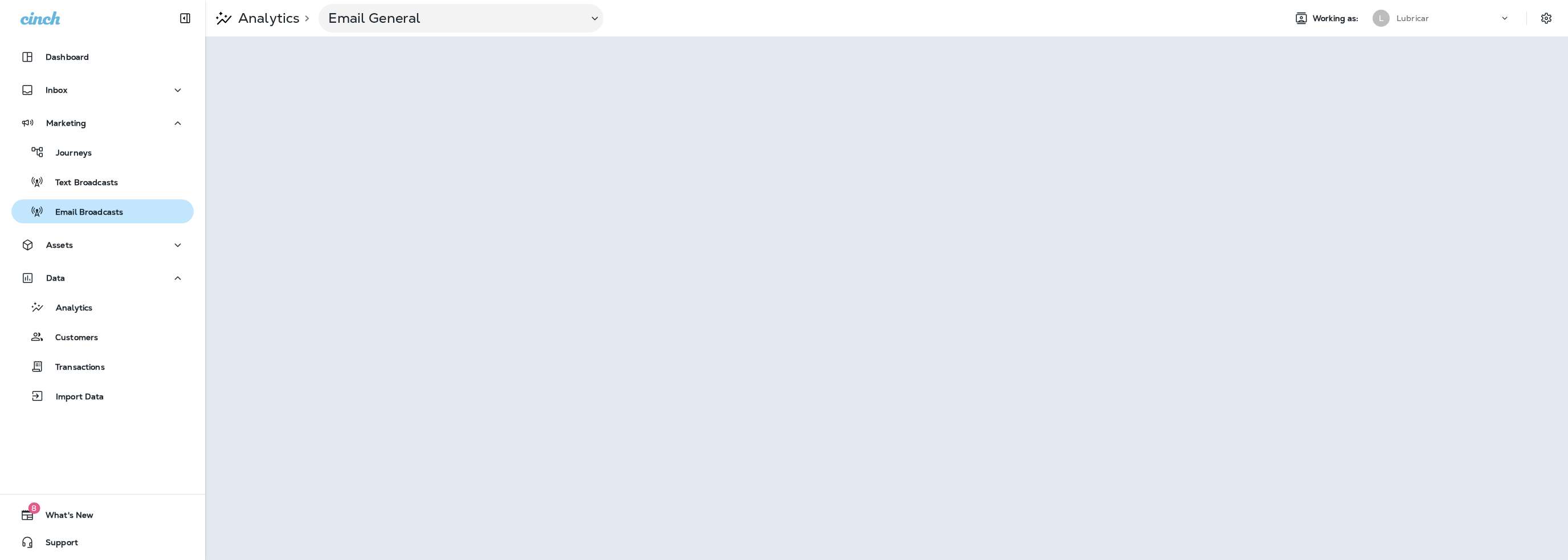
click at [88, 210] on p "Email Broadcasts" at bounding box center [83, 213] width 79 height 10
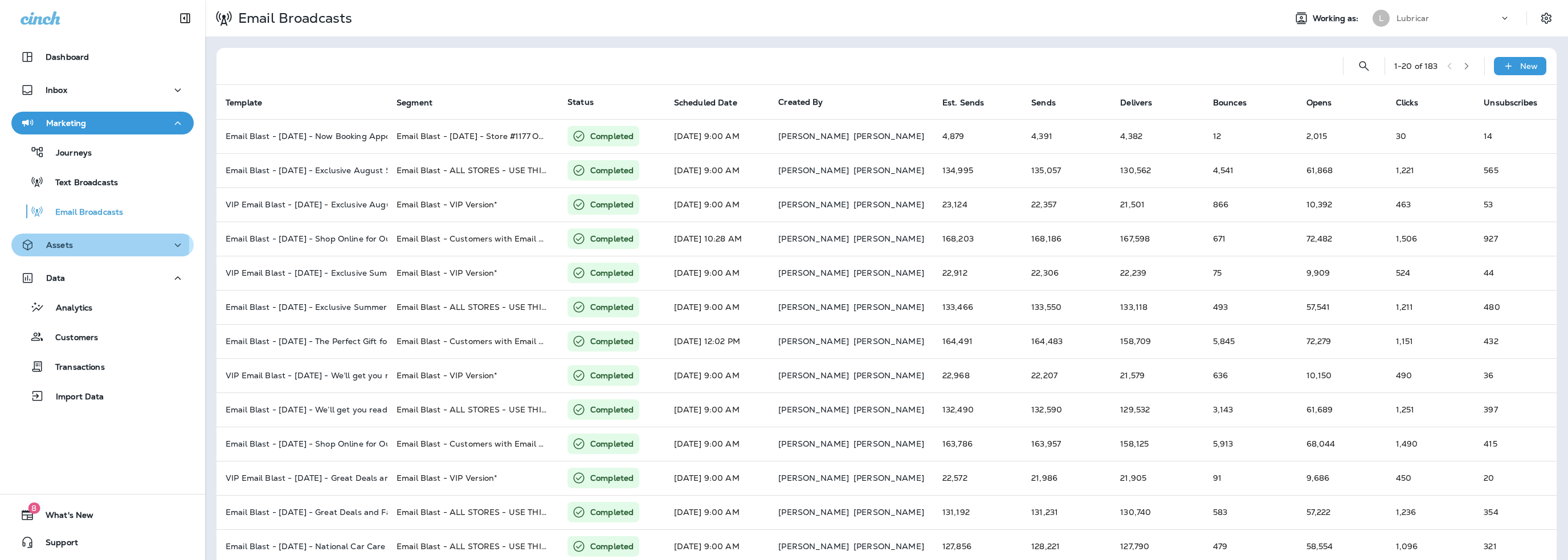
click at [69, 245] on p "Assets" at bounding box center [59, 245] width 27 height 9
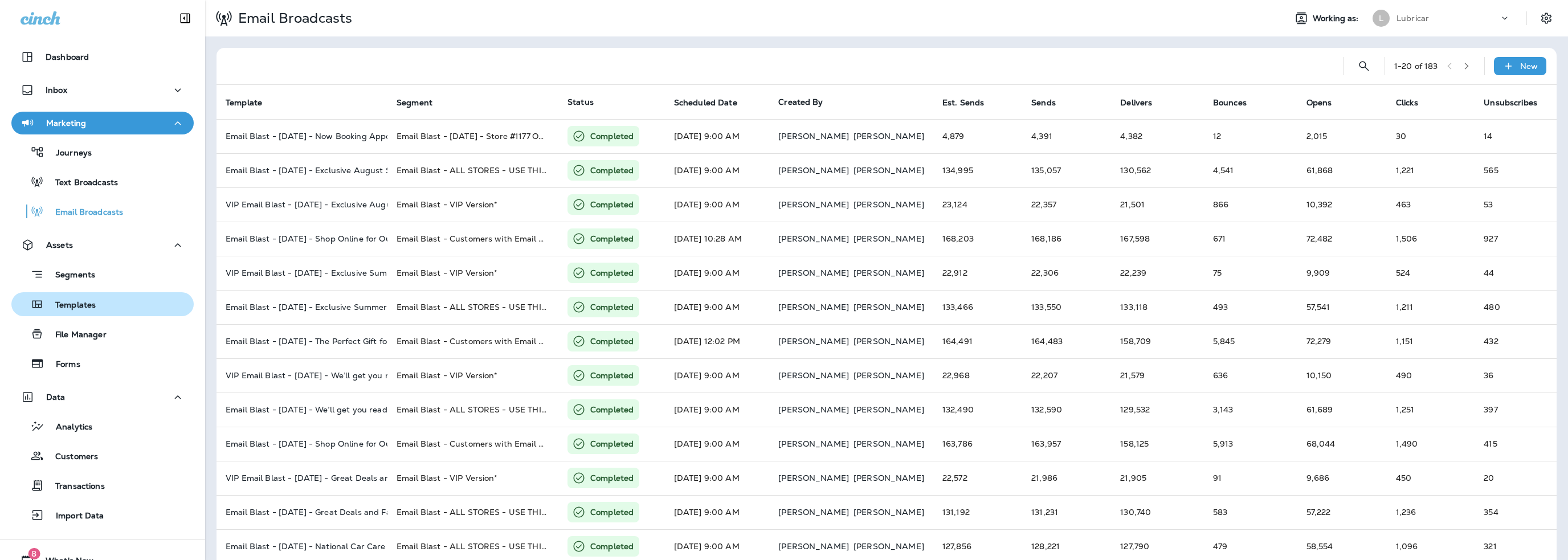
click at [87, 310] on p "Templates" at bounding box center [70, 305] width 52 height 10
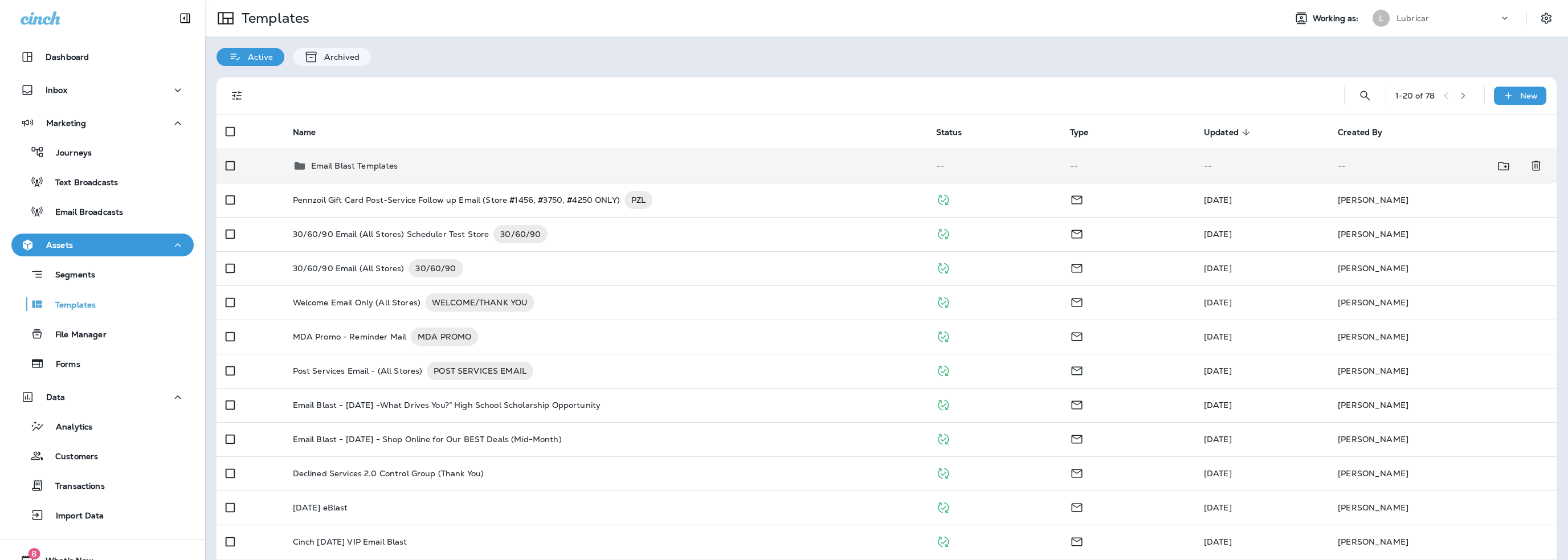
click at [368, 164] on p "Email Blast Templates" at bounding box center [354, 166] width 87 height 9
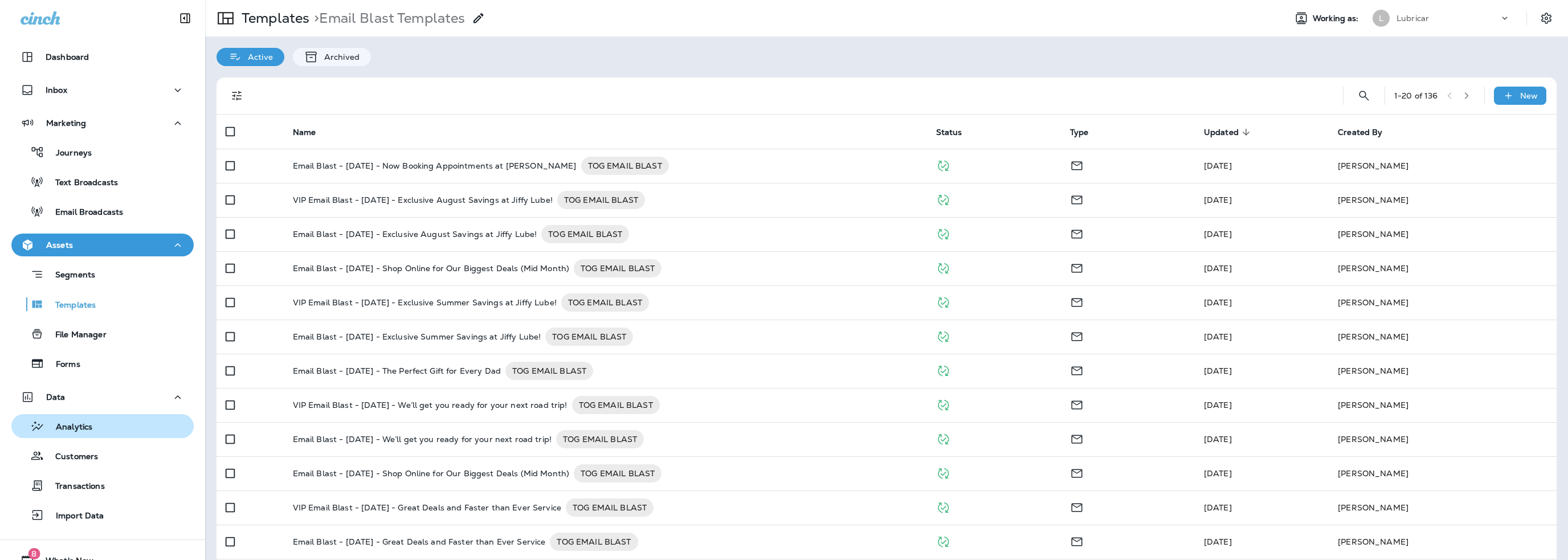
click at [75, 425] on p "Analytics" at bounding box center [69, 427] width 48 height 10
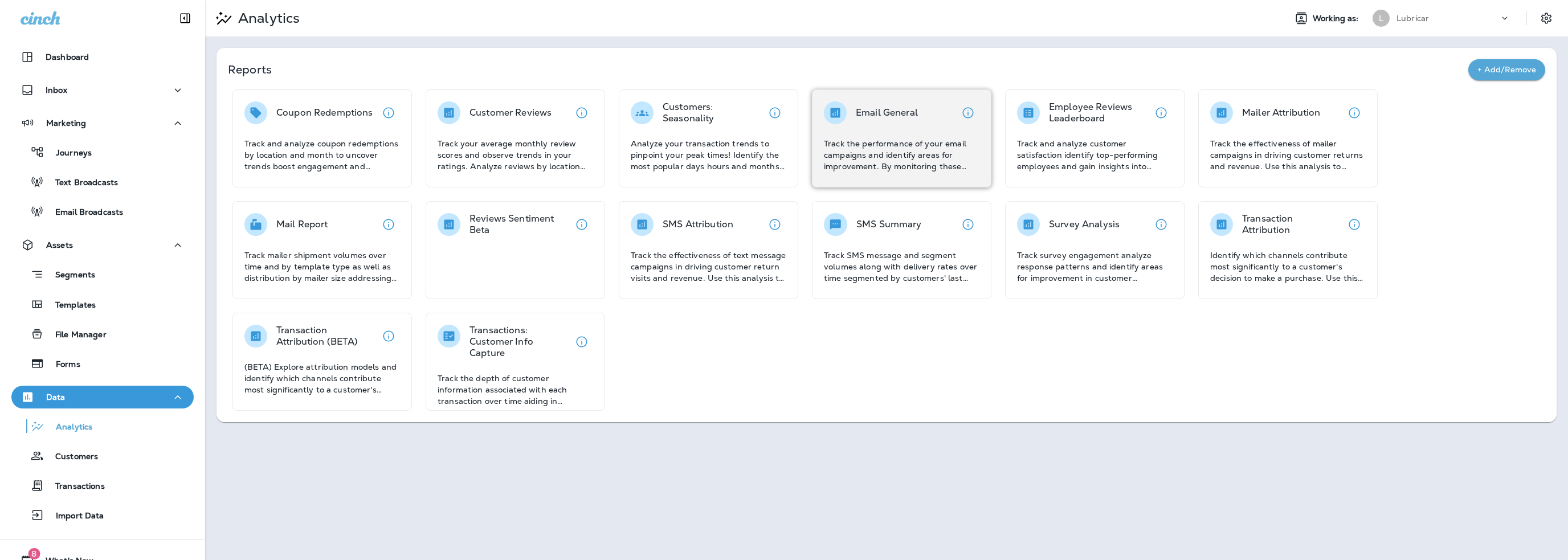
click at [856, 152] on p "Track the performance of your email campaigns and identify areas for improvemen…" at bounding box center [901, 155] width 155 height 34
